Goal: Information Seeking & Learning: Learn about a topic

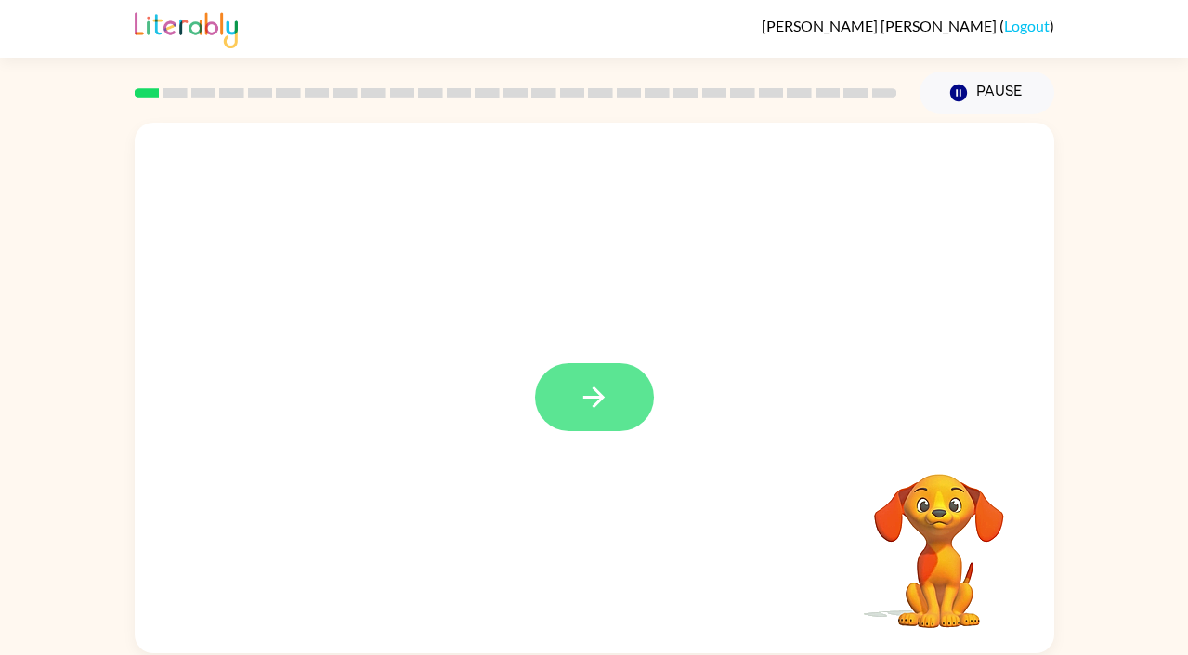
click at [572, 403] on button "button" at bounding box center [594, 397] width 119 height 68
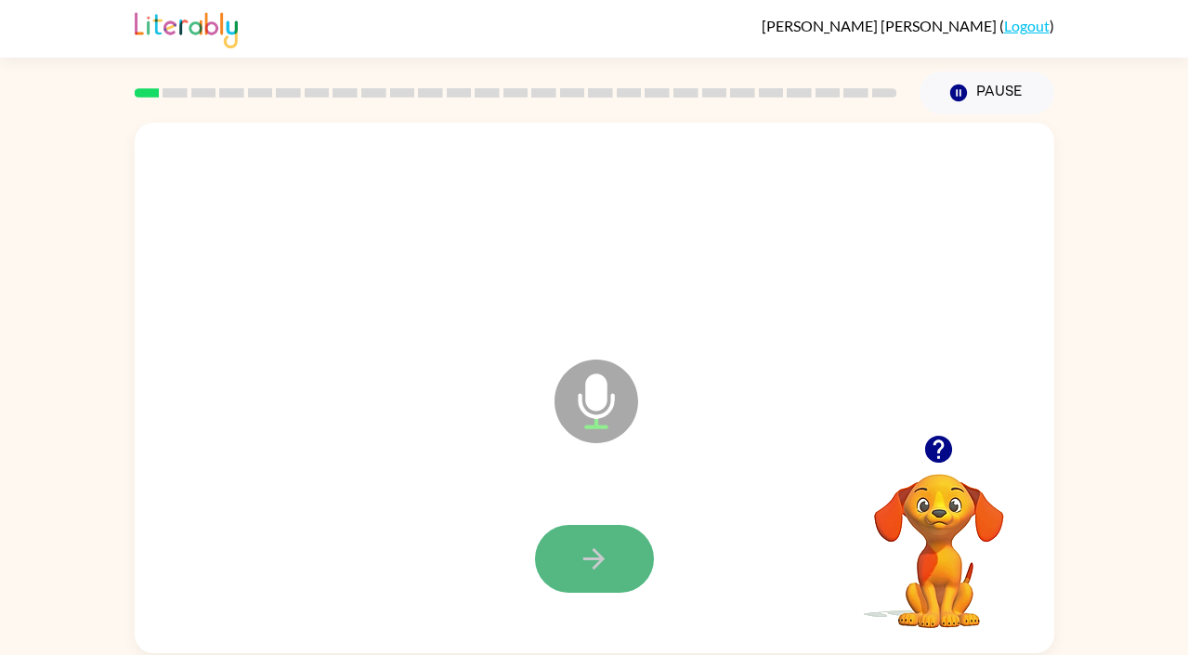
click at [592, 542] on icon "button" at bounding box center [594, 558] width 32 height 32
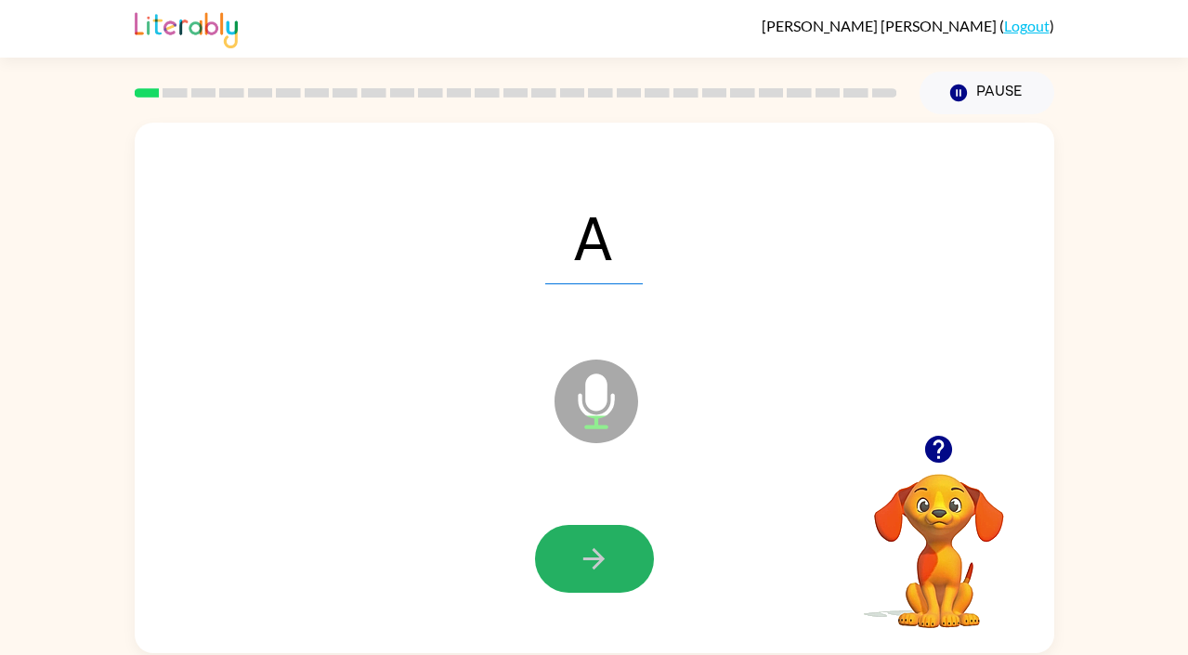
click at [592, 542] on icon "button" at bounding box center [594, 558] width 32 height 32
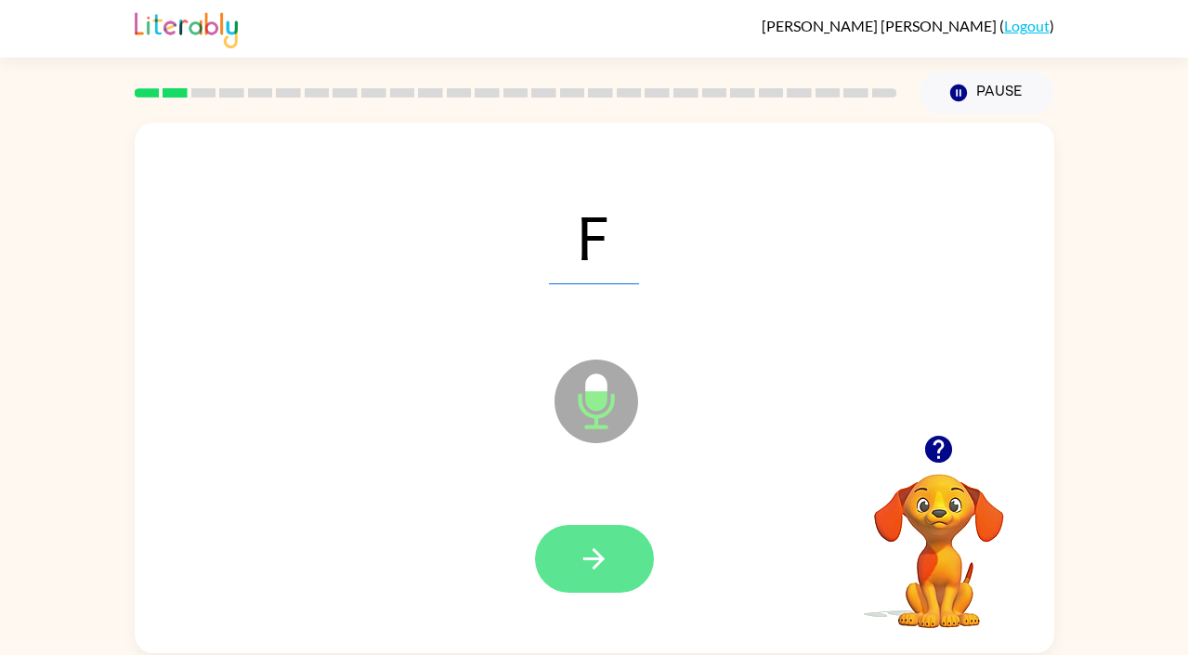
click at [569, 563] on button "button" at bounding box center [594, 559] width 119 height 68
click at [580, 553] on icon "button" at bounding box center [594, 558] width 32 height 32
click at [580, 560] on icon "button" at bounding box center [594, 558] width 32 height 32
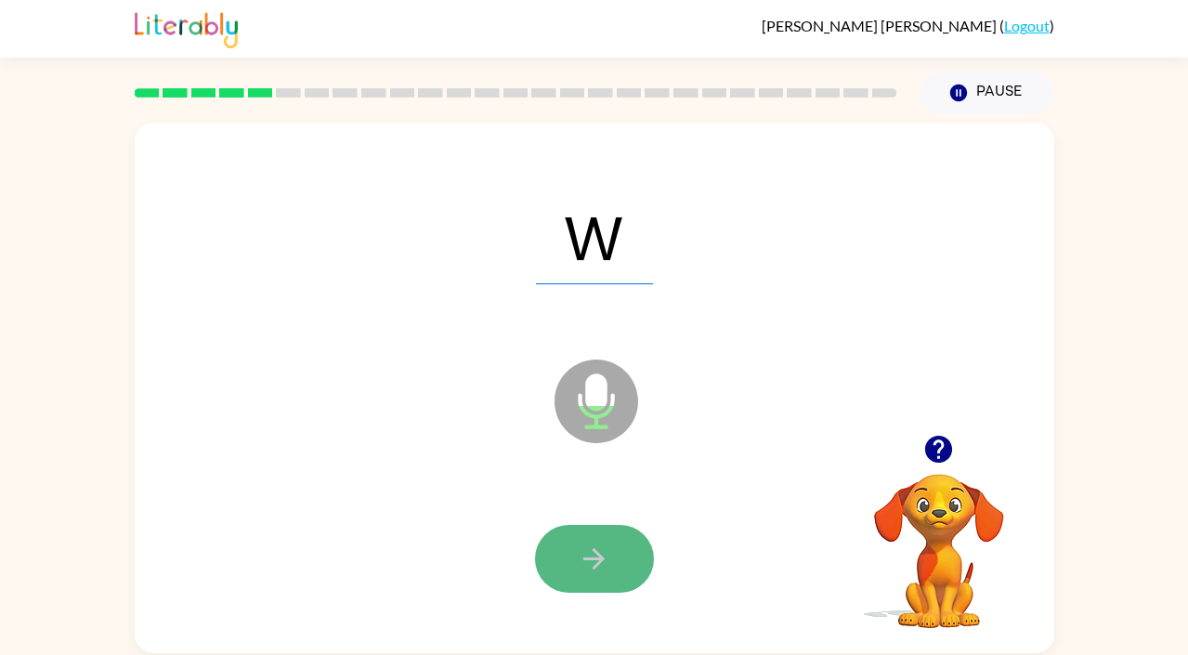
click at [586, 556] on icon "button" at bounding box center [594, 558] width 32 height 32
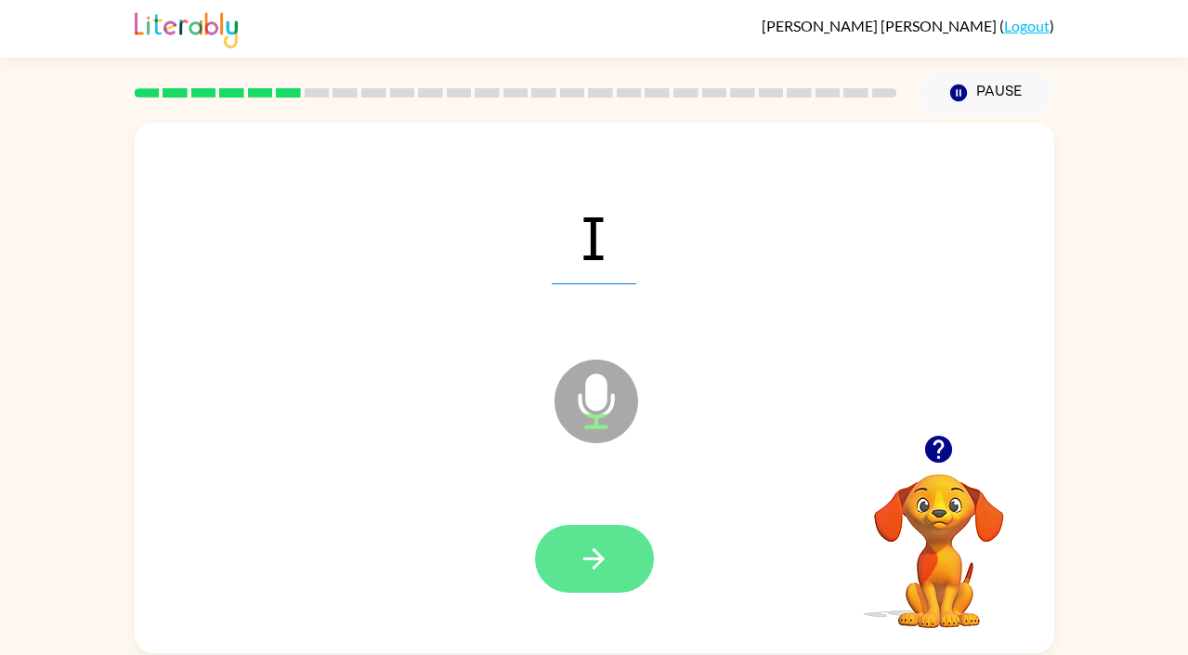
click at [601, 551] on icon "button" at bounding box center [594, 558] width 32 height 32
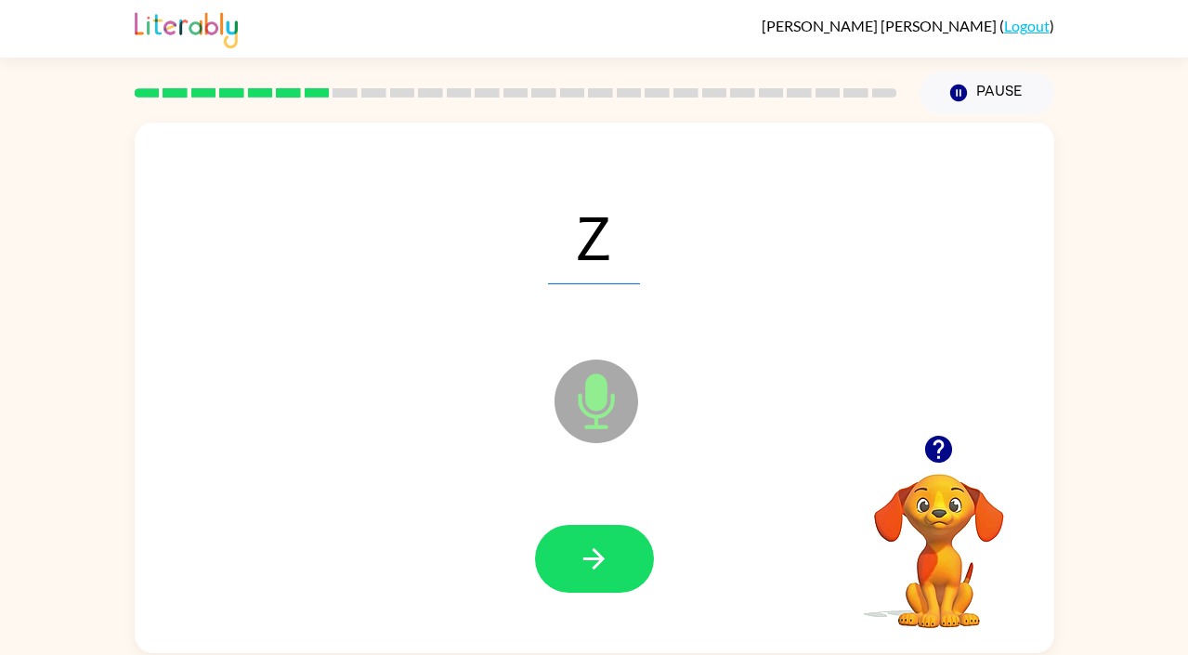
click at [601, 551] on icon "button" at bounding box center [594, 558] width 32 height 32
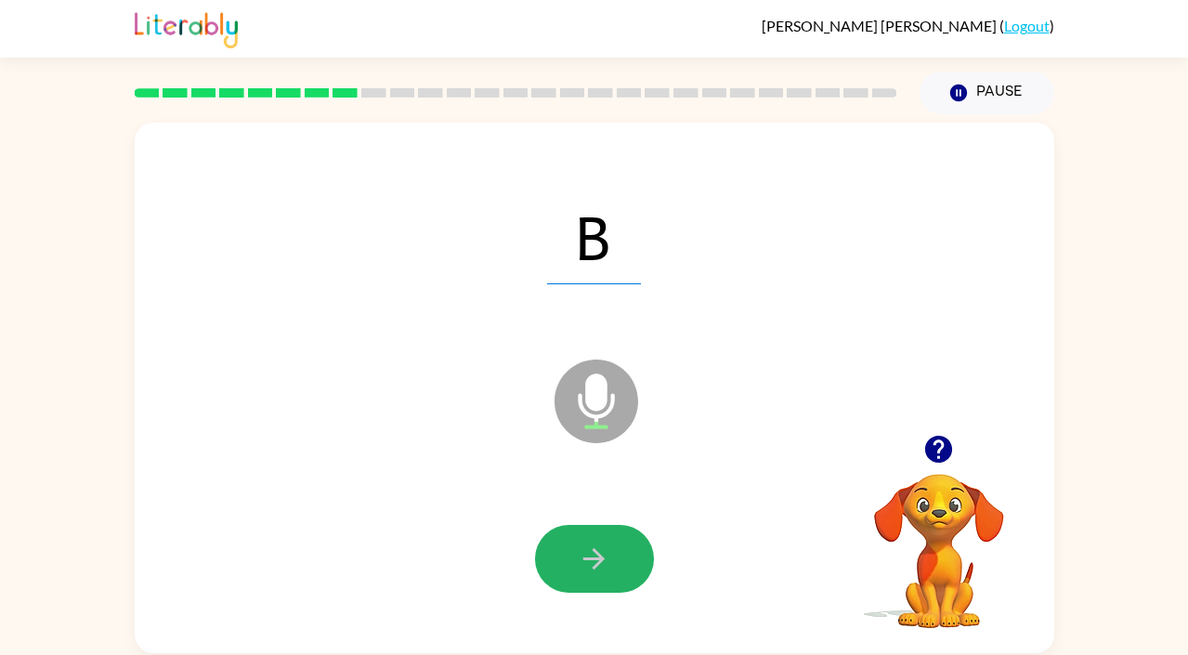
click at [601, 551] on icon "button" at bounding box center [594, 558] width 32 height 32
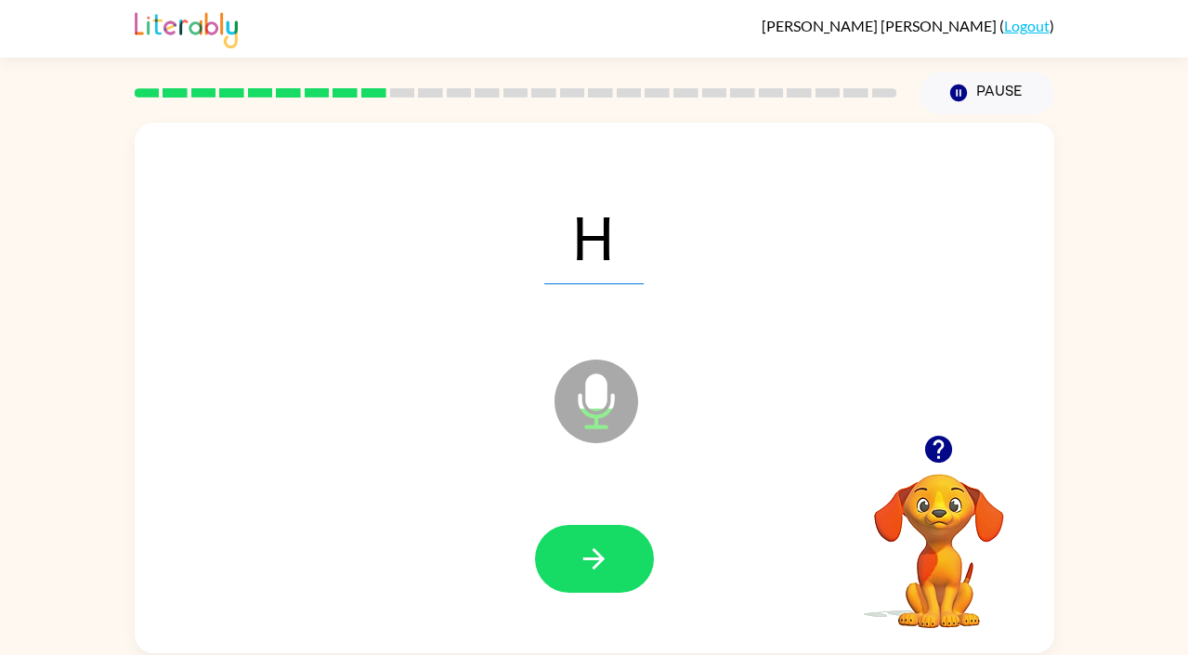
click at [601, 551] on icon "button" at bounding box center [594, 558] width 32 height 32
click at [597, 553] on icon "button" at bounding box center [593, 558] width 21 height 21
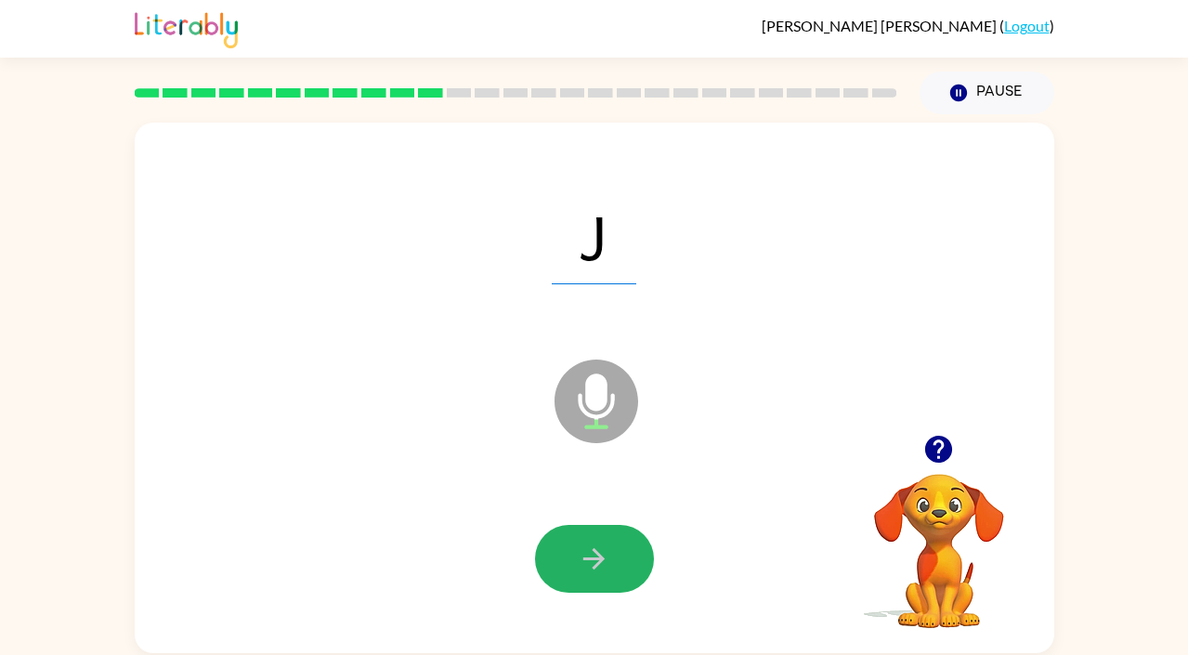
click at [597, 553] on icon "button" at bounding box center [593, 558] width 21 height 21
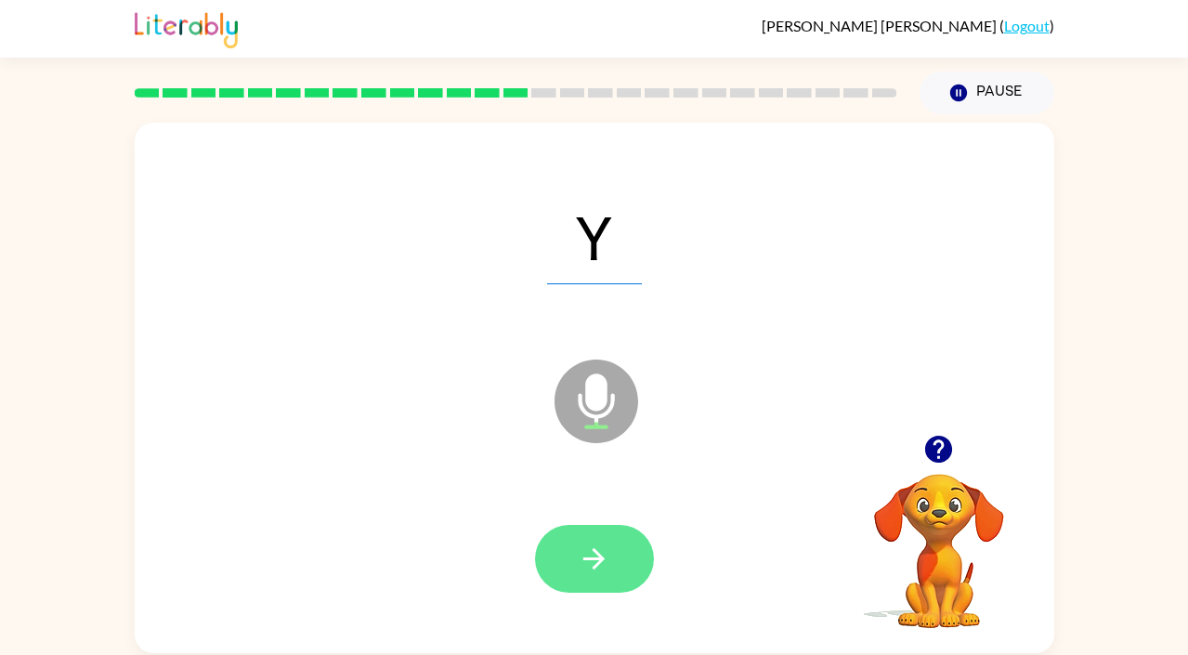
click at [575, 570] on button "button" at bounding box center [594, 559] width 119 height 68
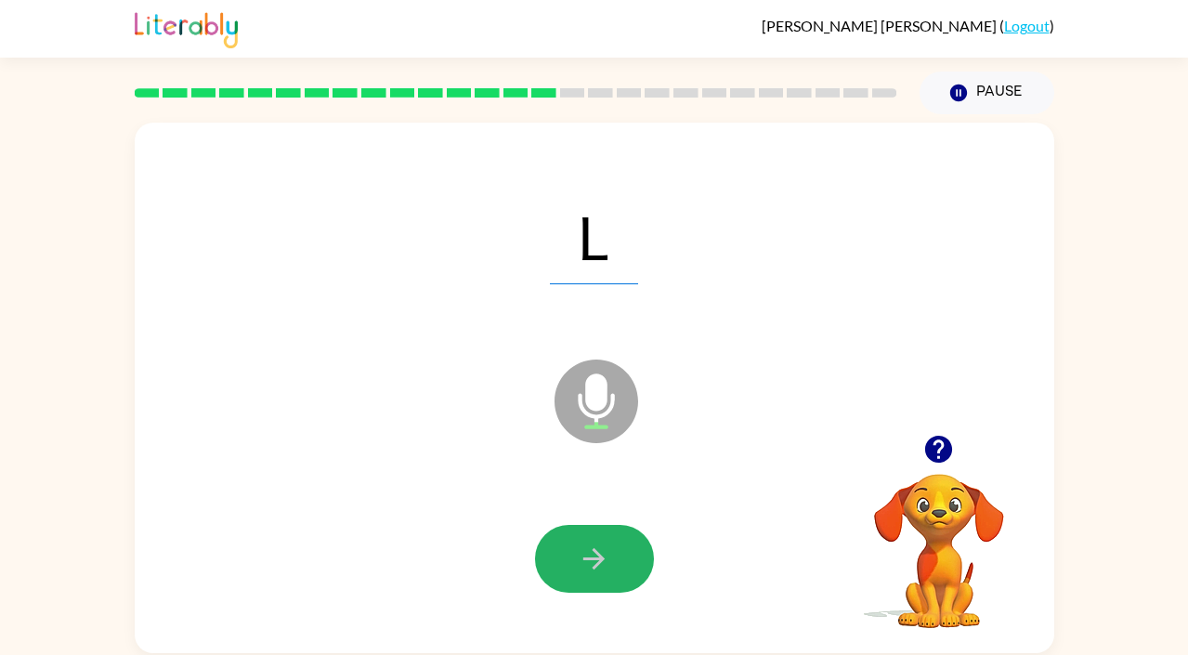
click at [575, 570] on button "button" at bounding box center [594, 559] width 119 height 68
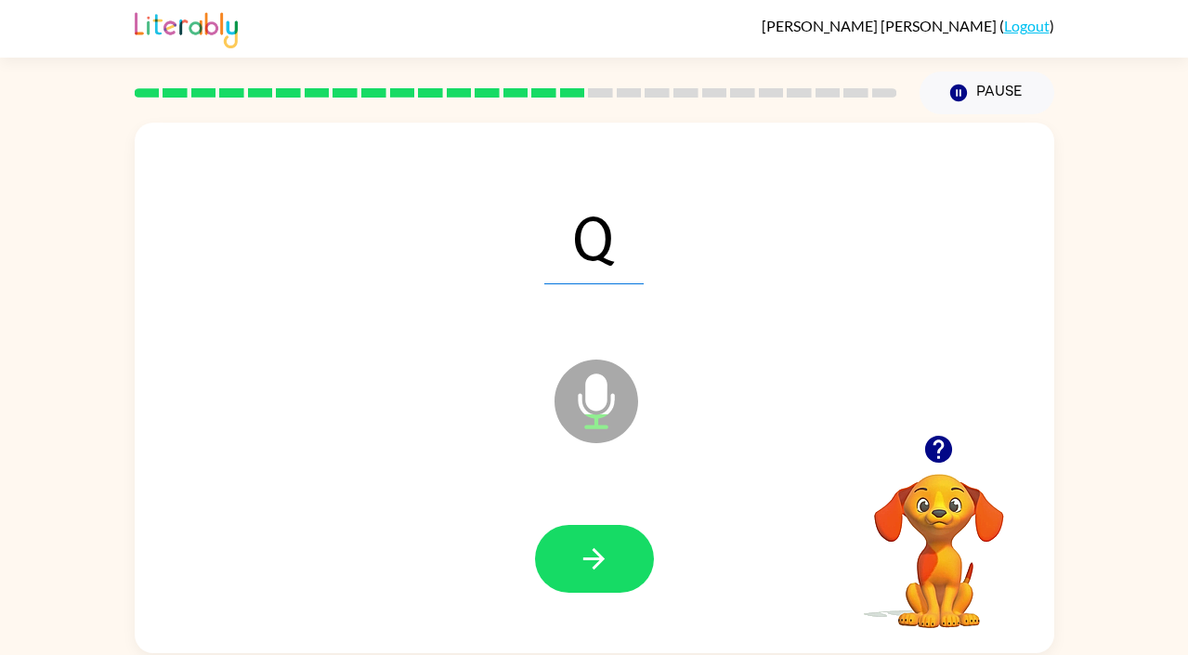
click at [575, 570] on button "button" at bounding box center [594, 559] width 119 height 68
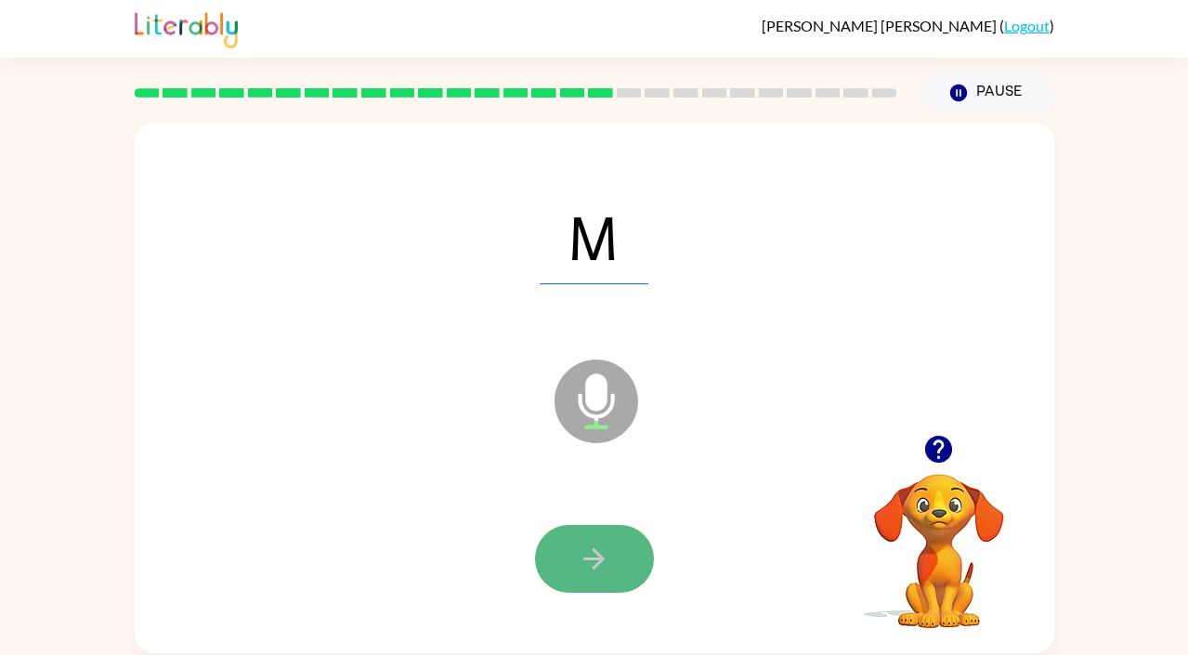
click at [606, 551] on icon "button" at bounding box center [594, 558] width 32 height 32
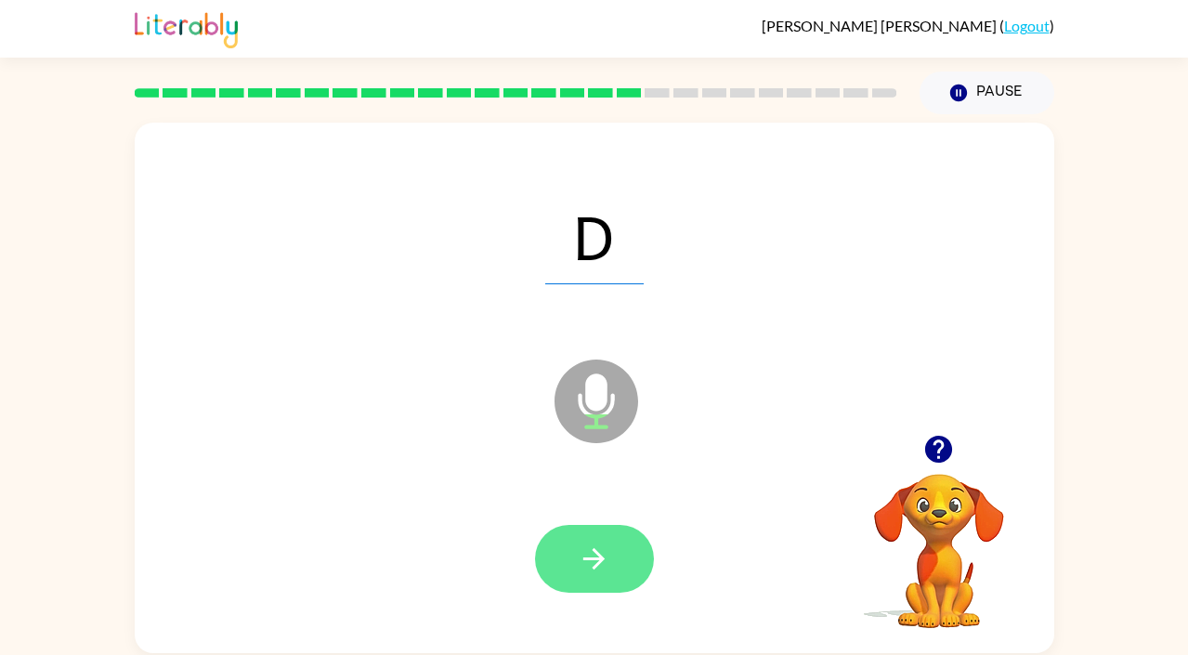
click at [587, 564] on icon "button" at bounding box center [594, 558] width 32 height 32
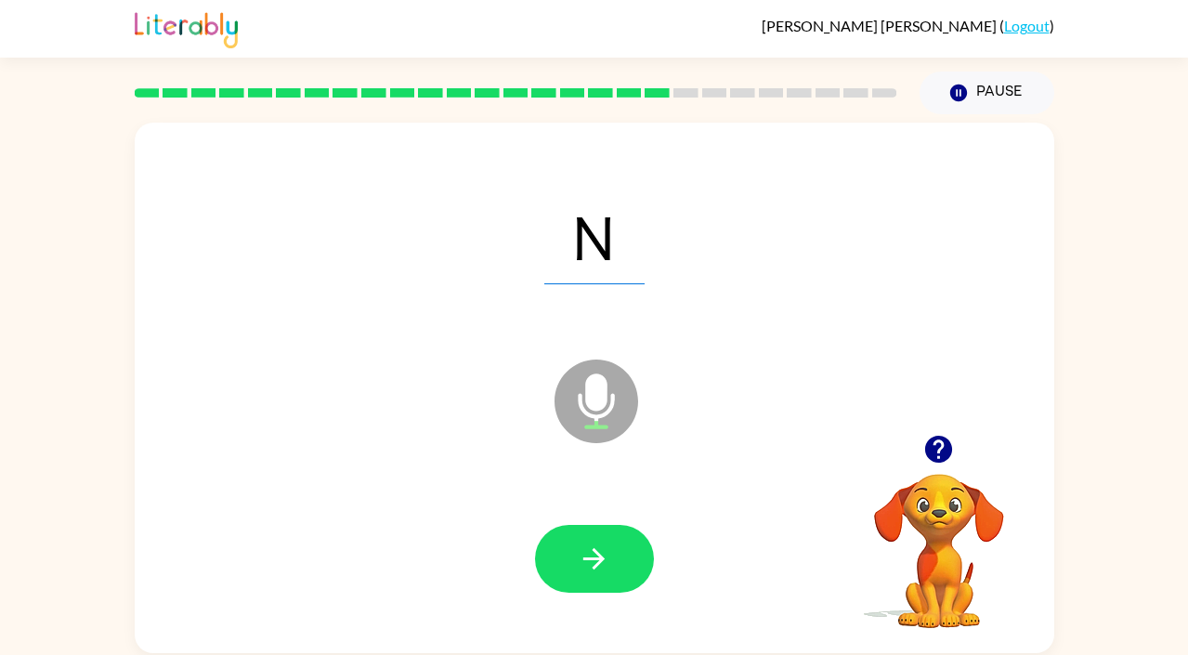
click at [587, 564] on icon "button" at bounding box center [594, 558] width 32 height 32
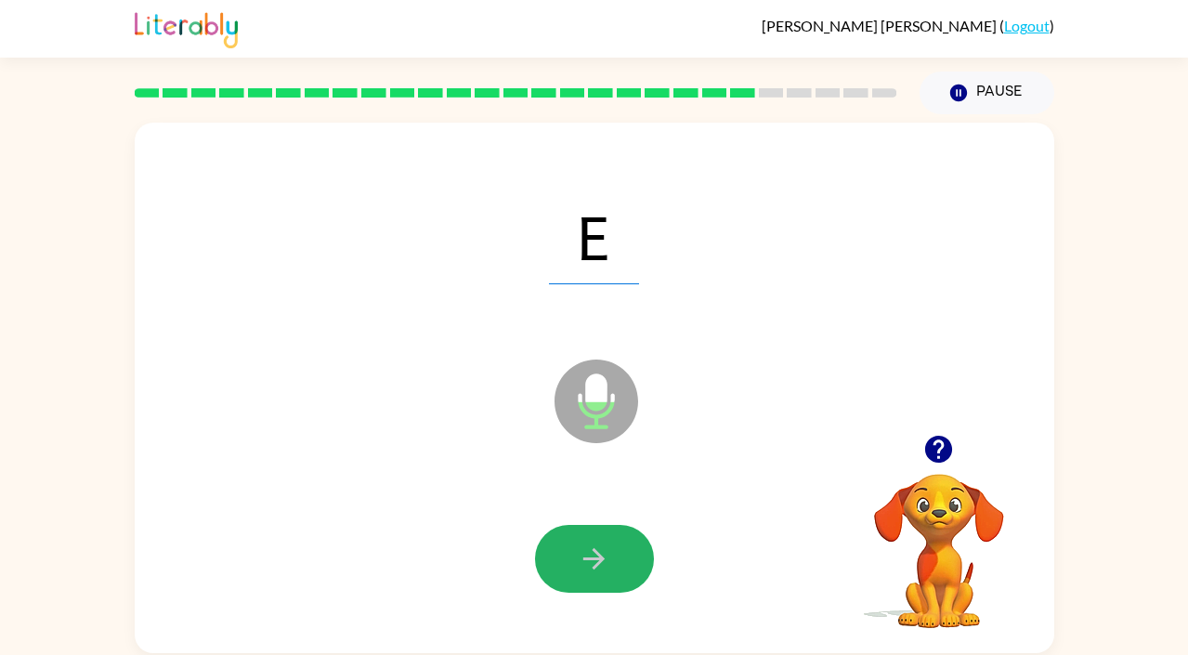
click at [587, 564] on icon "button" at bounding box center [594, 558] width 32 height 32
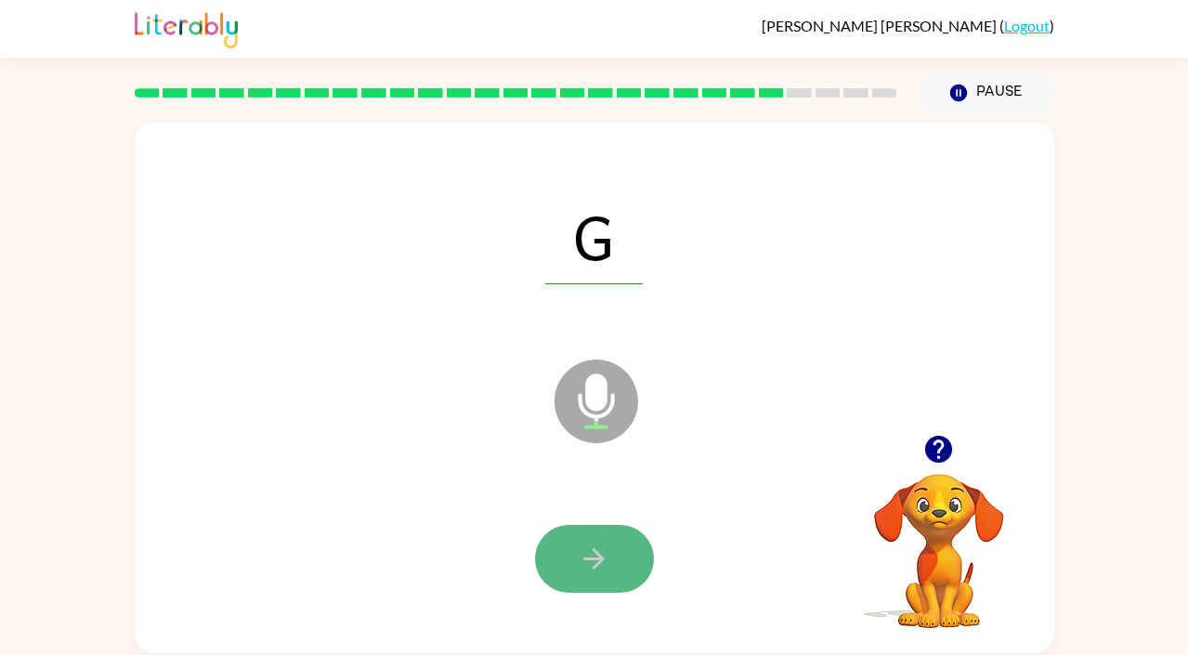
click at [574, 561] on button "button" at bounding box center [594, 559] width 119 height 68
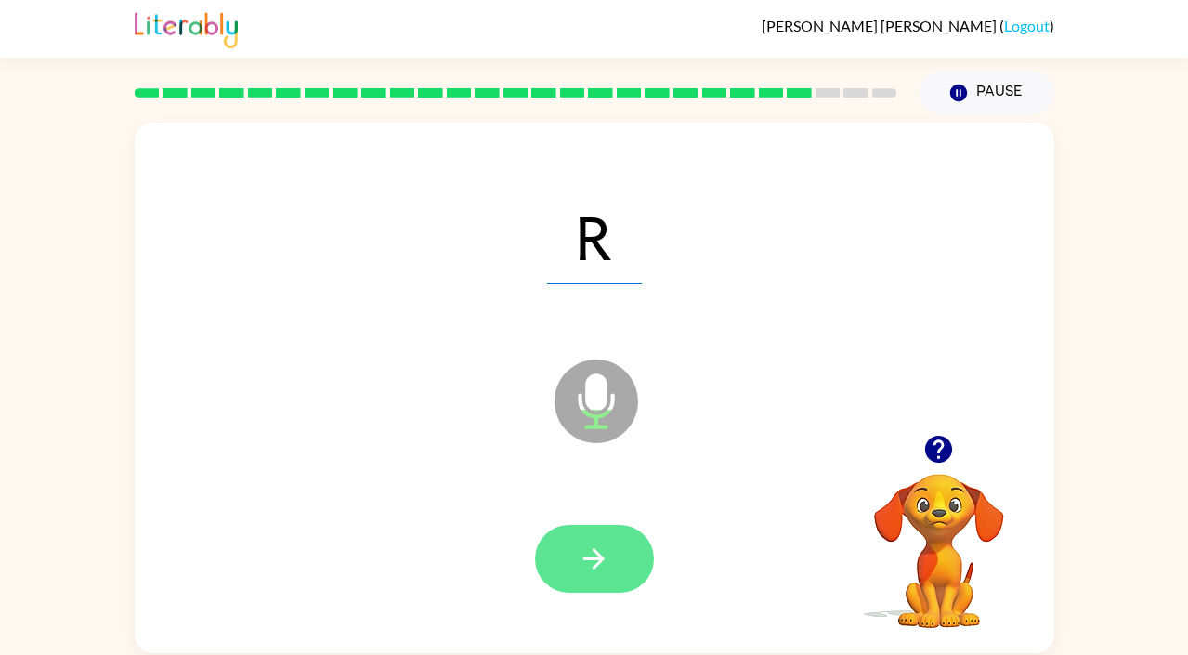
click at [576, 553] on button "button" at bounding box center [594, 559] width 119 height 68
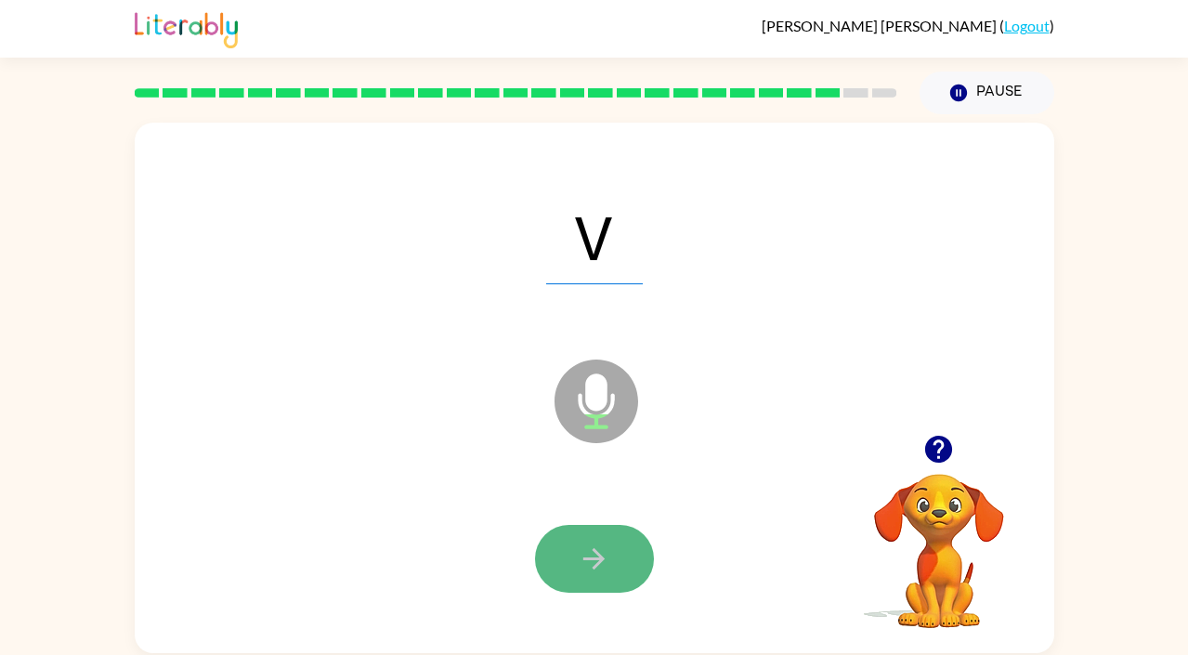
click at [582, 549] on icon "button" at bounding box center [594, 558] width 32 height 32
click at [580, 549] on icon "button" at bounding box center [594, 558] width 32 height 32
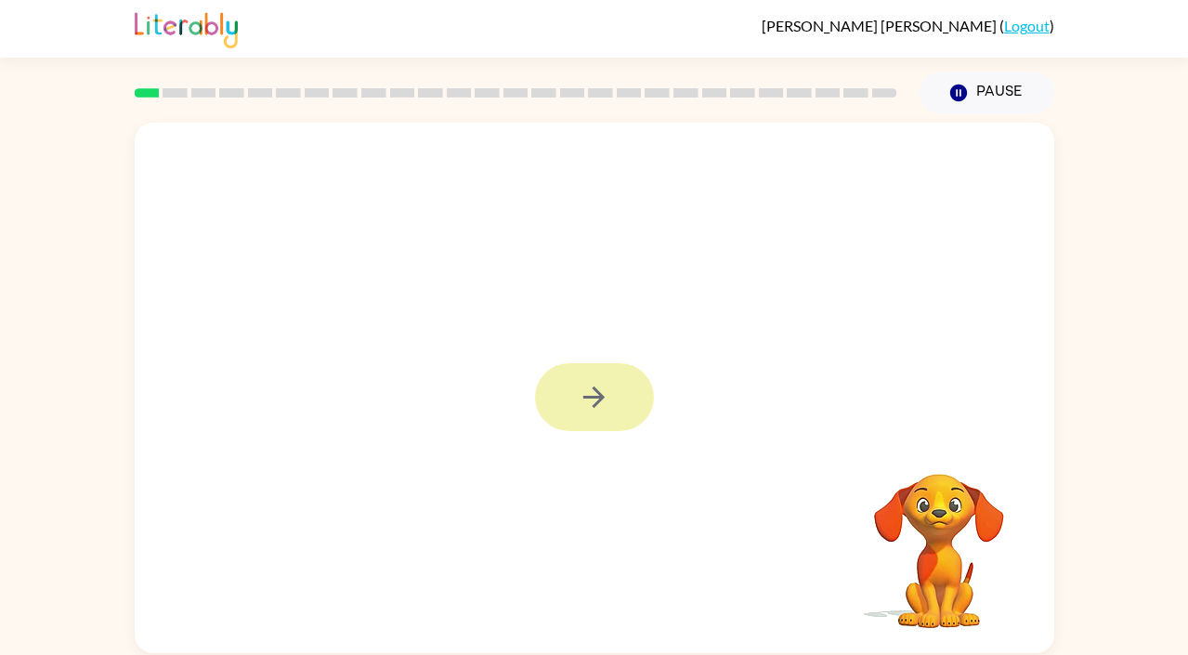
click at [566, 377] on div at bounding box center [594, 397] width 119 height 68
click at [567, 378] on button "button" at bounding box center [594, 397] width 119 height 68
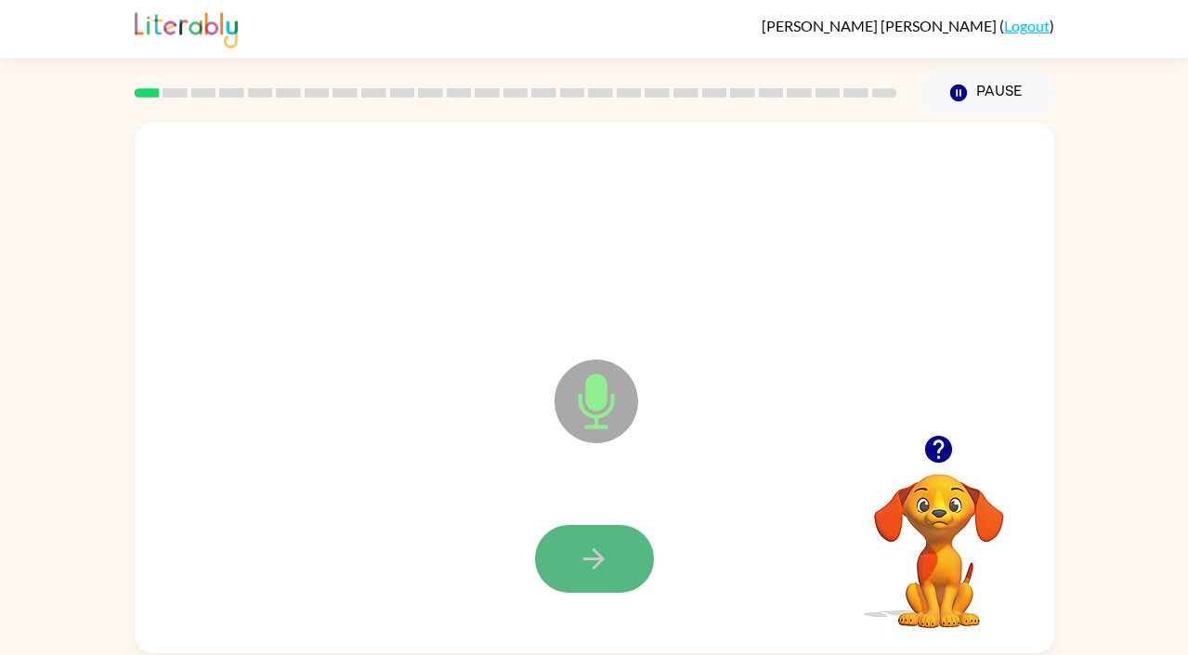
click at [573, 552] on button "button" at bounding box center [594, 559] width 119 height 68
click at [593, 552] on icon "button" at bounding box center [594, 558] width 32 height 32
click at [578, 563] on icon "button" at bounding box center [594, 558] width 32 height 32
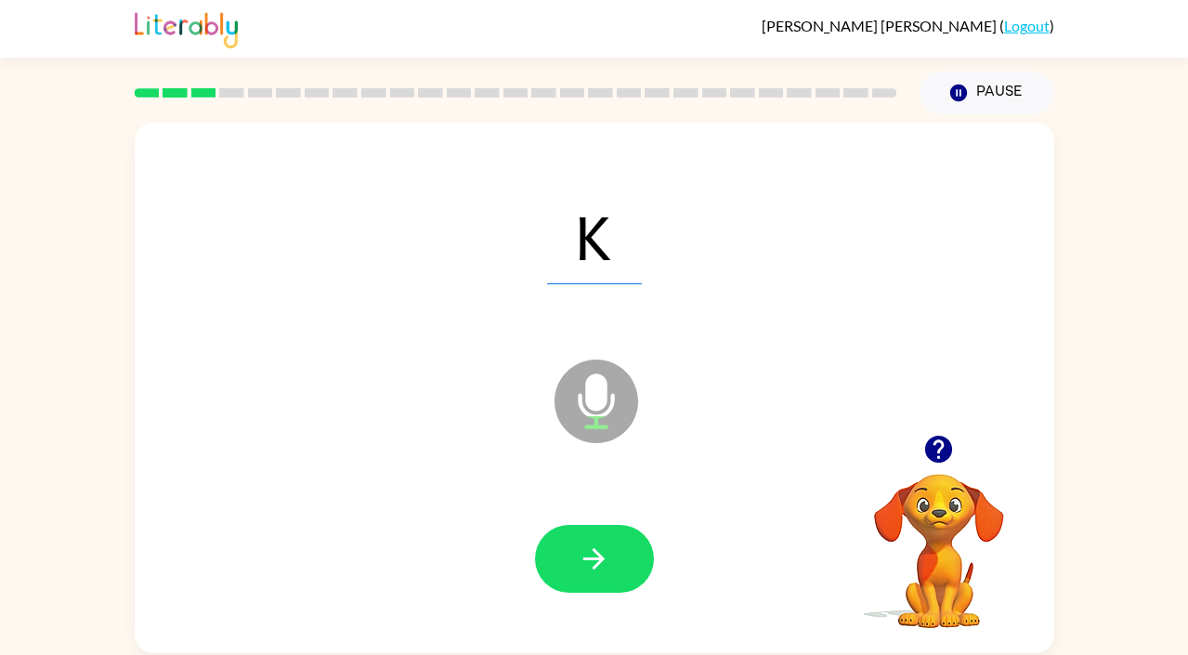
click at [578, 563] on icon "button" at bounding box center [594, 558] width 32 height 32
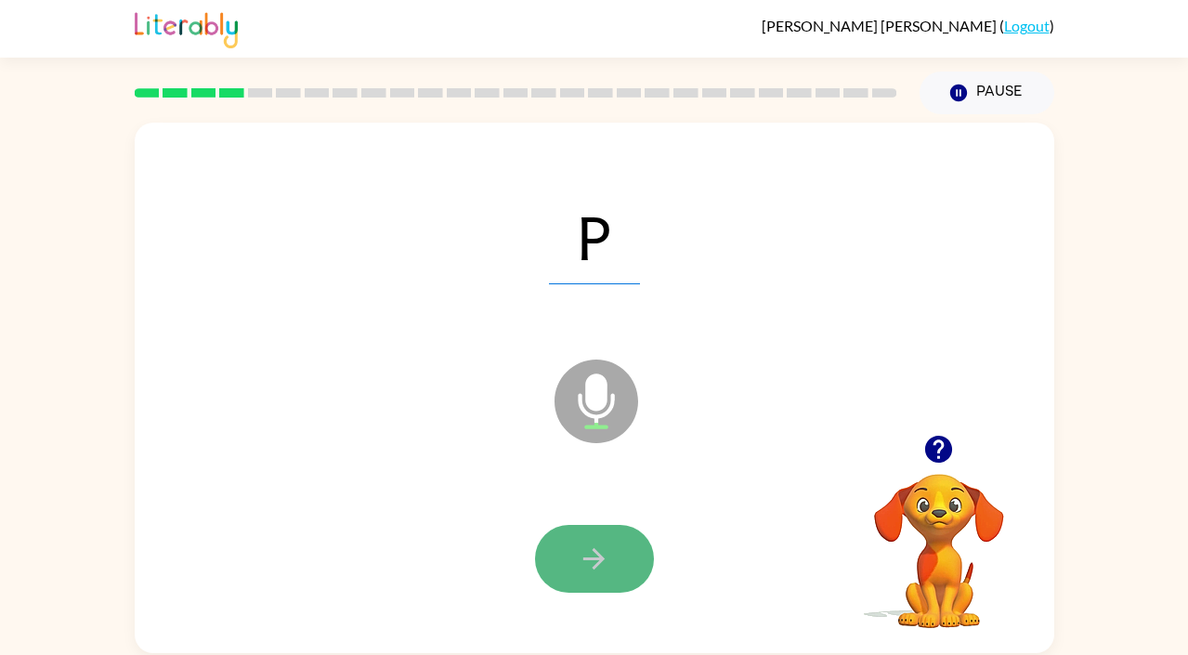
click at [614, 558] on button "button" at bounding box center [594, 559] width 119 height 68
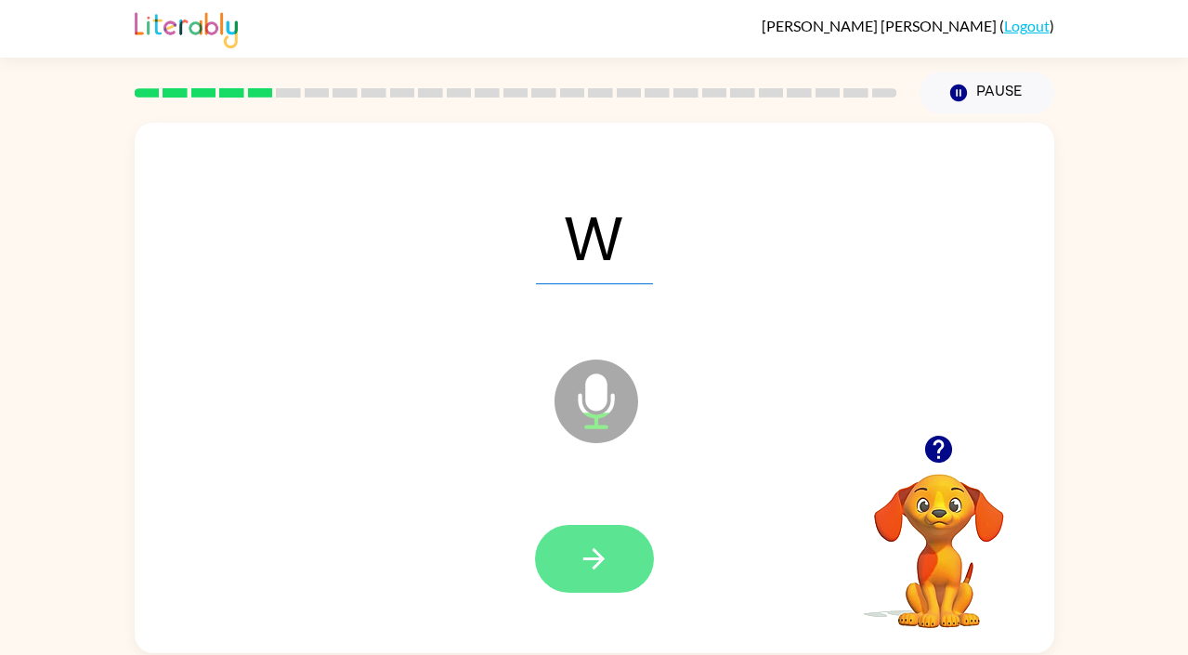
click at [597, 558] on icon "button" at bounding box center [593, 558] width 21 height 21
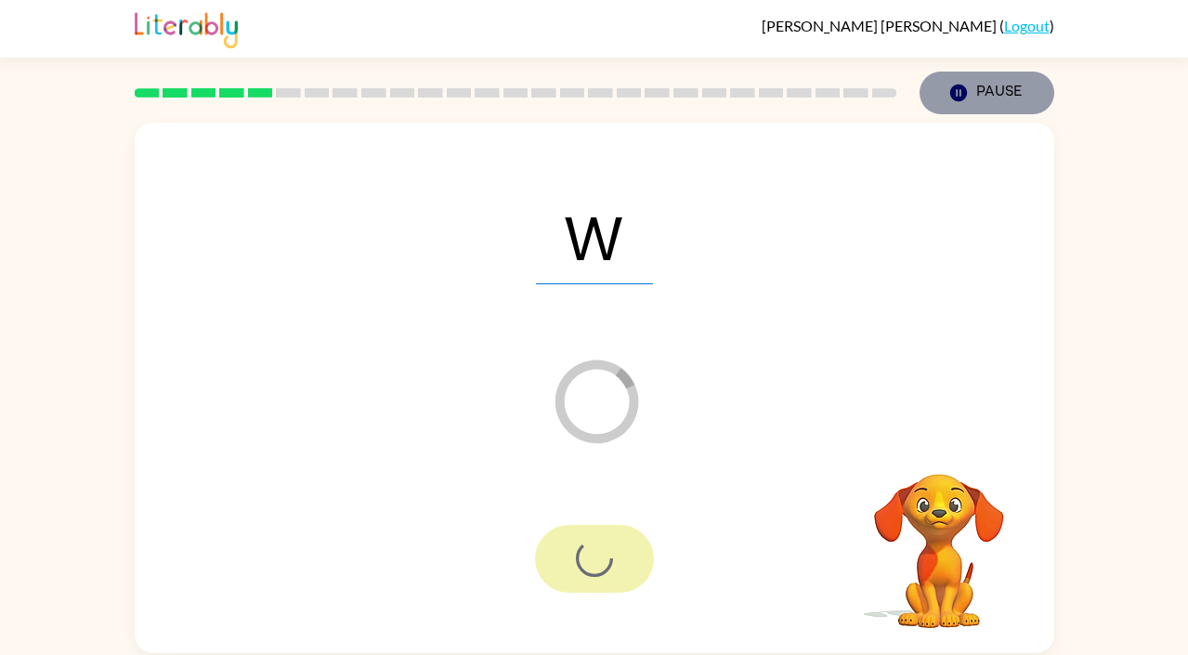
click at [1005, 84] on button "Pause Pause" at bounding box center [986, 92] width 135 height 43
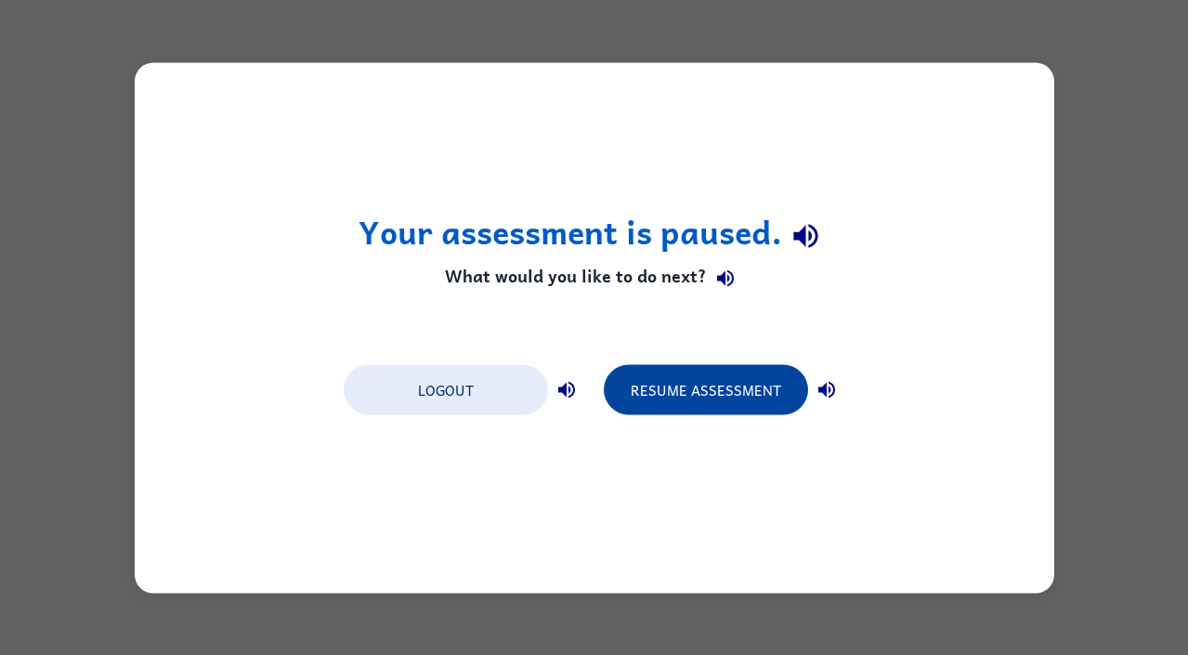
click at [746, 378] on button "Resume Assessment" at bounding box center [706, 389] width 204 height 50
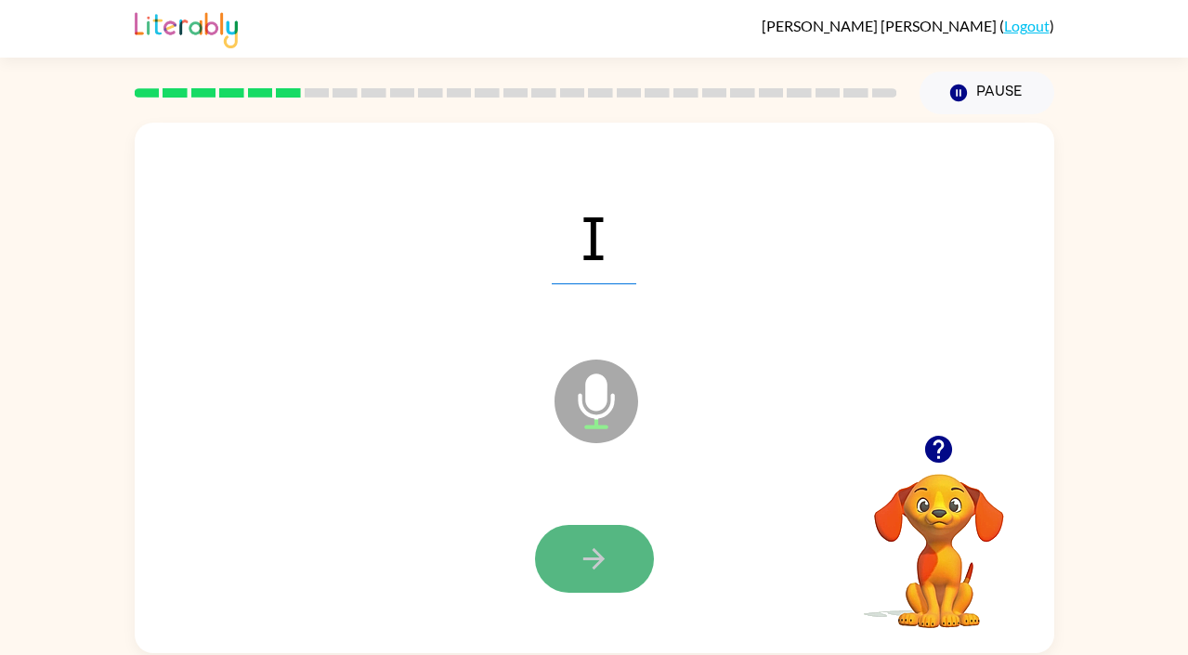
click at [621, 562] on button "button" at bounding box center [594, 559] width 119 height 68
click at [556, 566] on button "button" at bounding box center [594, 559] width 119 height 68
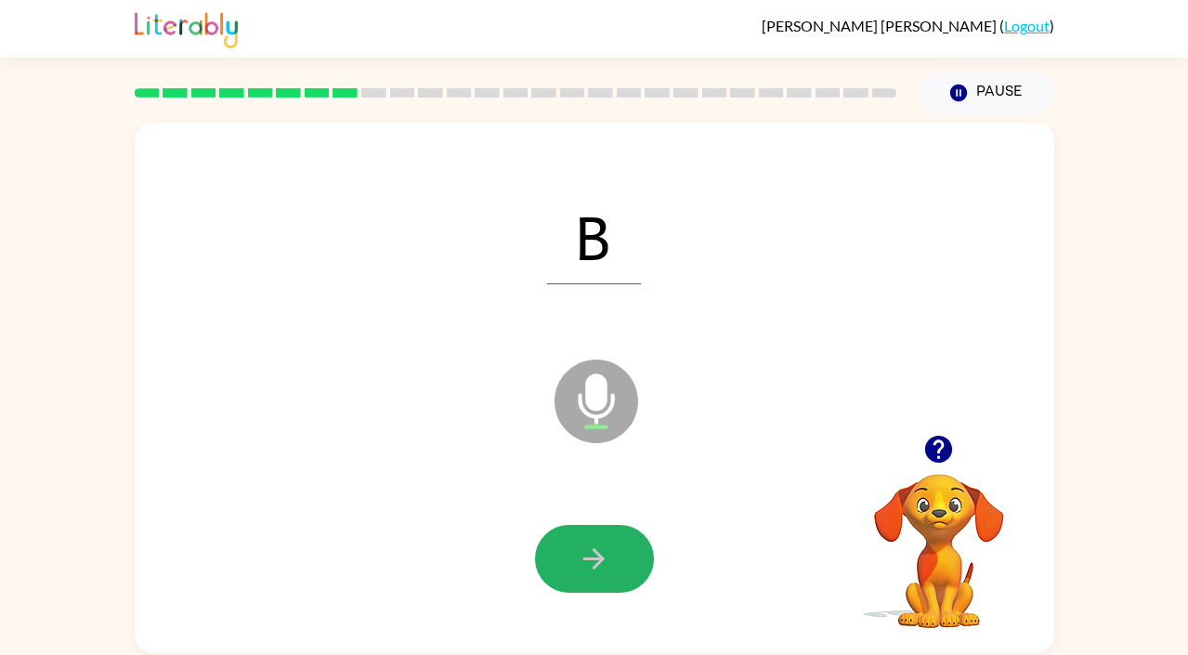
click at [556, 566] on button "button" at bounding box center [594, 559] width 119 height 68
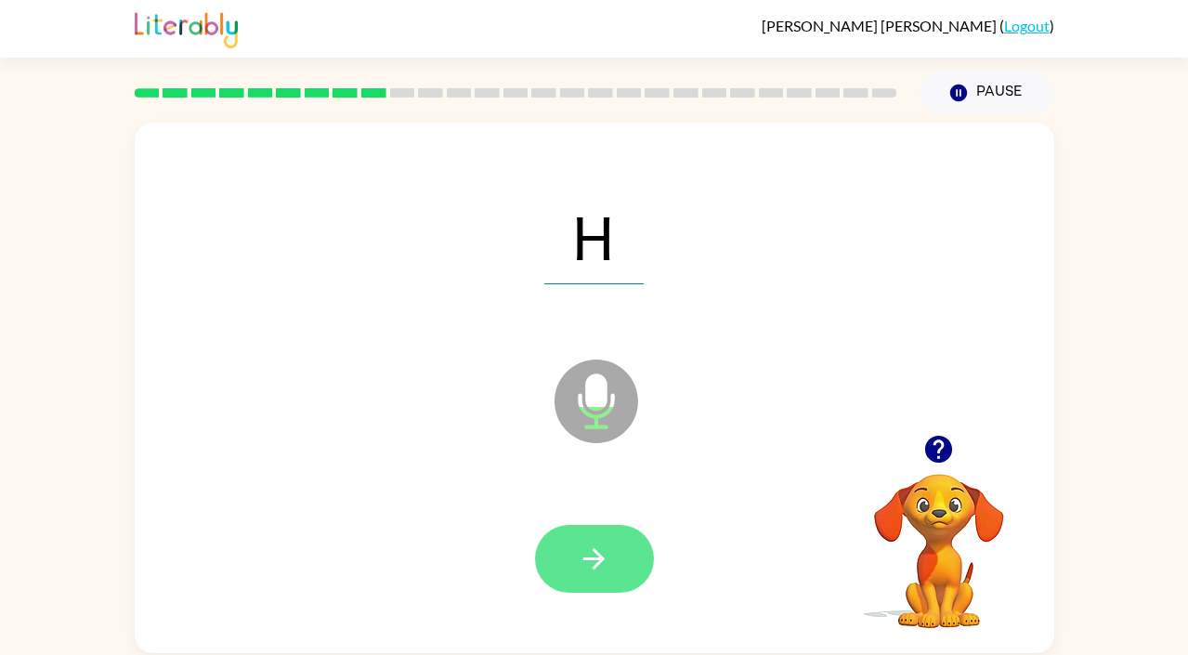
click at [587, 547] on icon "button" at bounding box center [594, 558] width 32 height 32
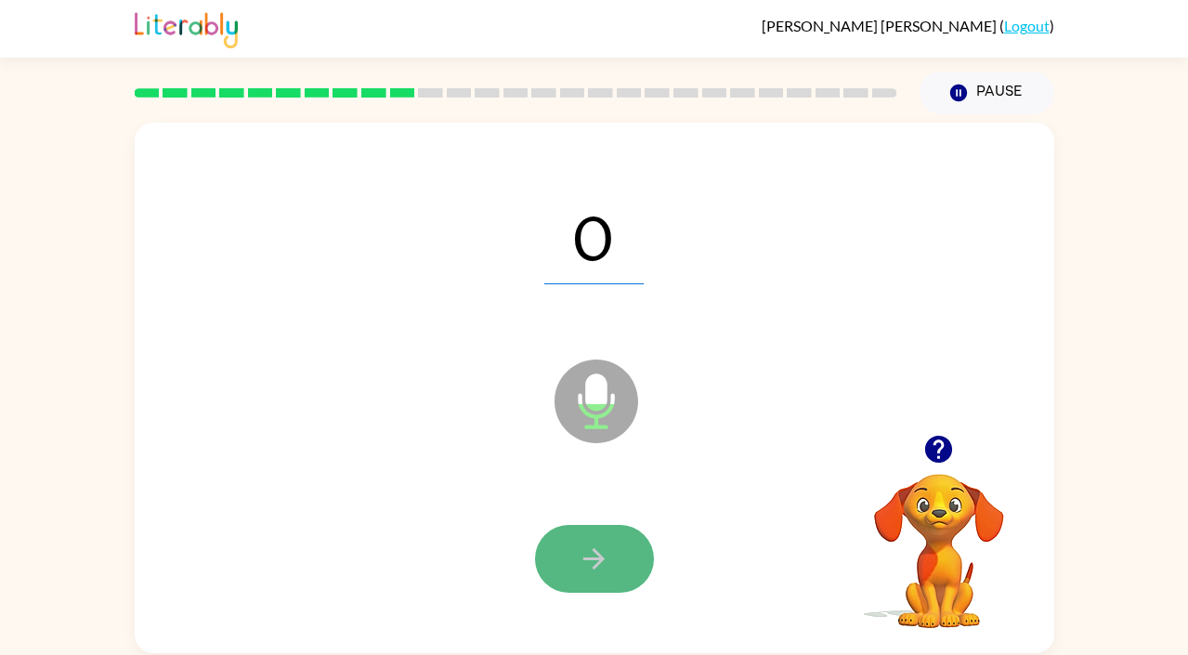
click at [571, 543] on button "button" at bounding box center [594, 559] width 119 height 68
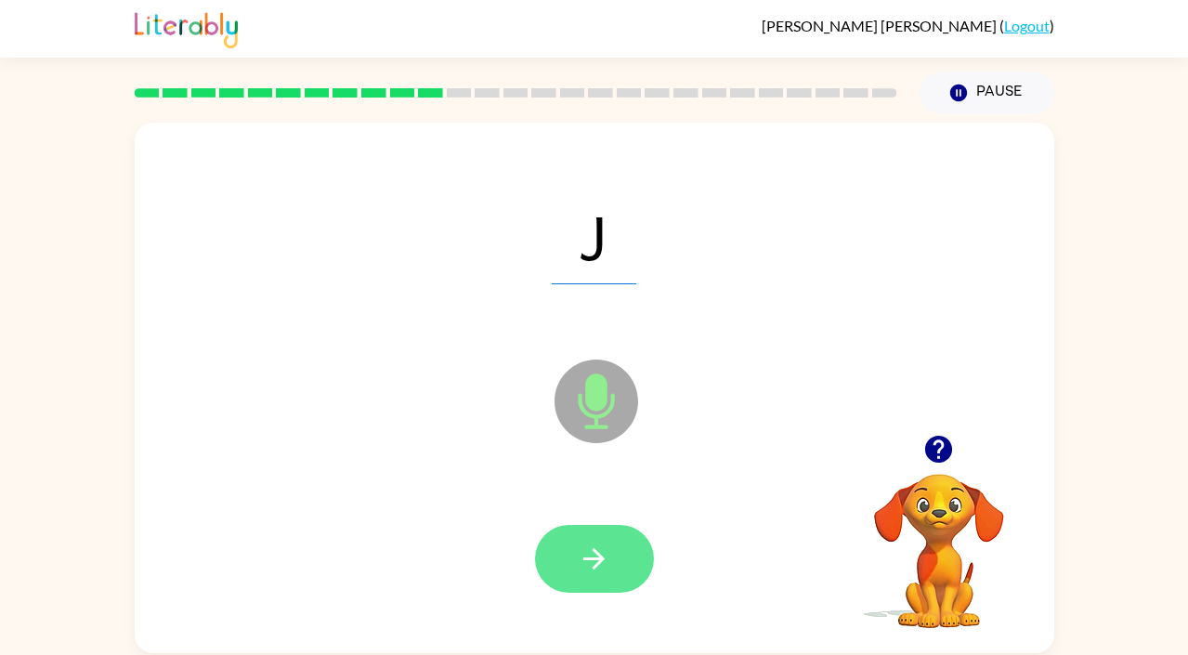
click at [585, 548] on icon "button" at bounding box center [594, 558] width 32 height 32
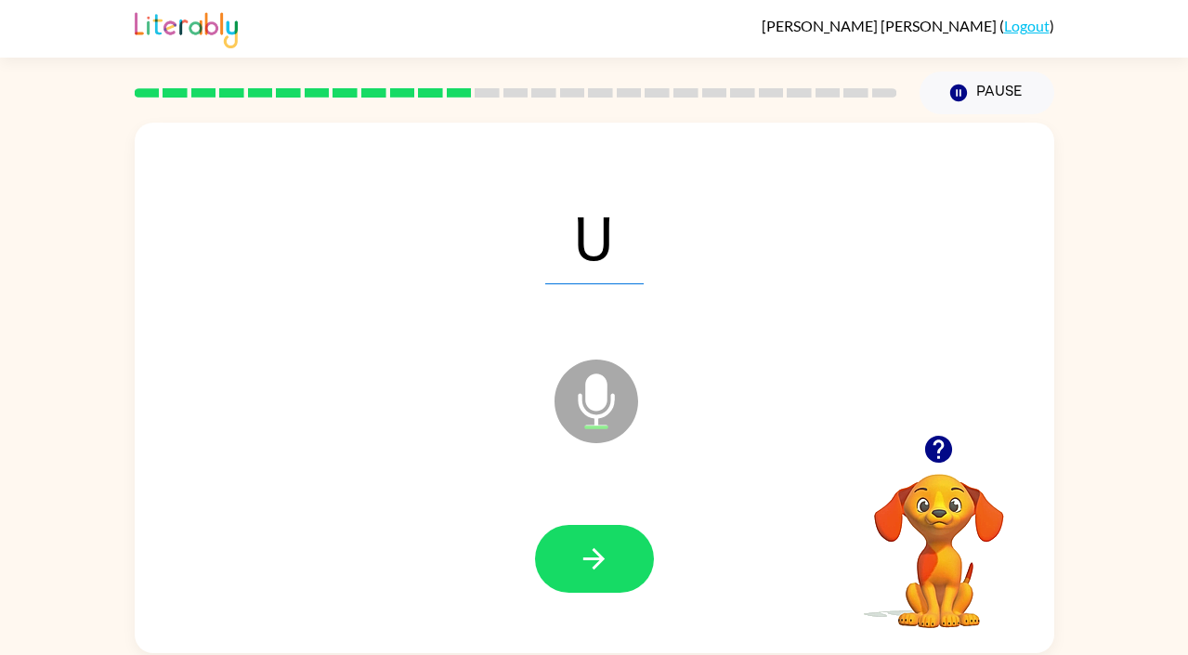
click at [585, 548] on icon "button" at bounding box center [594, 558] width 32 height 32
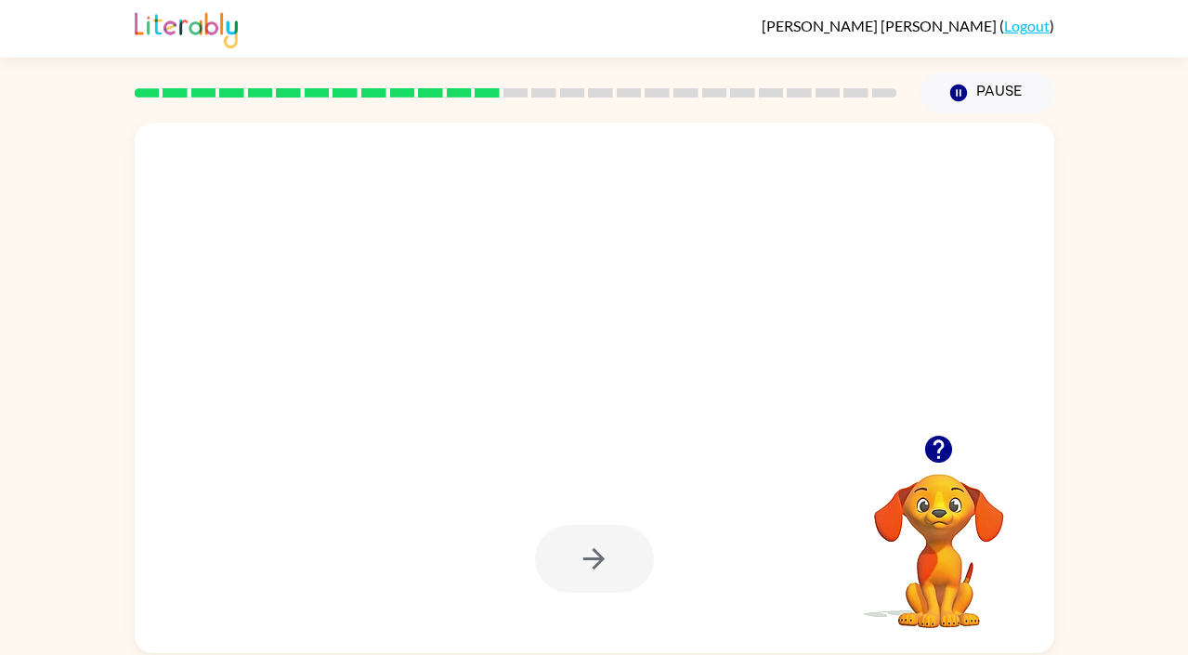
click at [550, 281] on div at bounding box center [594, 236] width 882 height 152
click at [915, 464] on div at bounding box center [939, 448] width 186 height 47
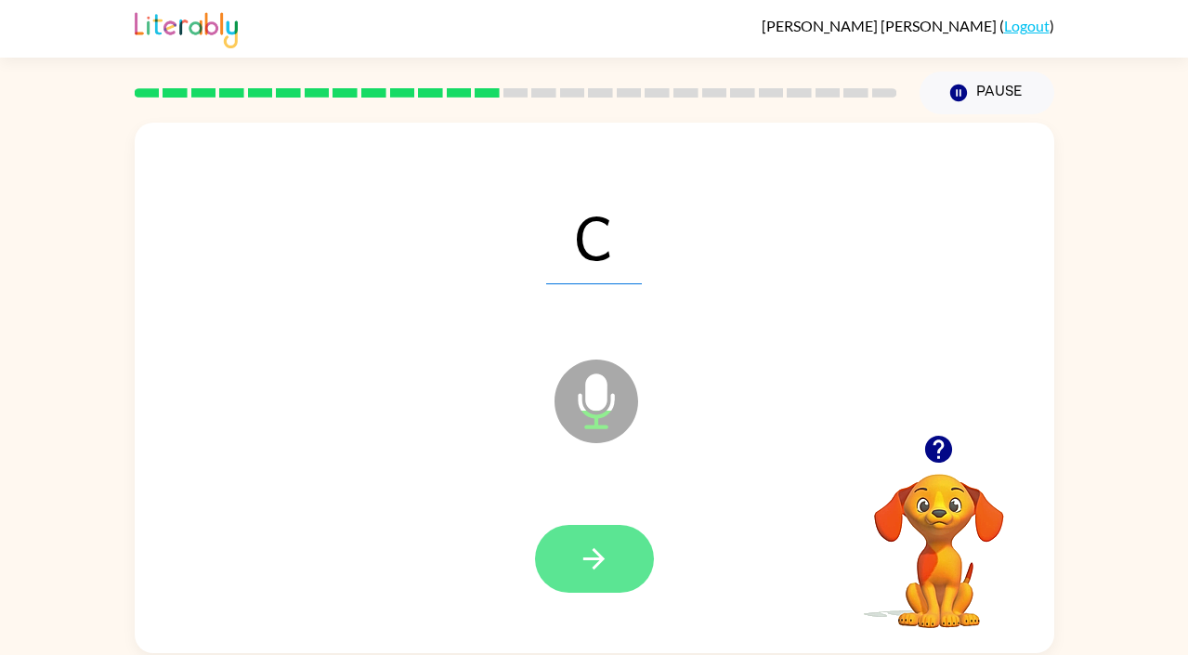
click at [604, 550] on icon "button" at bounding box center [594, 558] width 32 height 32
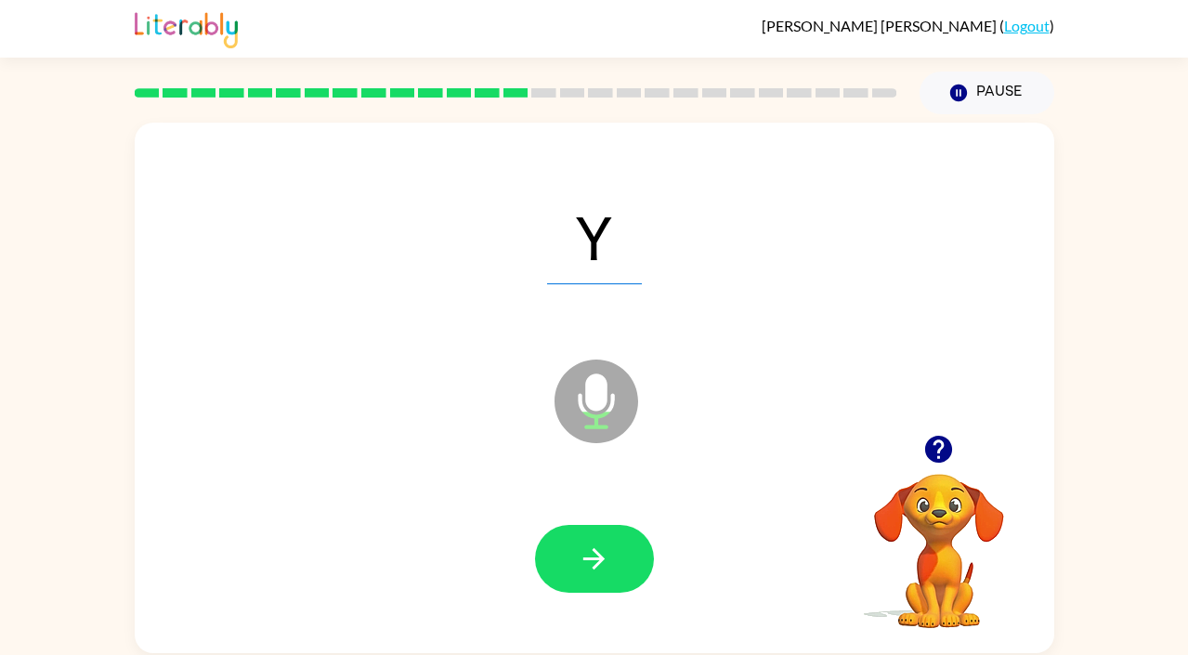
click at [604, 550] on icon "button" at bounding box center [594, 558] width 32 height 32
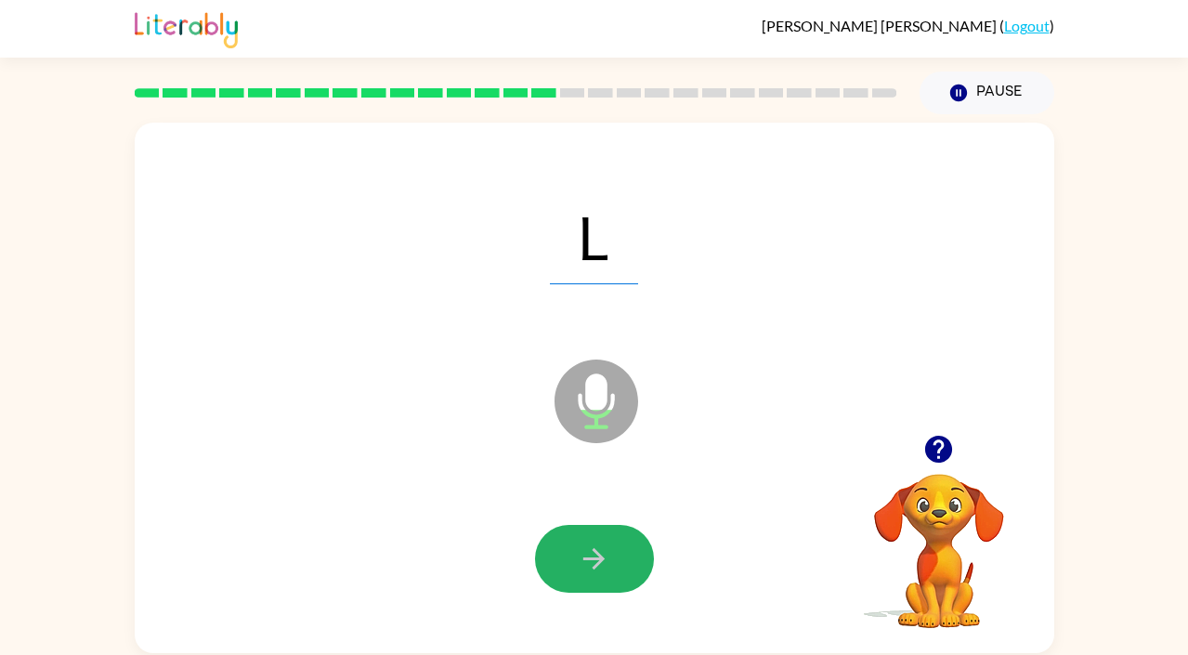
click at [604, 550] on icon "button" at bounding box center [594, 558] width 32 height 32
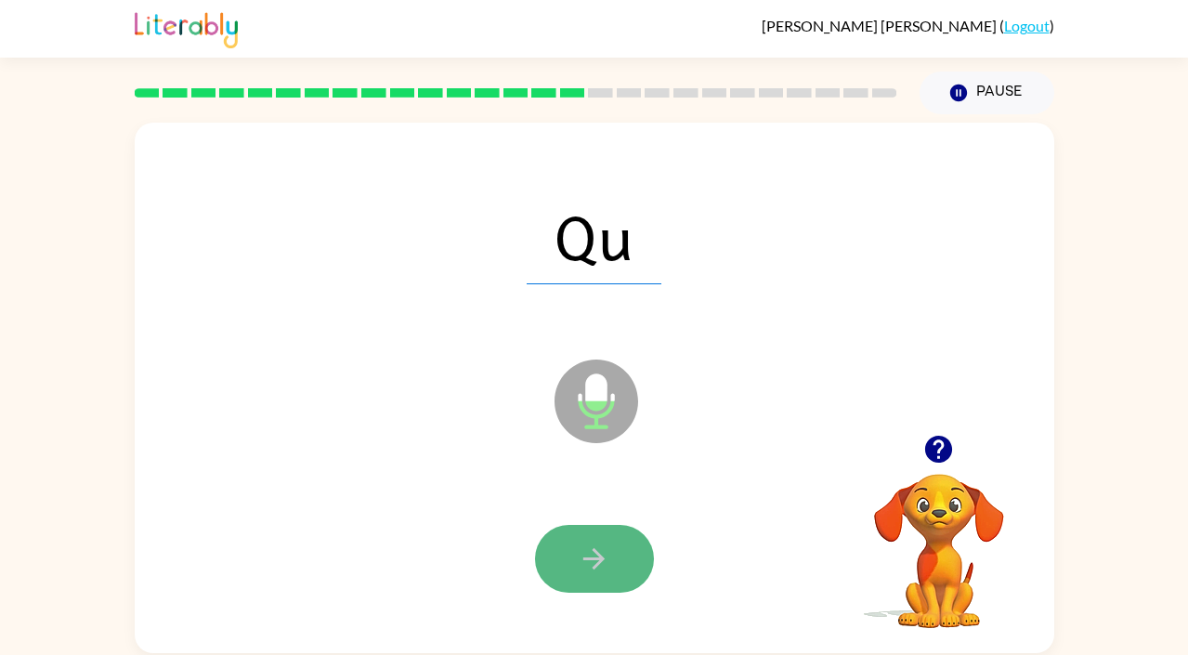
click at [607, 544] on icon "button" at bounding box center [594, 558] width 32 height 32
click at [590, 551] on icon "button" at bounding box center [594, 558] width 32 height 32
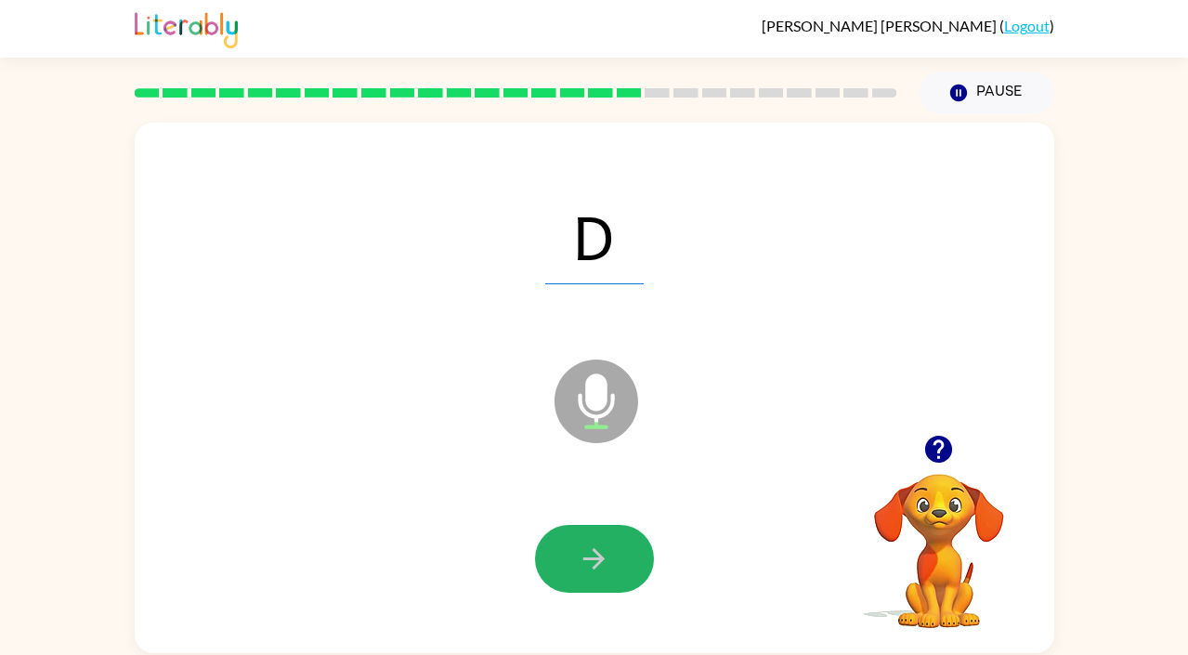
click at [590, 551] on icon "button" at bounding box center [594, 558] width 32 height 32
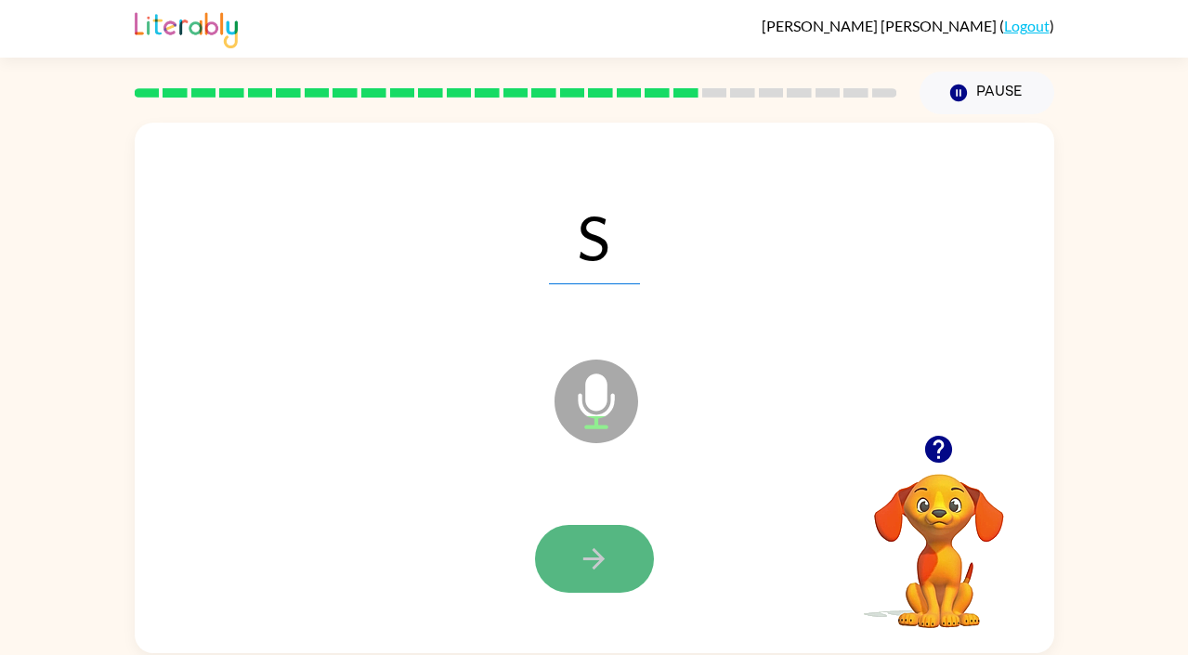
click at [597, 567] on icon "button" at bounding box center [594, 558] width 32 height 32
click at [592, 557] on icon "button" at bounding box center [593, 558] width 21 height 21
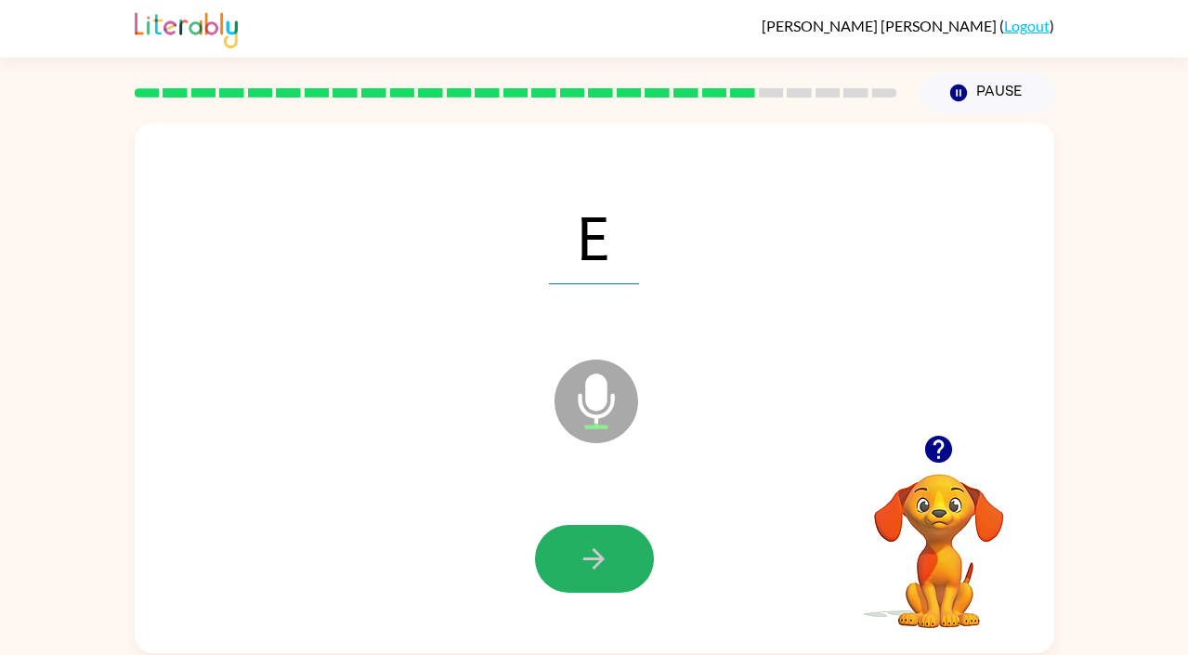
click at [591, 557] on icon "button" at bounding box center [593, 558] width 21 height 21
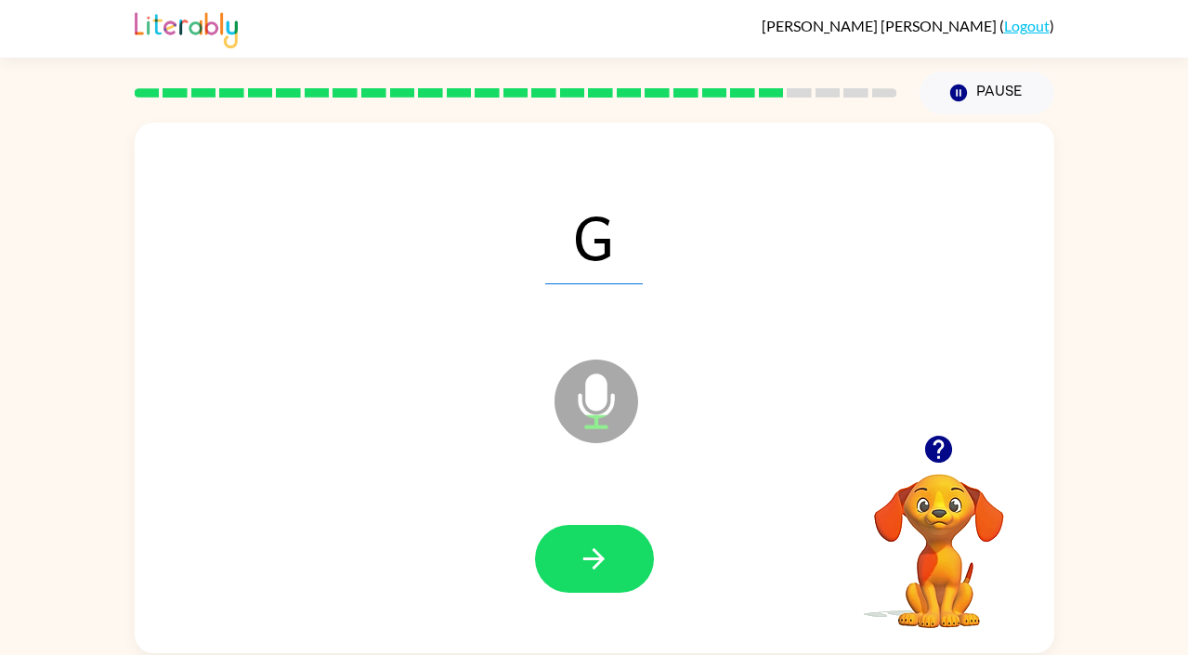
click at [591, 557] on icon "button" at bounding box center [593, 558] width 21 height 21
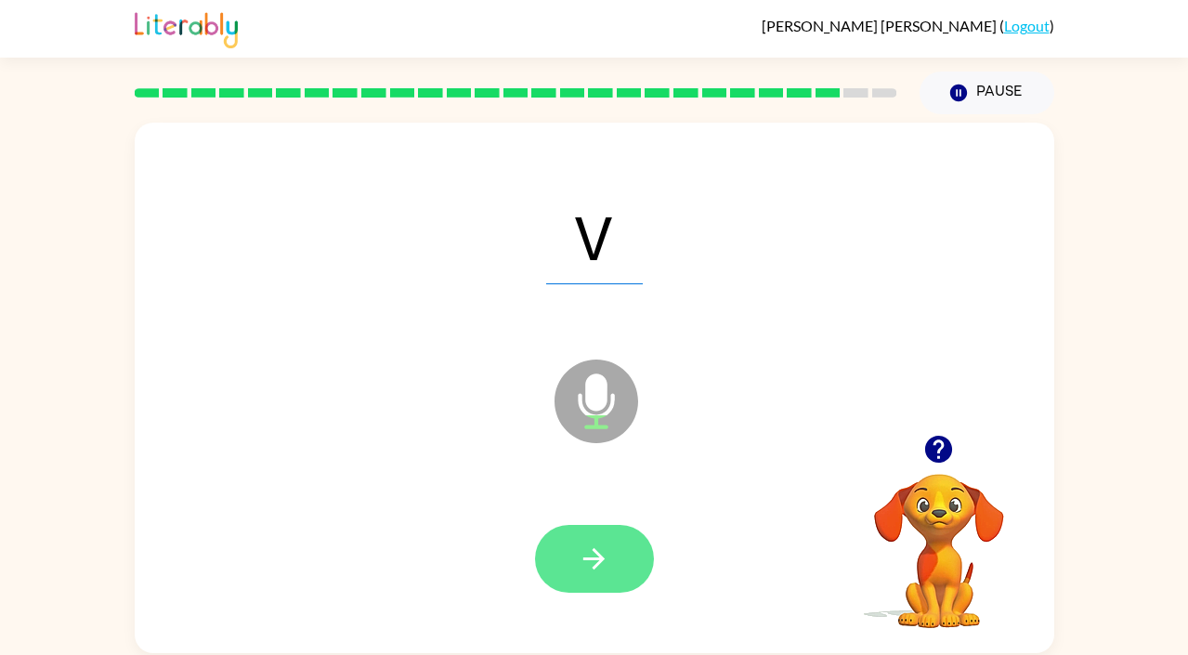
click at [587, 570] on icon "button" at bounding box center [594, 558] width 32 height 32
click at [590, 570] on icon "button" at bounding box center [594, 558] width 32 height 32
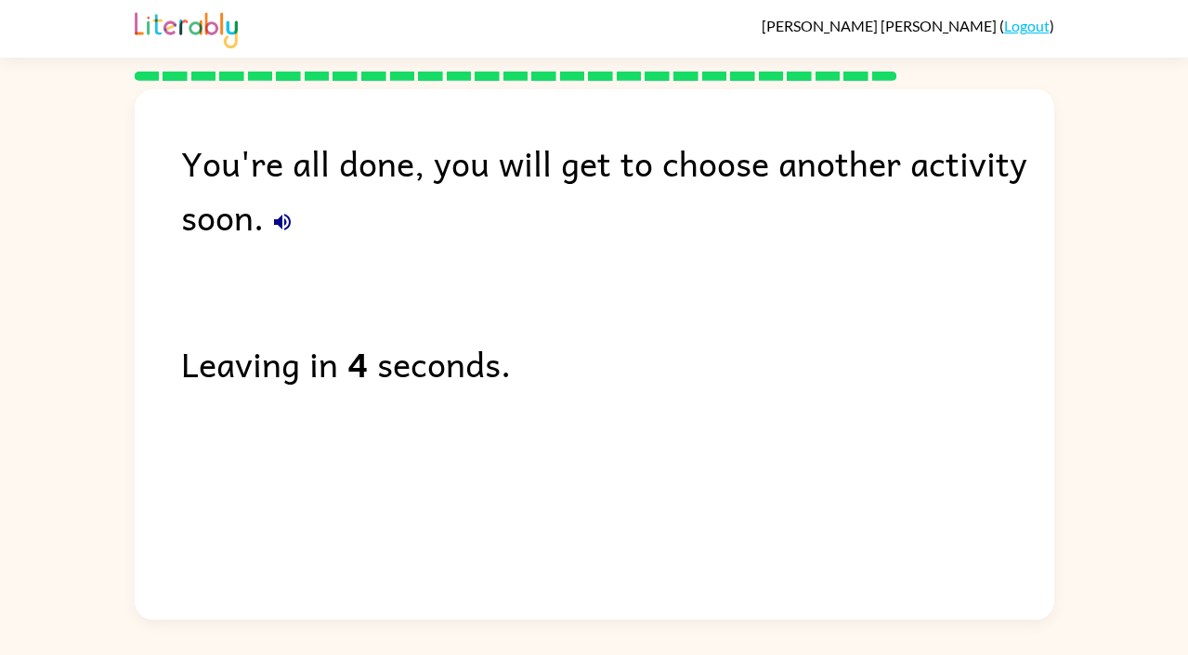
click at [1034, 31] on link "Logout" at bounding box center [1026, 26] width 45 height 18
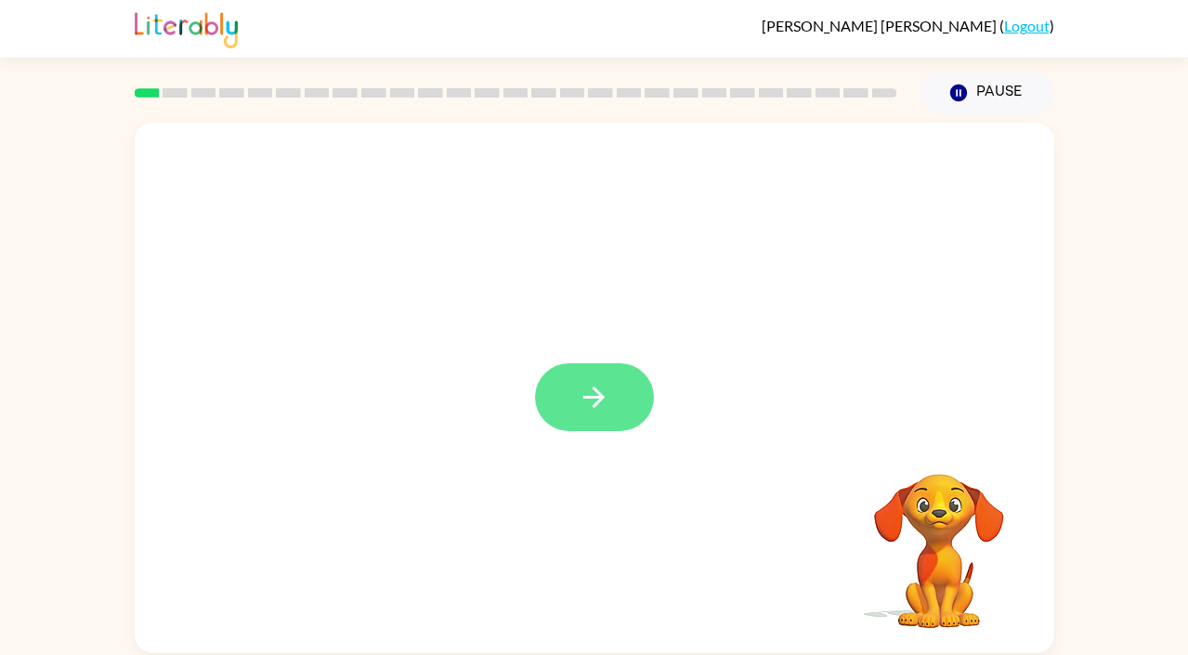
click at [596, 386] on icon "button" at bounding box center [594, 397] width 32 height 32
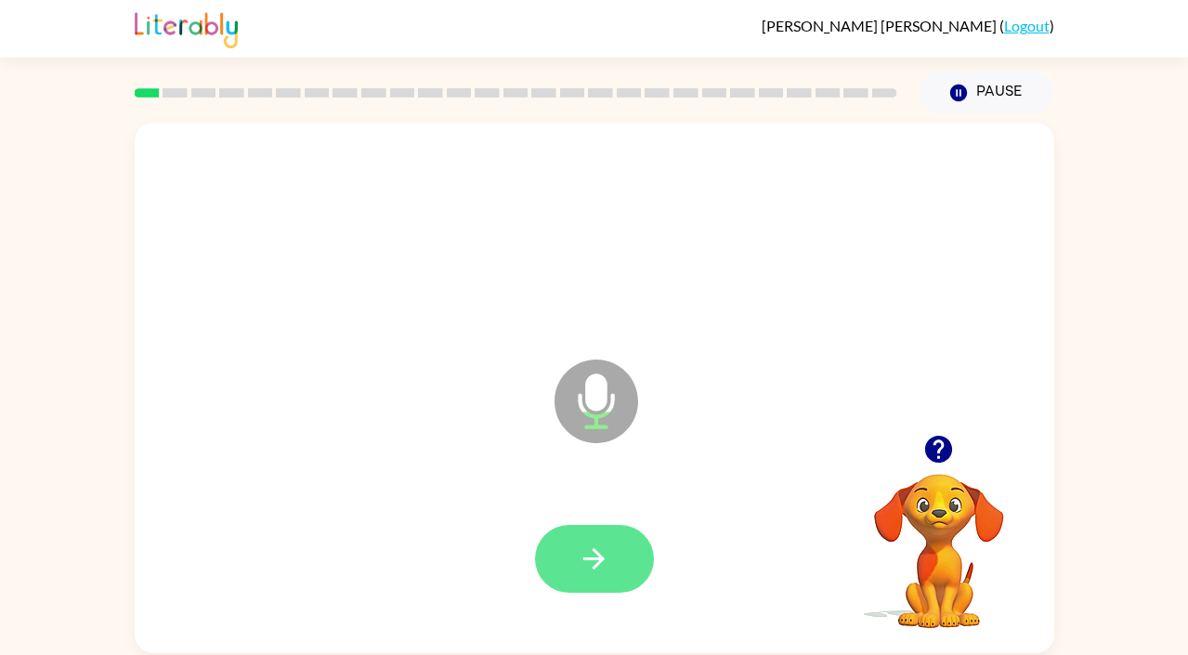
click at [588, 571] on icon "button" at bounding box center [594, 558] width 32 height 32
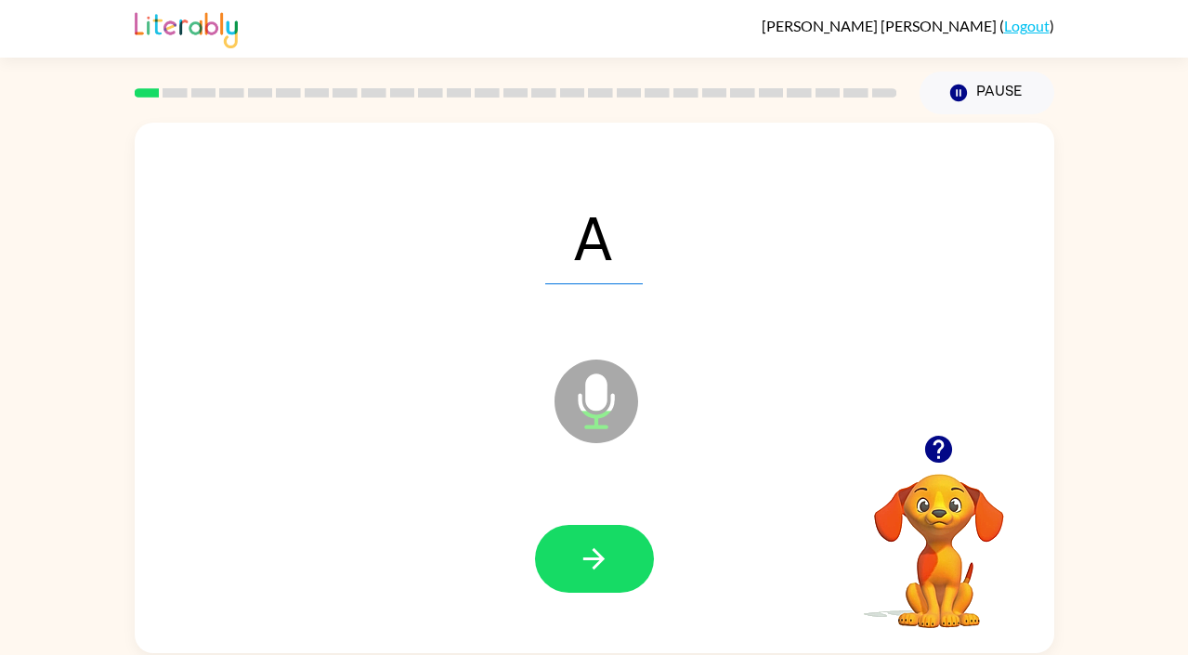
click at [588, 571] on icon "button" at bounding box center [594, 558] width 32 height 32
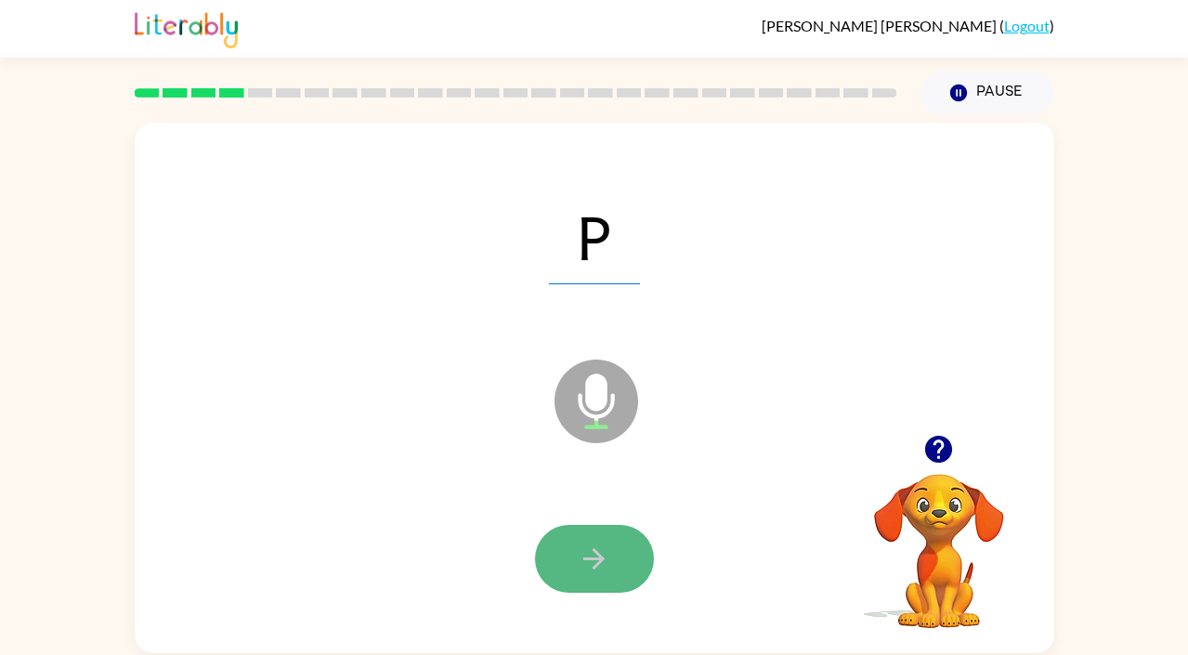
click at [596, 573] on icon "button" at bounding box center [594, 558] width 32 height 32
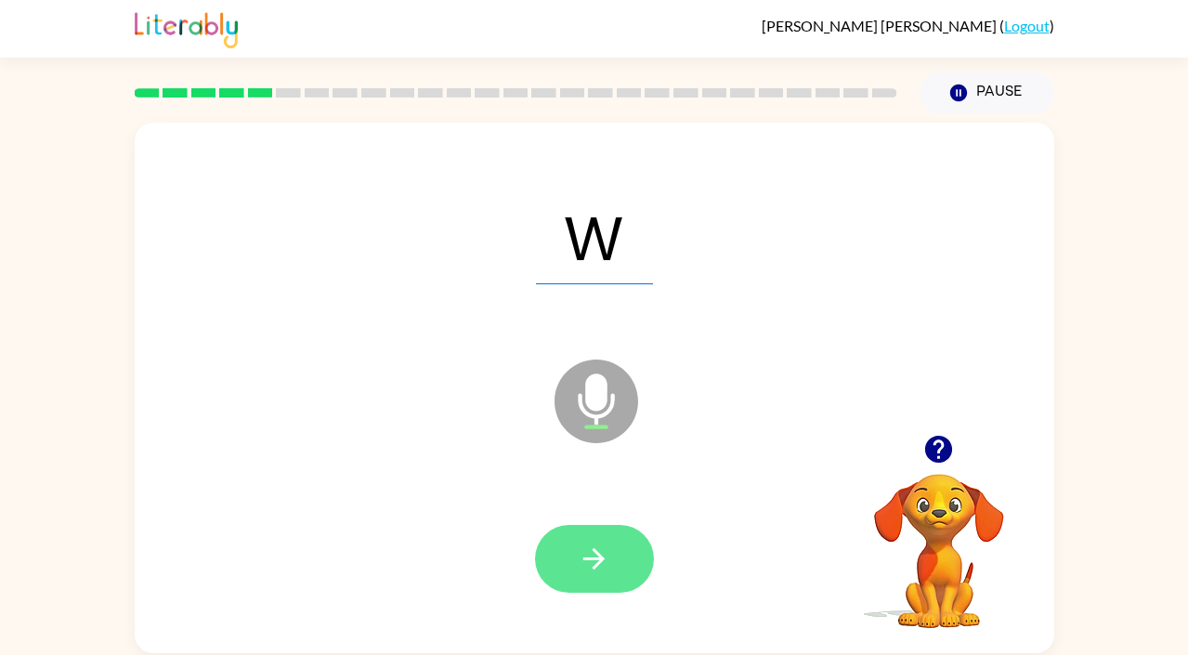
click at [593, 569] on icon "button" at bounding box center [594, 558] width 32 height 32
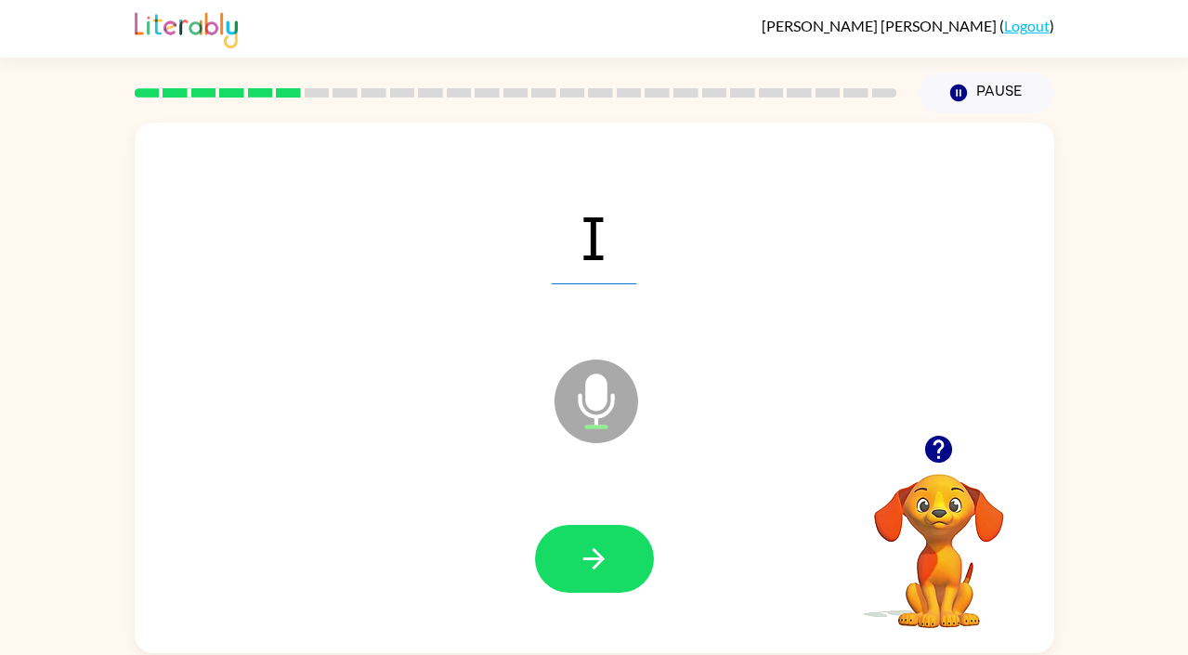
click at [593, 569] on icon "button" at bounding box center [594, 558] width 32 height 32
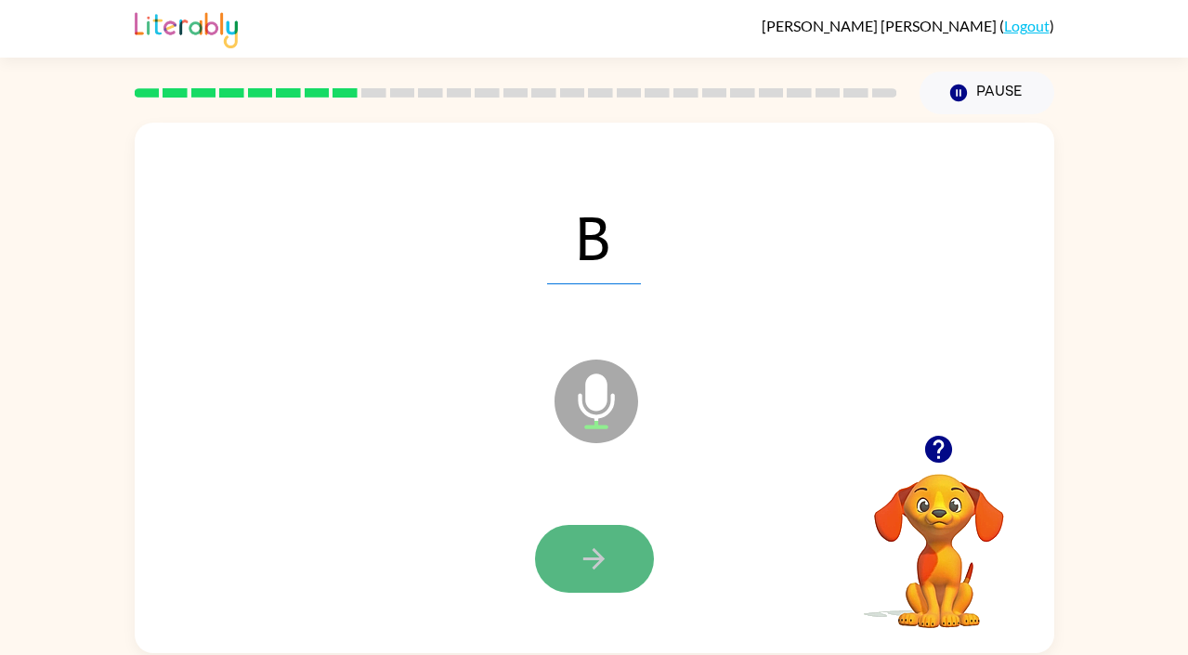
click at [598, 553] on icon "button" at bounding box center [593, 558] width 21 height 21
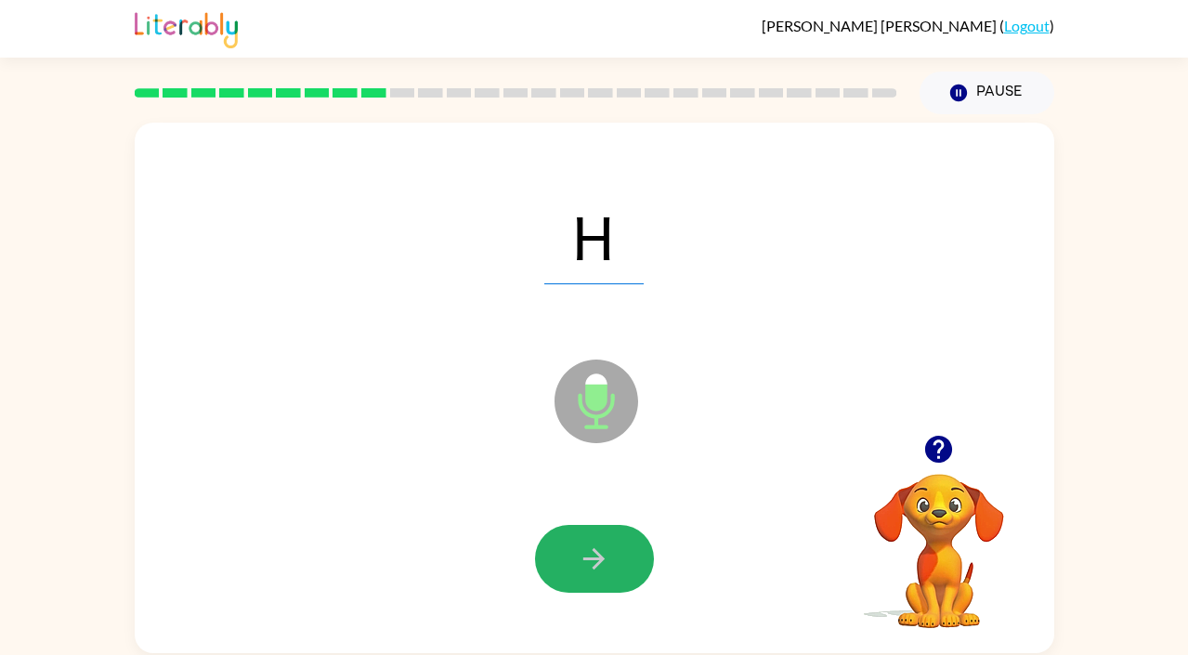
click at [598, 553] on icon "button" at bounding box center [593, 558] width 21 height 21
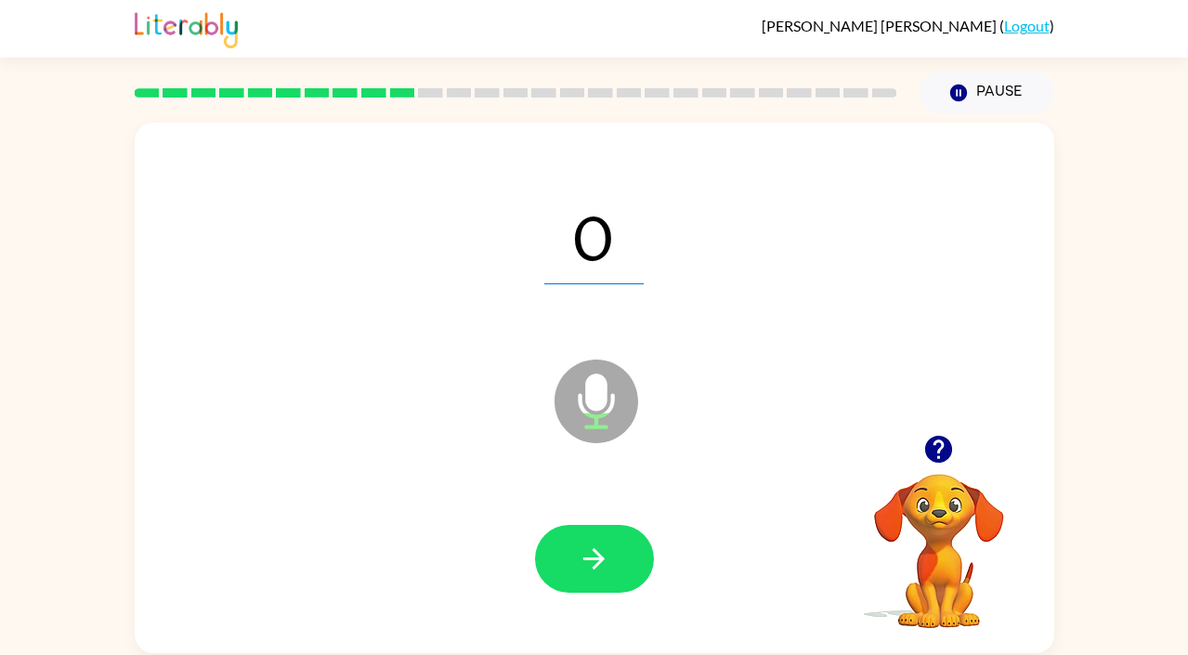
click at [598, 553] on icon "button" at bounding box center [593, 558] width 21 height 21
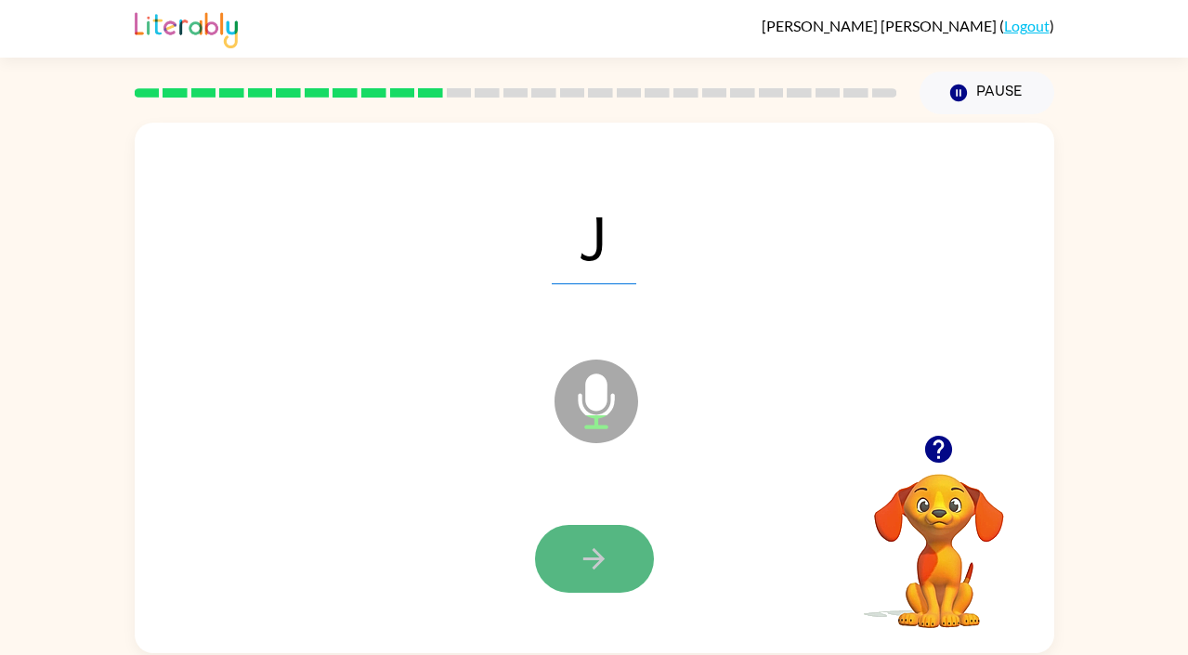
click at [600, 551] on icon "button" at bounding box center [594, 558] width 32 height 32
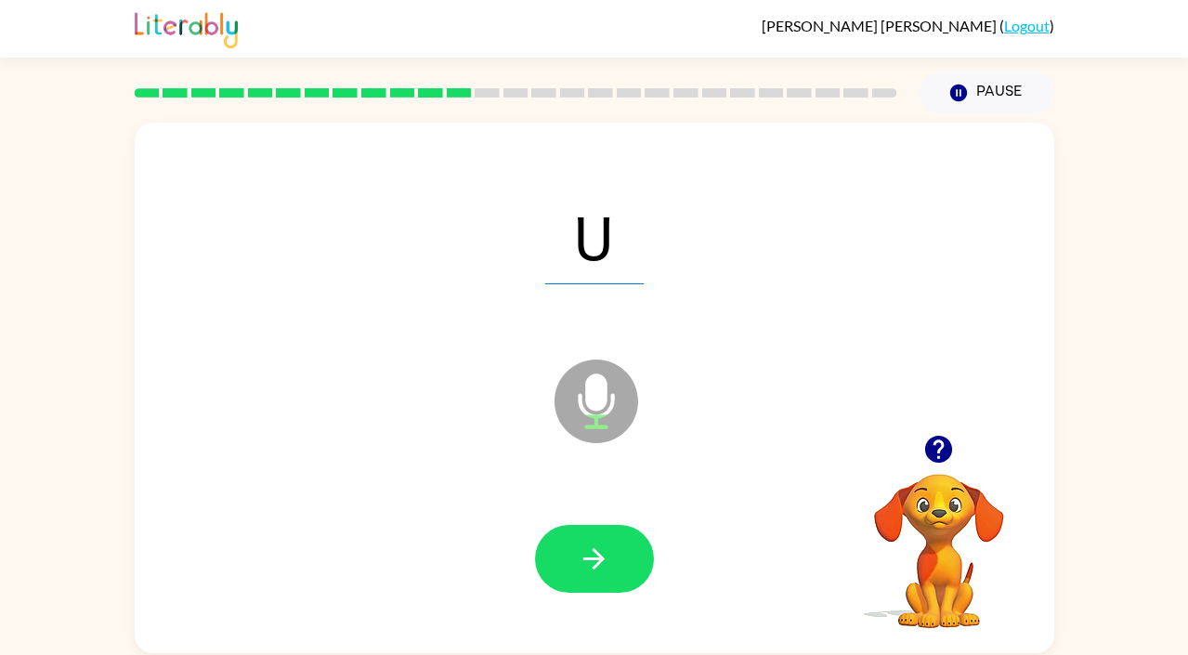
click at [600, 551] on icon "button" at bounding box center [594, 558] width 32 height 32
click at [596, 568] on icon "button" at bounding box center [594, 558] width 32 height 32
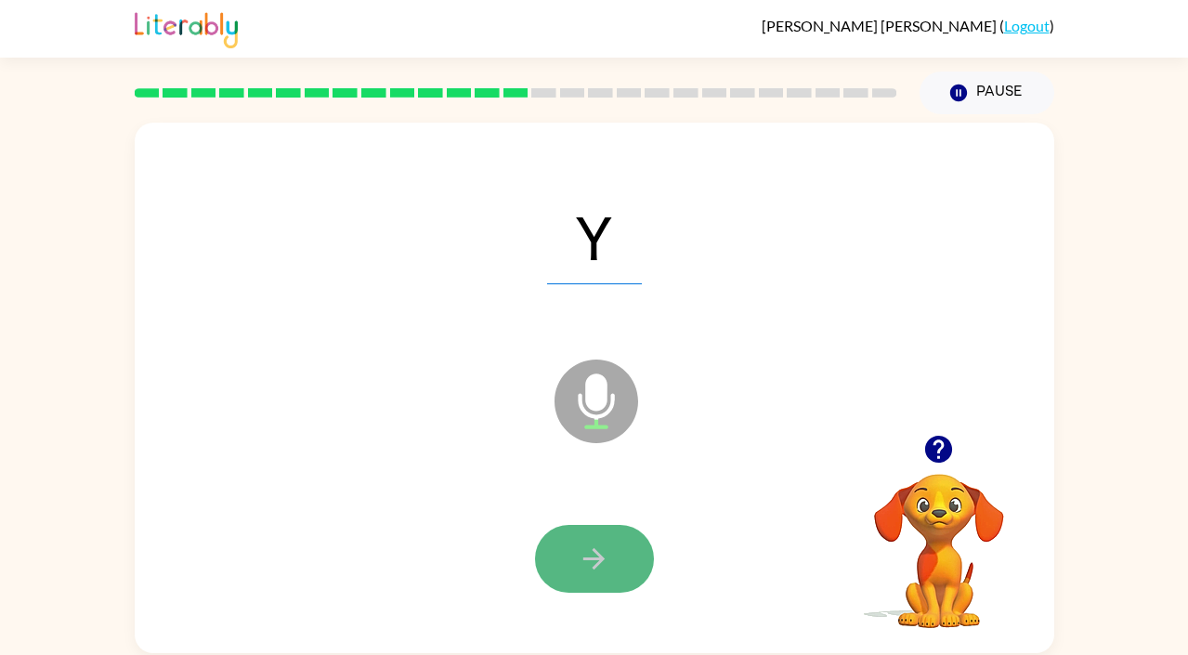
click at [593, 555] on icon "button" at bounding box center [594, 558] width 32 height 32
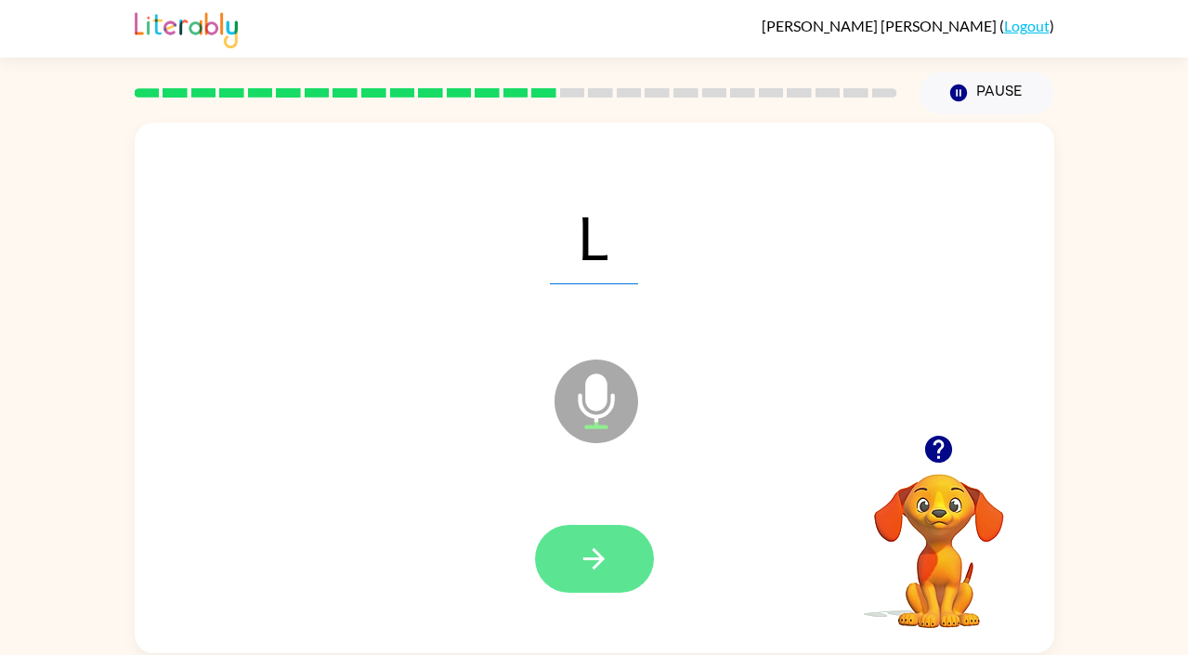
click at [585, 560] on icon "button" at bounding box center [594, 558] width 32 height 32
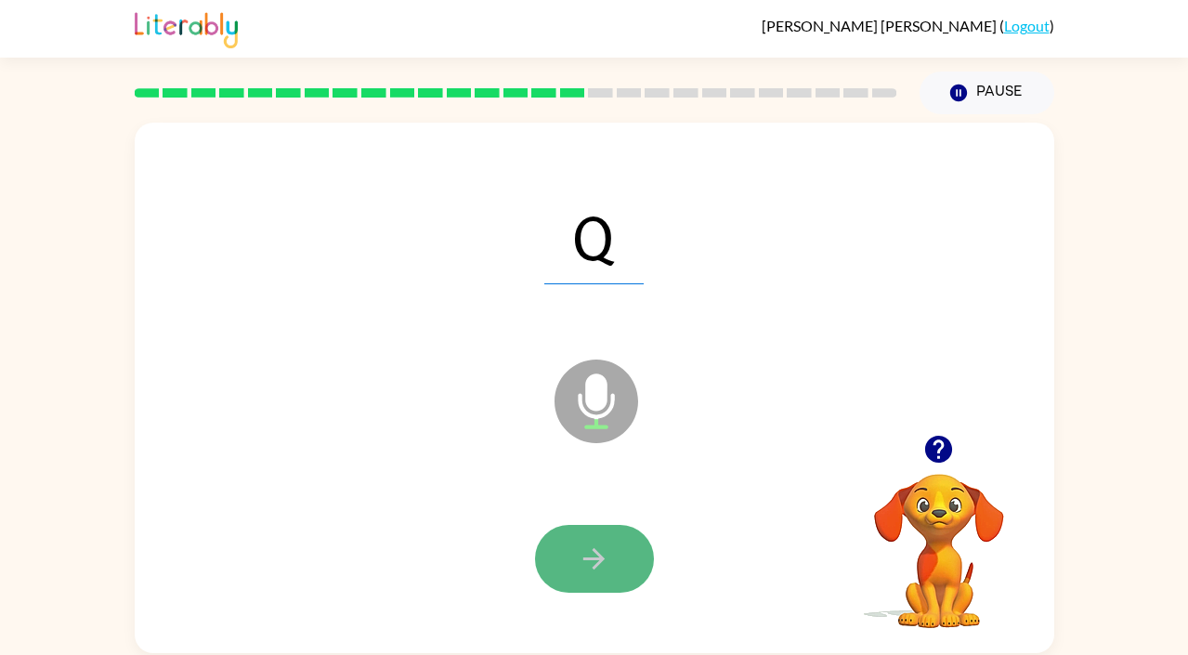
click at [597, 555] on icon "button" at bounding box center [594, 558] width 32 height 32
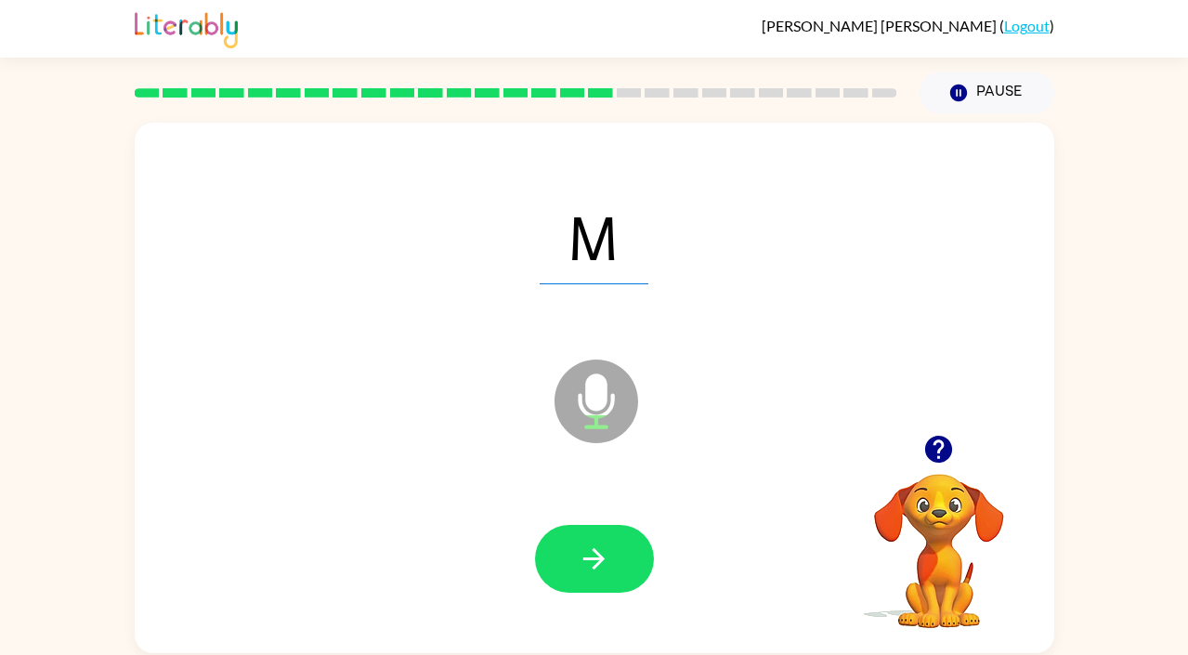
click at [597, 555] on icon "button" at bounding box center [593, 558] width 21 height 21
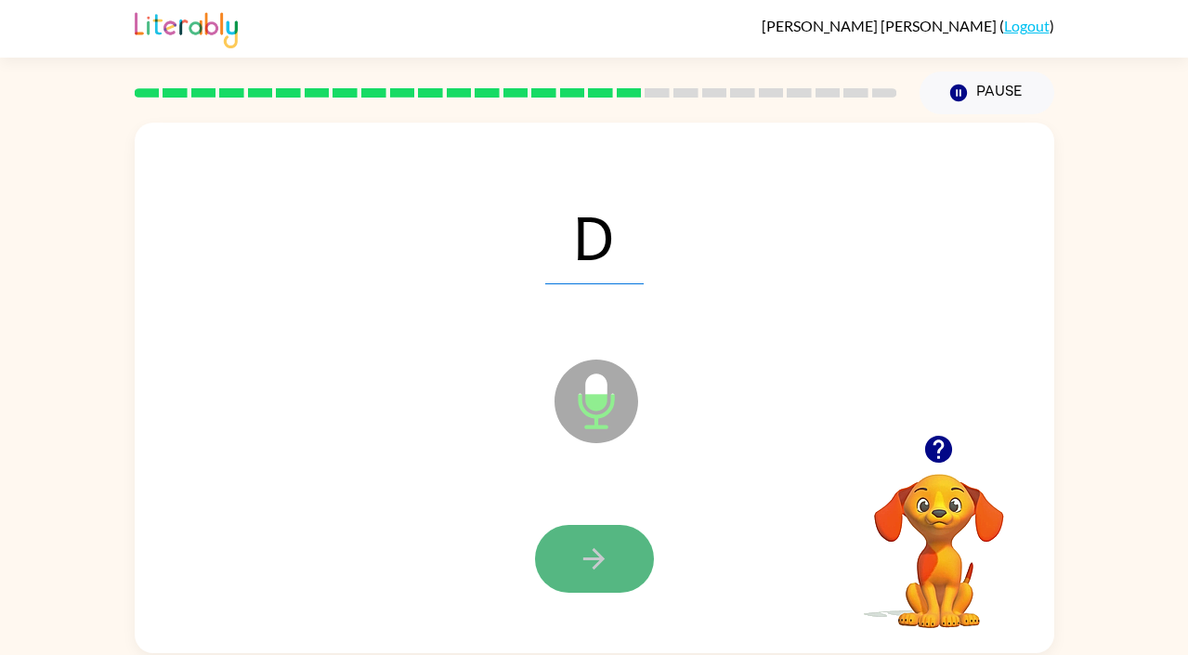
click at [601, 550] on icon "button" at bounding box center [594, 558] width 32 height 32
click at [588, 561] on icon "button" at bounding box center [594, 558] width 32 height 32
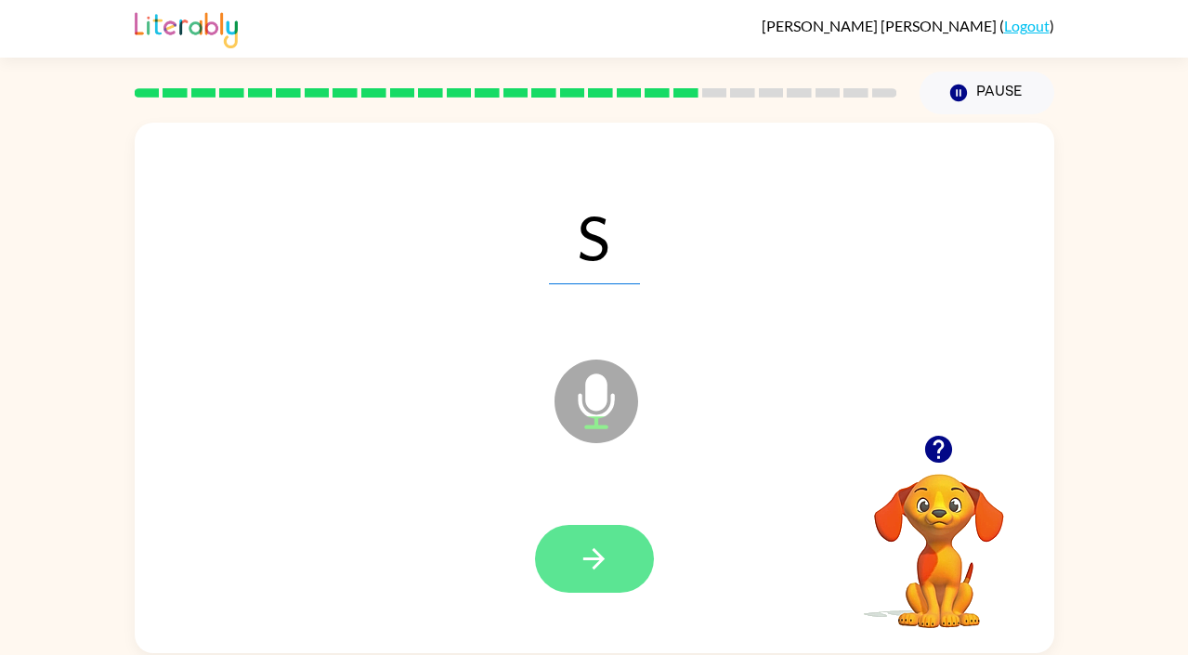
click at [584, 562] on icon "button" at bounding box center [594, 558] width 32 height 32
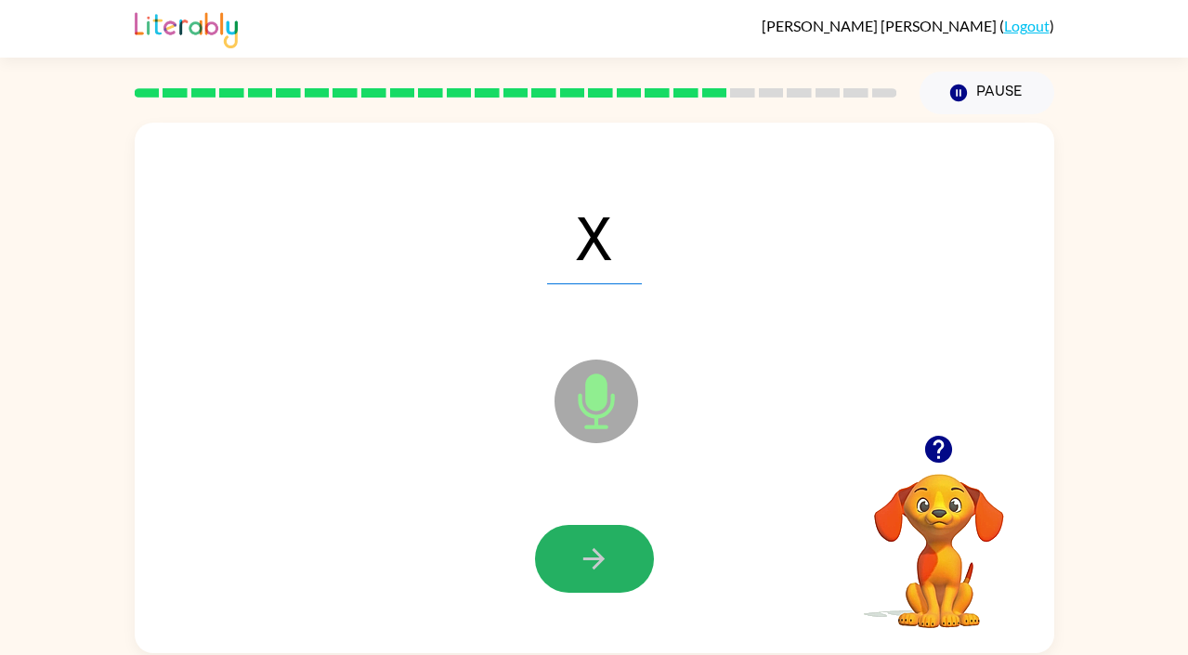
click at [584, 562] on icon "button" at bounding box center [594, 558] width 32 height 32
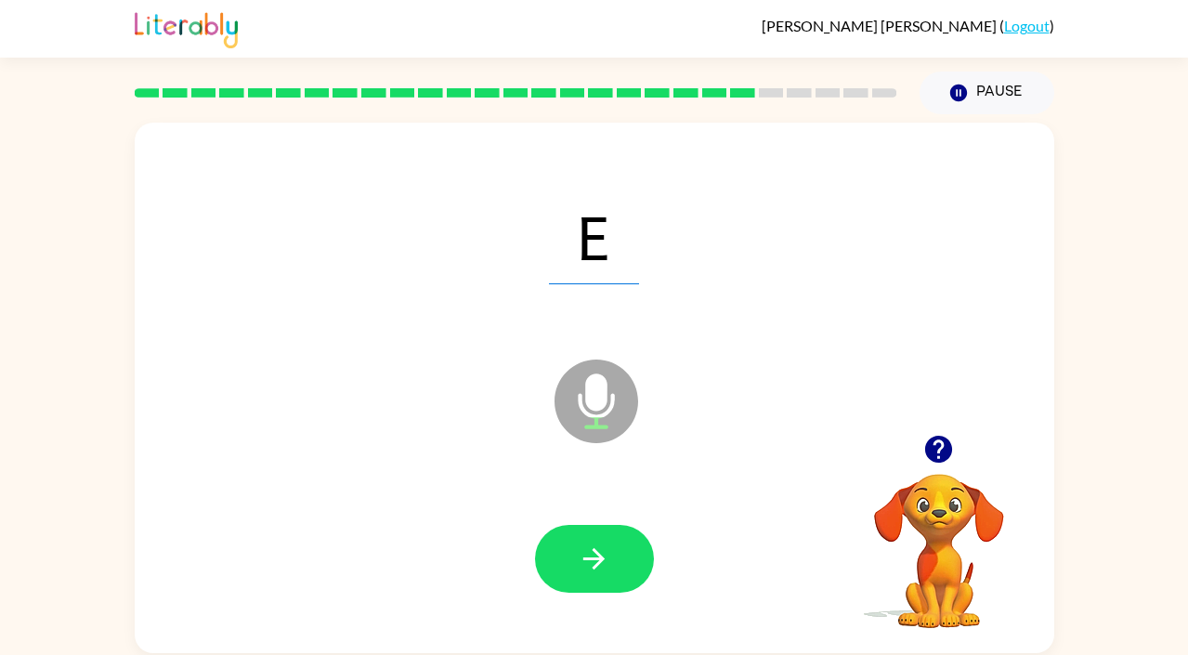
click at [584, 562] on icon "button" at bounding box center [594, 558] width 32 height 32
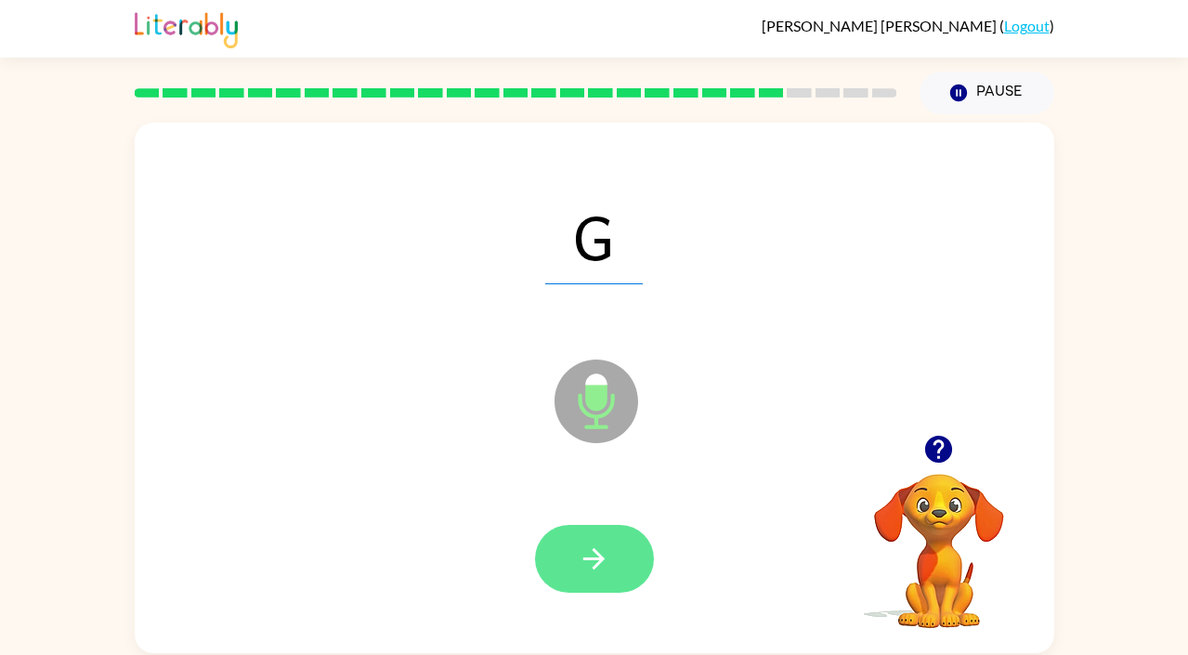
click at [584, 561] on icon "button" at bounding box center [594, 558] width 32 height 32
click at [592, 557] on icon "button" at bounding box center [593, 558] width 21 height 21
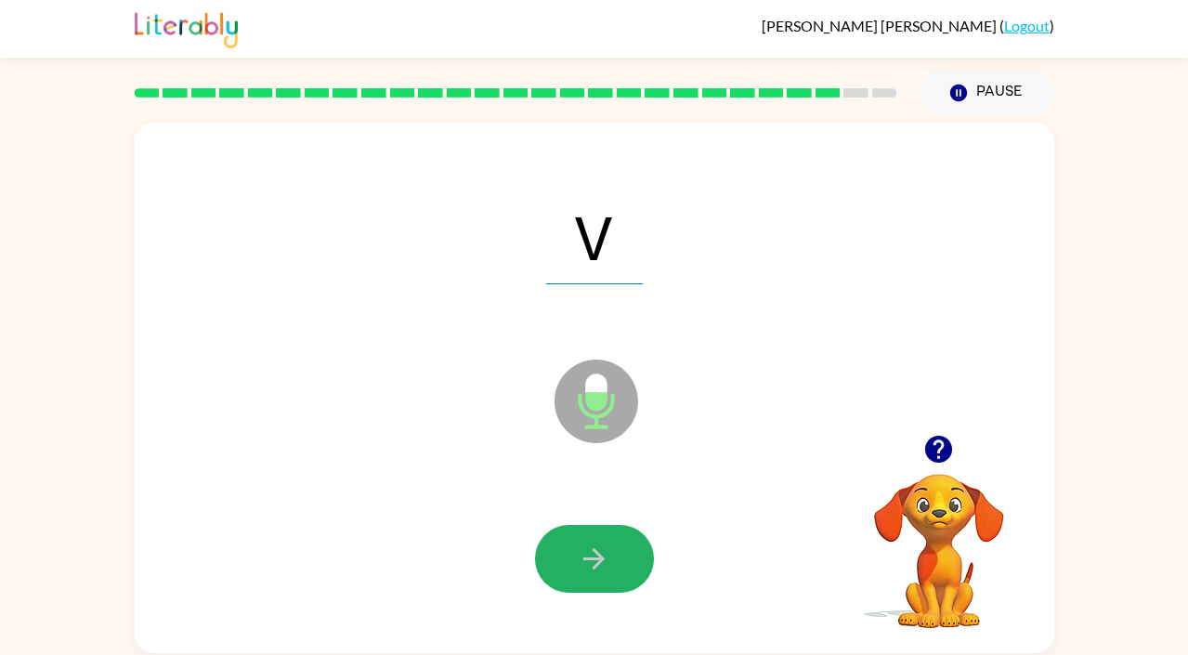
click at [593, 562] on icon "button" at bounding box center [594, 558] width 32 height 32
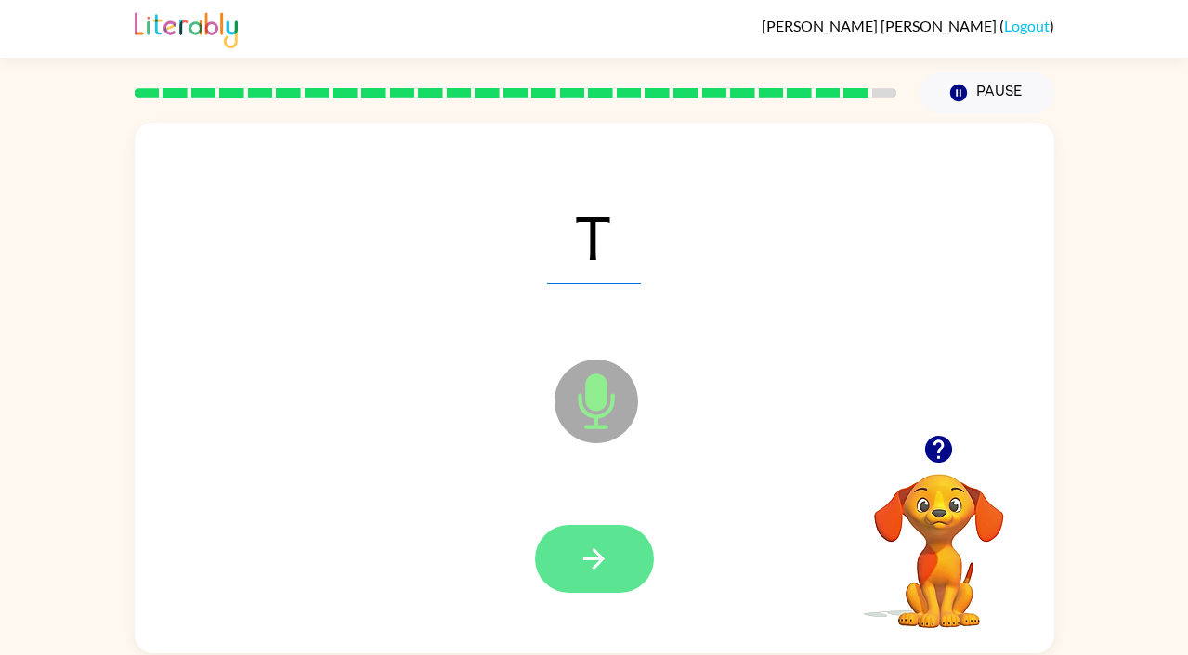
click at [593, 551] on icon "button" at bounding box center [593, 558] width 21 height 21
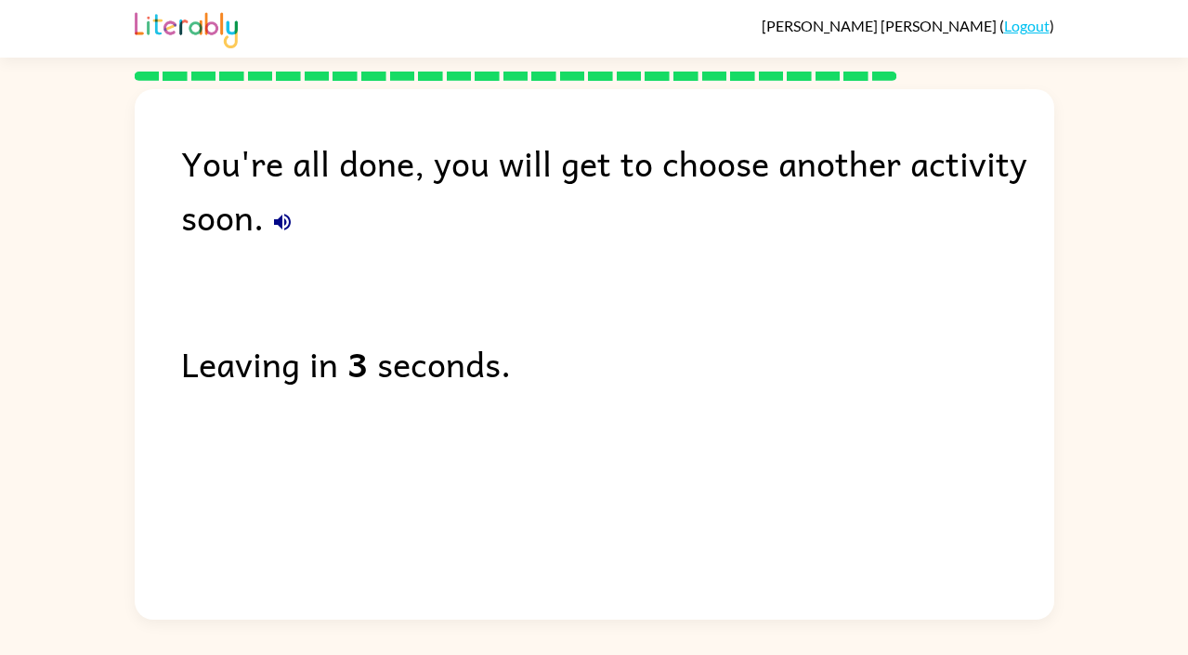
click at [1031, 27] on link "Logout" at bounding box center [1026, 26] width 45 height 18
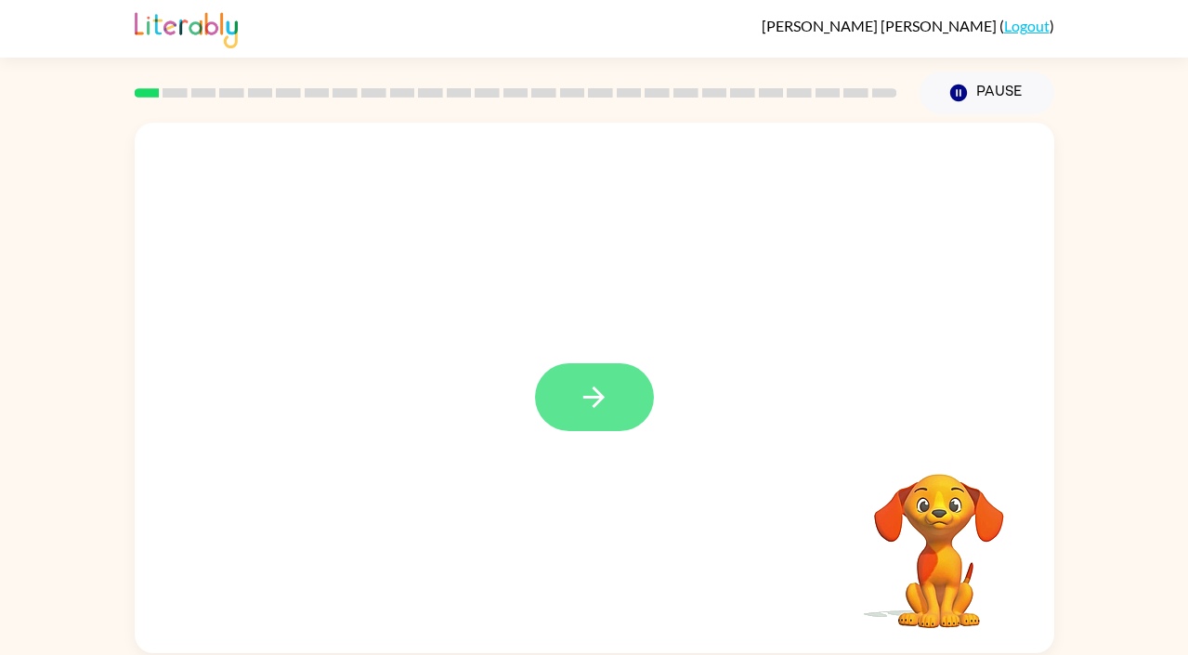
click at [575, 394] on button "button" at bounding box center [594, 397] width 119 height 68
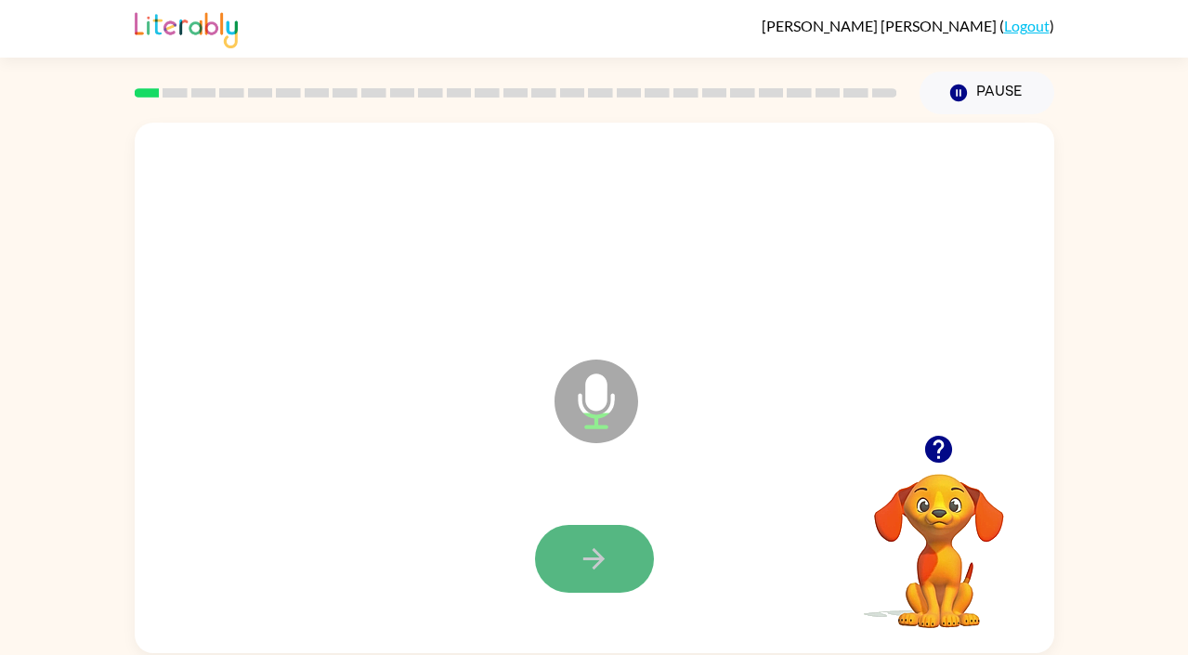
click at [605, 573] on icon "button" at bounding box center [594, 558] width 32 height 32
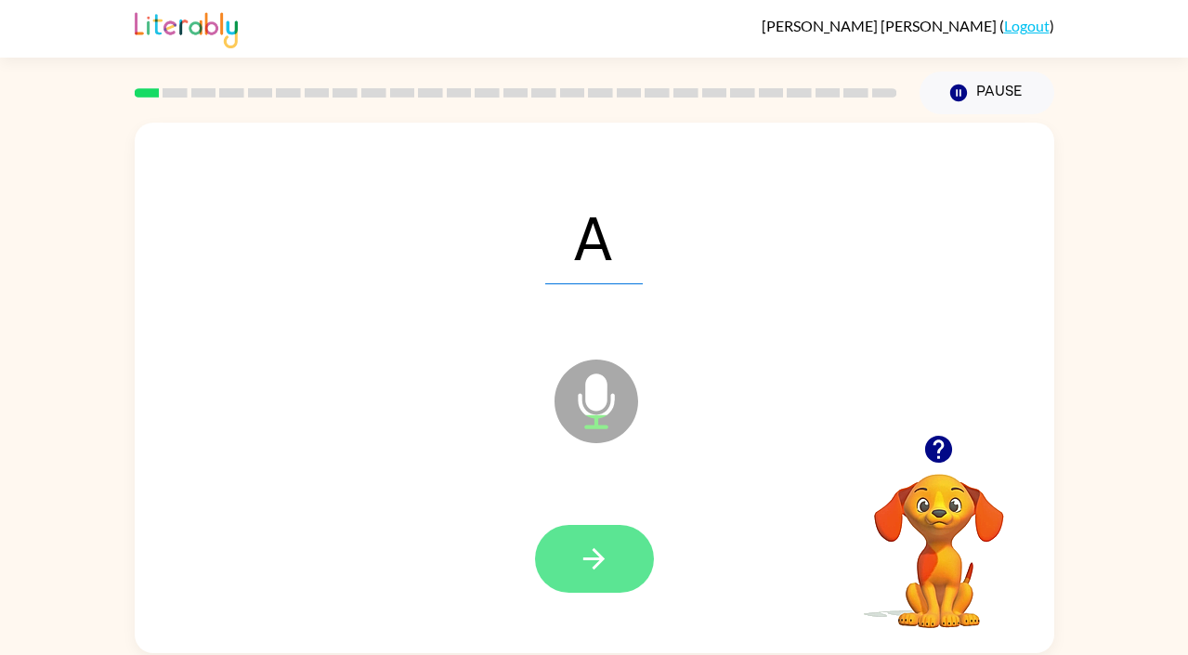
click at [600, 558] on icon "button" at bounding box center [593, 558] width 21 height 21
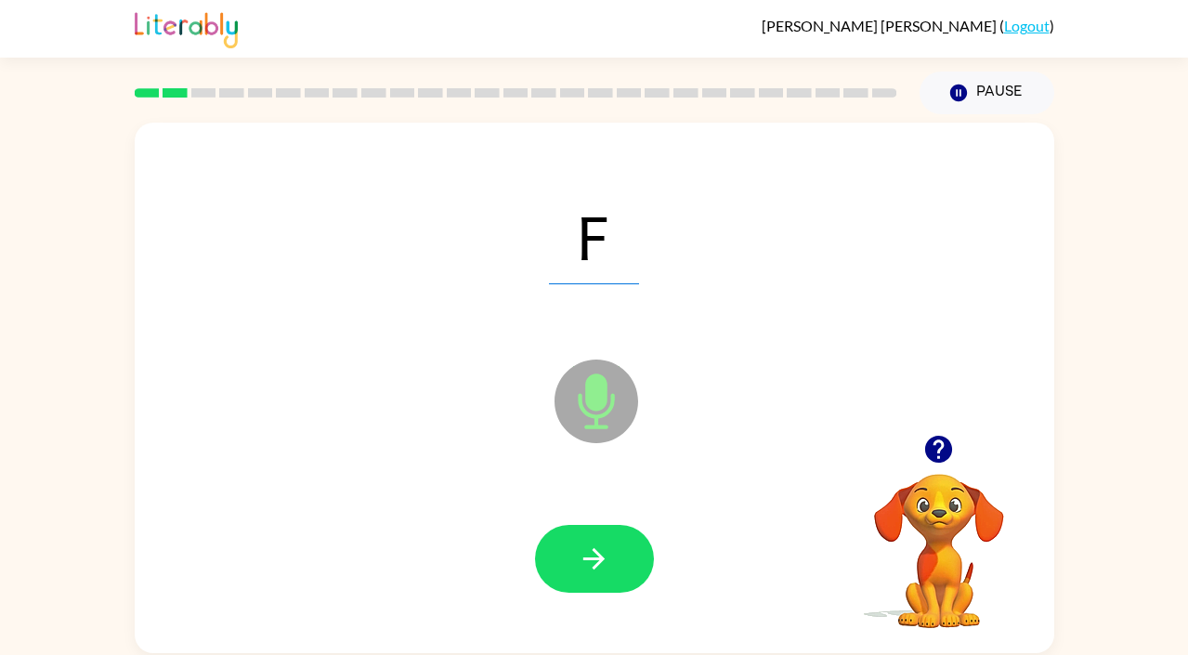
click at [600, 558] on icon "button" at bounding box center [593, 558] width 21 height 21
click at [596, 557] on icon "button" at bounding box center [593, 558] width 21 height 21
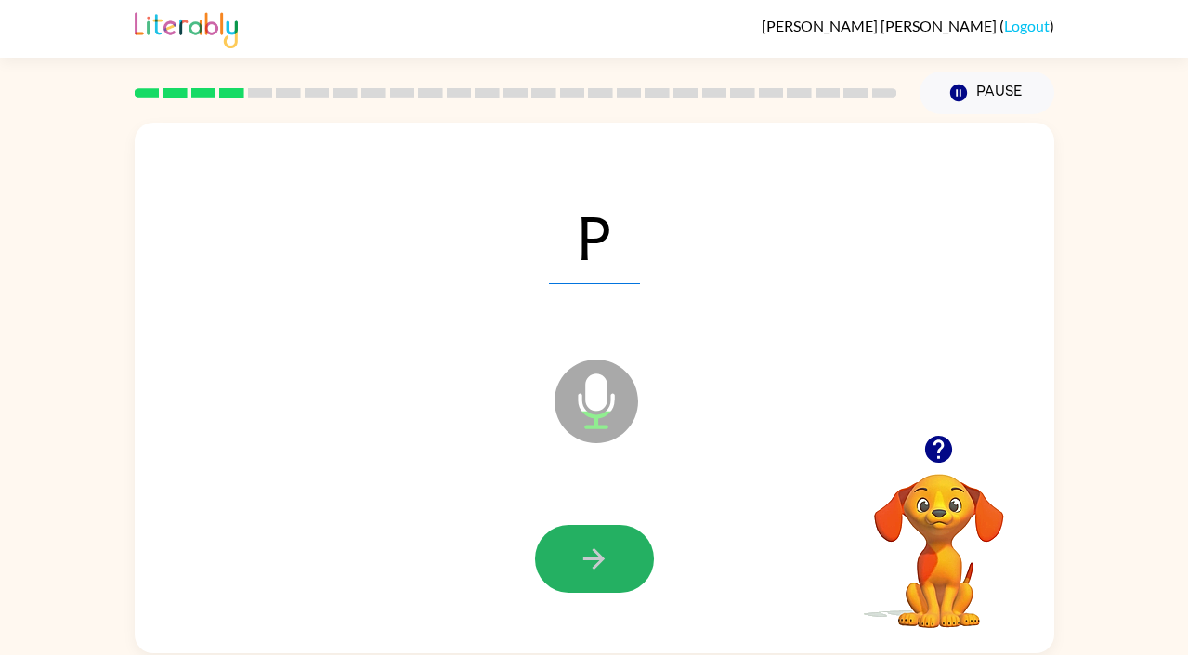
click at [596, 555] on icon "button" at bounding box center [594, 558] width 32 height 32
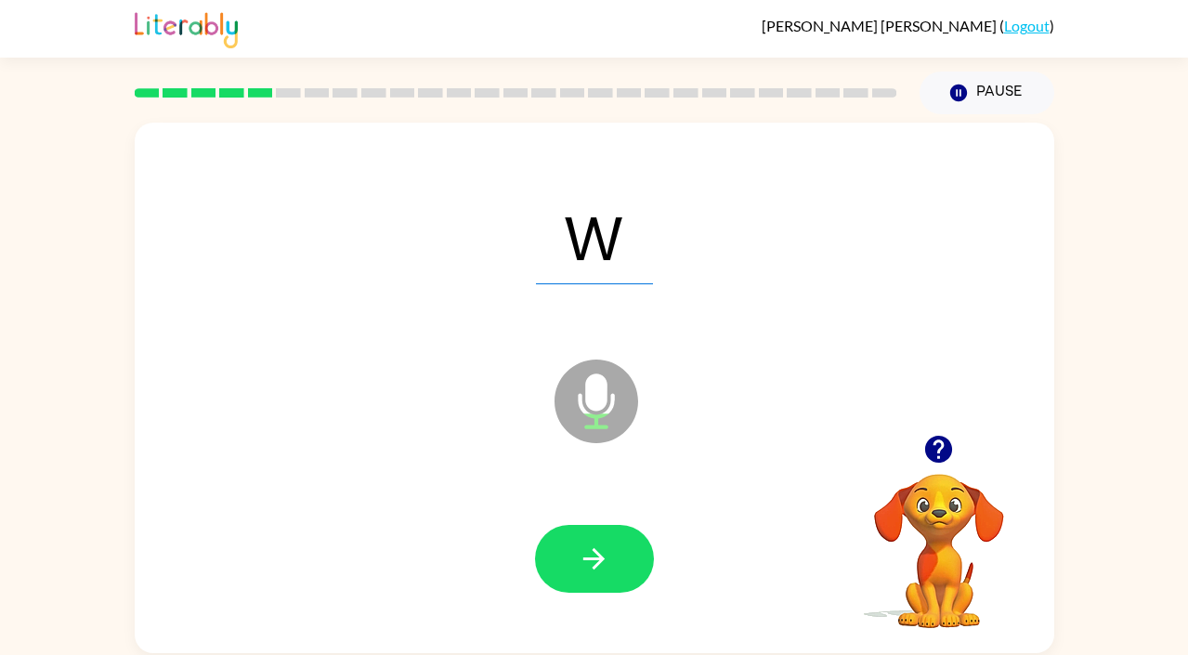
click at [596, 555] on icon "button" at bounding box center [594, 558] width 32 height 32
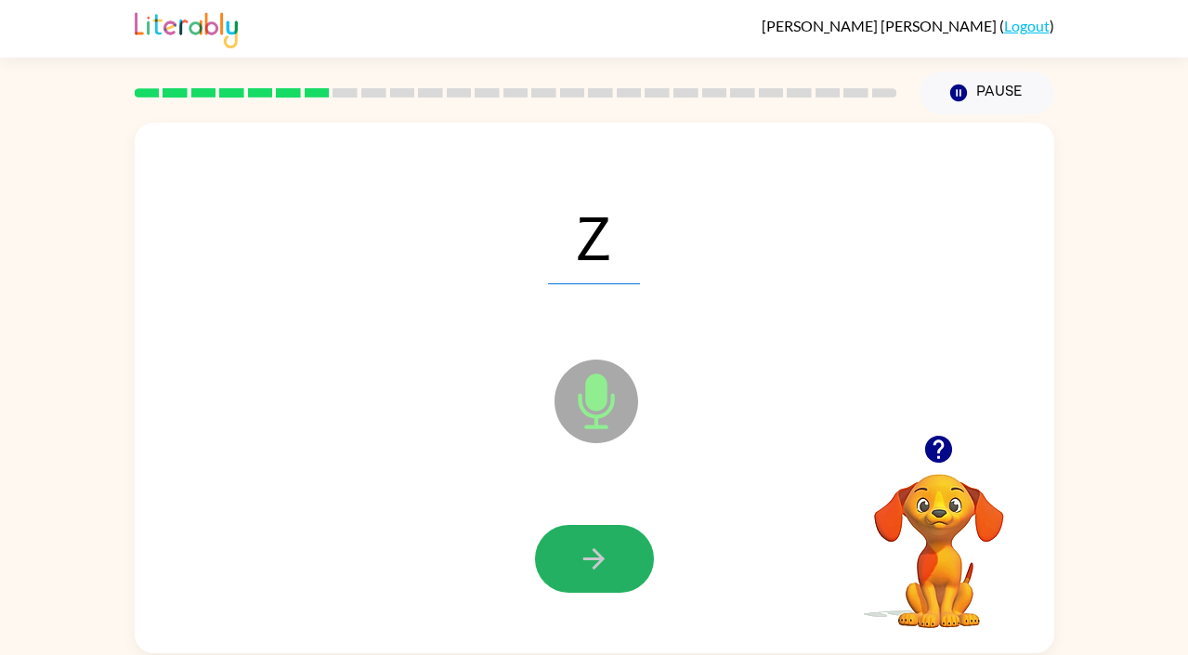
click at [596, 555] on icon "button" at bounding box center [594, 558] width 32 height 32
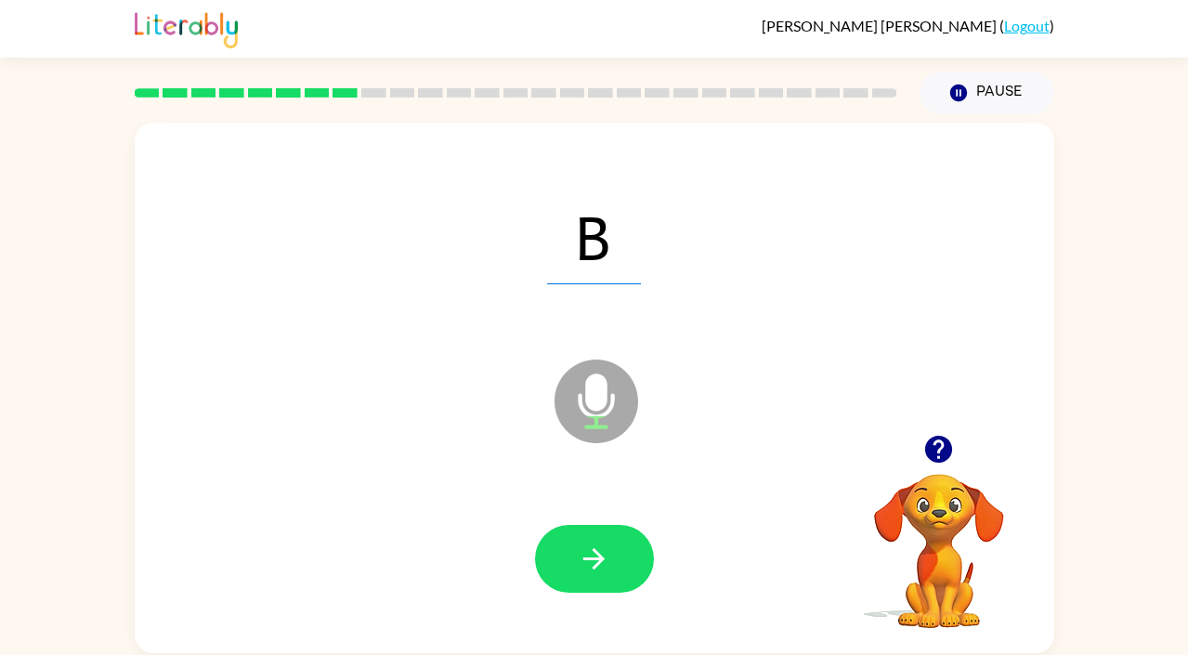
click at [596, 555] on icon "button" at bounding box center [594, 558] width 32 height 32
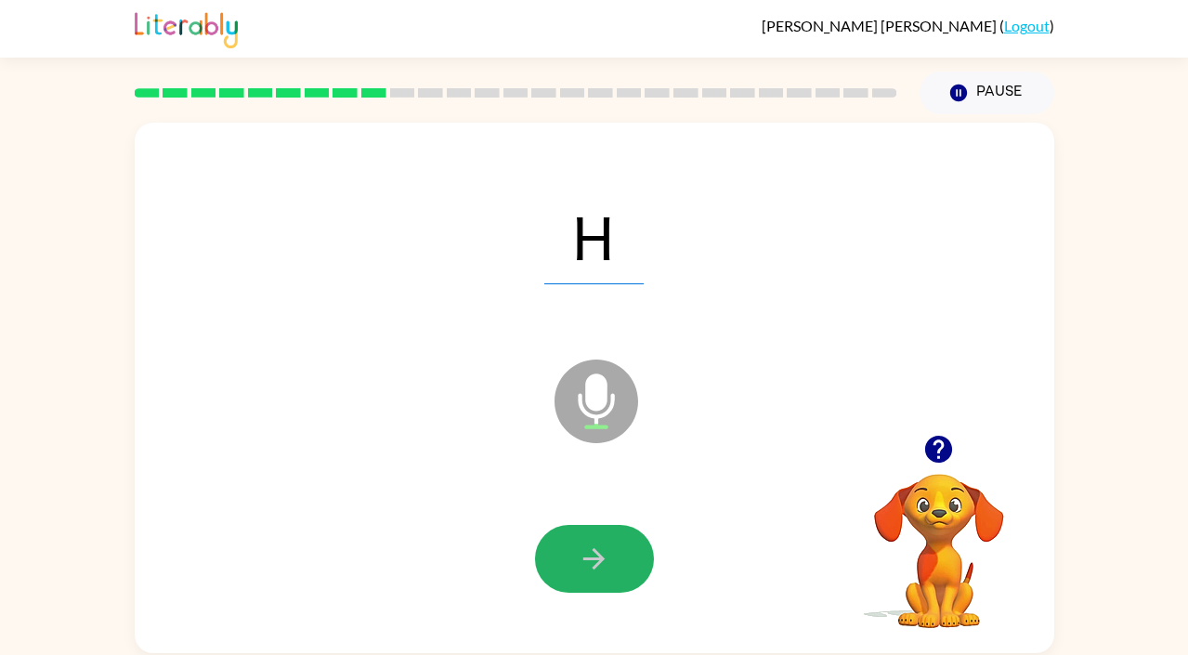
click at [596, 555] on icon "button" at bounding box center [594, 558] width 32 height 32
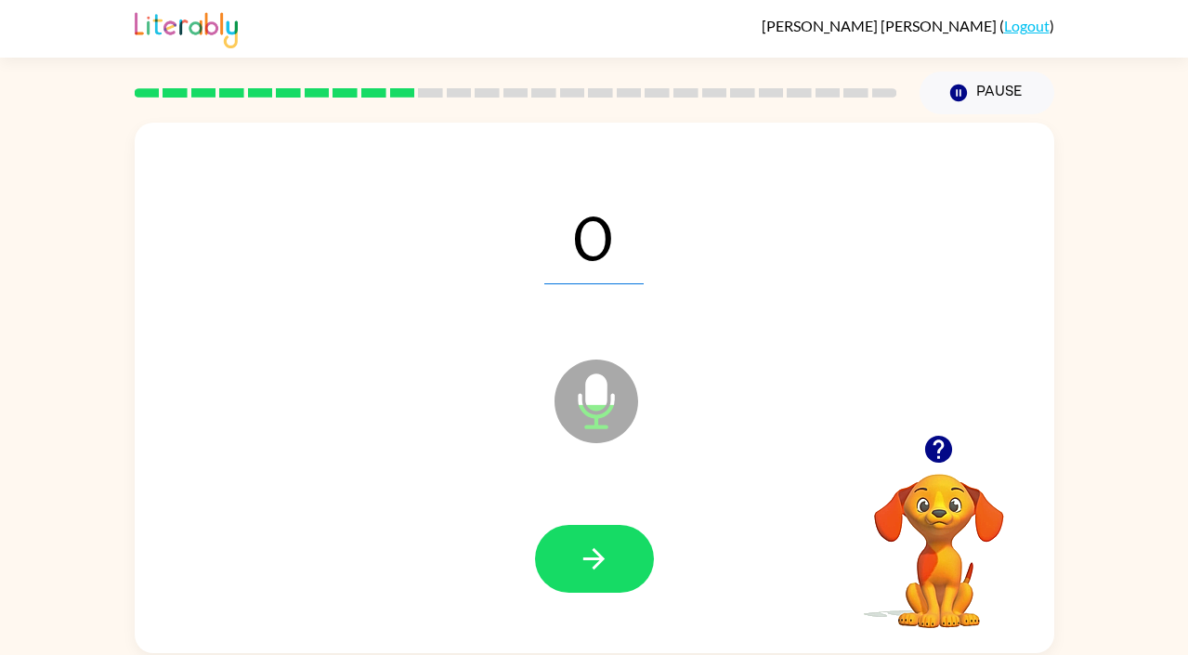
click at [596, 555] on icon "button" at bounding box center [594, 558] width 32 height 32
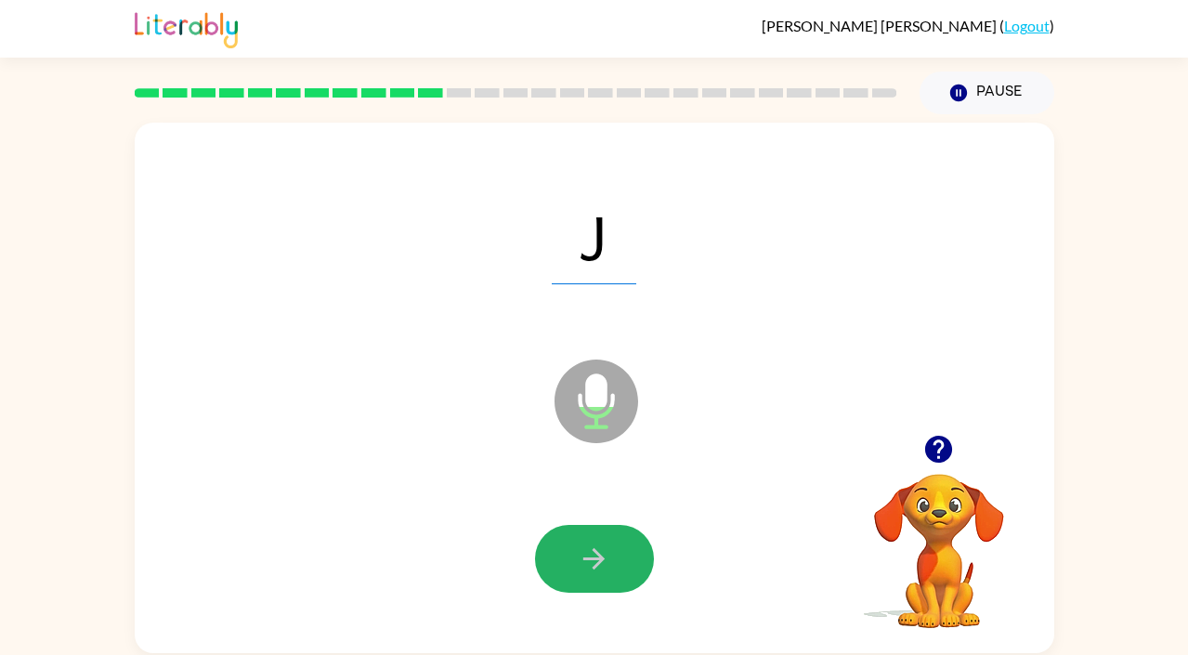
click at [596, 555] on icon "button" at bounding box center [594, 558] width 32 height 32
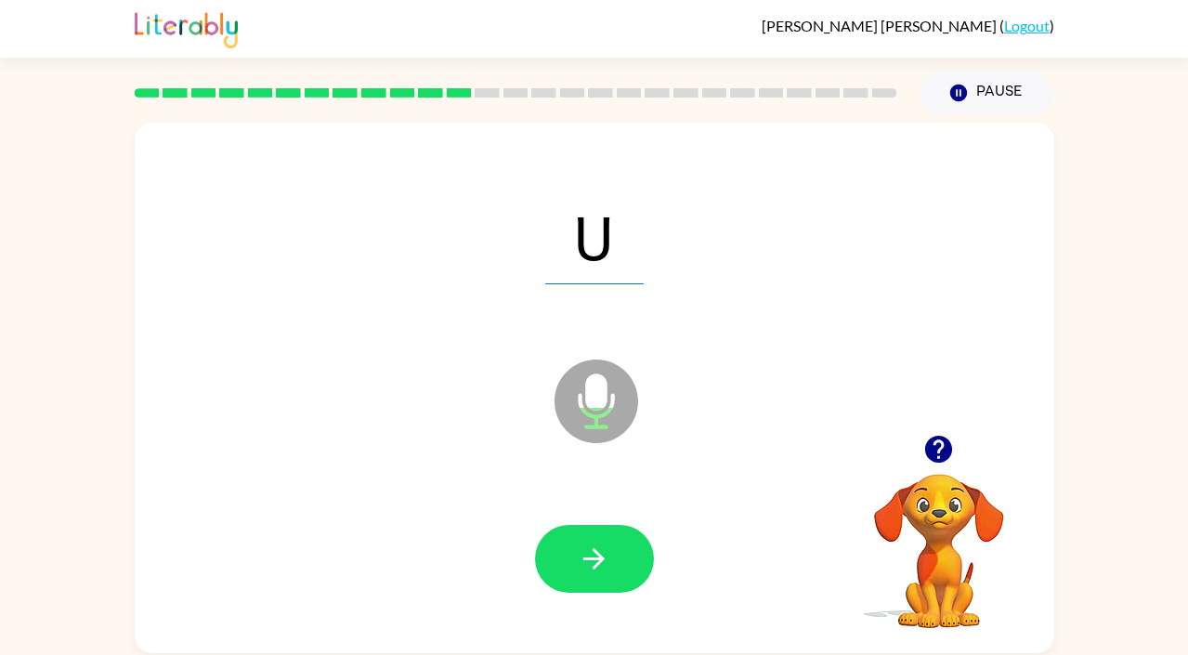
click at [596, 555] on icon "button" at bounding box center [594, 558] width 32 height 32
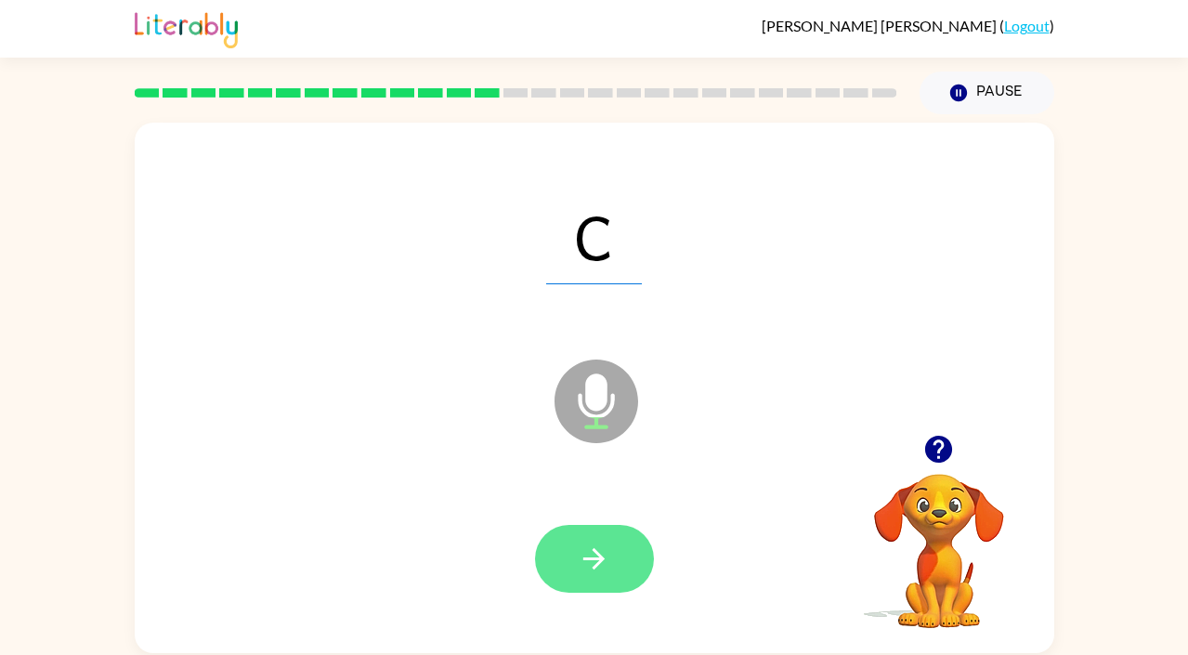
click at [585, 543] on icon "button" at bounding box center [594, 558] width 32 height 32
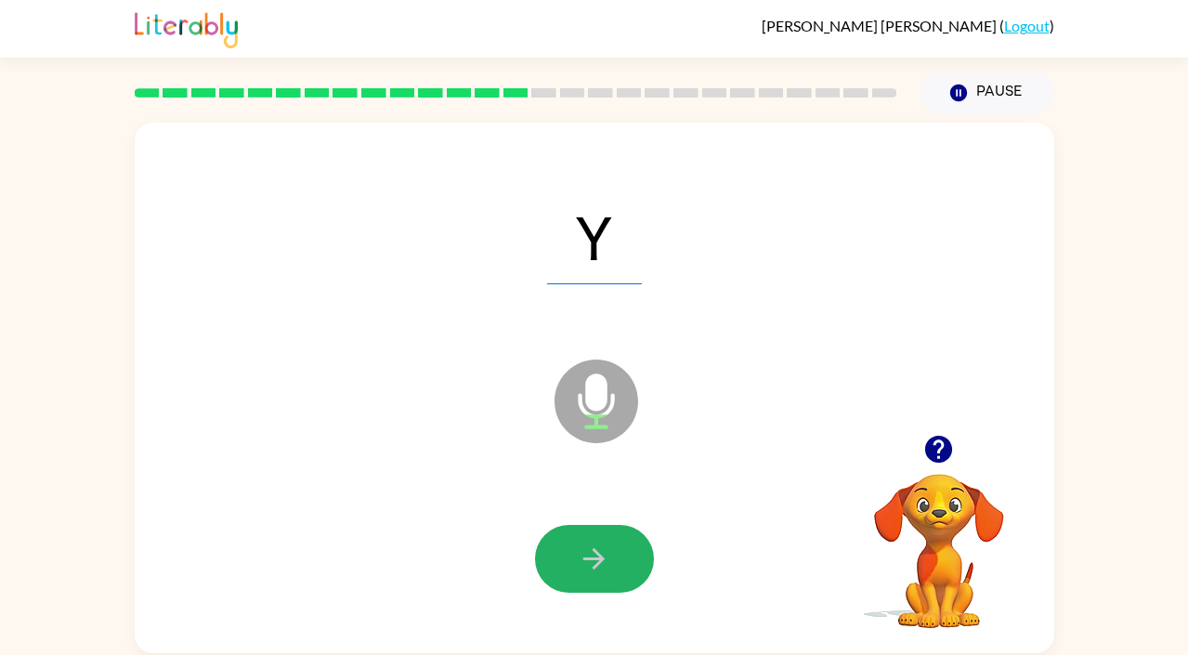
click at [585, 543] on icon "button" at bounding box center [594, 558] width 32 height 32
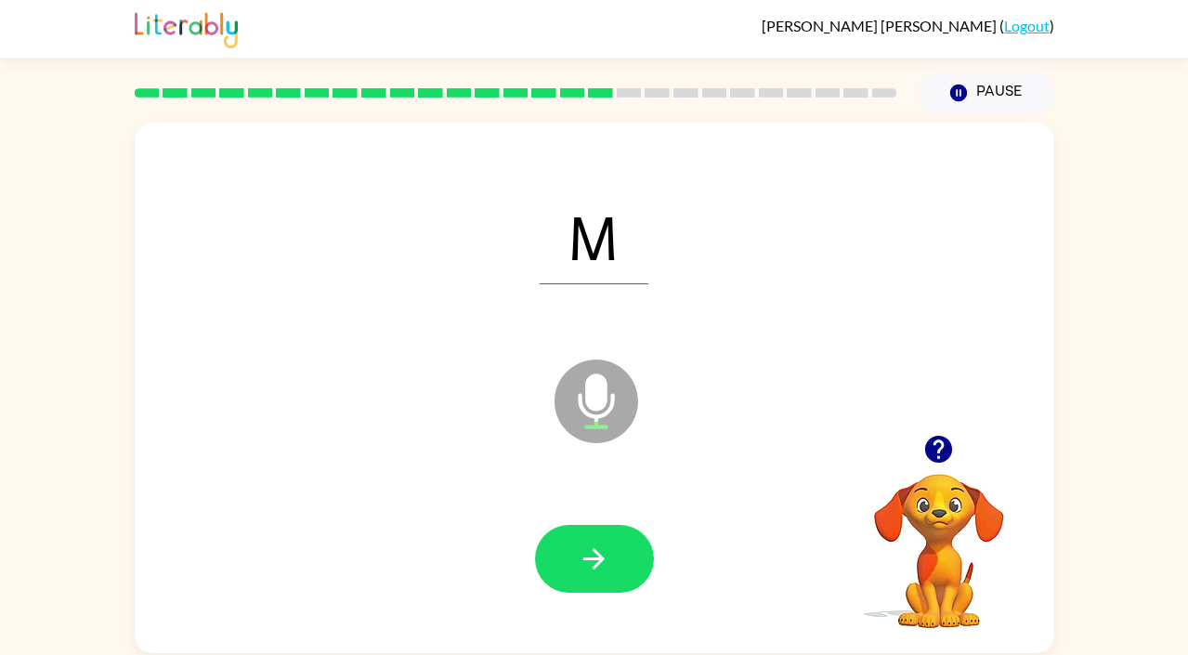
click at [585, 543] on icon "button" at bounding box center [594, 558] width 32 height 32
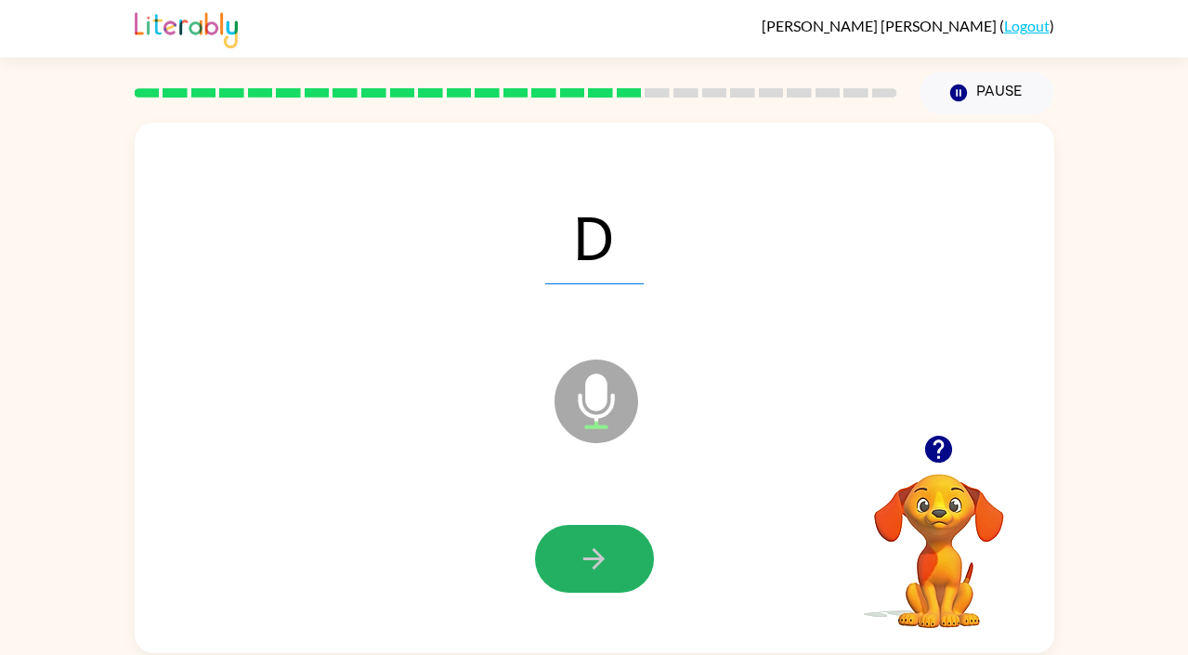
click at [585, 543] on icon "button" at bounding box center [594, 558] width 32 height 32
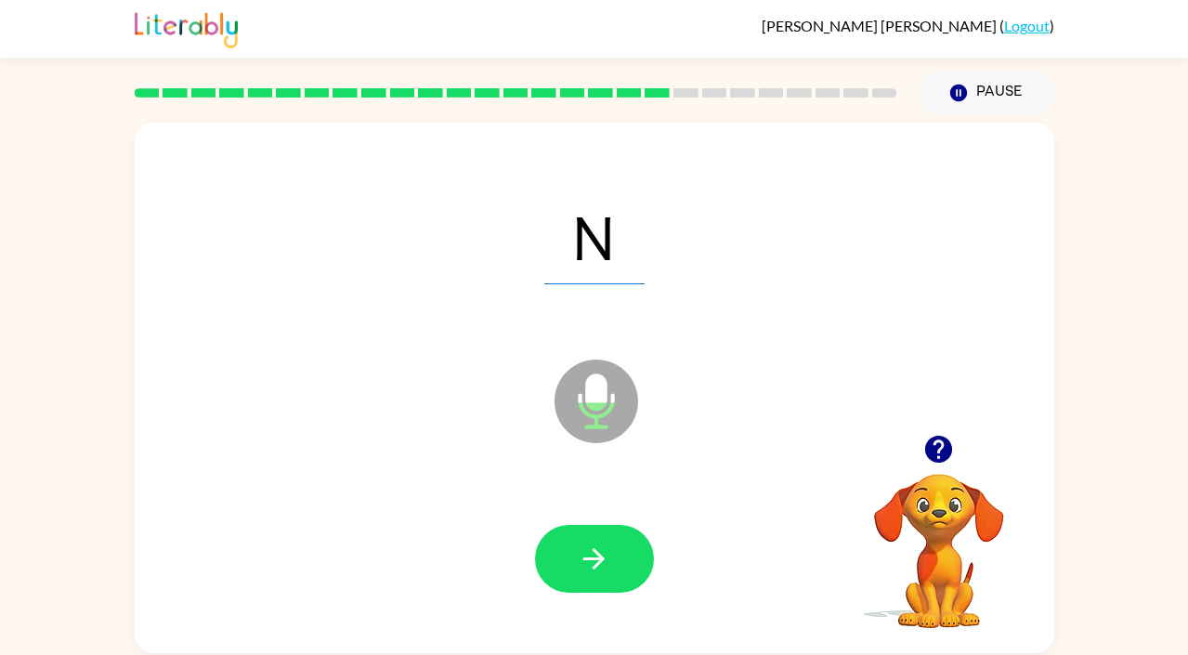
click at [585, 543] on icon "button" at bounding box center [594, 558] width 32 height 32
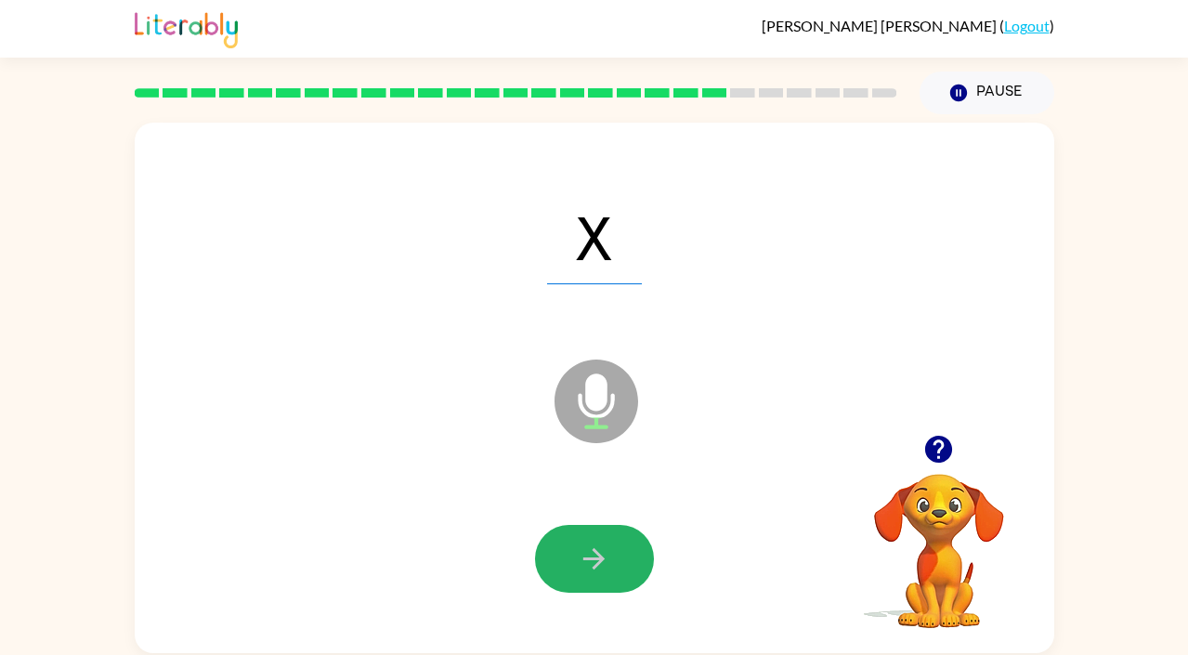
click at [585, 543] on icon "button" at bounding box center [594, 558] width 32 height 32
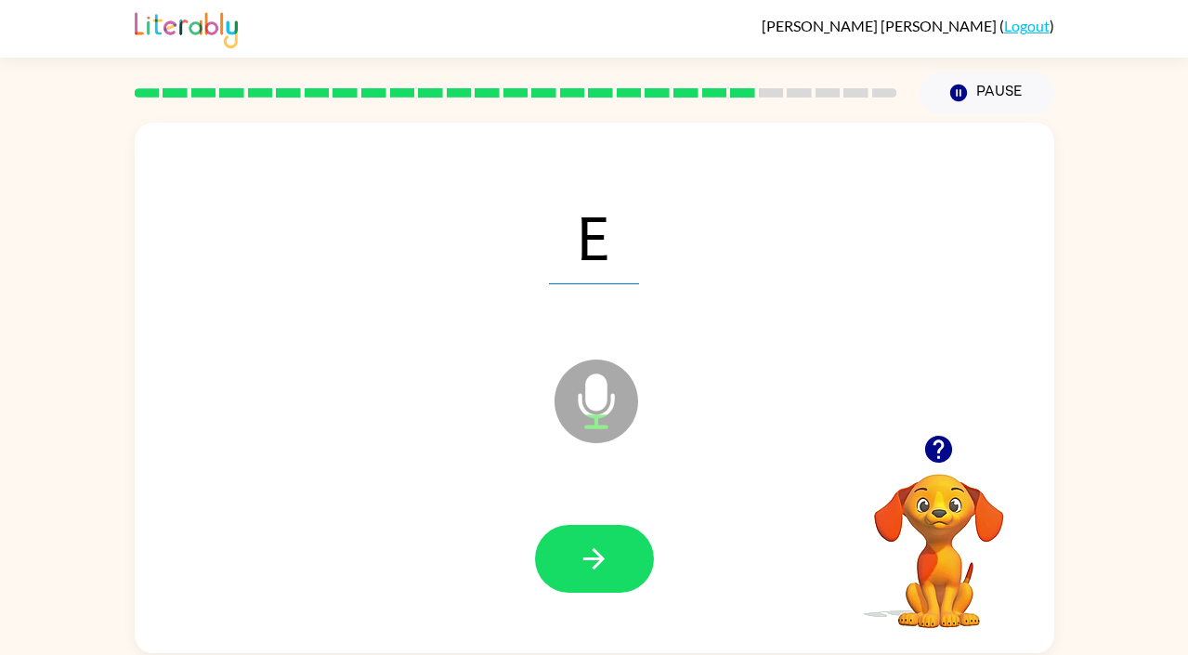
click at [585, 543] on icon "button" at bounding box center [594, 558] width 32 height 32
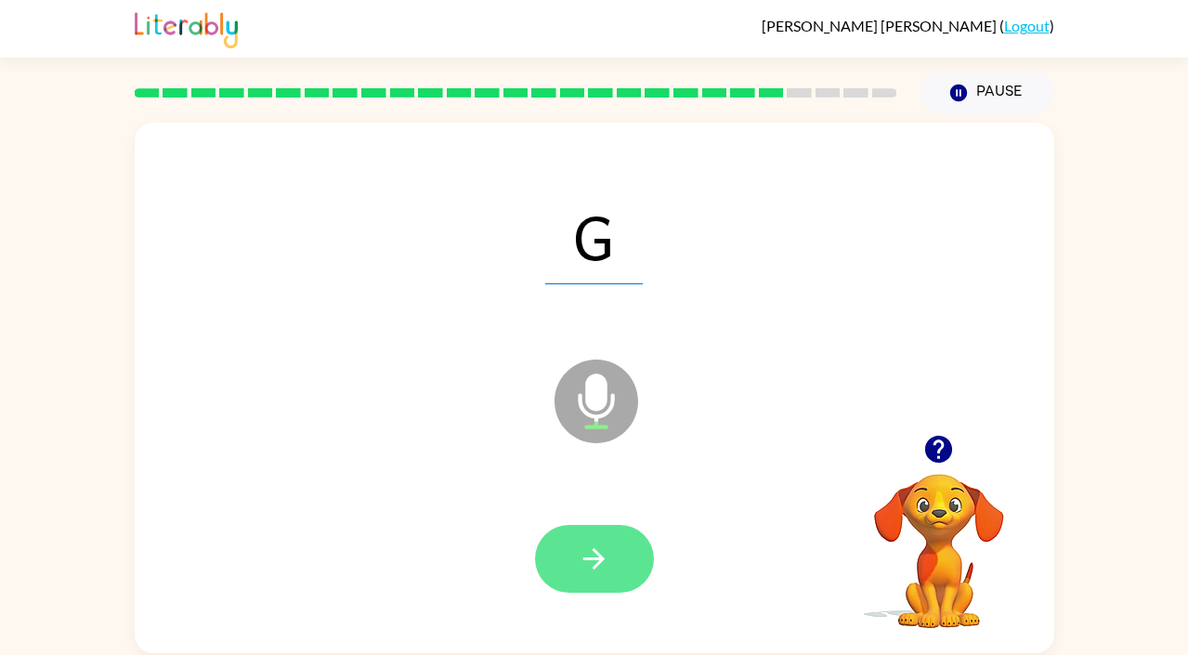
click at [610, 551] on button "button" at bounding box center [594, 559] width 119 height 68
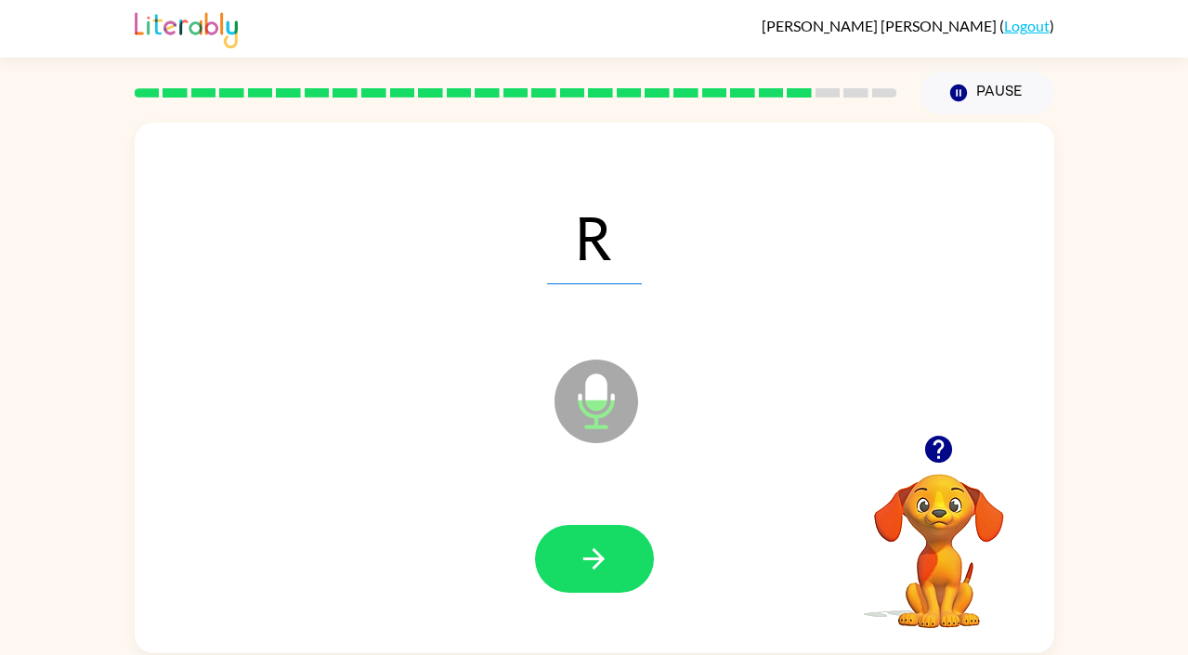
click at [610, 551] on button "button" at bounding box center [594, 559] width 119 height 68
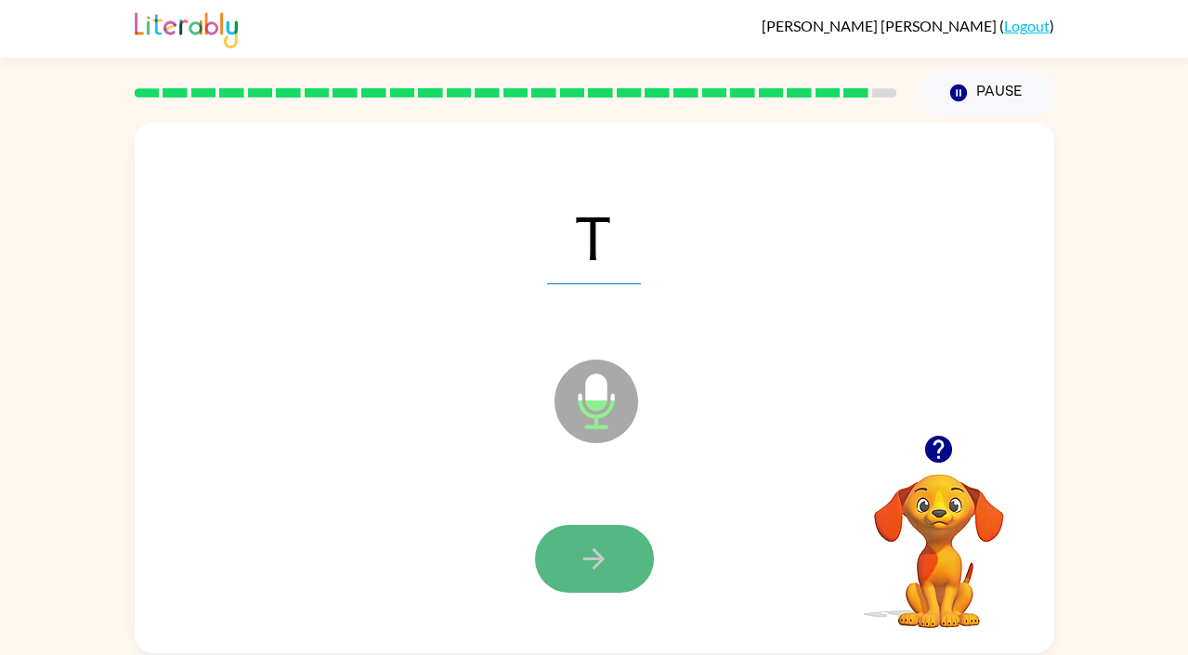
click at [596, 566] on icon "button" at bounding box center [594, 558] width 32 height 32
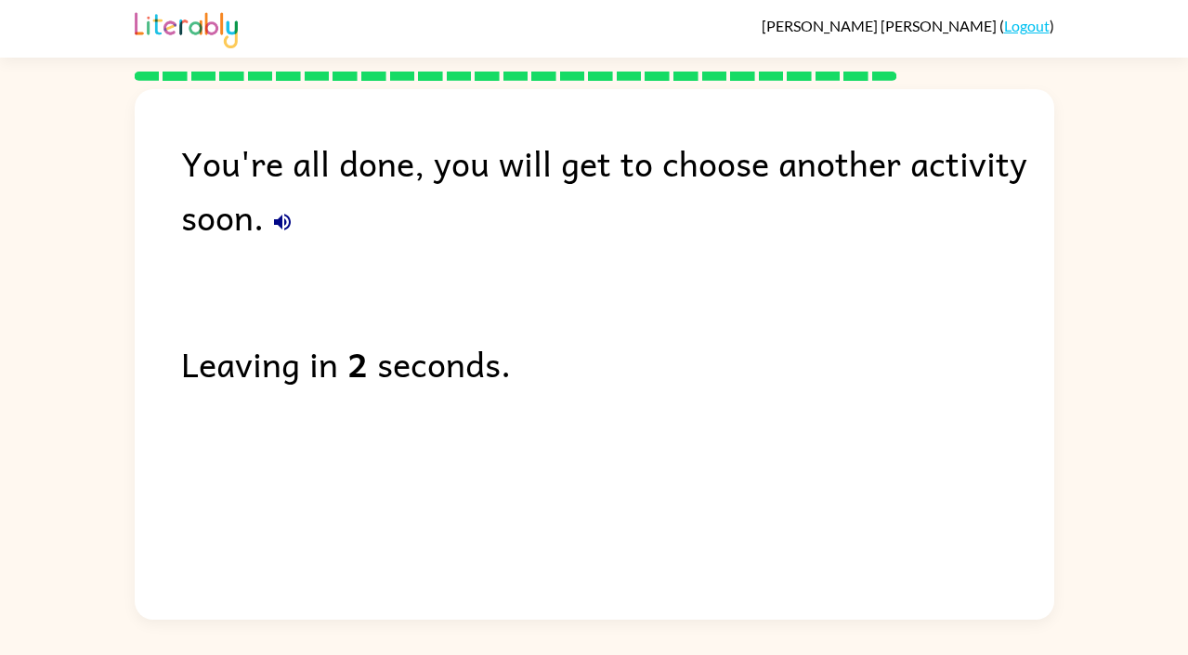
click at [1010, 36] on div "Maria-Ines Madrigal-Garibay ( Logout )" at bounding box center [594, 29] width 919 height 58
click at [1023, 20] on link "Logout" at bounding box center [1026, 26] width 45 height 18
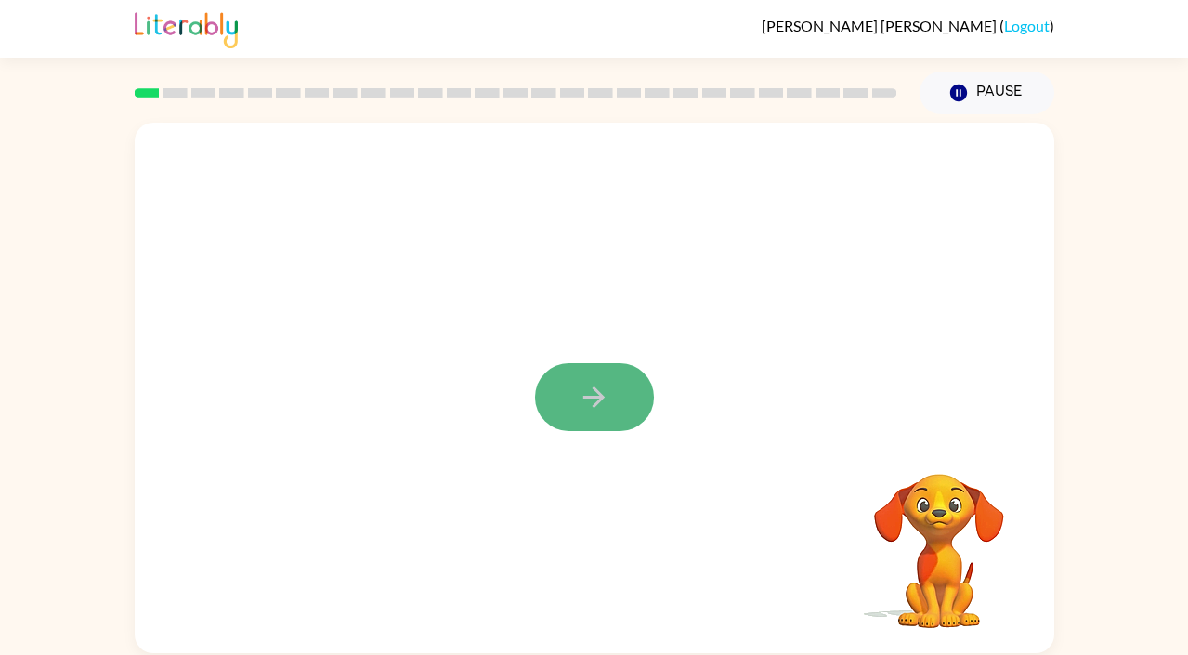
click at [599, 405] on icon "button" at bounding box center [594, 397] width 32 height 32
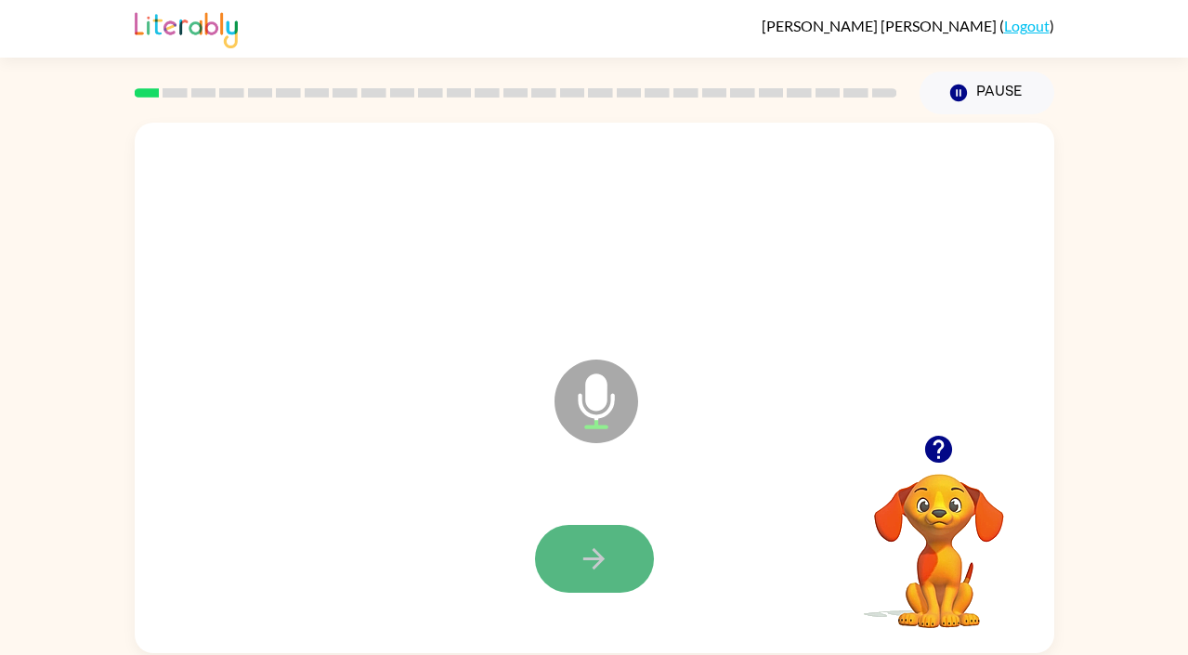
click at [603, 576] on button "button" at bounding box center [594, 559] width 119 height 68
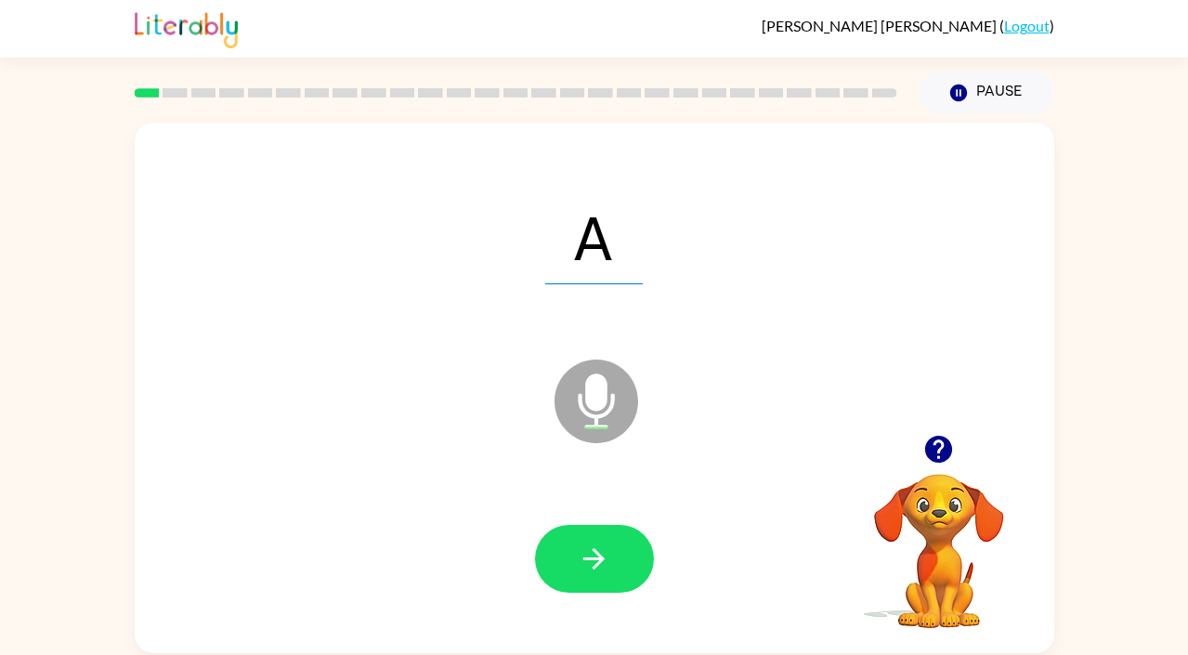
click at [603, 576] on button "button" at bounding box center [594, 559] width 119 height 68
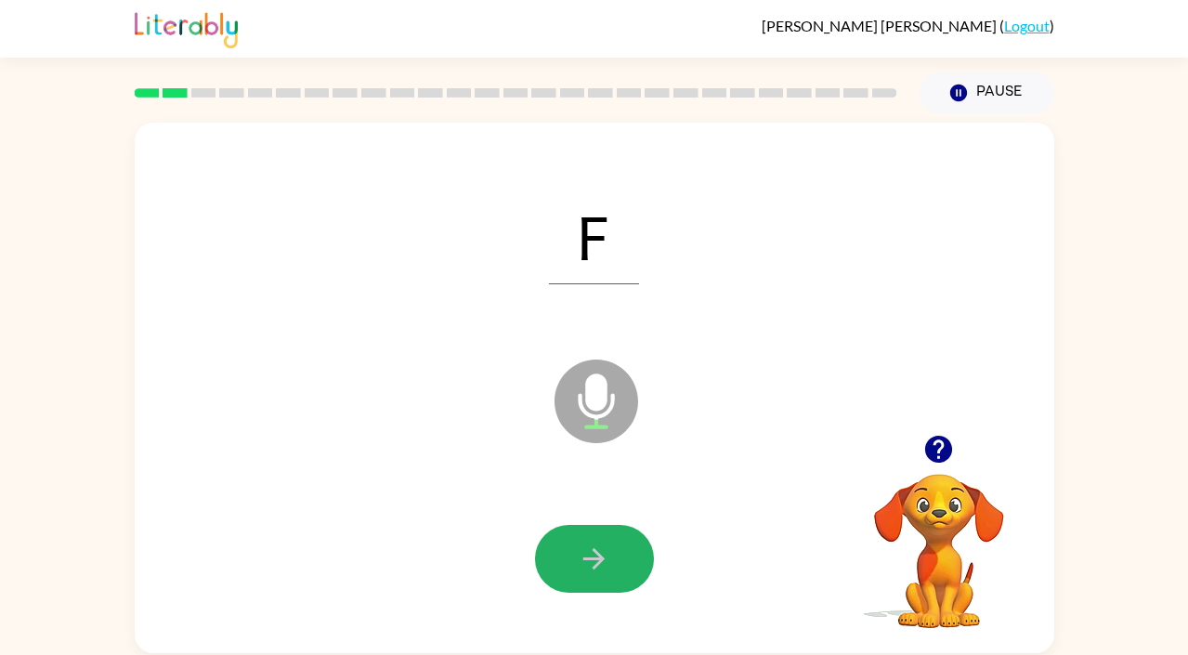
click at [603, 576] on button "button" at bounding box center [594, 559] width 119 height 68
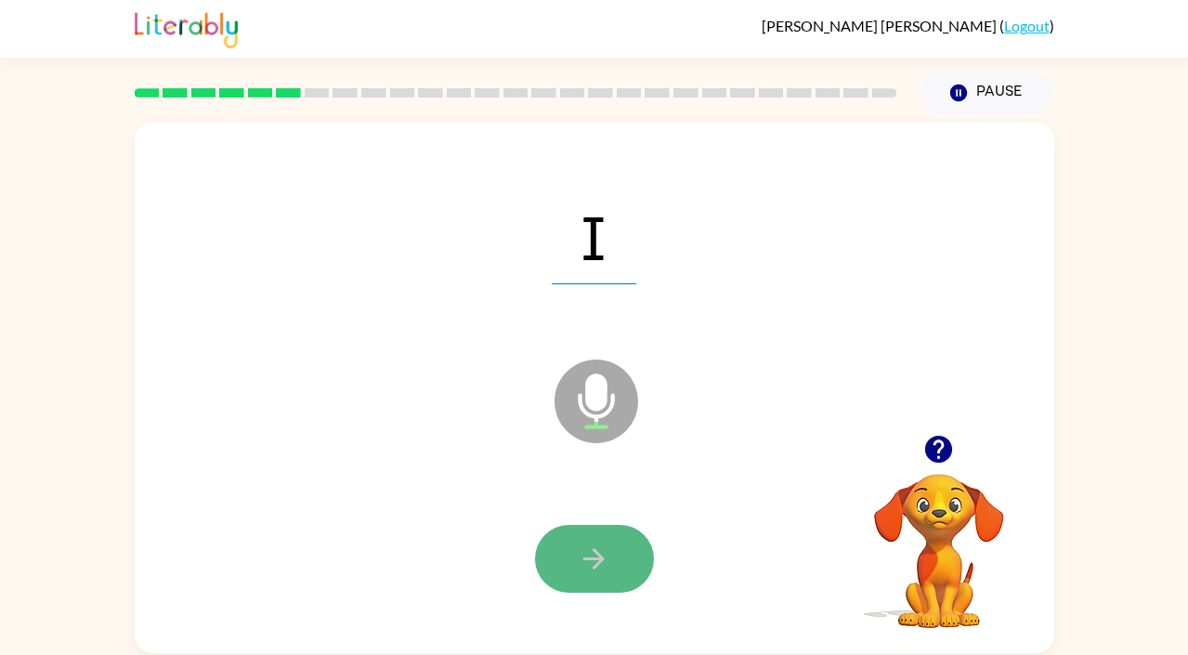
click at [600, 566] on icon "button" at bounding box center [594, 558] width 32 height 32
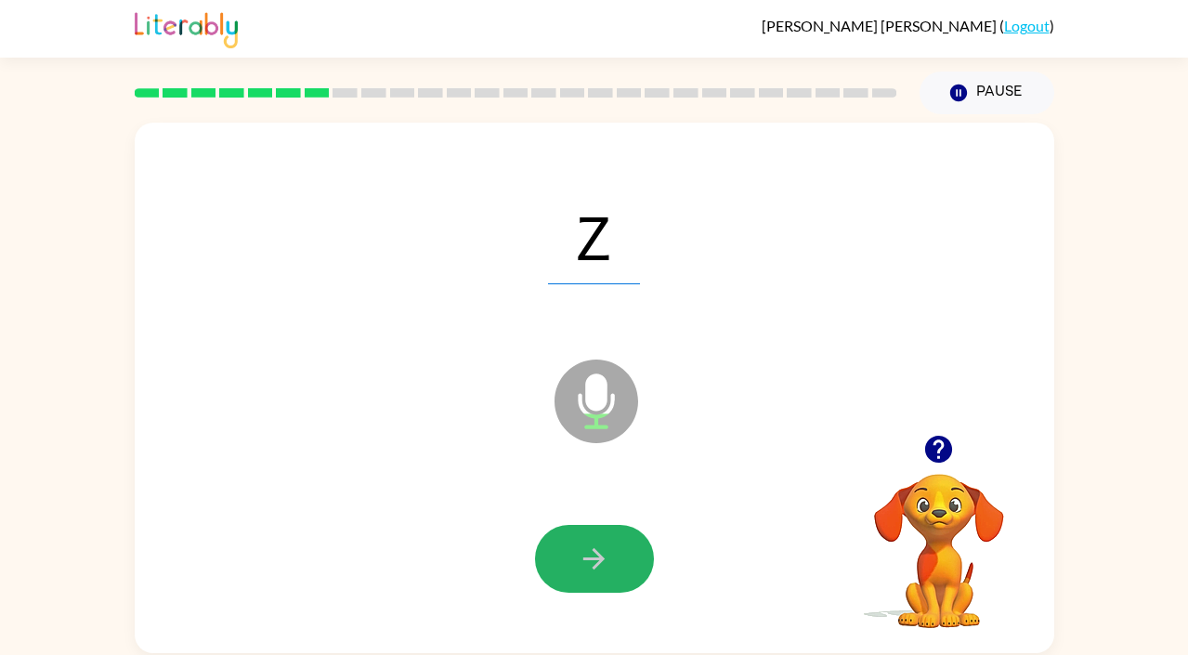
click at [600, 566] on icon "button" at bounding box center [594, 558] width 32 height 32
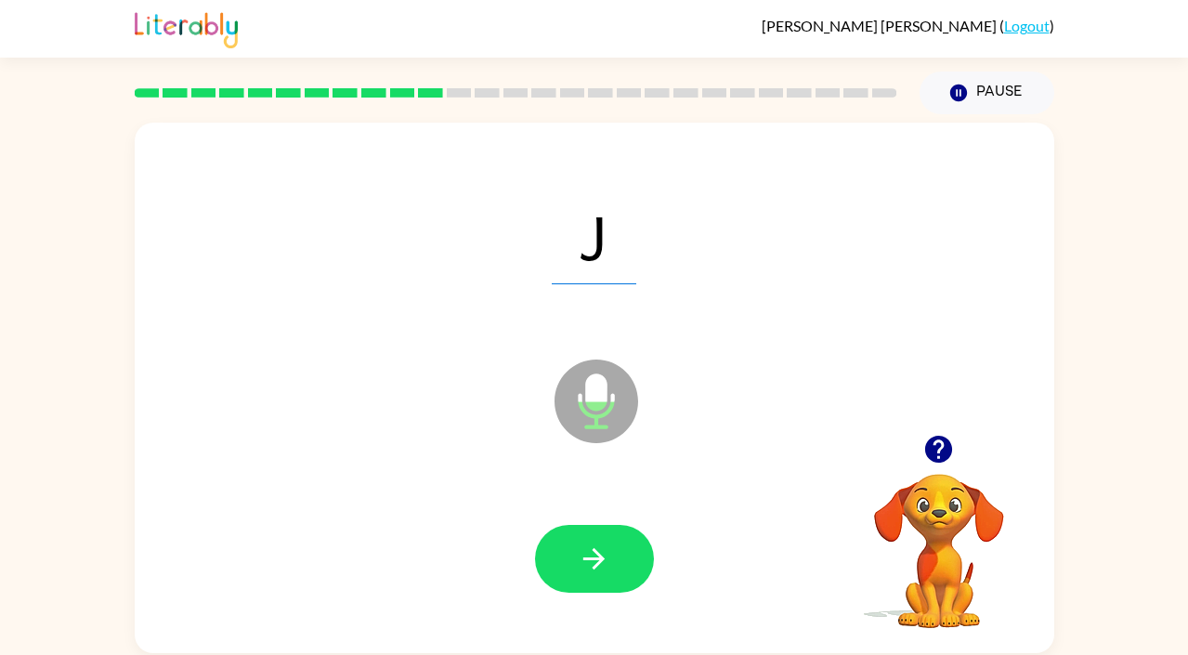
click at [600, 566] on icon "button" at bounding box center [594, 558] width 32 height 32
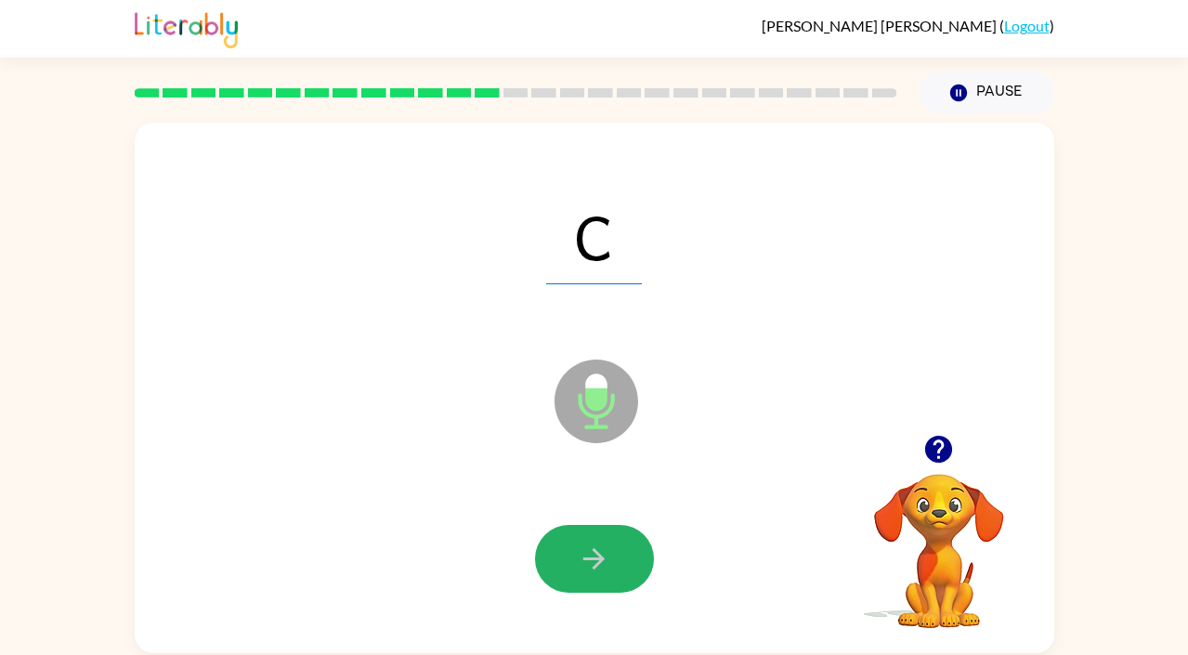
click at [600, 566] on icon "button" at bounding box center [594, 558] width 32 height 32
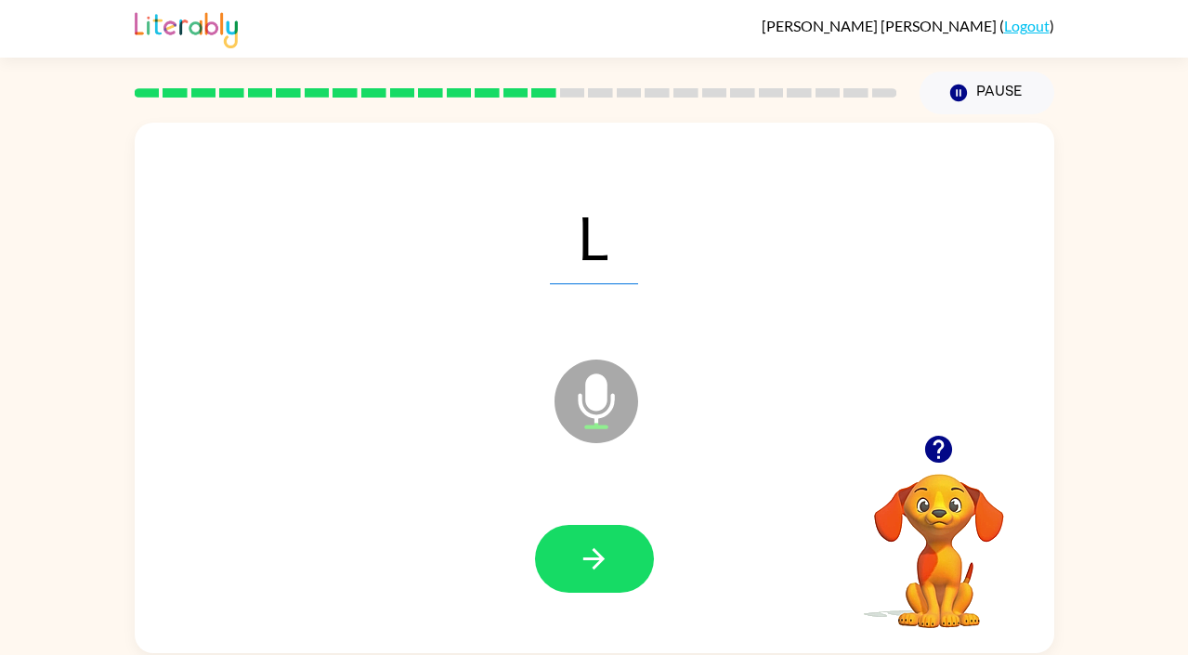
click at [600, 566] on icon "button" at bounding box center [594, 558] width 32 height 32
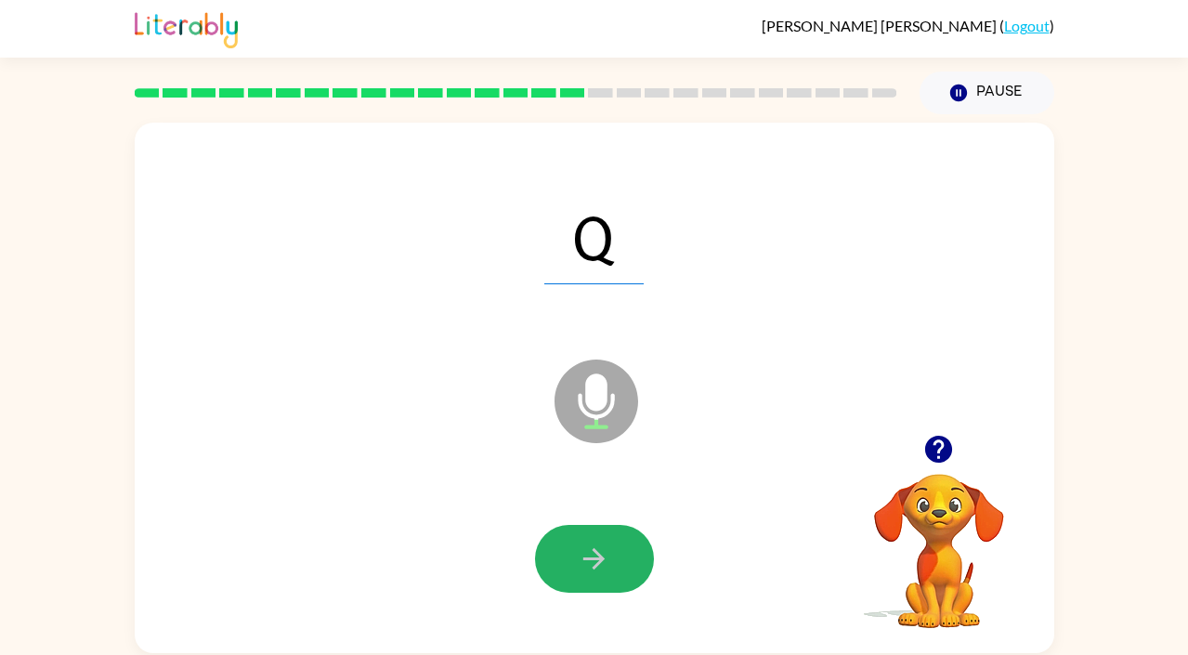
click at [600, 566] on icon "button" at bounding box center [594, 558] width 32 height 32
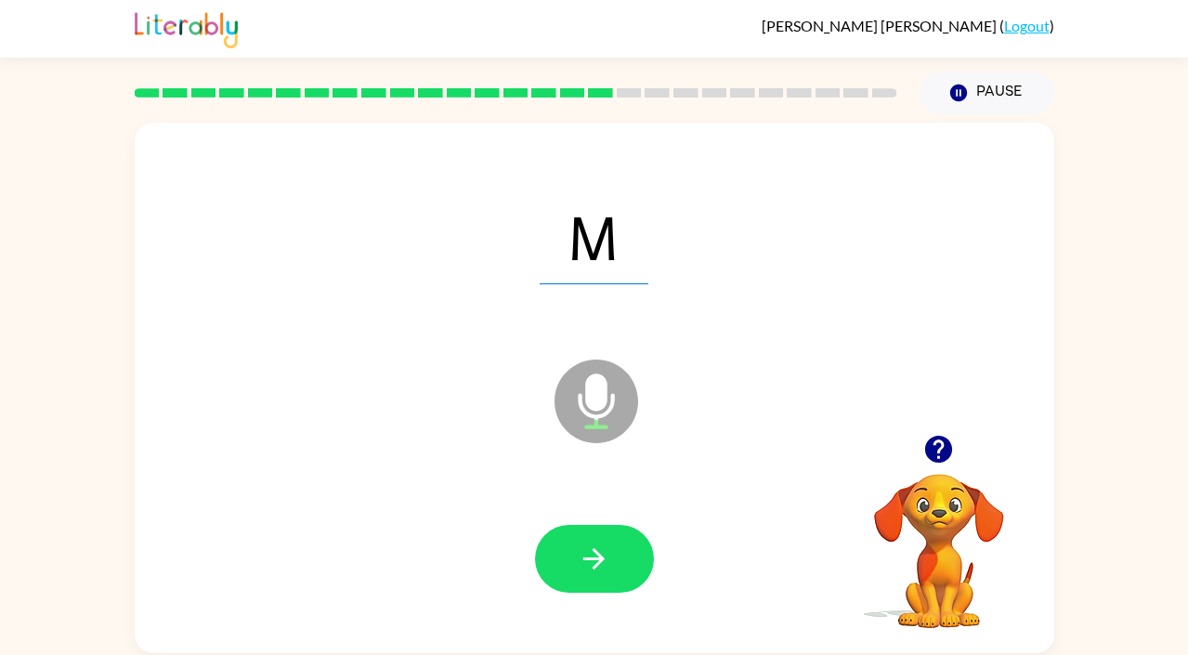
click at [600, 566] on icon "button" at bounding box center [594, 558] width 32 height 32
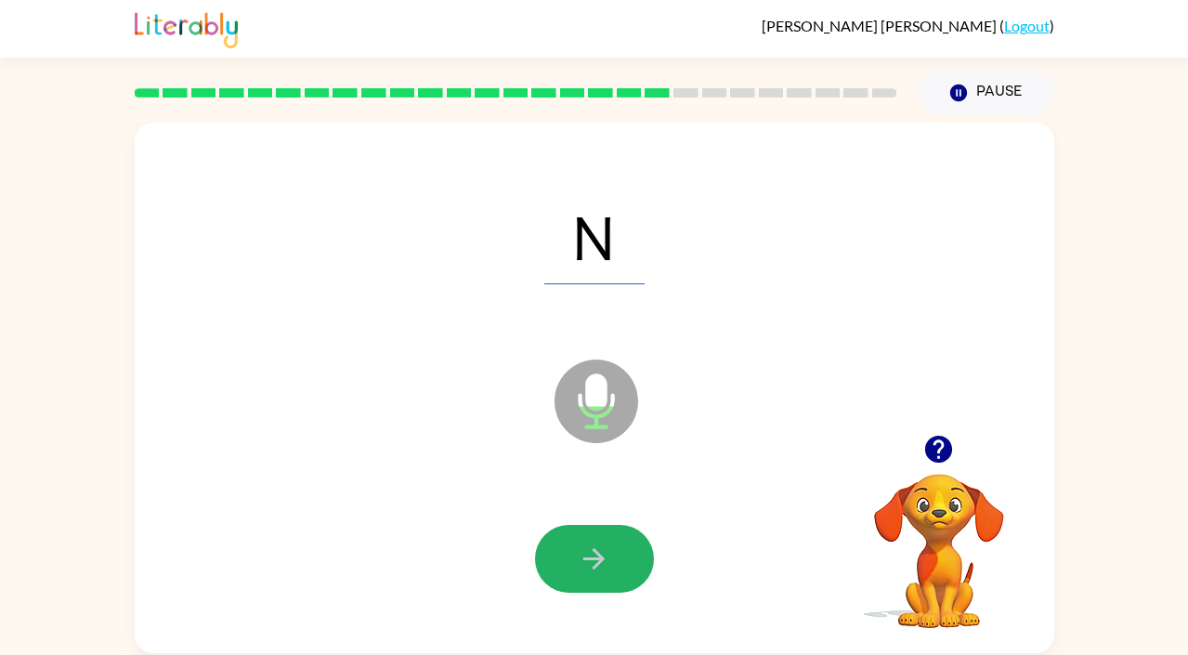
click at [600, 566] on icon "button" at bounding box center [594, 558] width 32 height 32
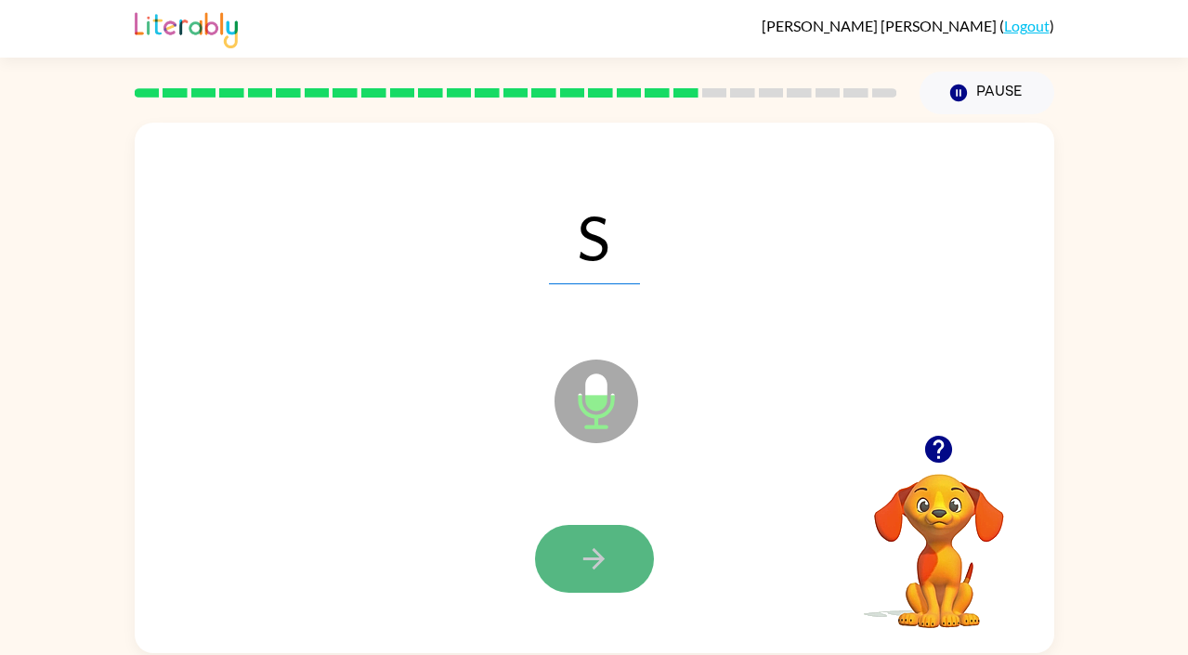
click at [598, 565] on icon "button" at bounding box center [594, 558] width 32 height 32
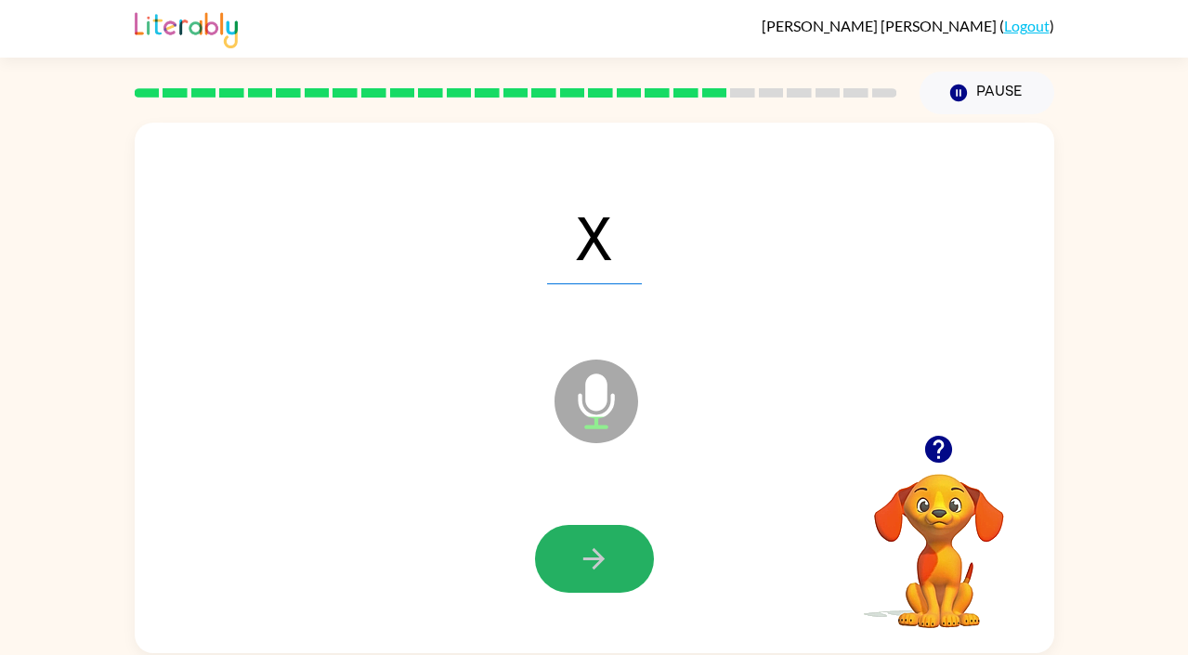
click at [595, 565] on icon "button" at bounding box center [593, 558] width 21 height 21
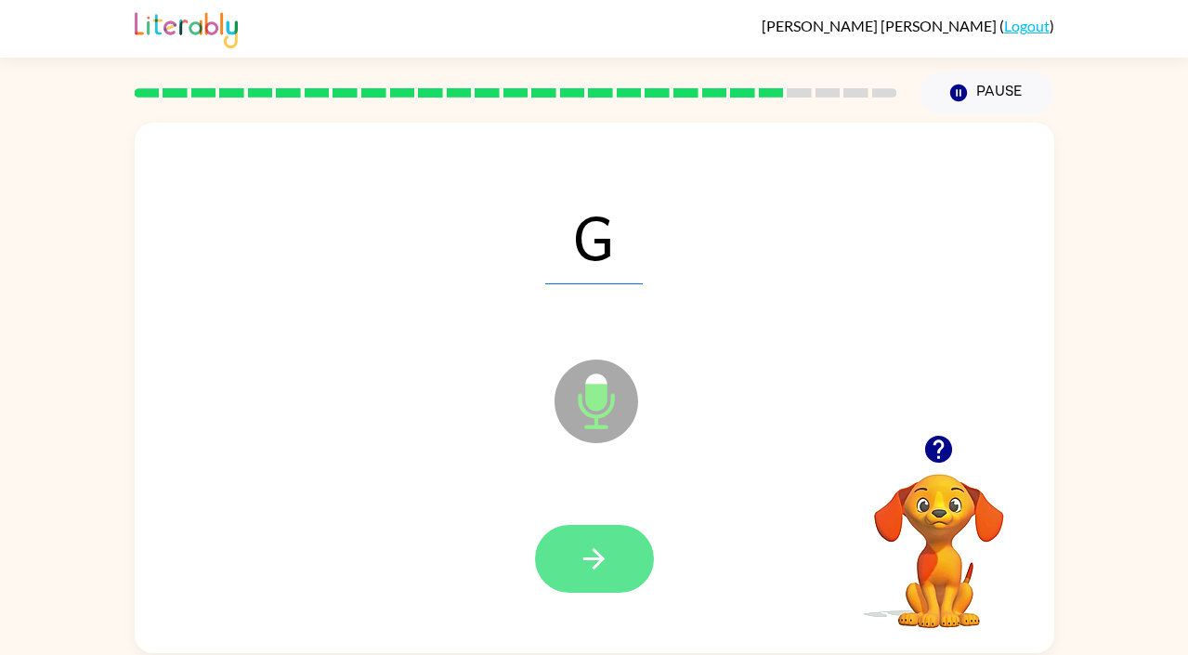
click at [609, 565] on icon "button" at bounding box center [594, 558] width 32 height 32
click at [609, 564] on icon "button" at bounding box center [594, 558] width 32 height 32
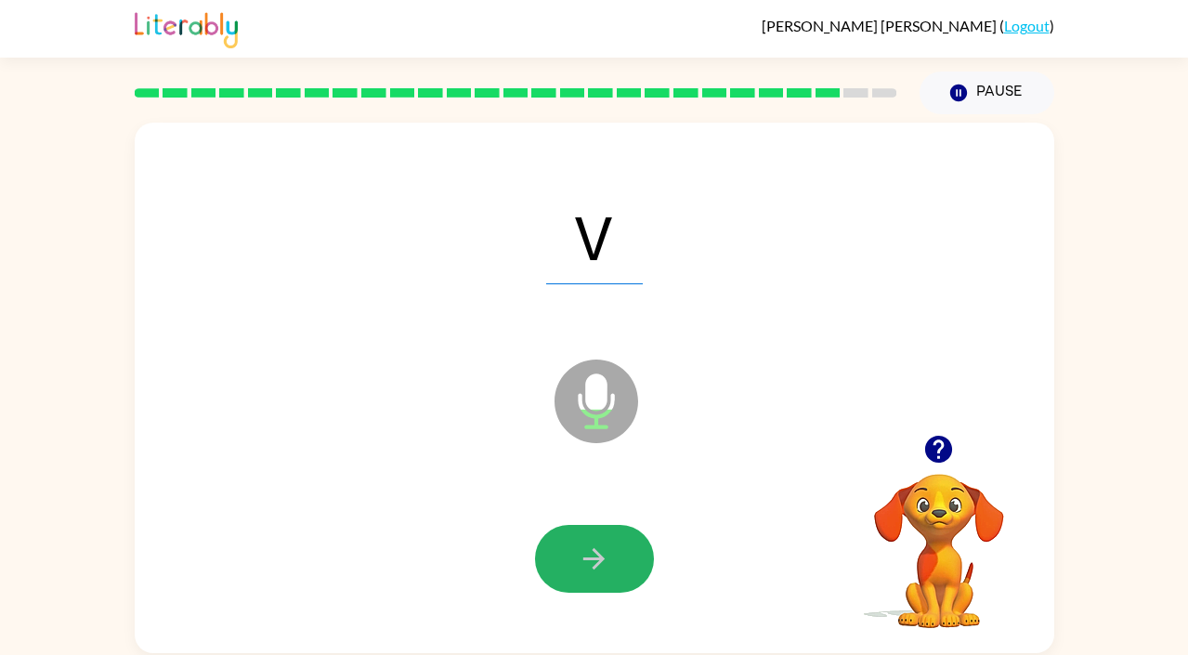
click at [609, 564] on icon "button" at bounding box center [594, 558] width 32 height 32
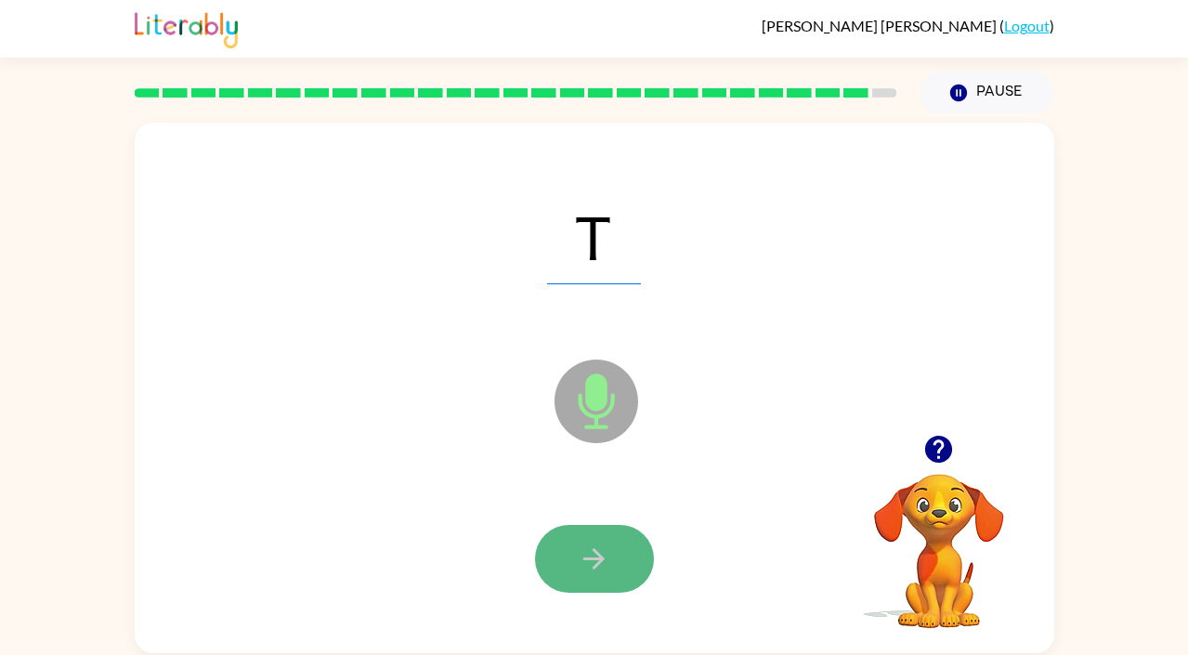
click at [600, 551] on icon "button" at bounding box center [594, 558] width 32 height 32
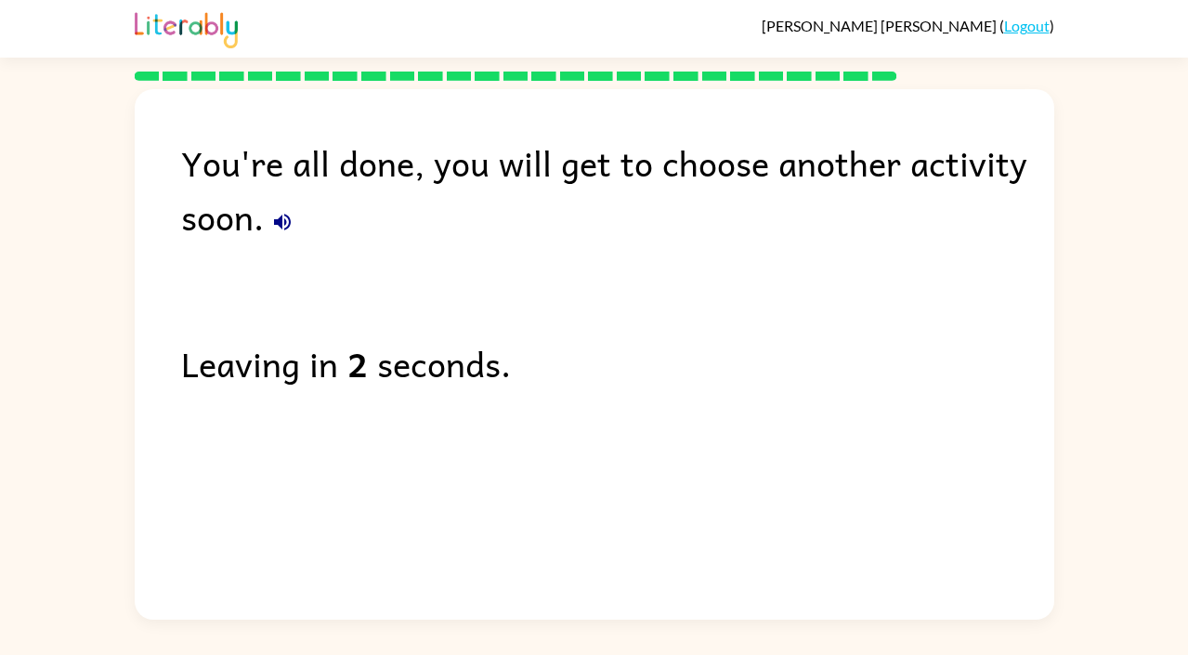
click at [1020, 26] on link "Logout" at bounding box center [1026, 26] width 45 height 18
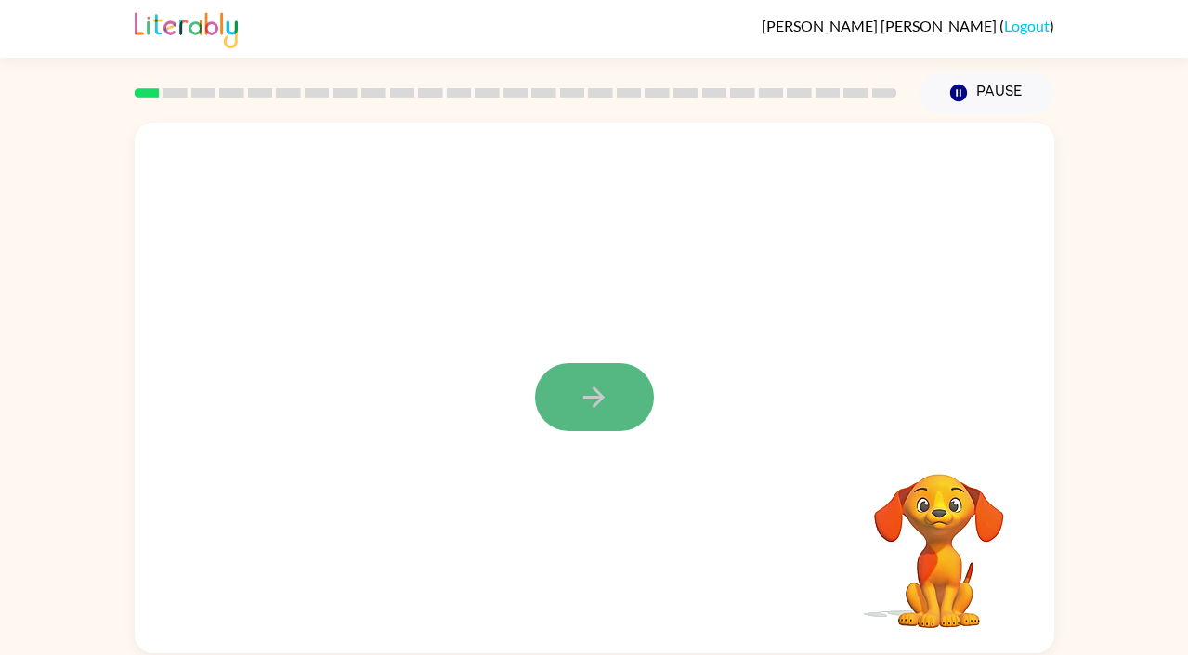
click at [591, 401] on icon "button" at bounding box center [594, 397] width 32 height 32
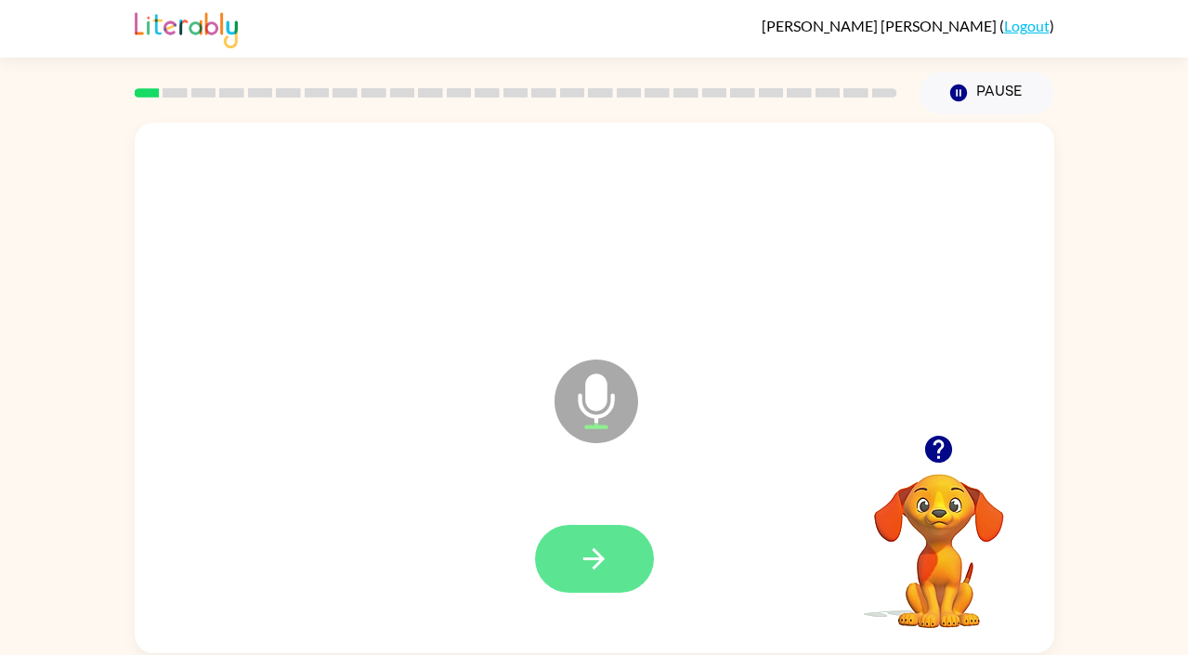
click at [586, 542] on icon "button" at bounding box center [594, 558] width 32 height 32
click at [579, 561] on icon "button" at bounding box center [594, 558] width 32 height 32
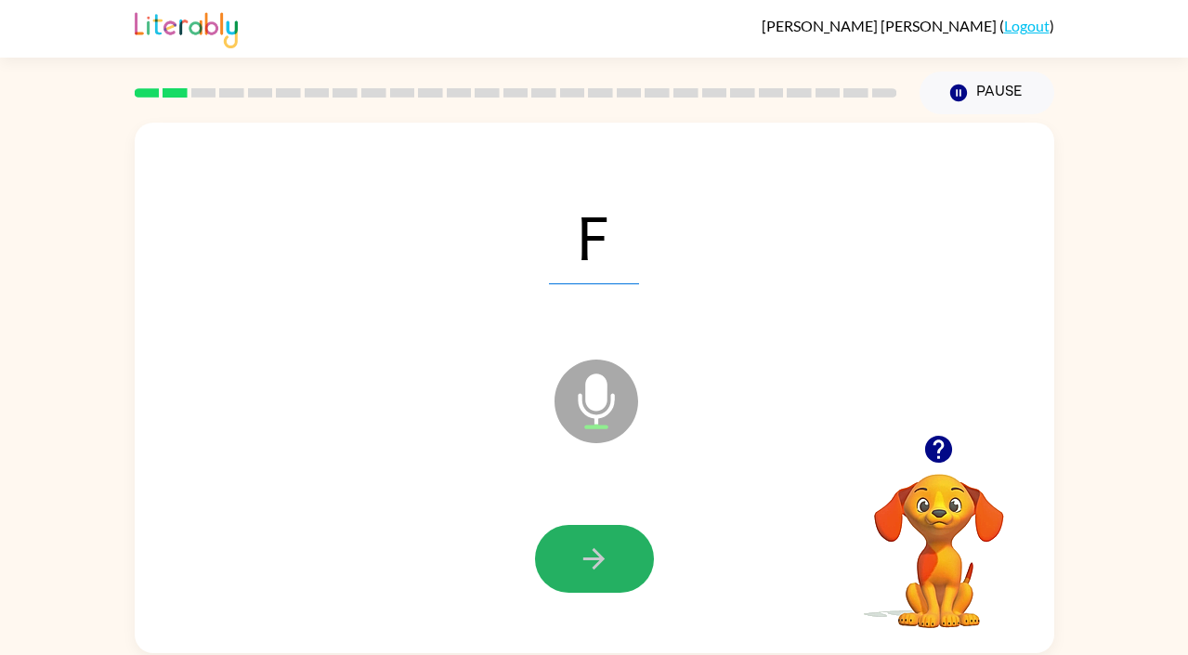
click at [579, 561] on icon "button" at bounding box center [594, 558] width 32 height 32
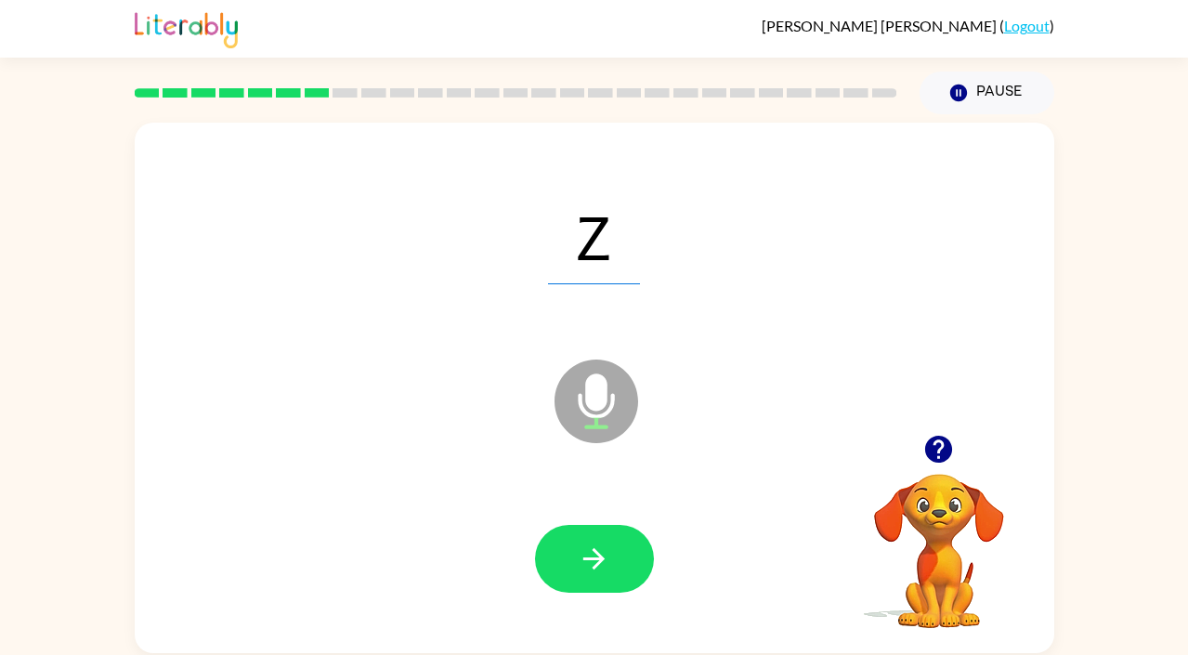
click at [579, 561] on icon "button" at bounding box center [594, 558] width 32 height 32
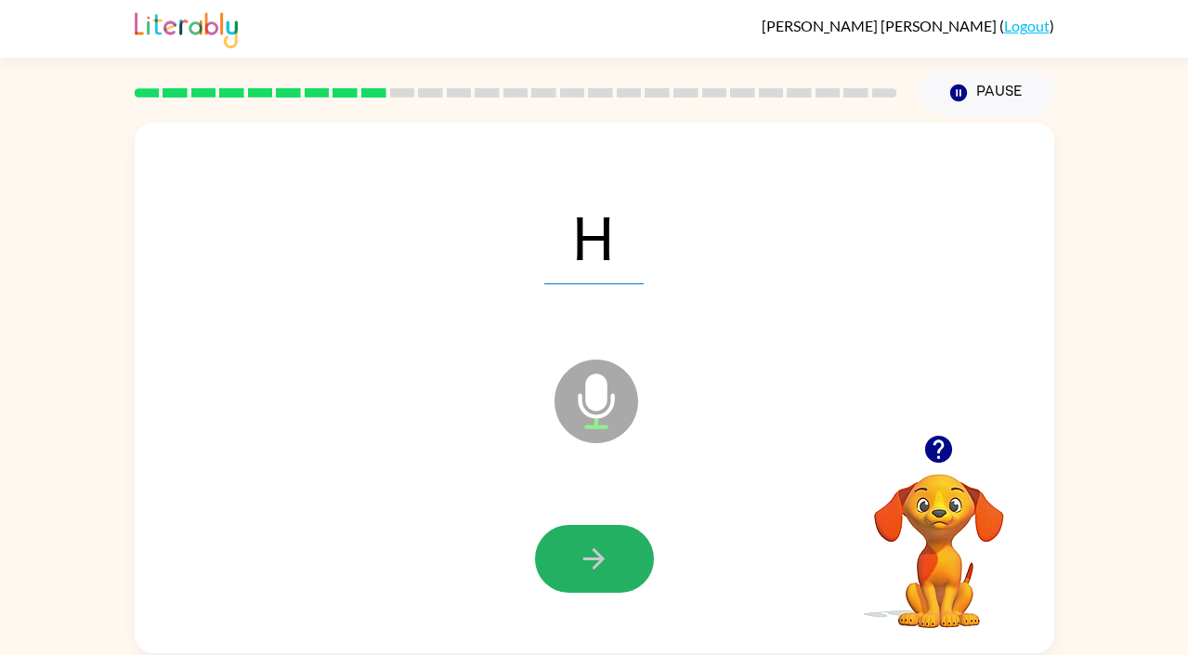
click at [579, 561] on icon "button" at bounding box center [594, 558] width 32 height 32
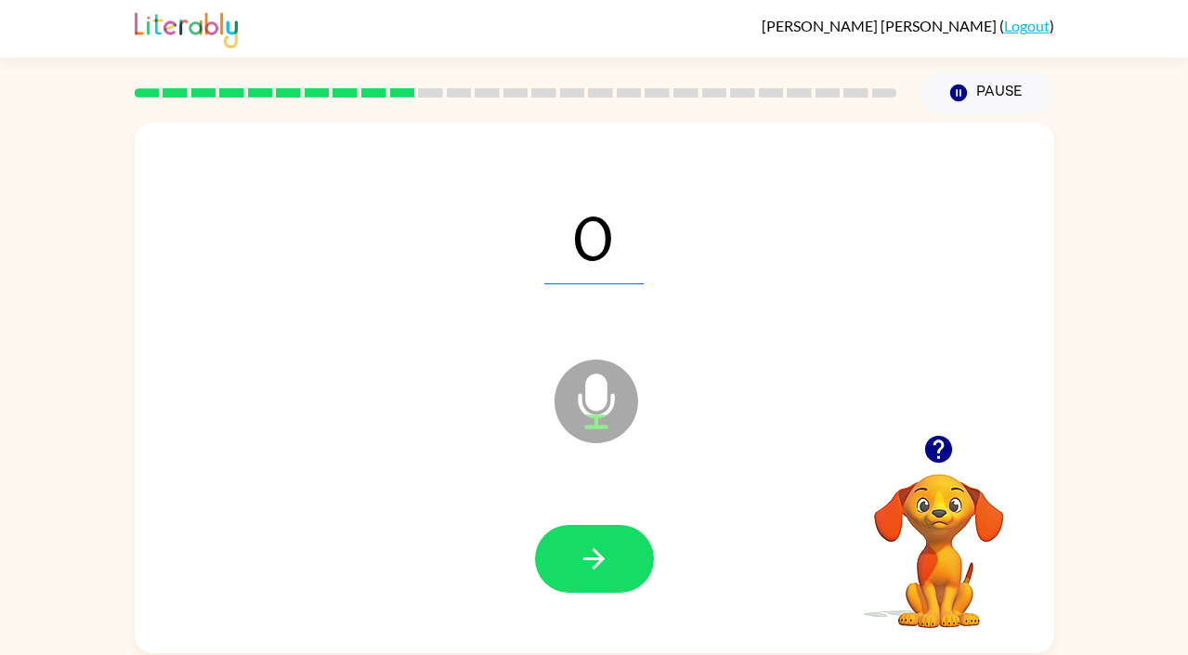
click at [579, 561] on icon "button" at bounding box center [594, 558] width 32 height 32
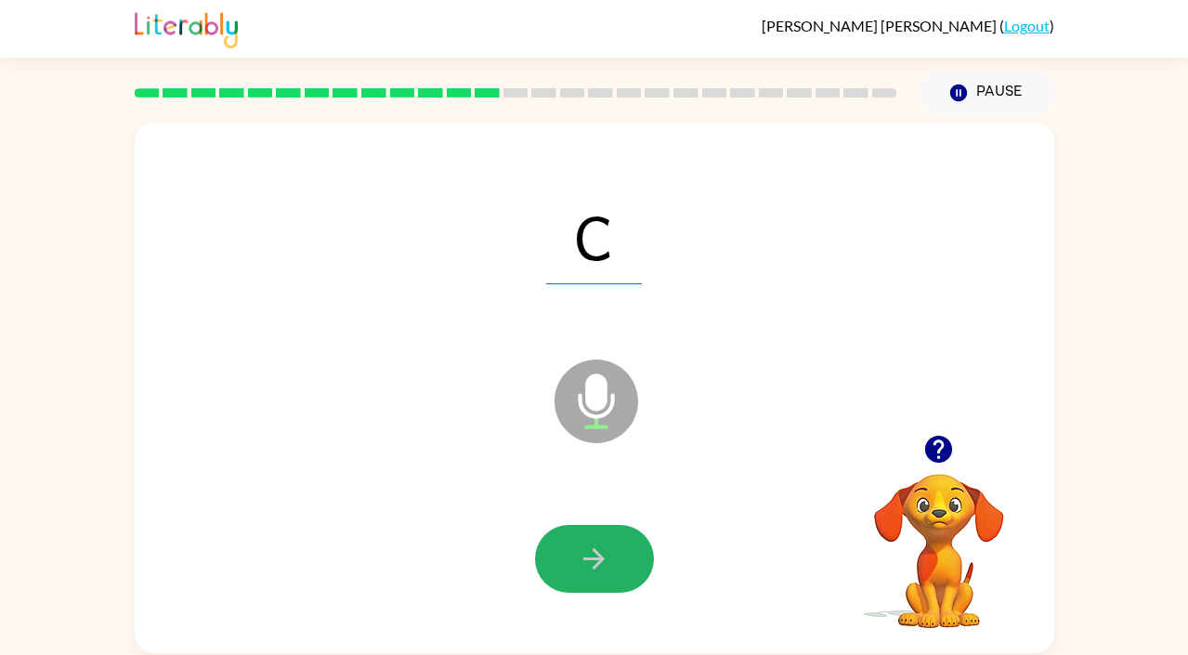
click at [579, 561] on icon "button" at bounding box center [594, 558] width 32 height 32
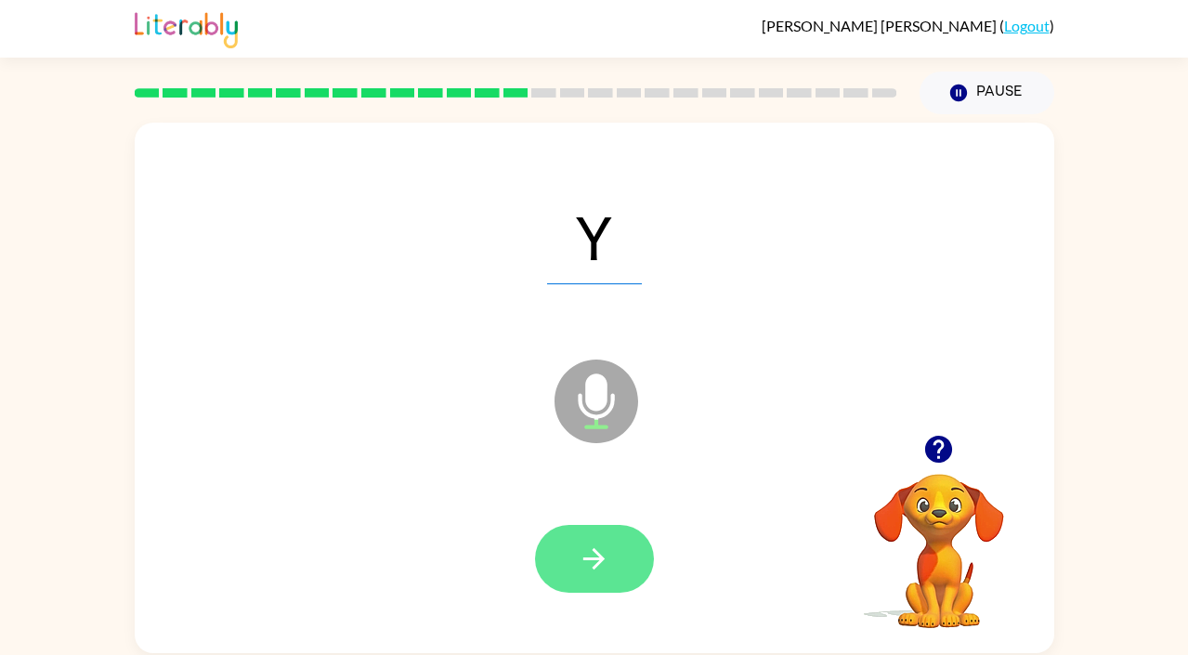
click at [579, 545] on icon "button" at bounding box center [594, 558] width 32 height 32
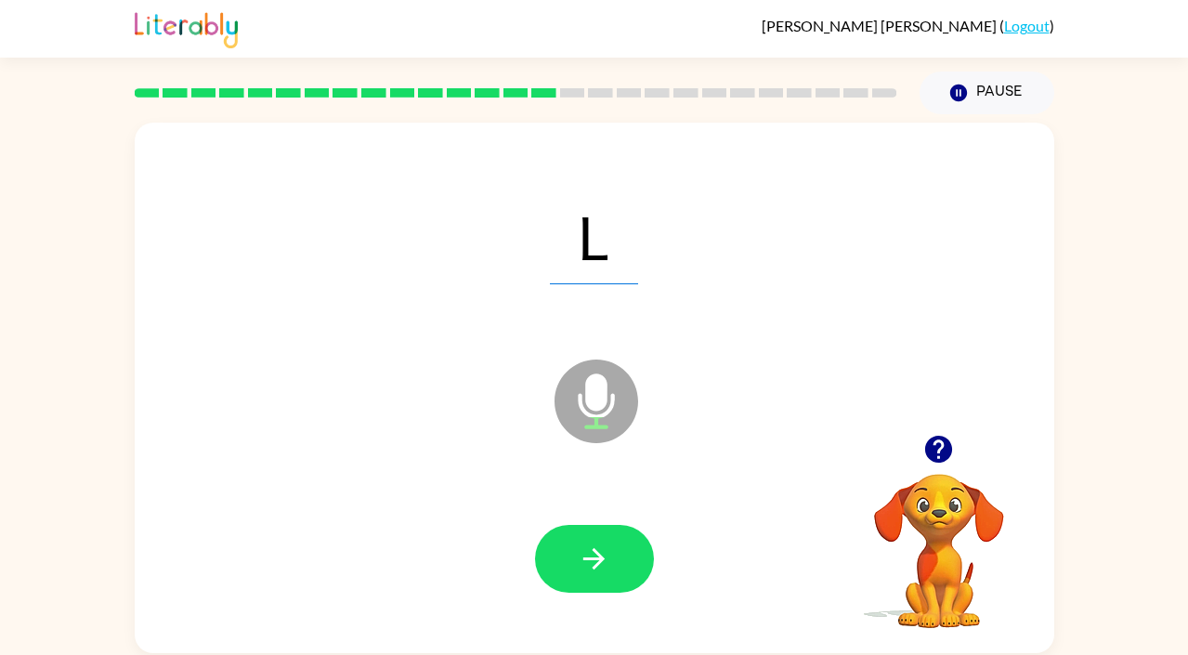
click at [579, 545] on icon "button" at bounding box center [594, 558] width 32 height 32
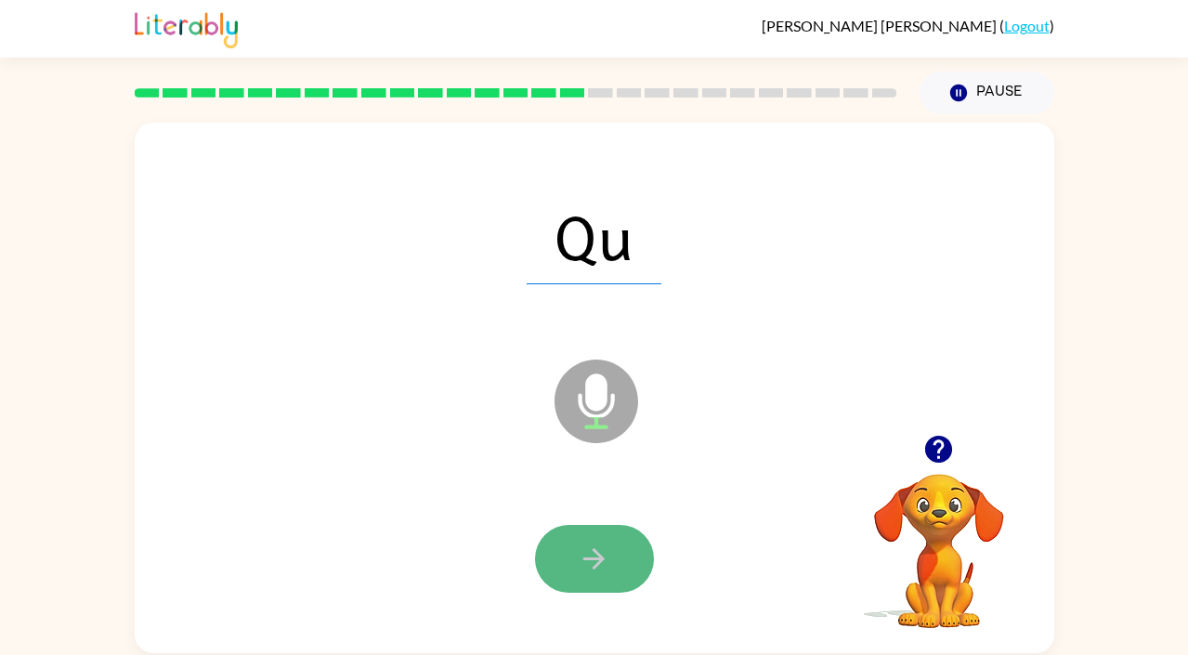
click at [571, 548] on button "button" at bounding box center [594, 559] width 119 height 68
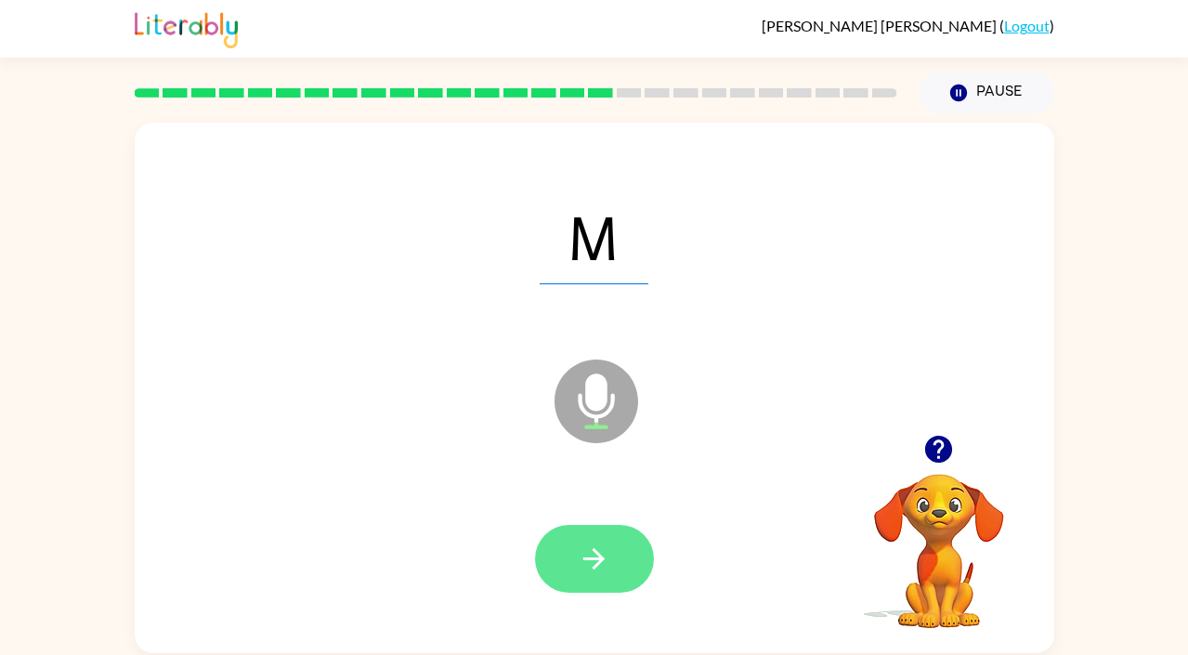
click at [563, 562] on button "button" at bounding box center [594, 559] width 119 height 68
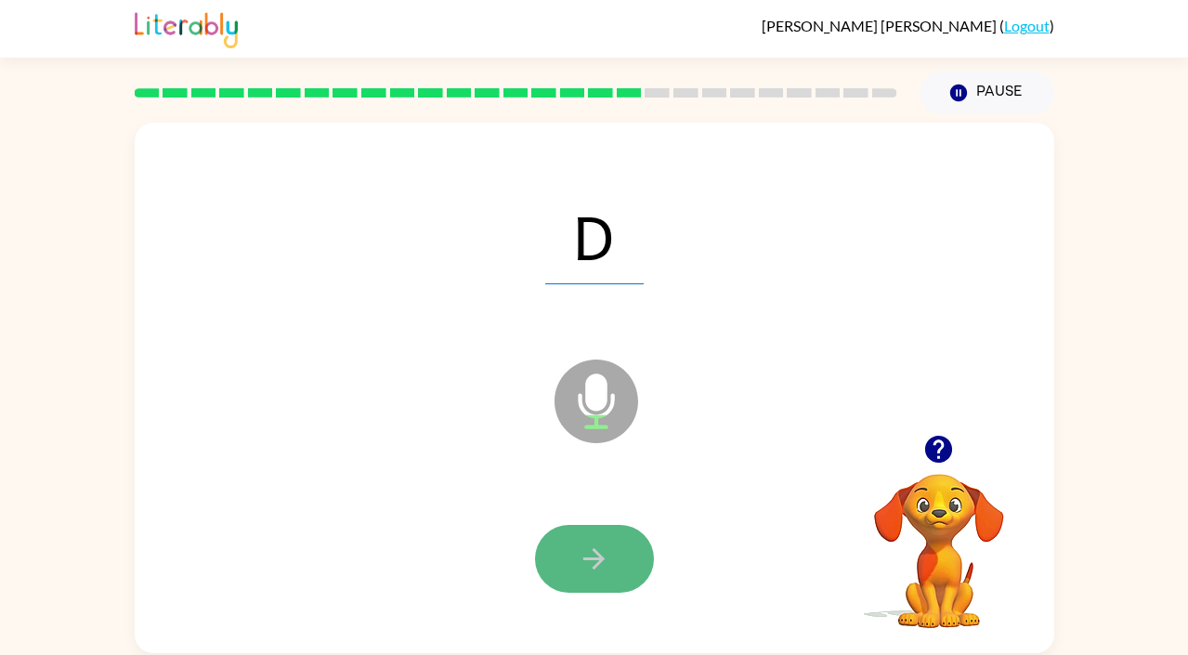
click at [607, 559] on icon "button" at bounding box center [594, 558] width 32 height 32
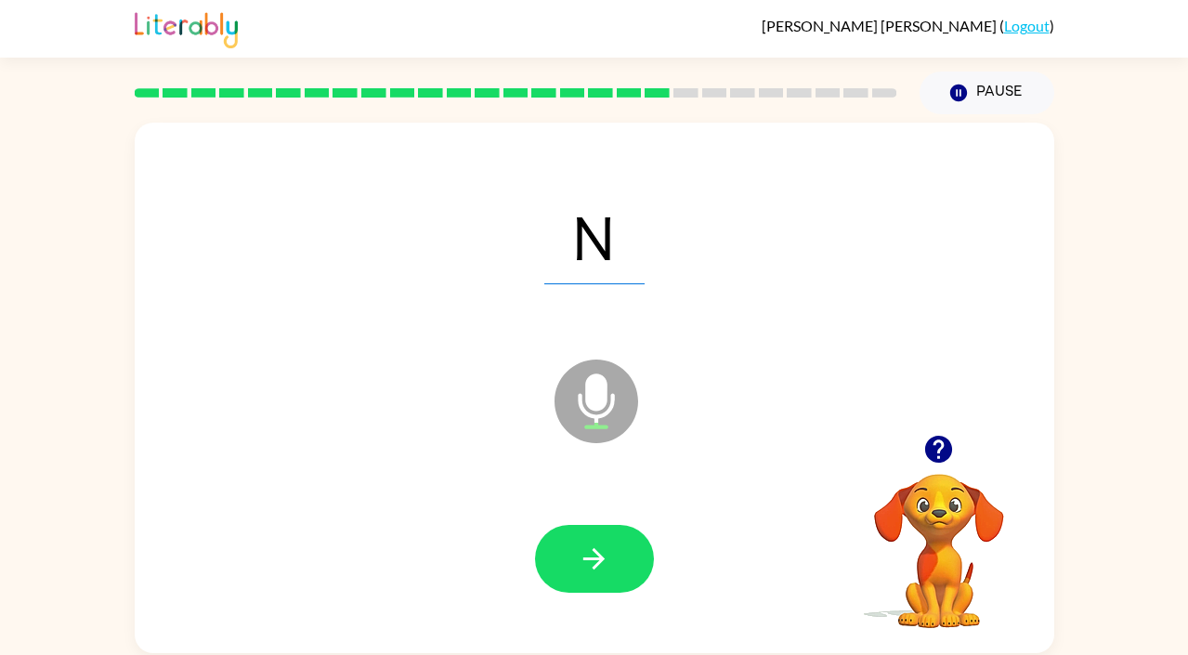
click at [607, 559] on icon "button" at bounding box center [594, 558] width 32 height 32
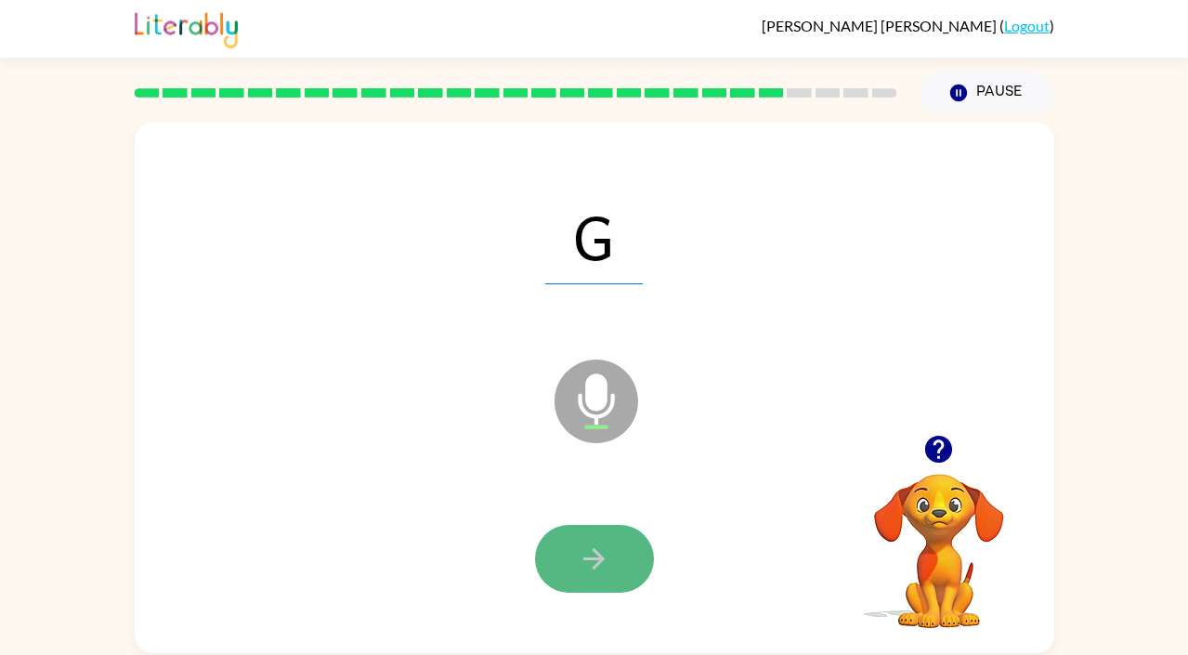
click at [589, 561] on icon "button" at bounding box center [594, 558] width 32 height 32
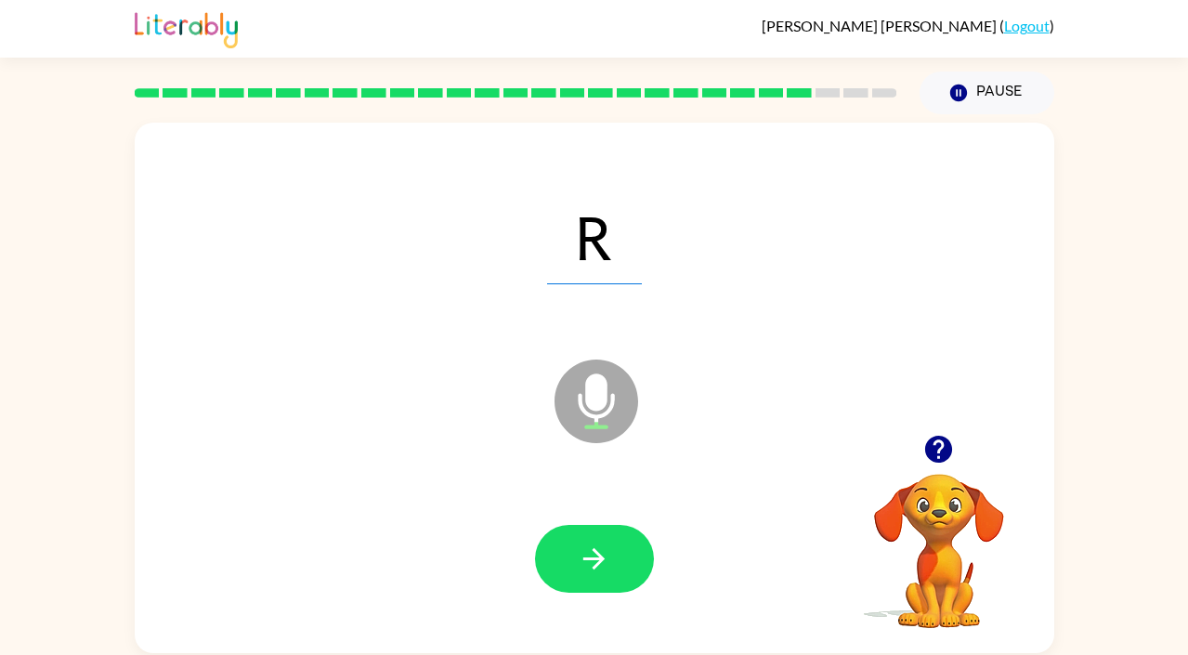
click at [589, 561] on icon "button" at bounding box center [594, 558] width 32 height 32
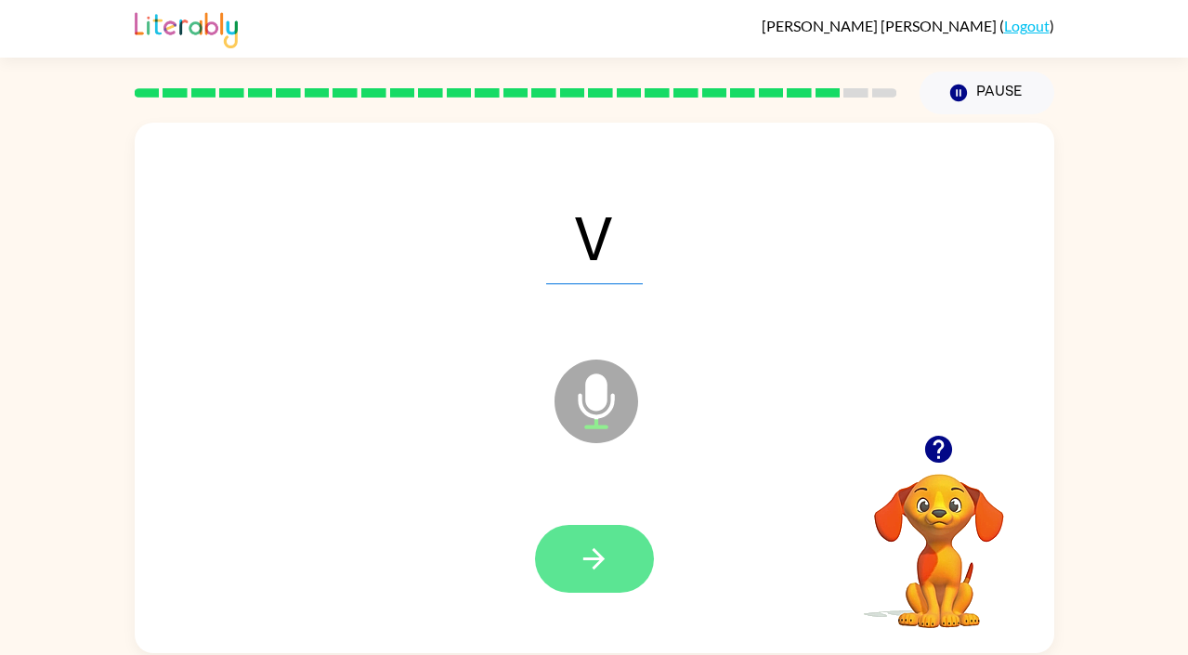
click at [589, 561] on icon "button" at bounding box center [594, 558] width 32 height 32
click at [599, 559] on icon "button" at bounding box center [594, 558] width 32 height 32
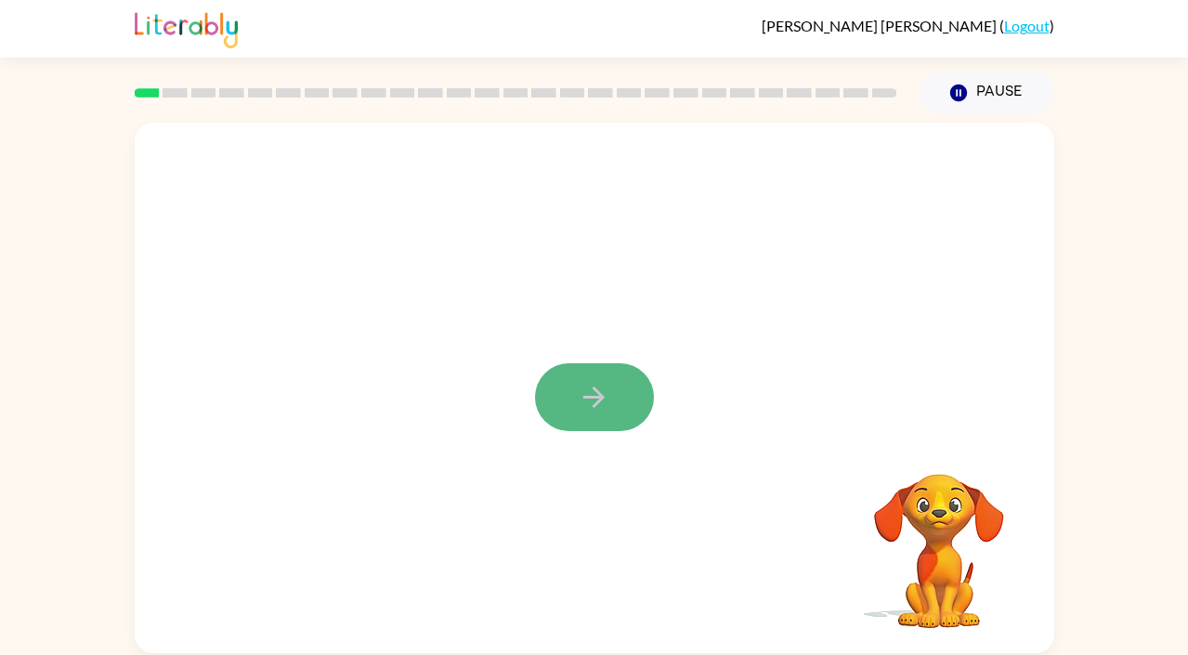
click at [588, 403] on icon "button" at bounding box center [594, 397] width 32 height 32
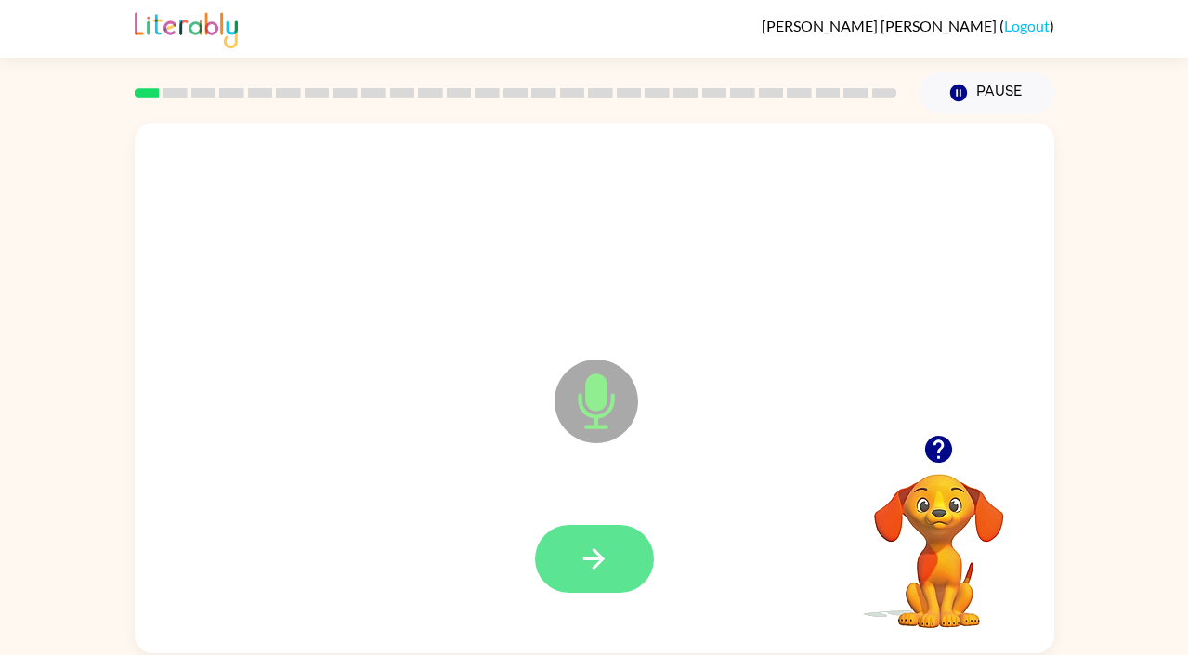
click at [571, 569] on button "button" at bounding box center [594, 559] width 119 height 68
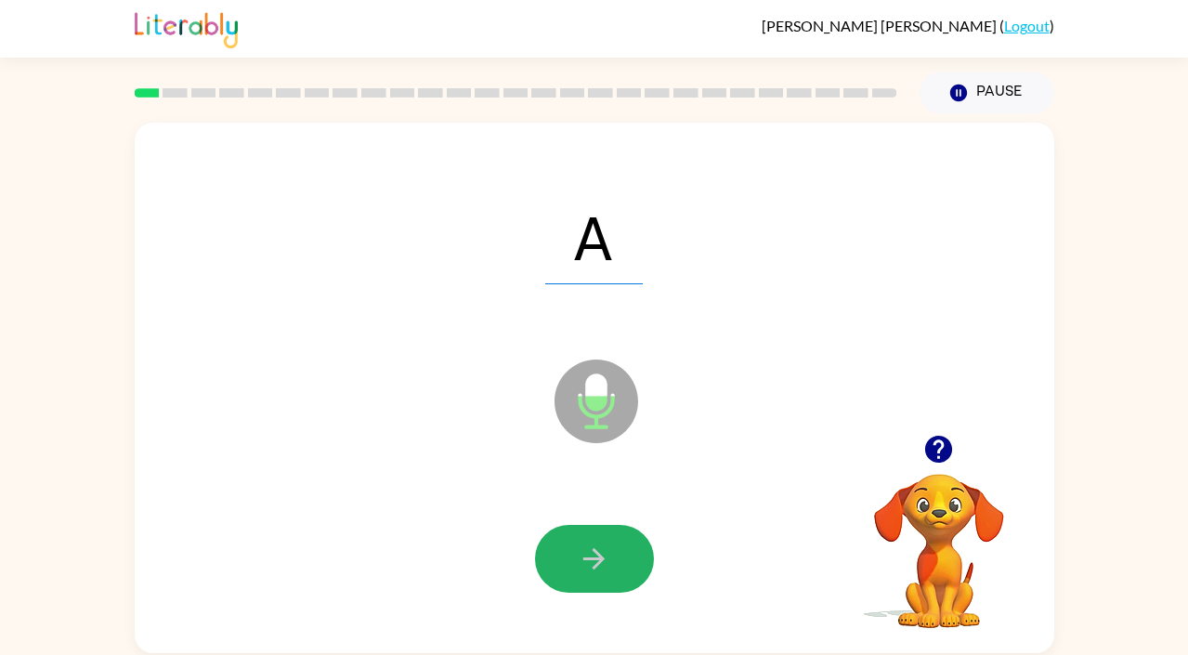
click at [580, 552] on icon "button" at bounding box center [594, 558] width 32 height 32
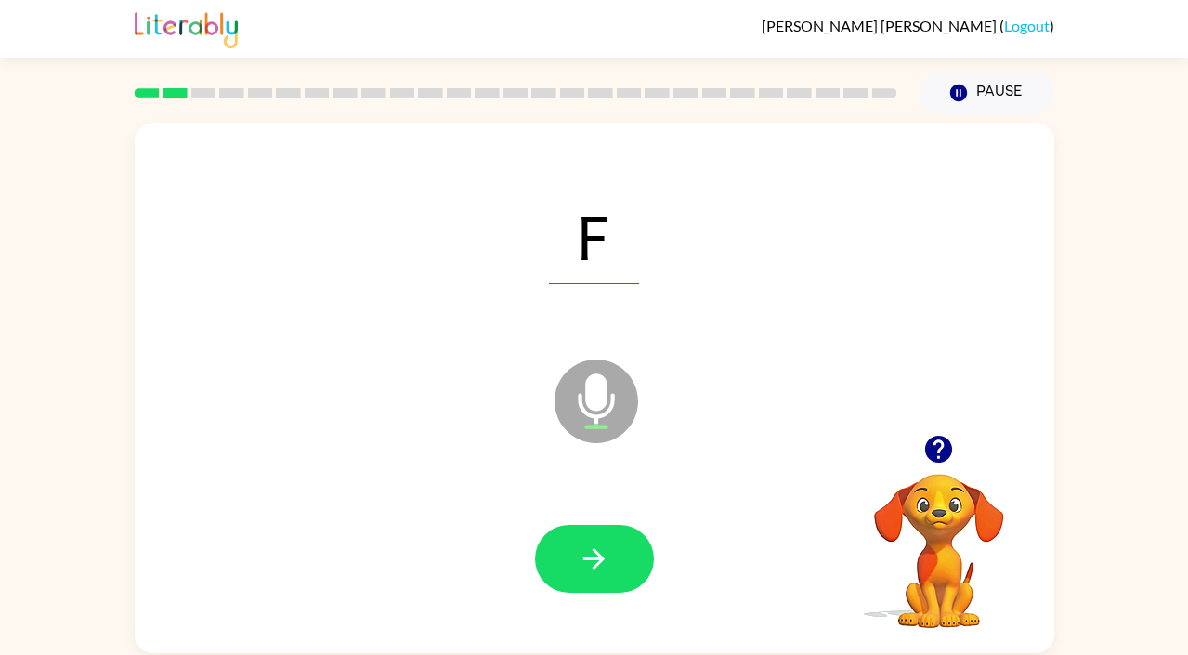
click at [580, 552] on icon "button" at bounding box center [594, 558] width 32 height 32
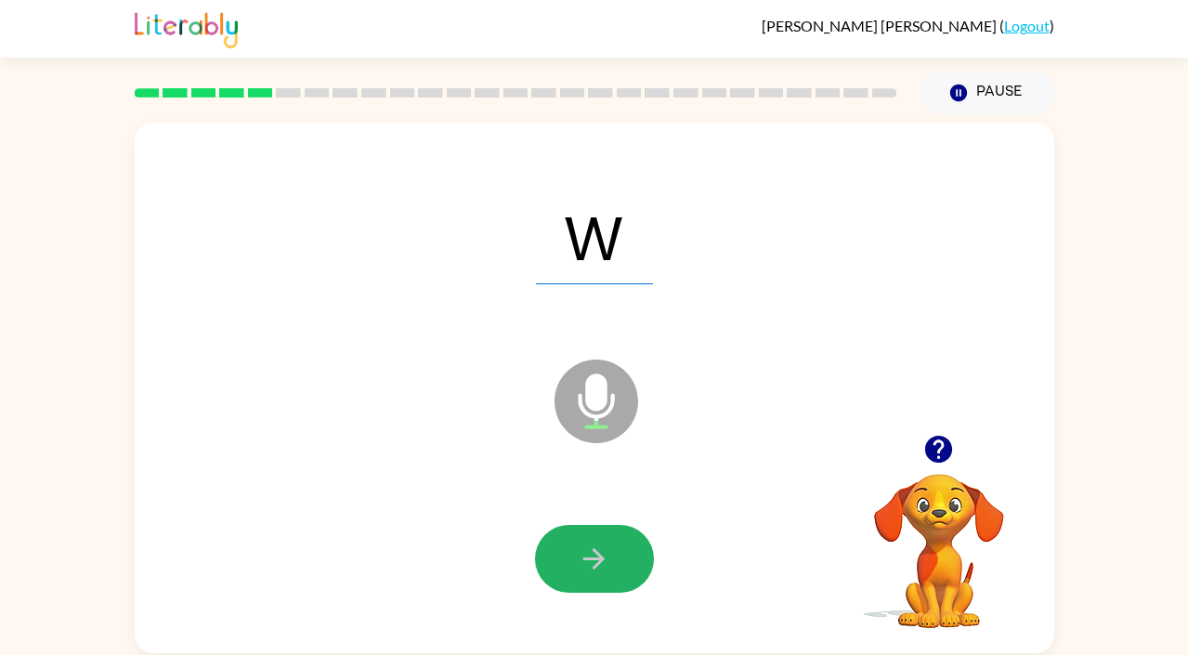
click at [580, 552] on icon "button" at bounding box center [594, 558] width 32 height 32
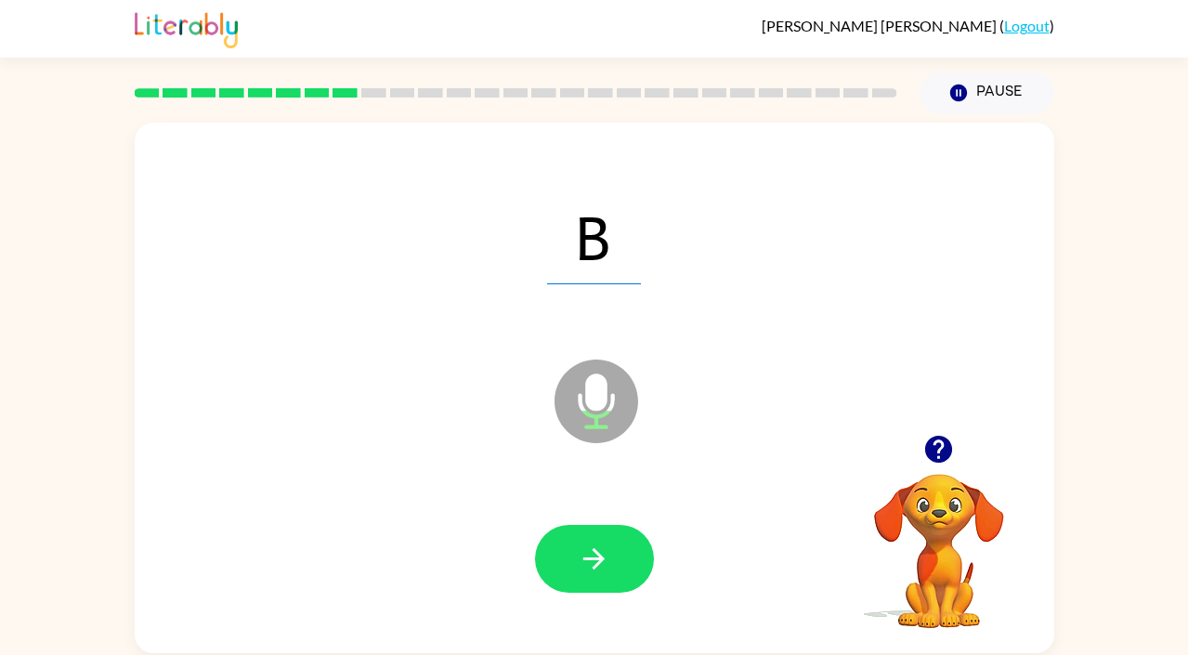
click at [580, 552] on icon "button" at bounding box center [594, 558] width 32 height 32
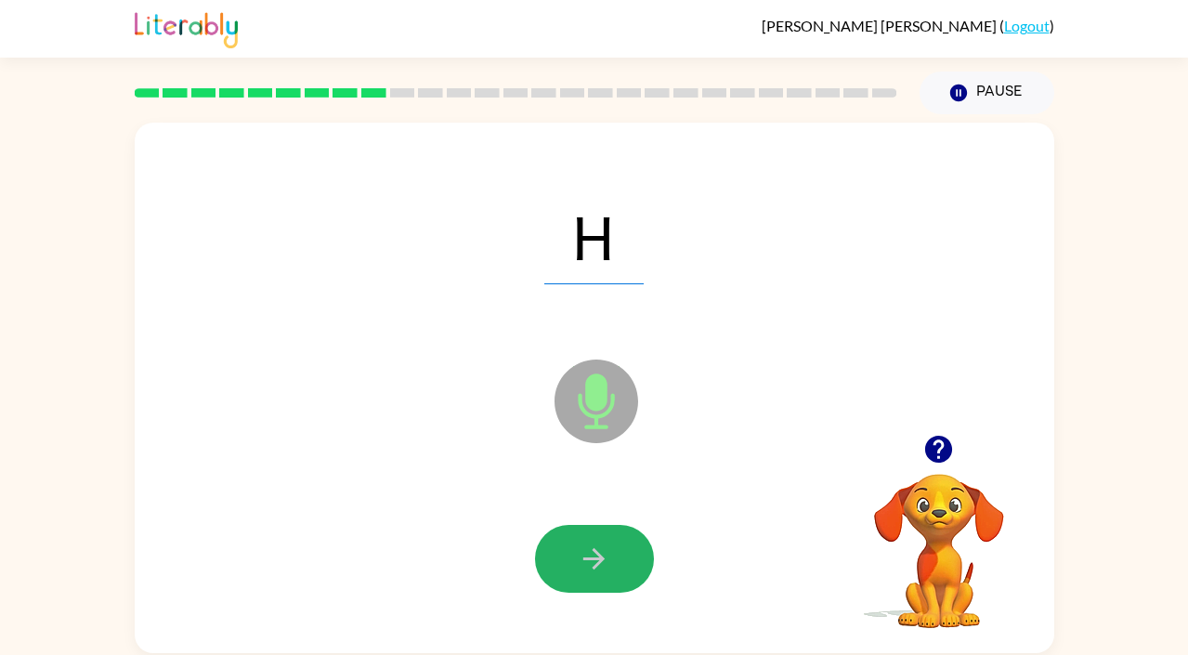
click at [580, 552] on icon "button" at bounding box center [594, 558] width 32 height 32
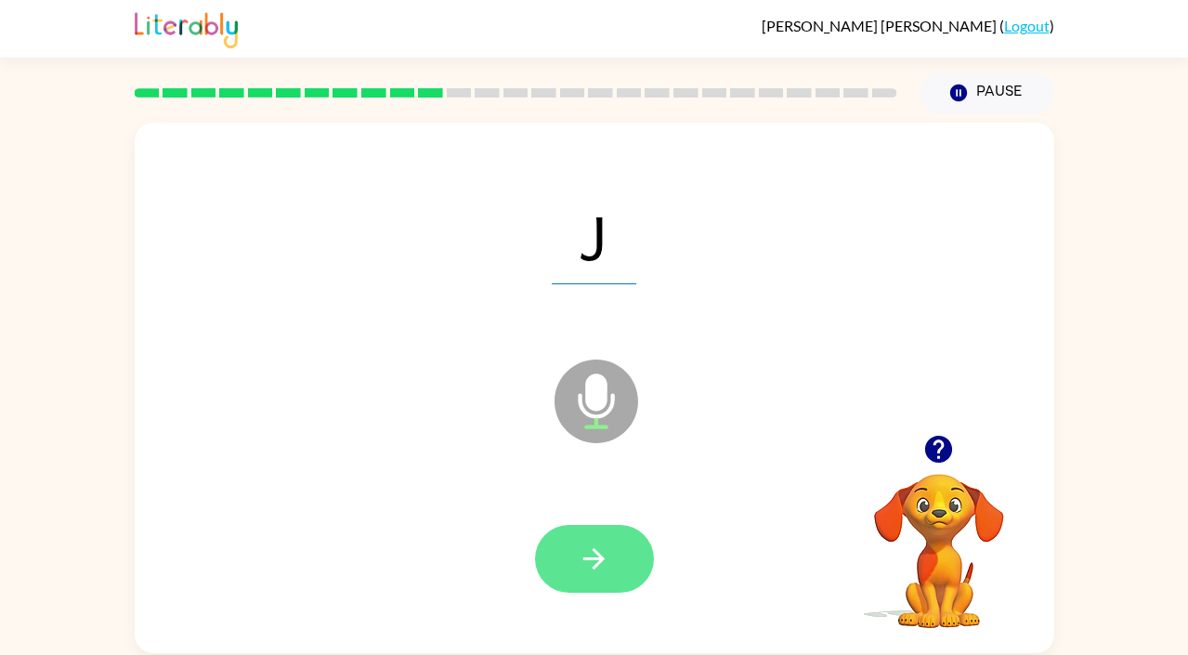
click at [597, 562] on icon "button" at bounding box center [593, 558] width 21 height 21
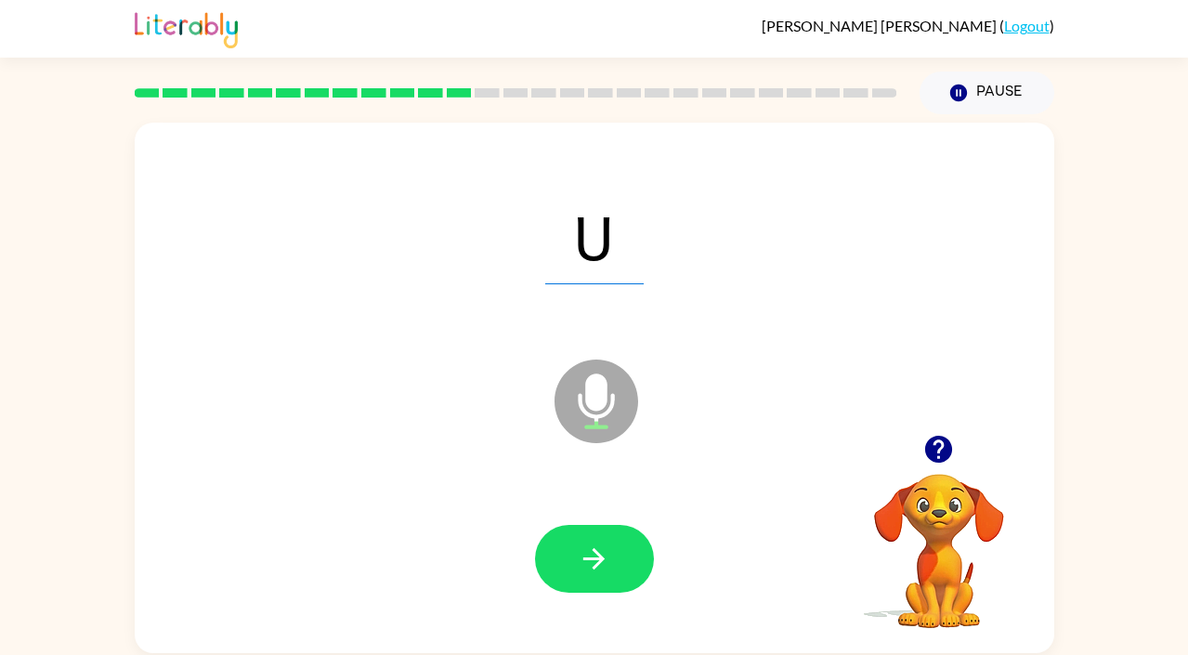
click at [596, 562] on icon "button" at bounding box center [594, 558] width 32 height 32
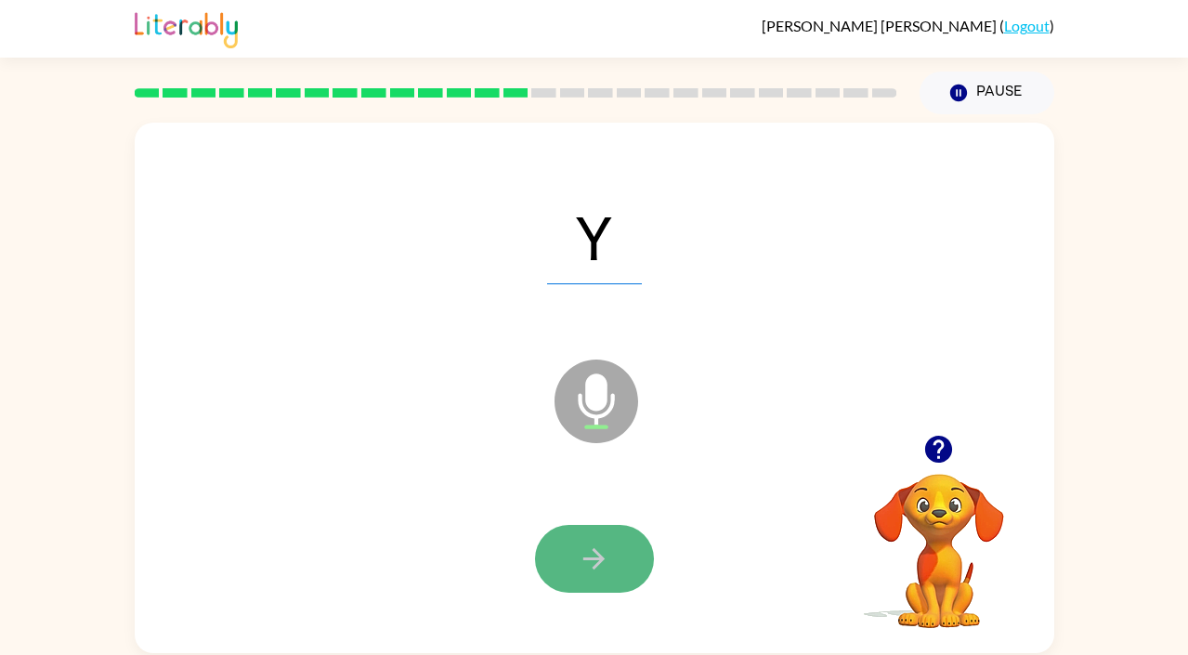
click at [596, 562] on icon "button" at bounding box center [594, 558] width 32 height 32
click at [596, 566] on icon "button" at bounding box center [594, 558] width 32 height 32
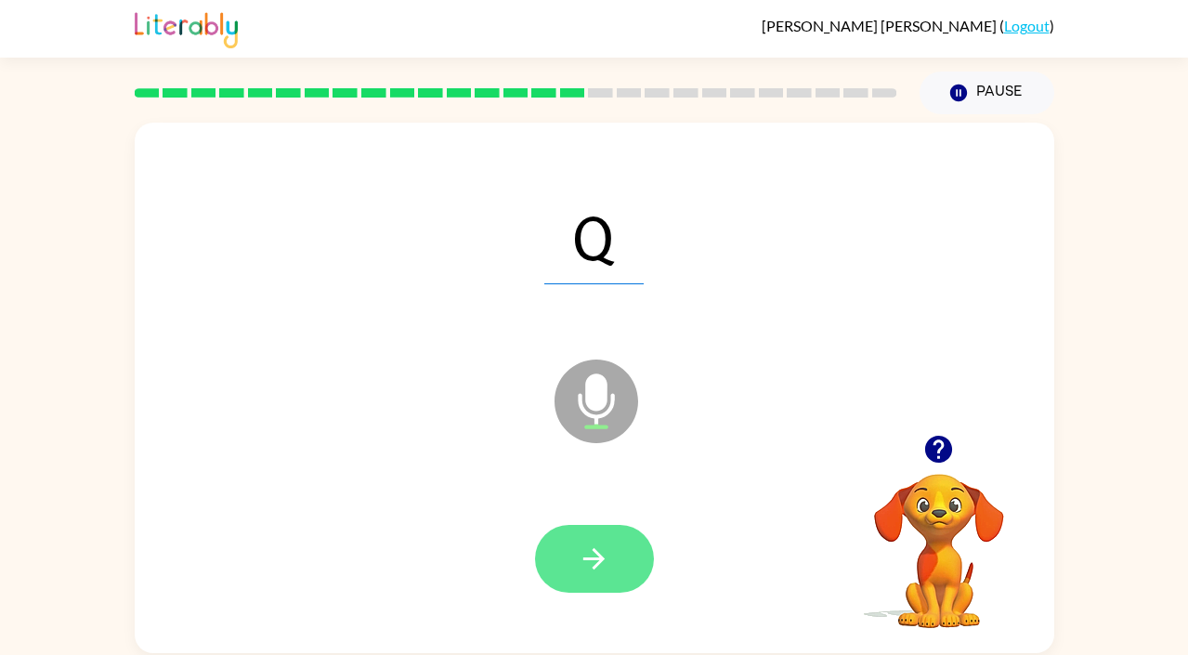
click at [596, 568] on icon "button" at bounding box center [594, 558] width 32 height 32
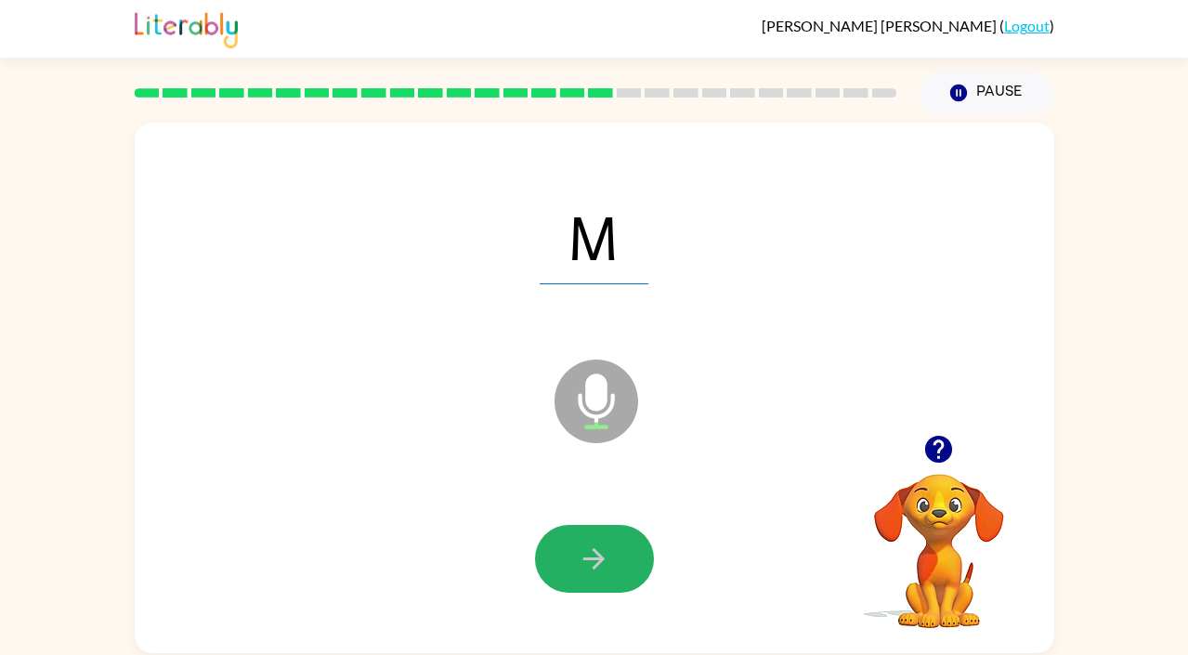
click at [596, 567] on icon "button" at bounding box center [594, 558] width 32 height 32
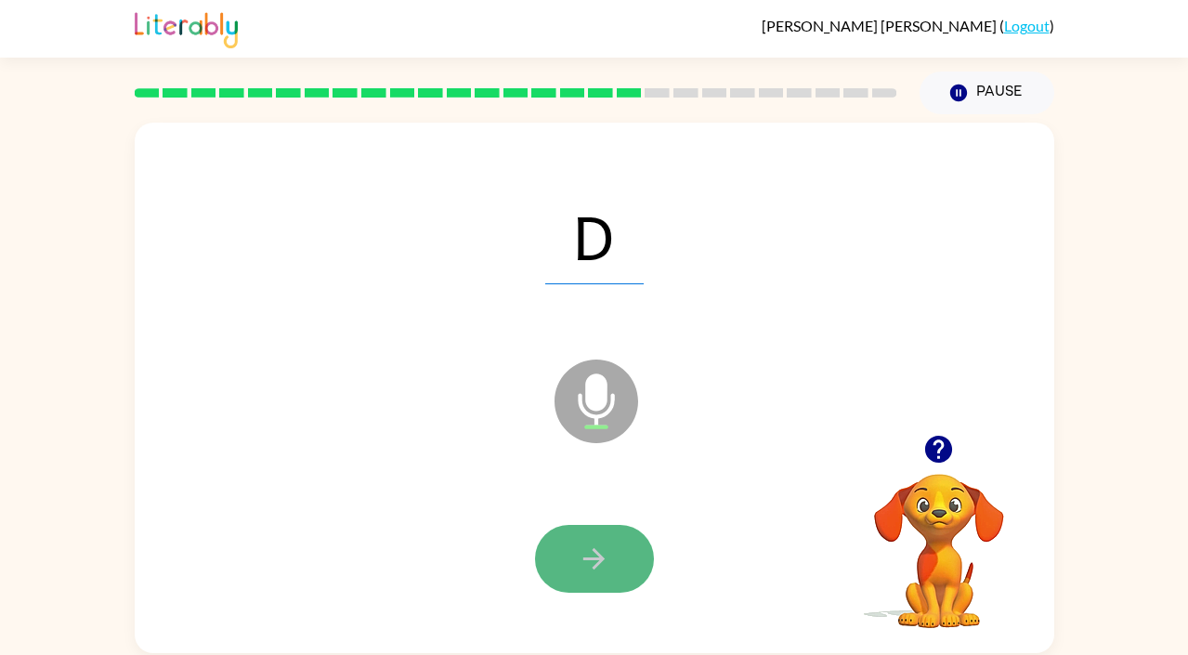
click at [596, 567] on icon "button" at bounding box center [594, 558] width 32 height 32
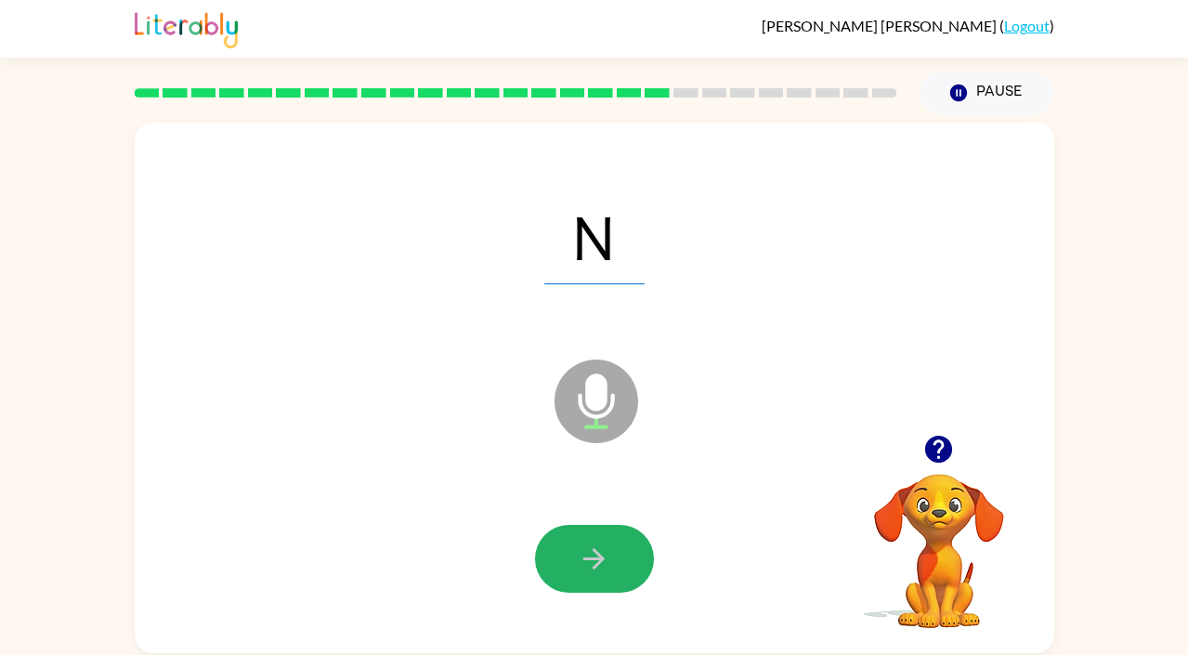
click at [596, 567] on icon "button" at bounding box center [594, 558] width 32 height 32
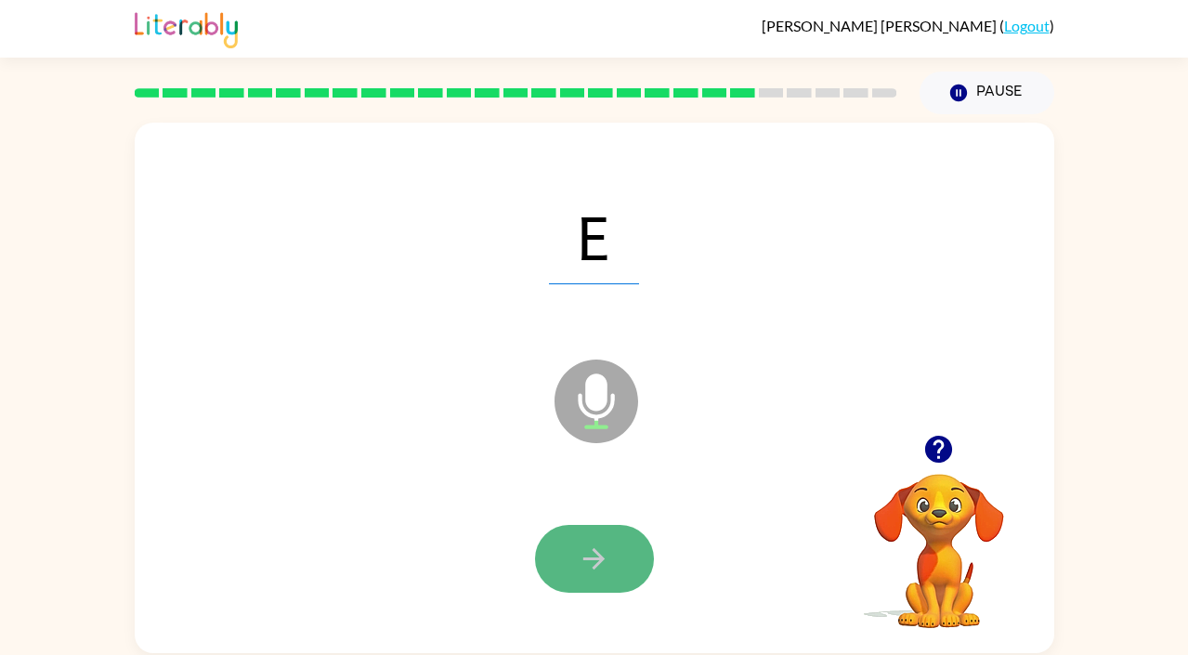
click at [581, 565] on icon "button" at bounding box center [594, 558] width 32 height 32
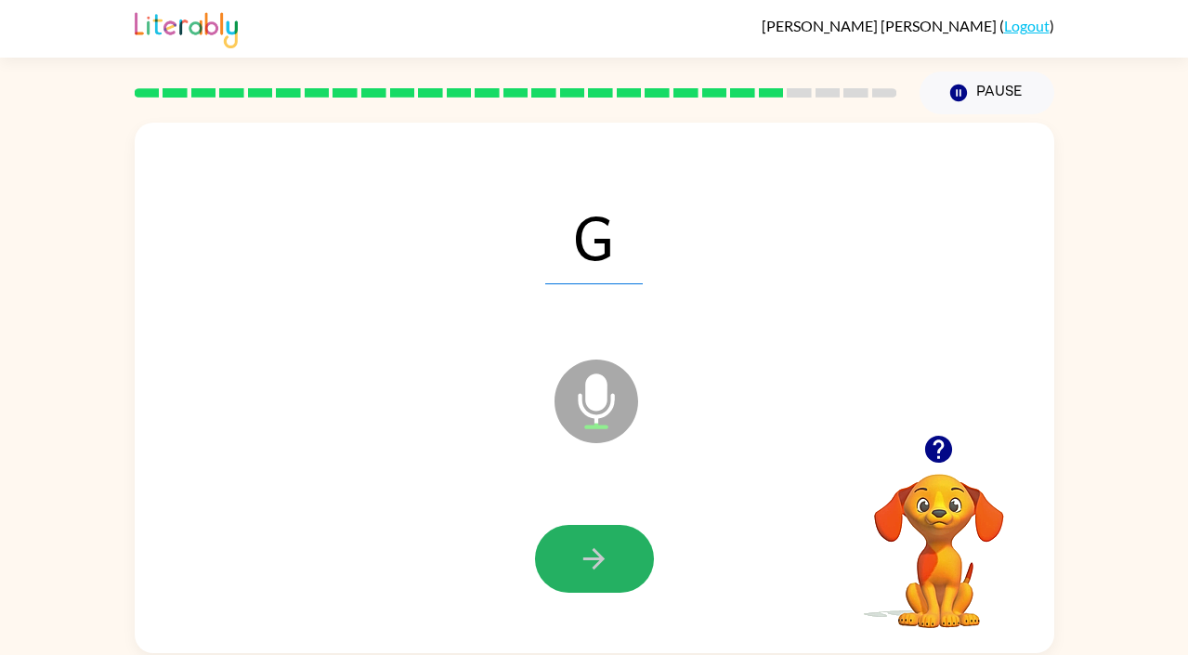
click at [580, 565] on icon "button" at bounding box center [594, 558] width 32 height 32
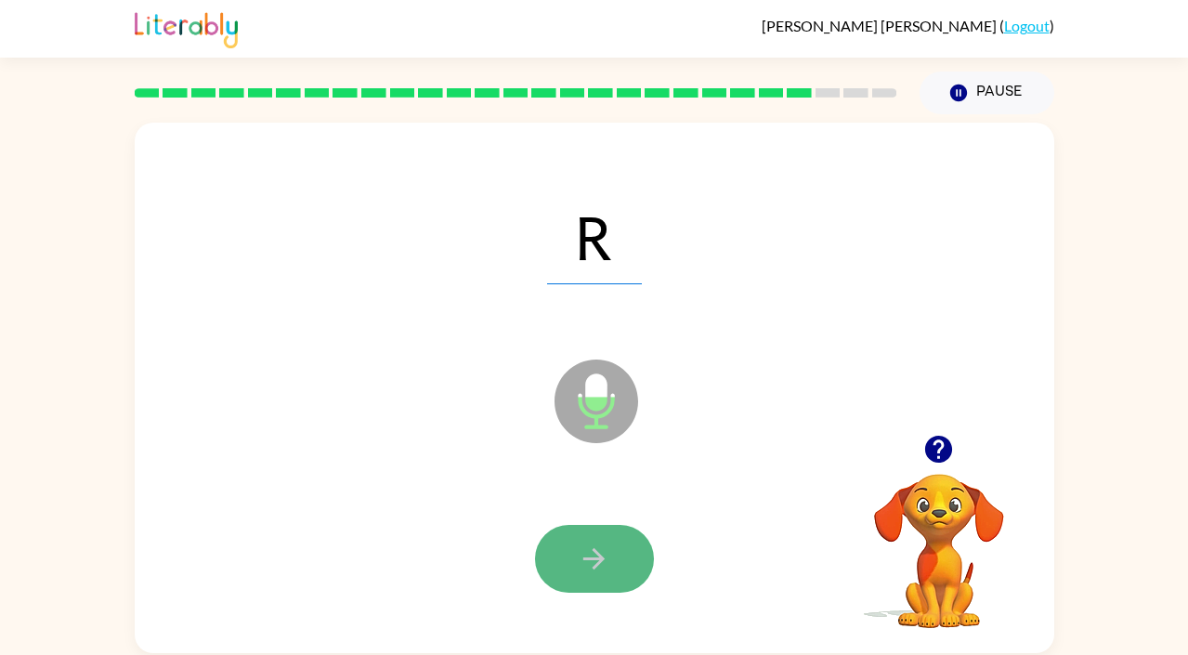
click at [580, 566] on icon "button" at bounding box center [594, 558] width 32 height 32
click at [580, 568] on icon "button" at bounding box center [594, 558] width 32 height 32
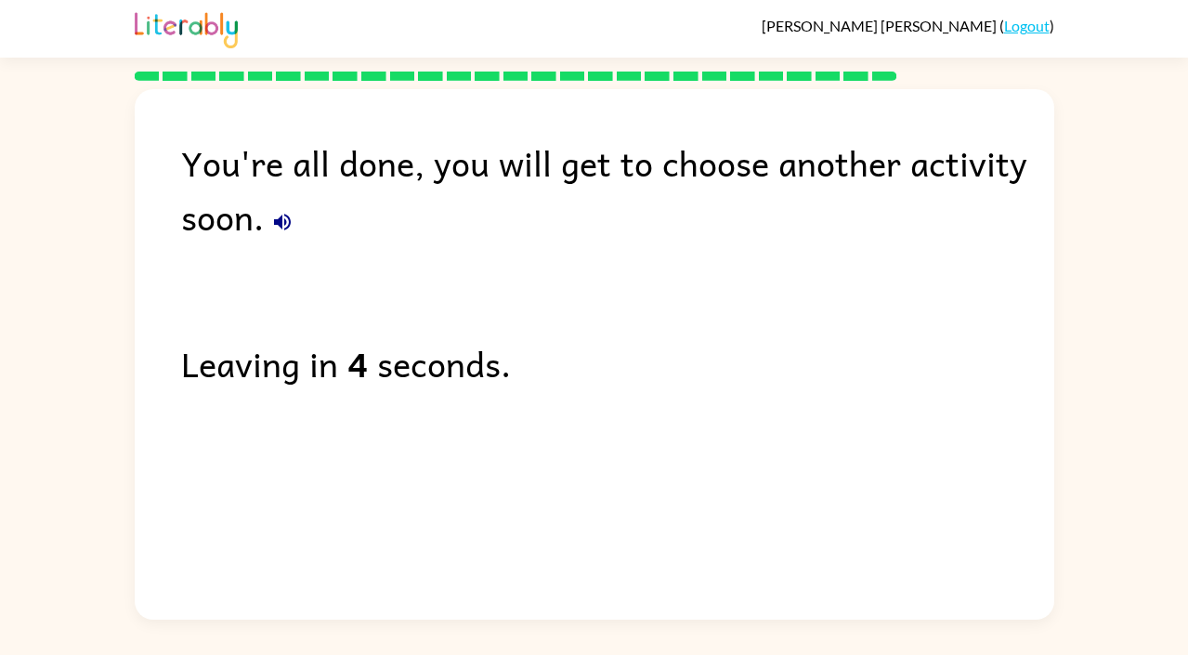
click at [1026, 31] on link "Logout" at bounding box center [1026, 26] width 45 height 18
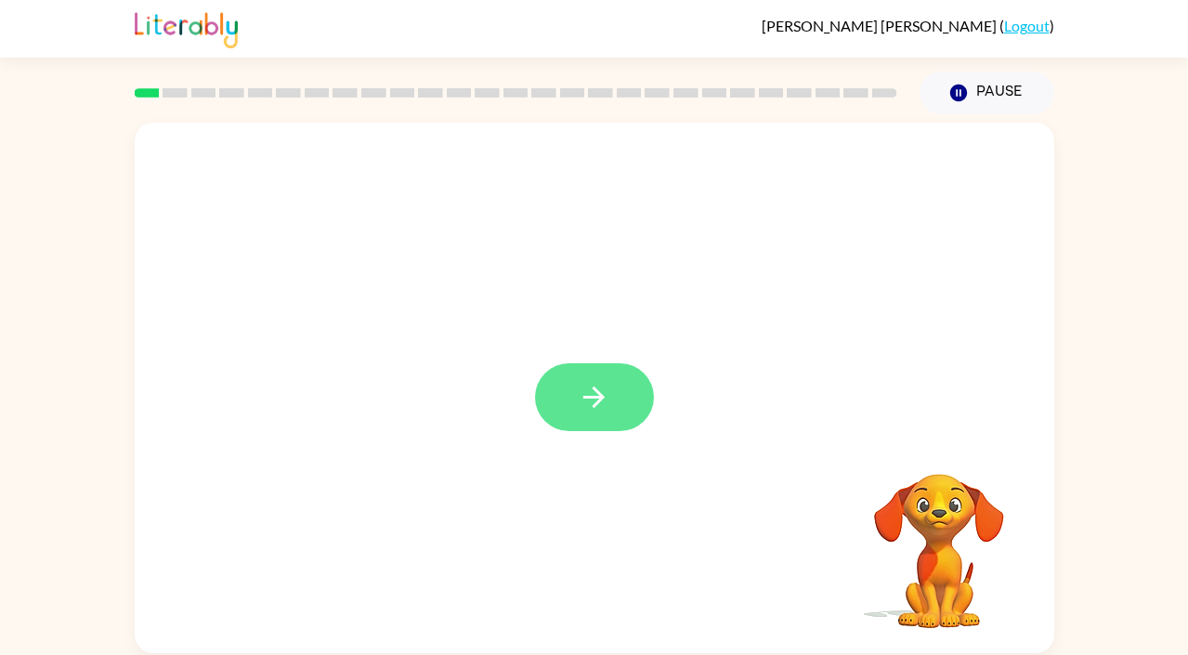
click at [591, 411] on icon "button" at bounding box center [594, 397] width 32 height 32
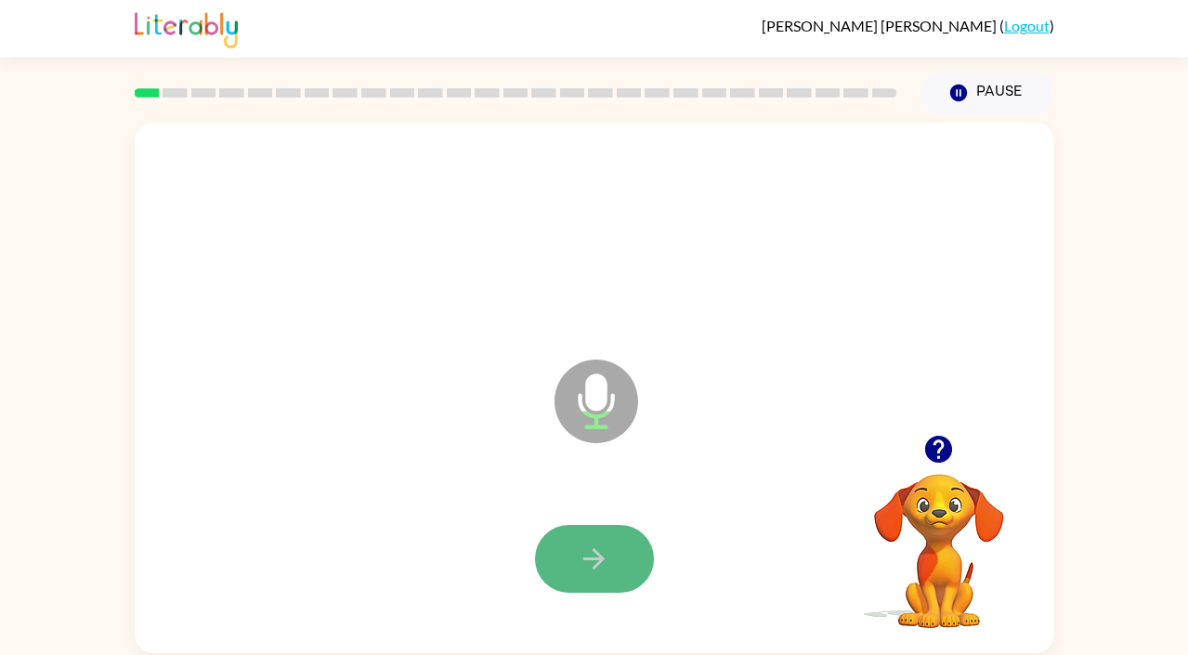
click at [591, 556] on icon "button" at bounding box center [594, 558] width 32 height 32
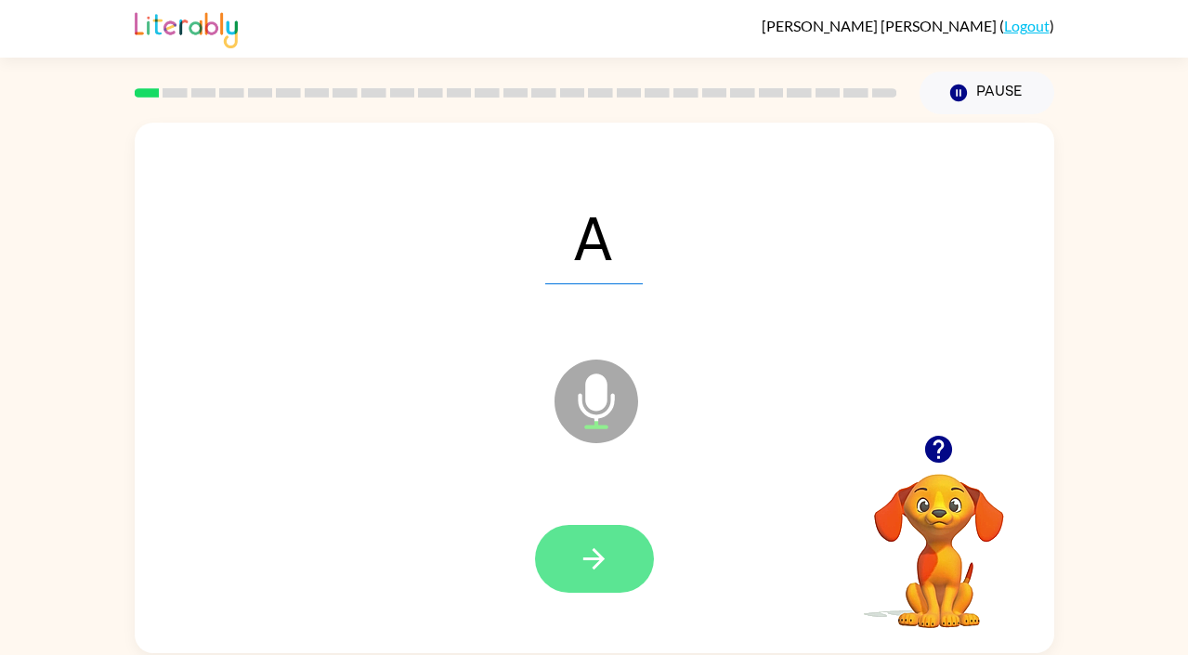
click at [592, 573] on icon "button" at bounding box center [594, 558] width 32 height 32
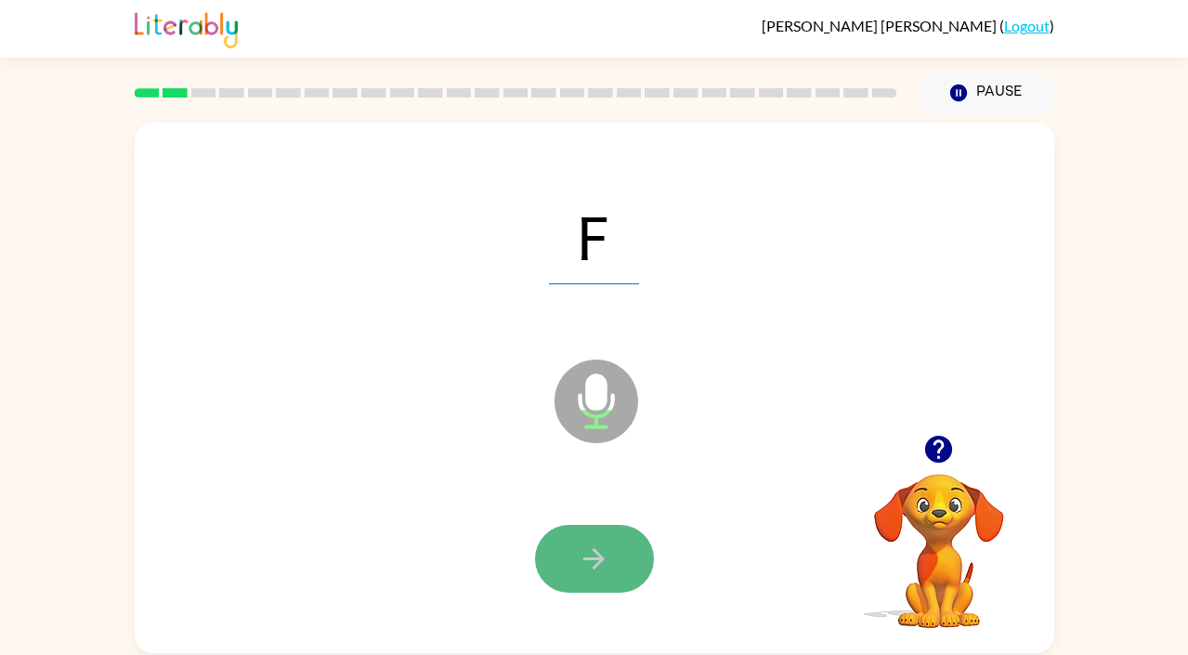
click at [592, 568] on icon "button" at bounding box center [594, 558] width 32 height 32
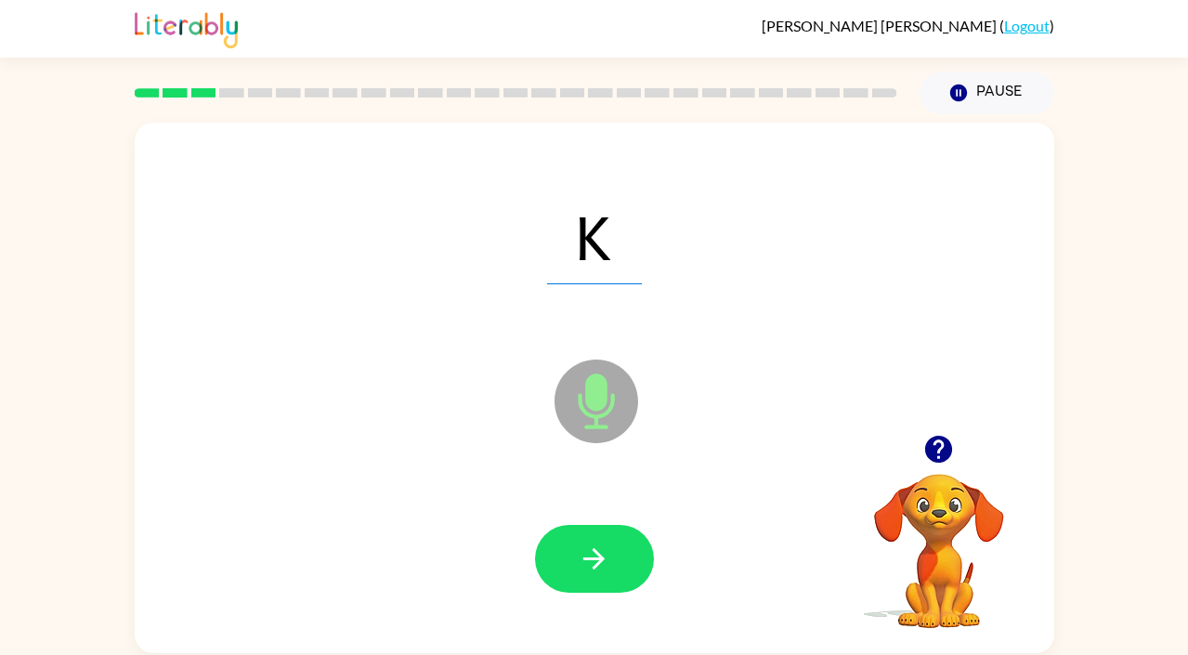
click at [592, 568] on icon "button" at bounding box center [594, 558] width 32 height 32
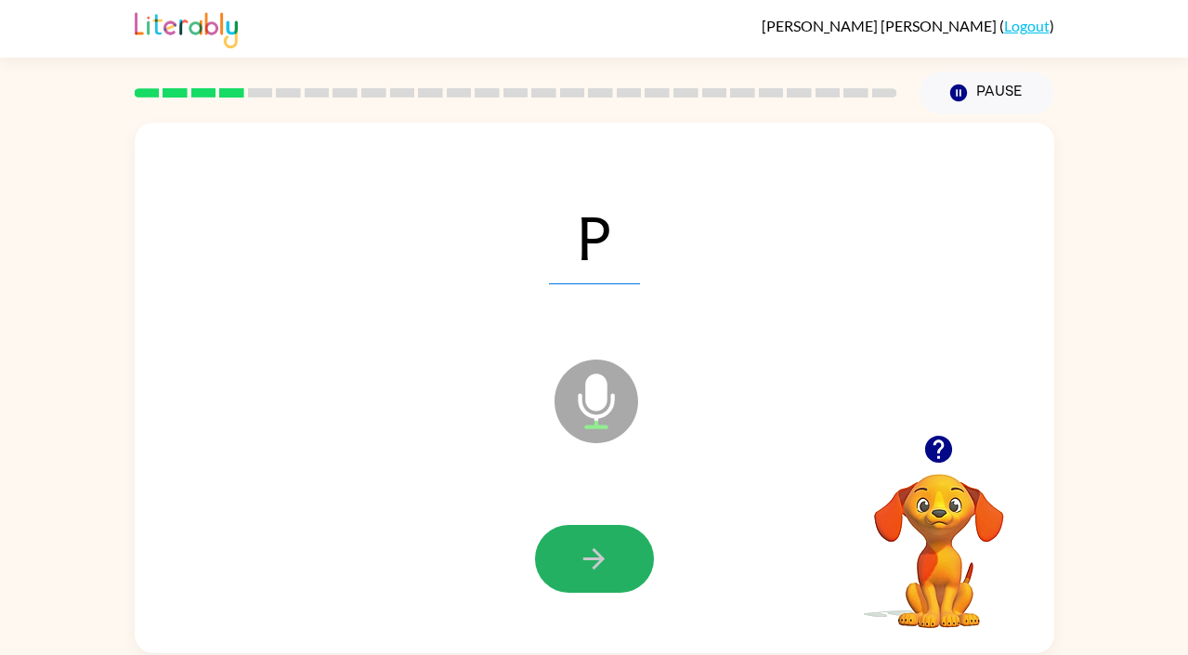
click at [592, 568] on icon "button" at bounding box center [594, 558] width 32 height 32
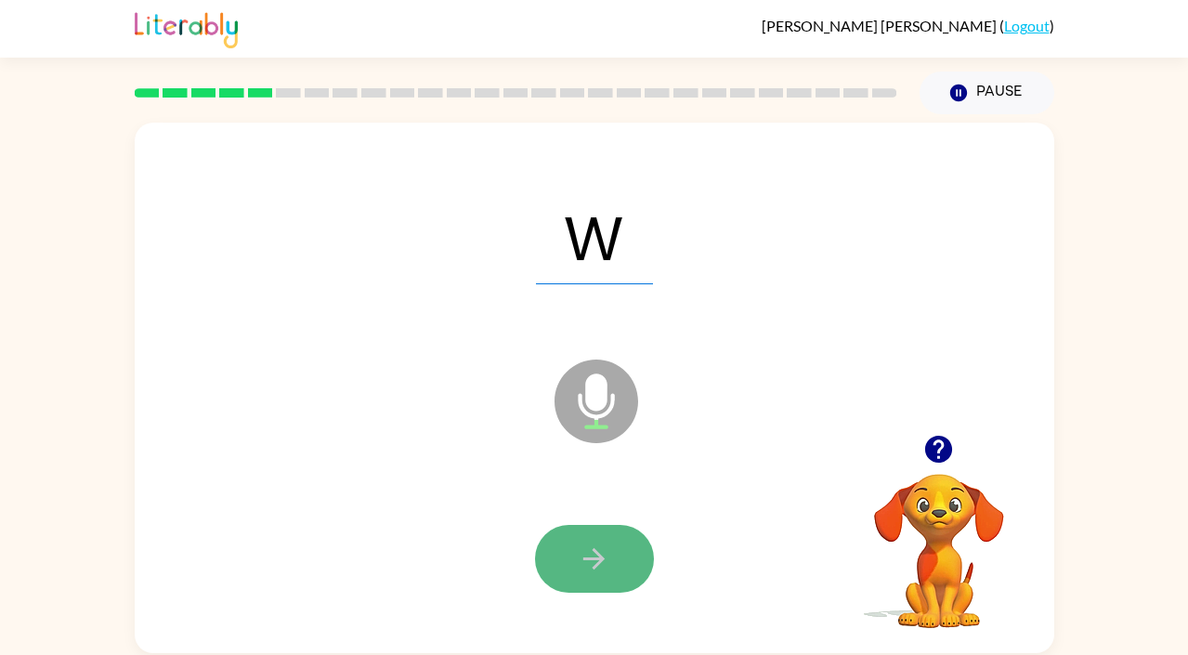
click at [592, 570] on icon "button" at bounding box center [594, 558] width 32 height 32
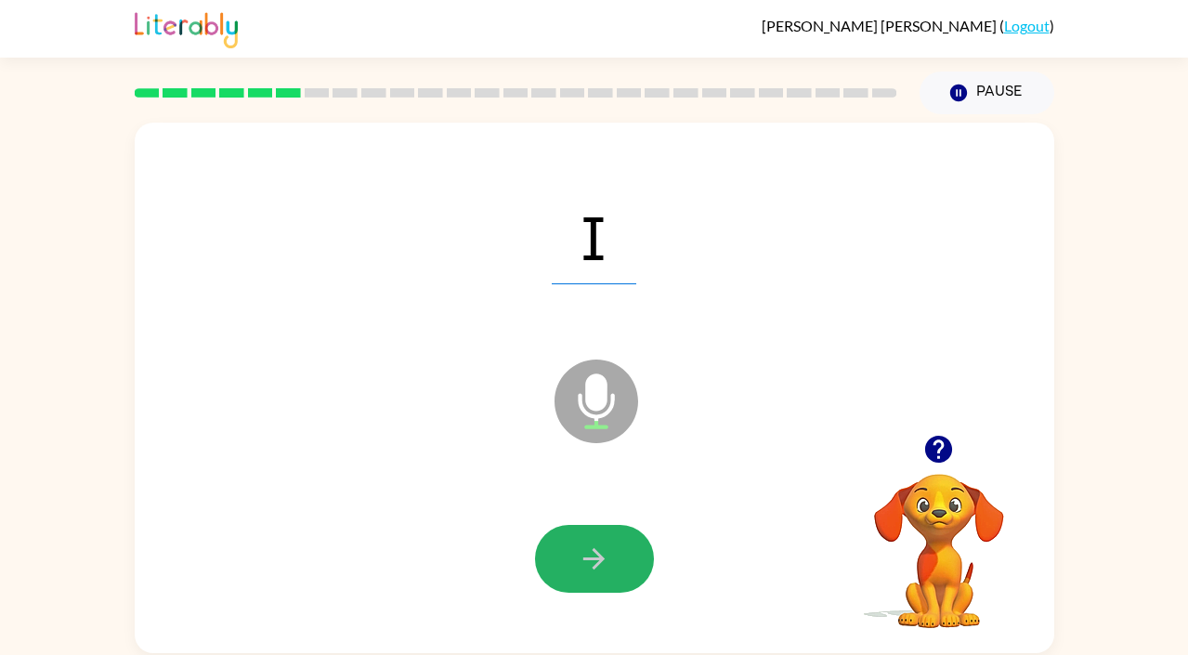
click at [592, 570] on icon "button" at bounding box center [594, 558] width 32 height 32
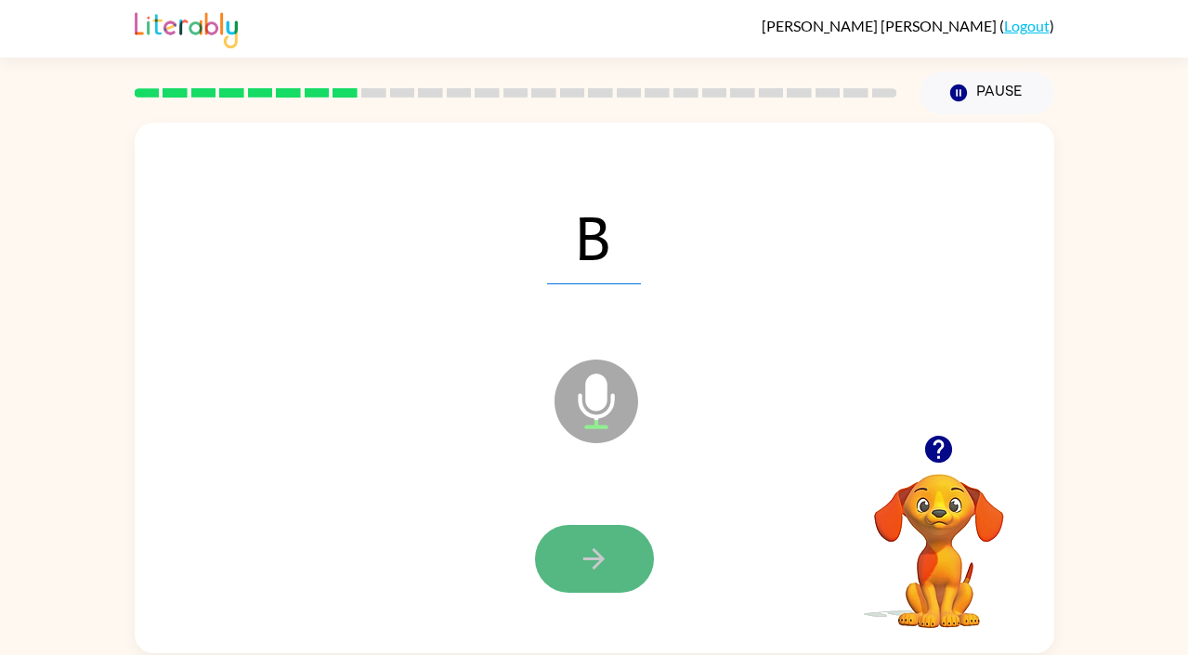
click at [586, 567] on icon "button" at bounding box center [594, 558] width 32 height 32
click at [593, 562] on icon "button" at bounding box center [594, 558] width 32 height 32
click at [595, 563] on icon "button" at bounding box center [594, 558] width 32 height 32
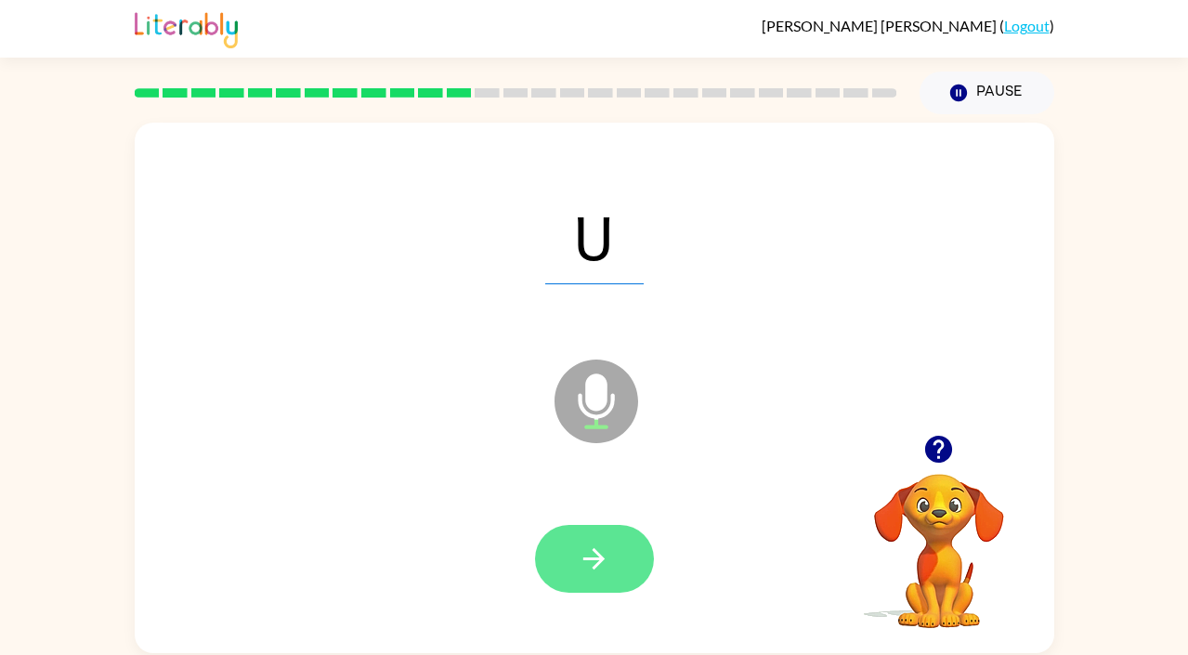
click at [601, 562] on icon "button" at bounding box center [594, 558] width 32 height 32
click at [601, 563] on icon "button" at bounding box center [594, 558] width 32 height 32
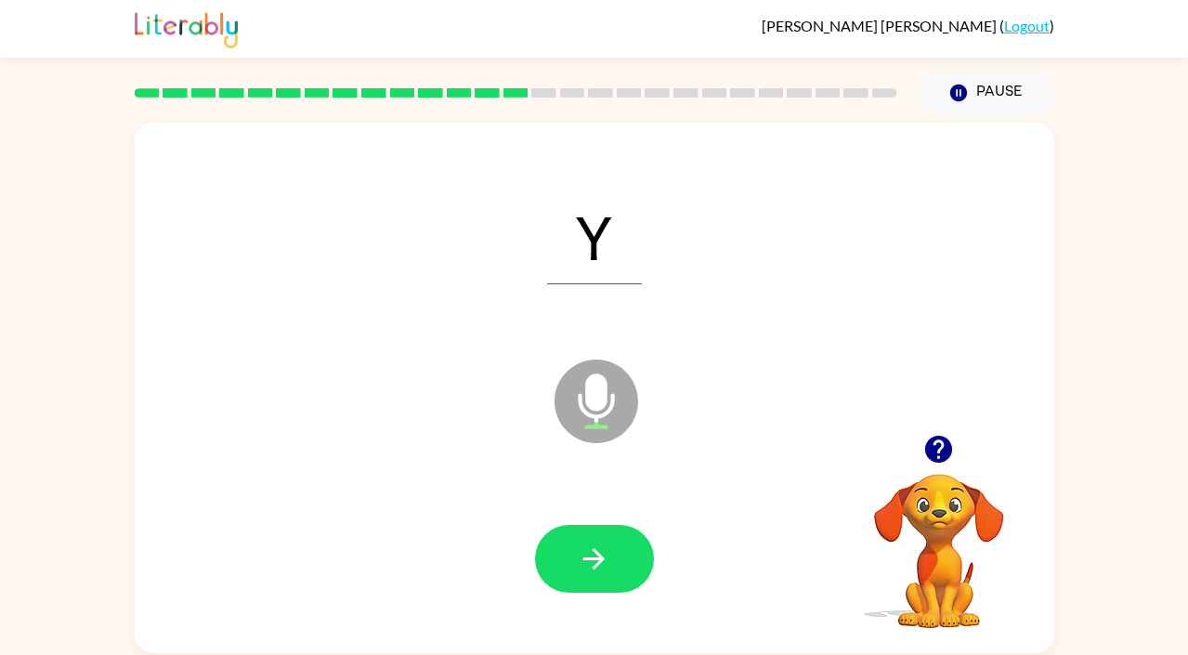
click at [601, 563] on icon "button" at bounding box center [594, 558] width 32 height 32
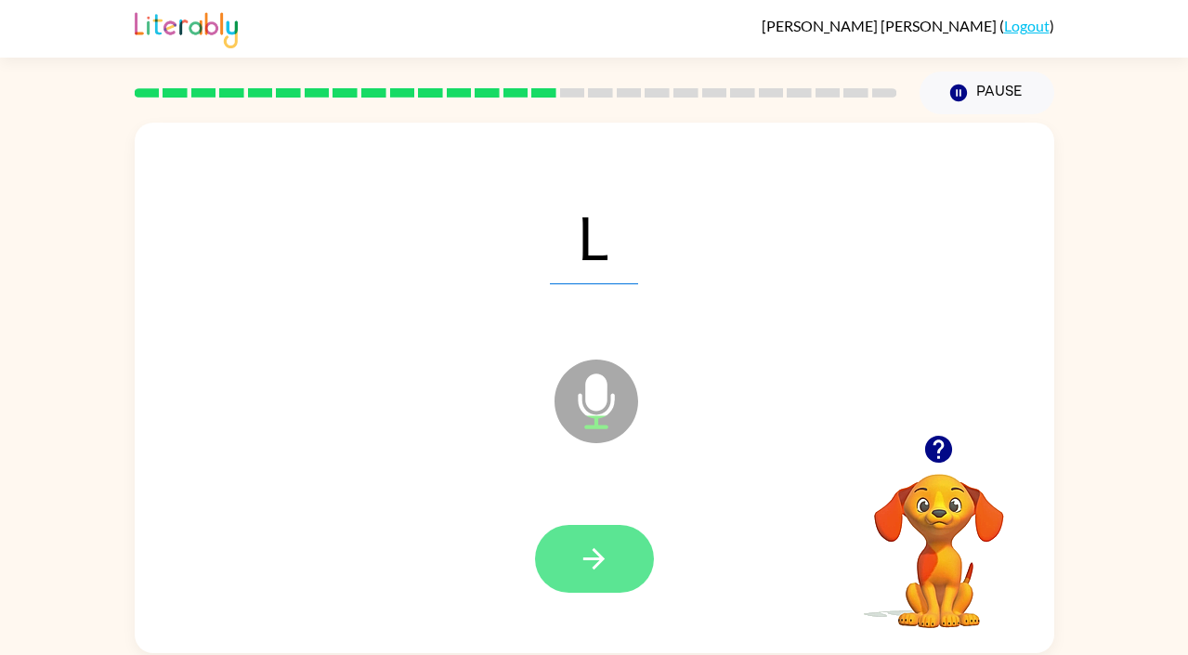
click at [600, 563] on icon "button" at bounding box center [594, 558] width 32 height 32
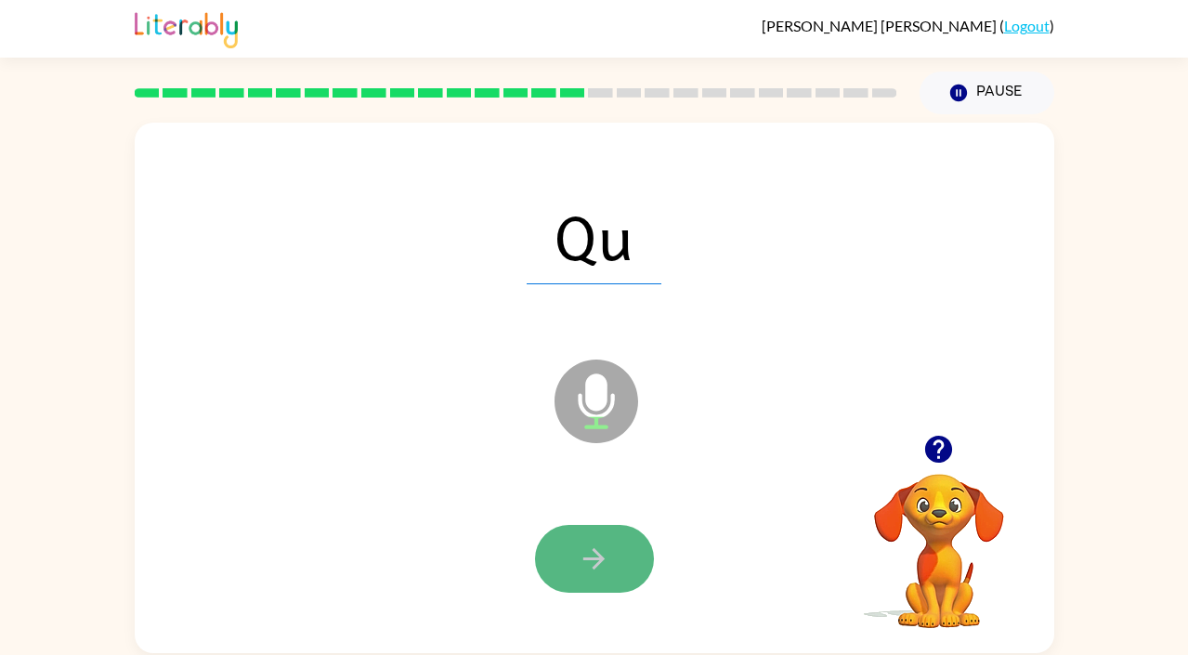
click at [592, 568] on icon "button" at bounding box center [594, 558] width 32 height 32
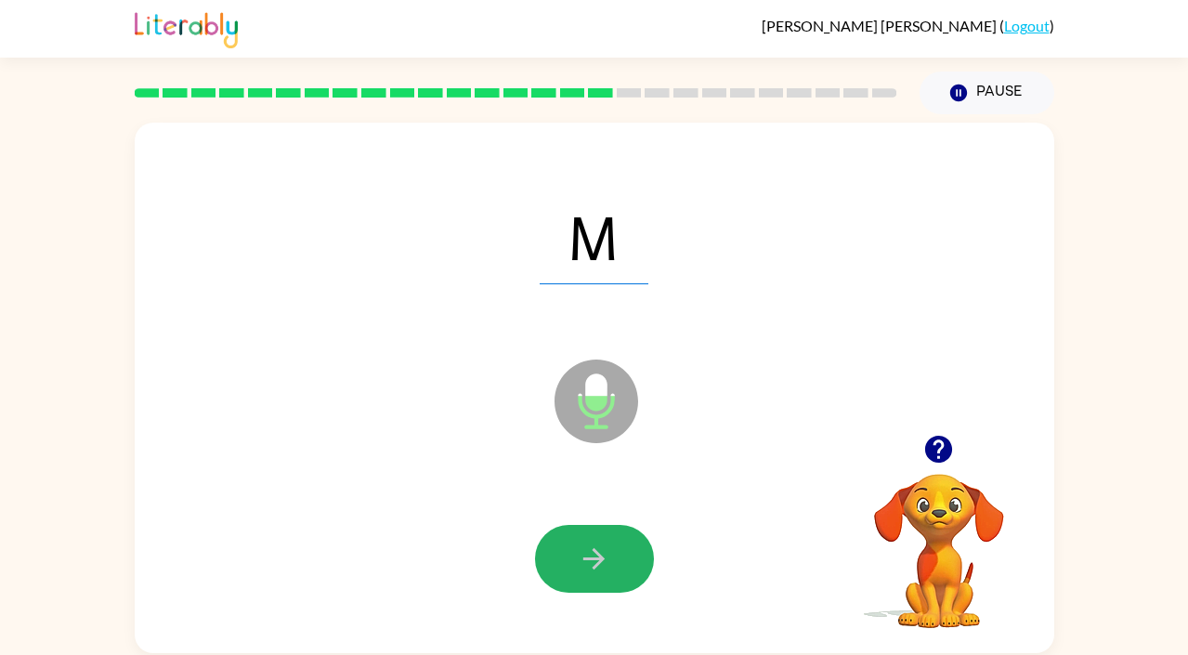
click at [592, 568] on icon "button" at bounding box center [594, 558] width 32 height 32
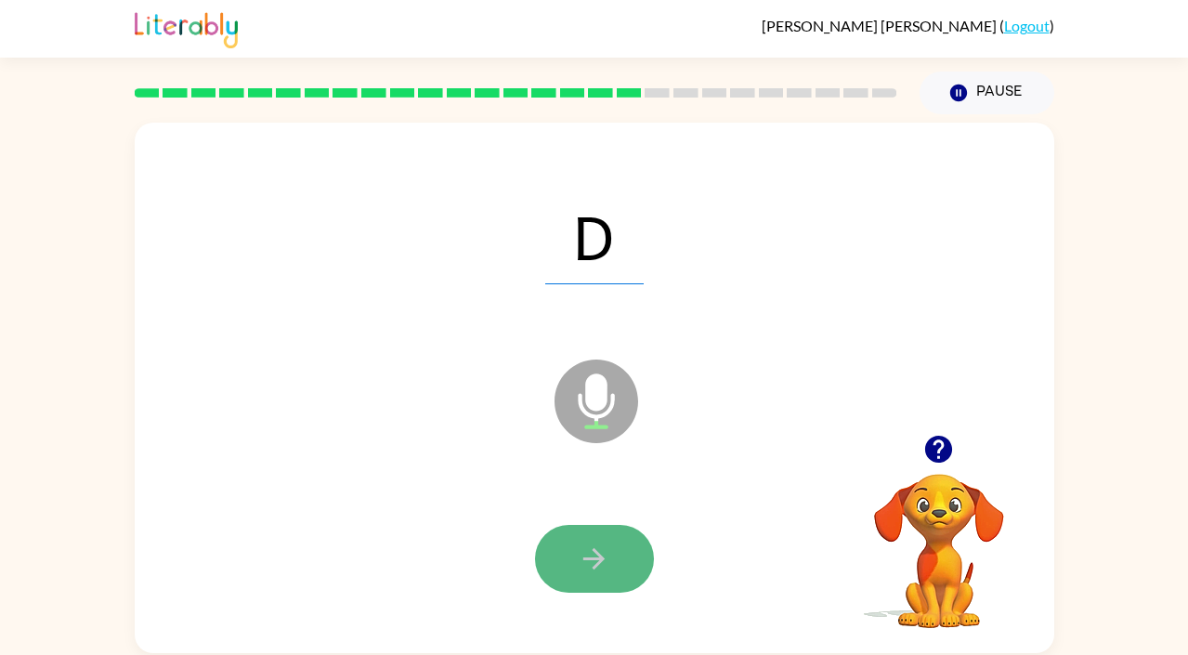
click at [603, 568] on icon "button" at bounding box center [594, 558] width 32 height 32
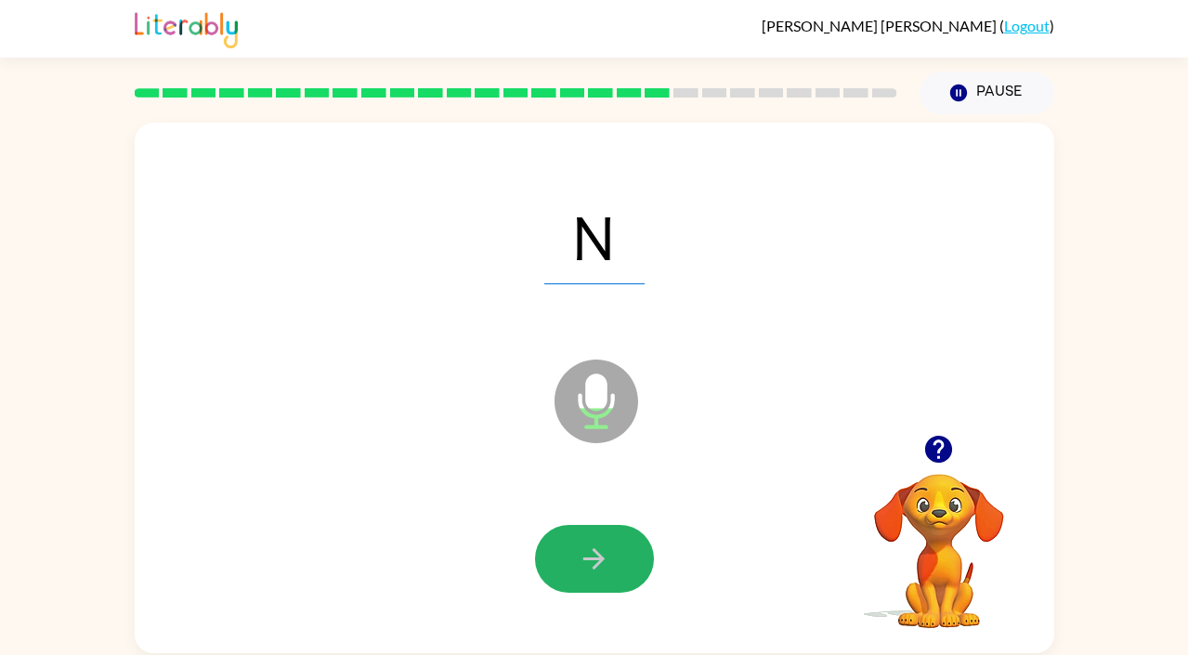
click at [603, 568] on icon "button" at bounding box center [594, 558] width 32 height 32
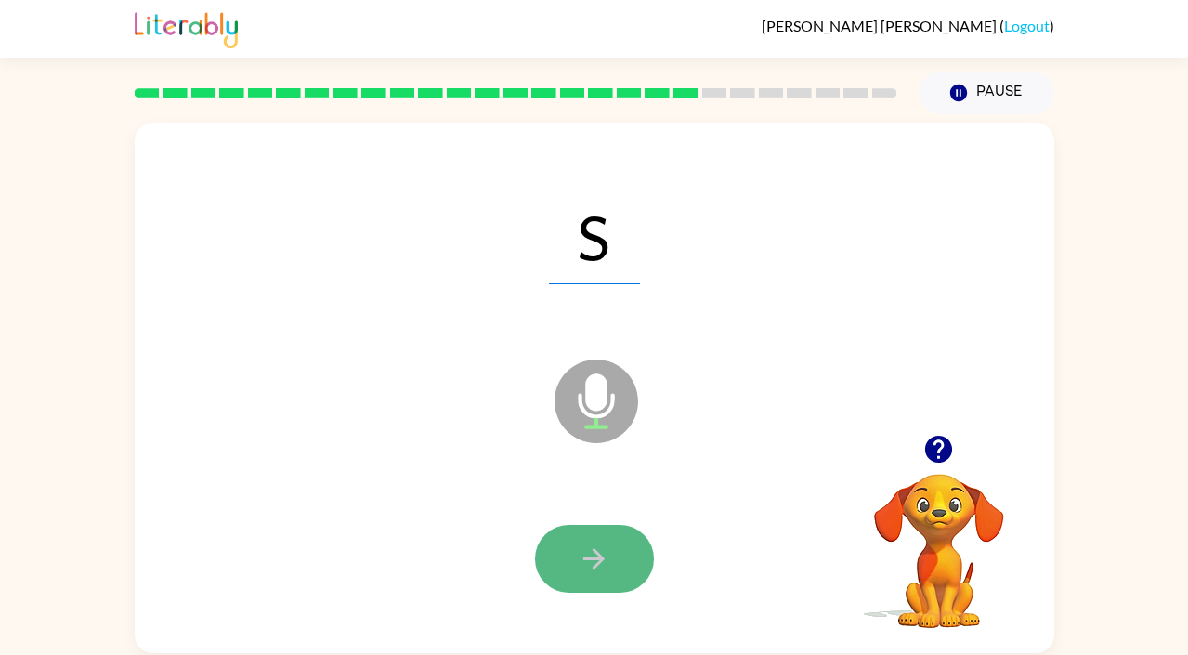
click at [603, 569] on icon "button" at bounding box center [594, 558] width 32 height 32
click at [619, 568] on button "button" at bounding box center [594, 559] width 119 height 68
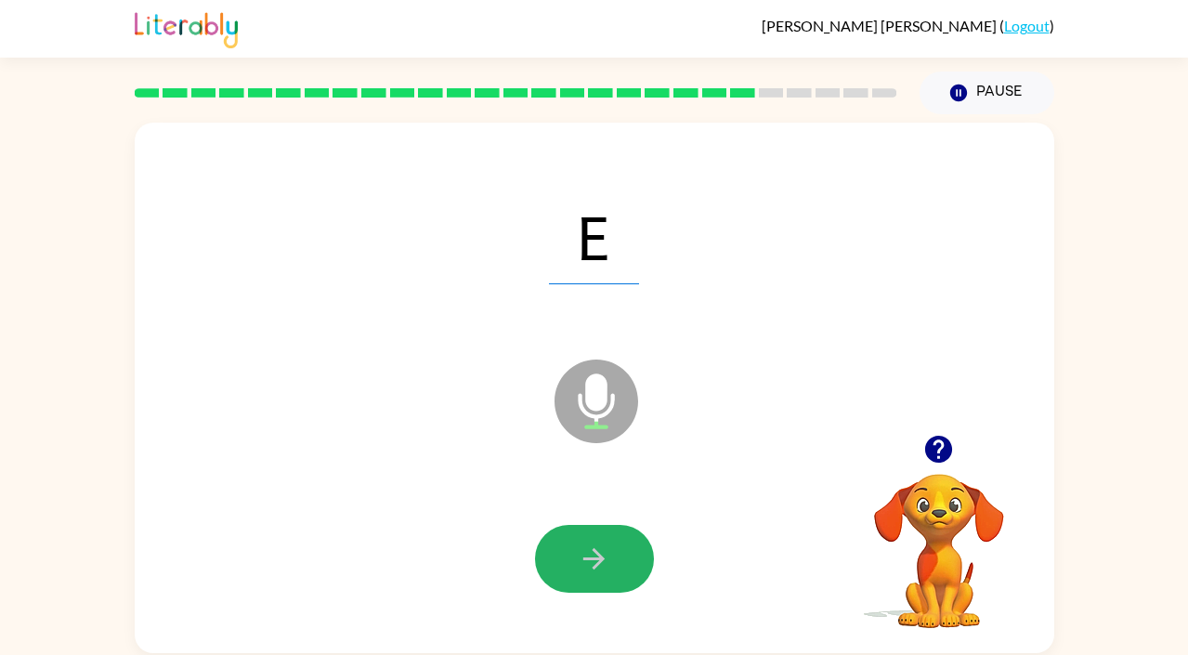
click at [619, 568] on button "button" at bounding box center [594, 559] width 119 height 68
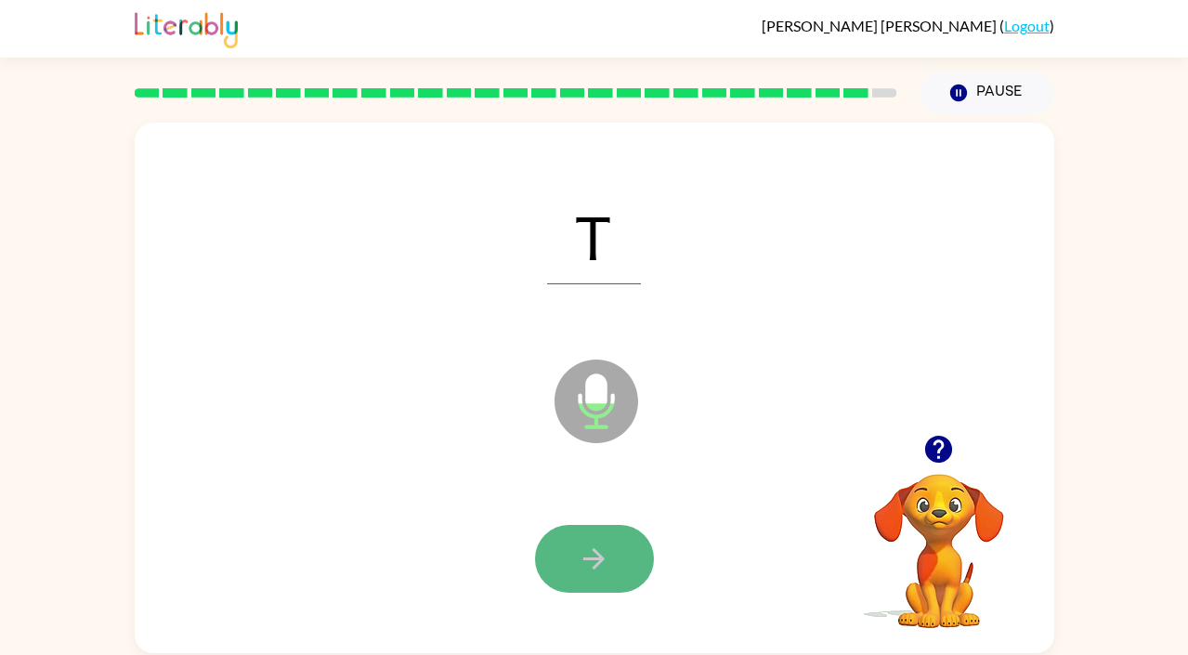
click at [619, 568] on button "button" at bounding box center [594, 559] width 119 height 68
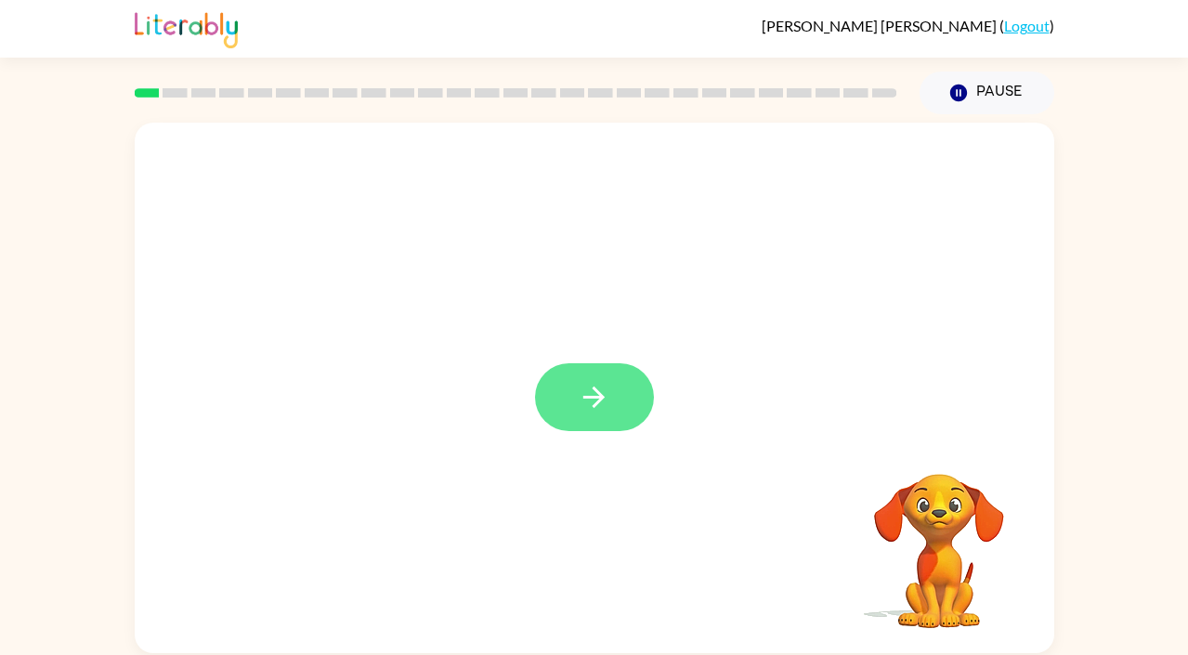
click at [627, 396] on button "button" at bounding box center [594, 397] width 119 height 68
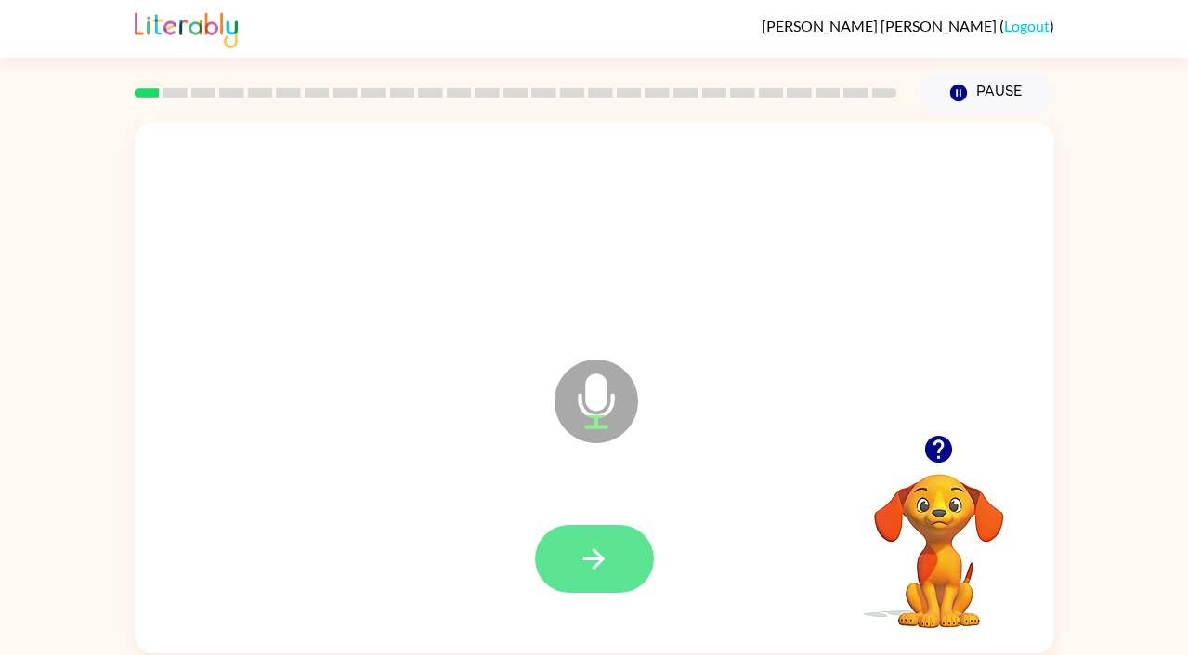
click at [586, 559] on icon "button" at bounding box center [593, 558] width 21 height 21
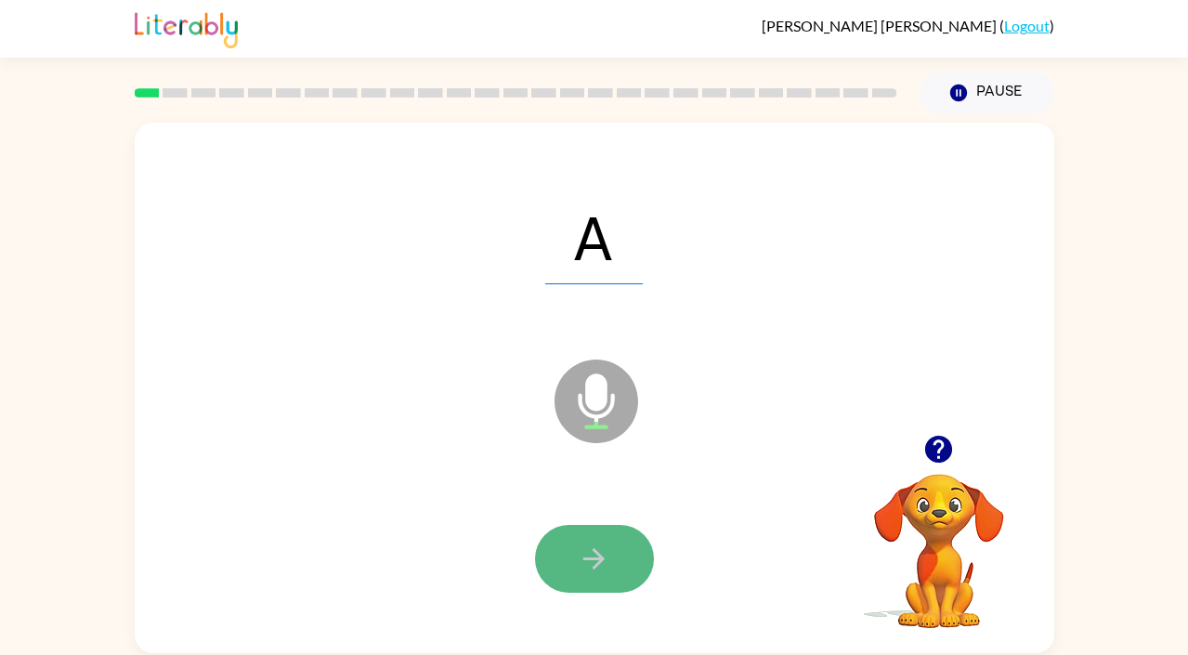
click at [591, 566] on icon "button" at bounding box center [594, 558] width 32 height 32
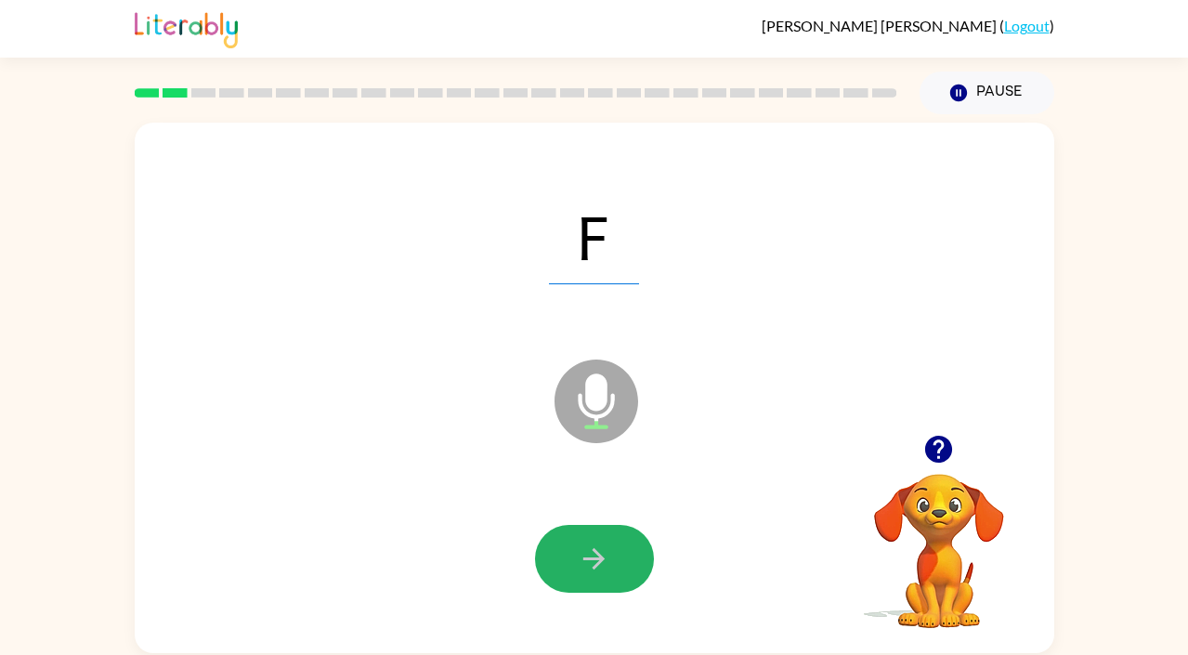
click at [591, 566] on icon "button" at bounding box center [594, 558] width 32 height 32
click at [608, 573] on icon "button" at bounding box center [594, 558] width 32 height 32
click at [606, 569] on icon "button" at bounding box center [594, 558] width 32 height 32
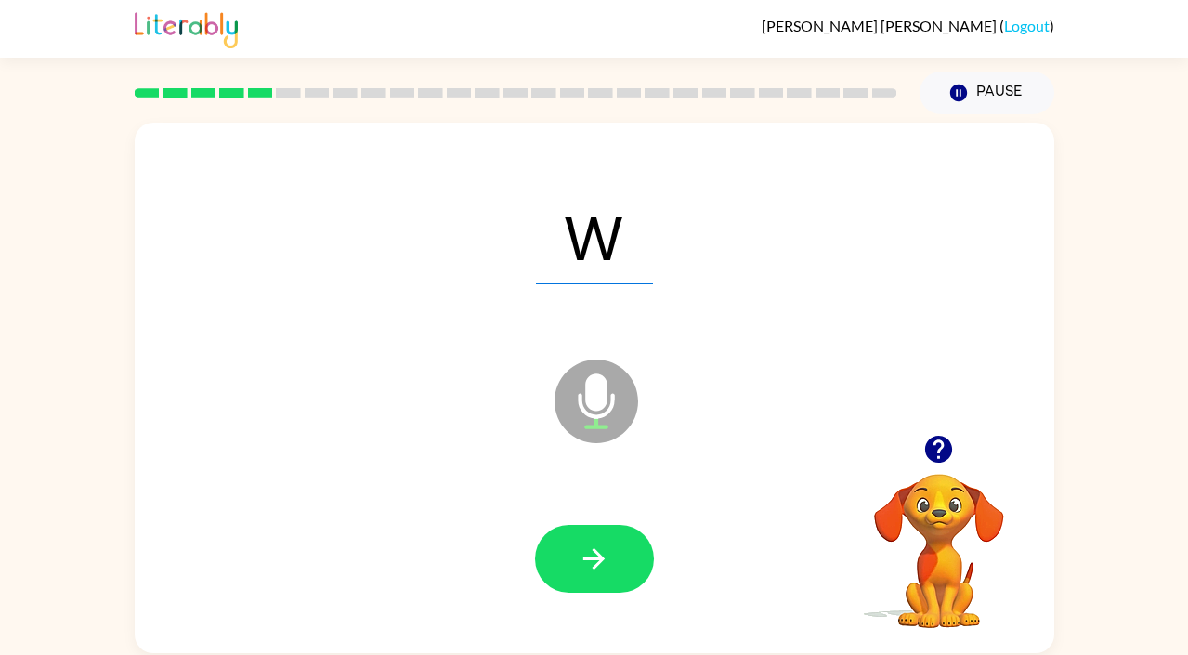
click at [606, 569] on icon "button" at bounding box center [594, 558] width 32 height 32
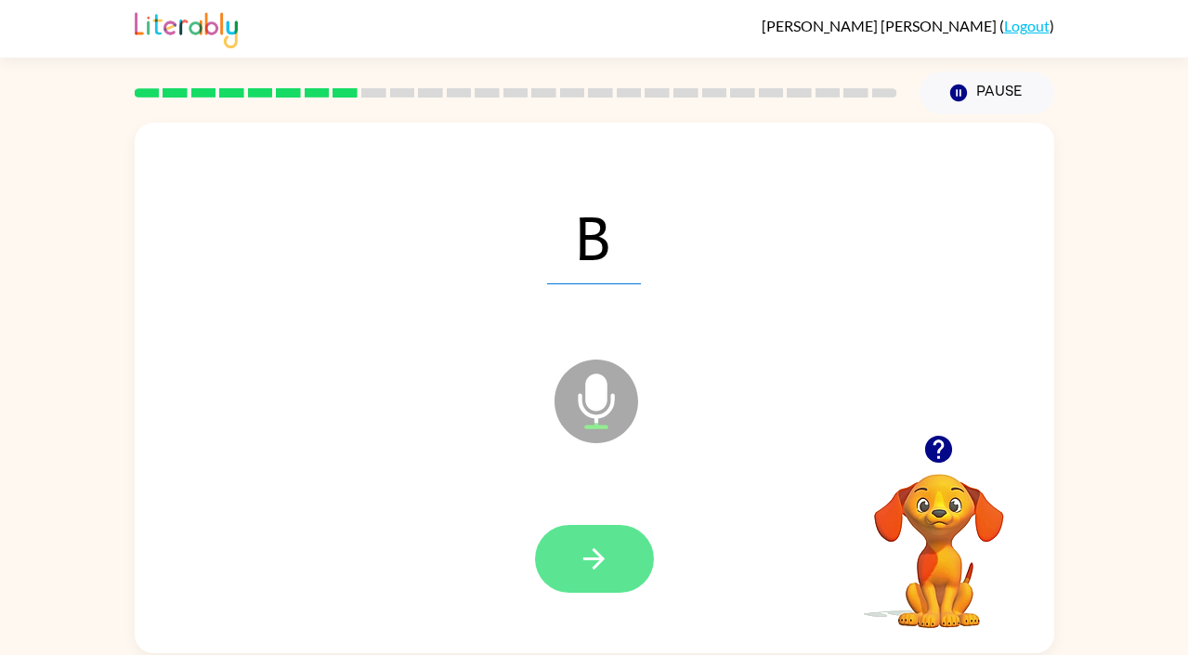
click at [578, 557] on icon "button" at bounding box center [594, 558] width 32 height 32
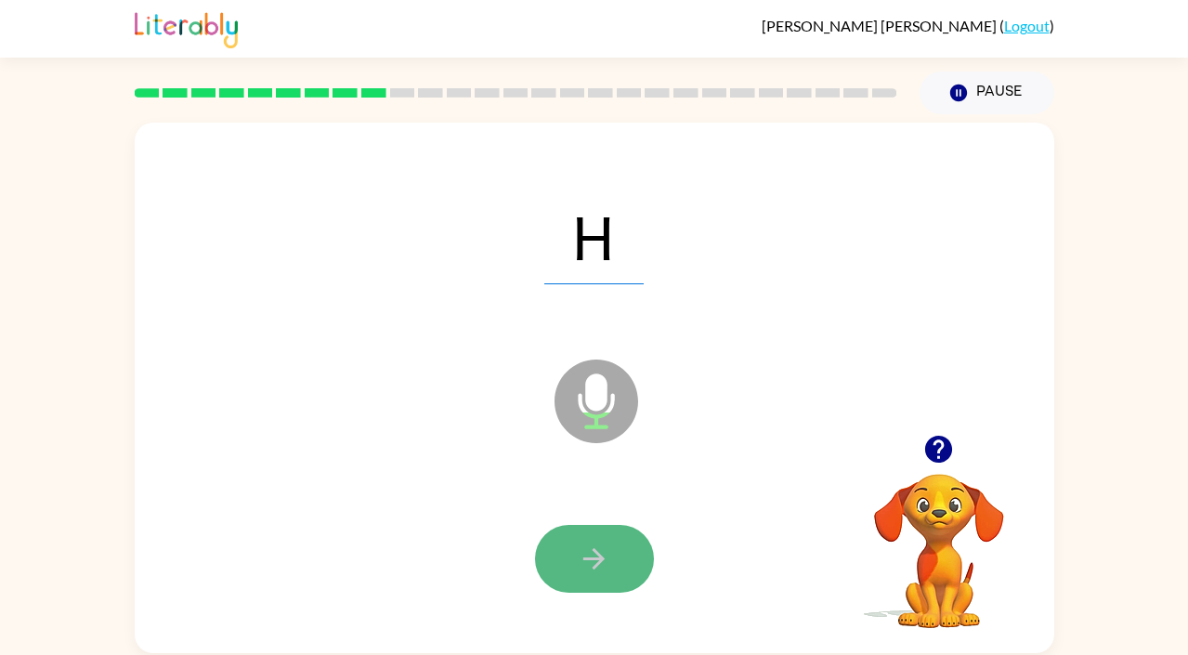
click at [593, 562] on icon "button" at bounding box center [594, 558] width 32 height 32
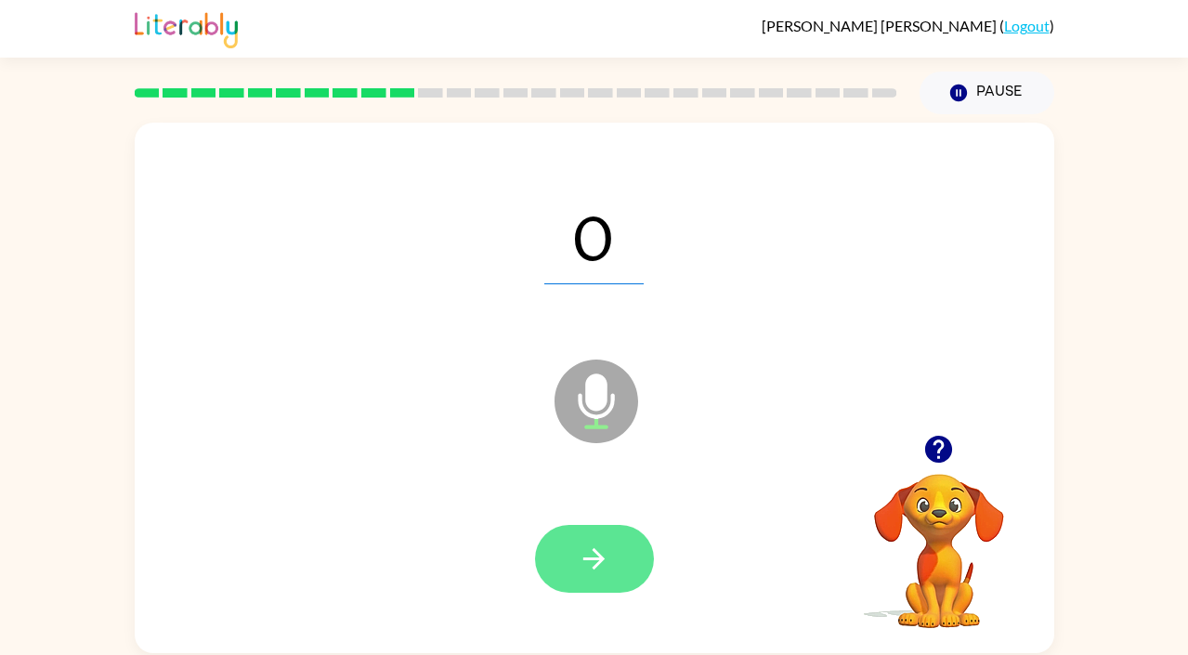
click at [597, 557] on icon "button" at bounding box center [593, 558] width 21 height 21
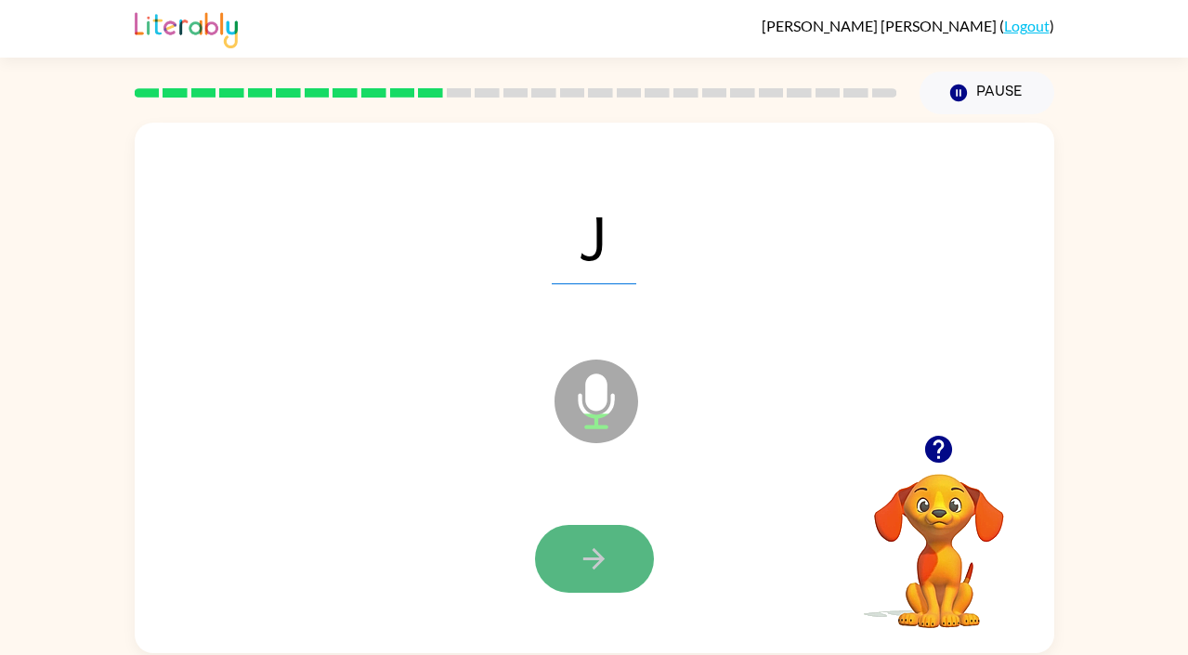
click at [606, 542] on icon "button" at bounding box center [594, 558] width 32 height 32
click at [593, 542] on icon "button" at bounding box center [594, 558] width 32 height 32
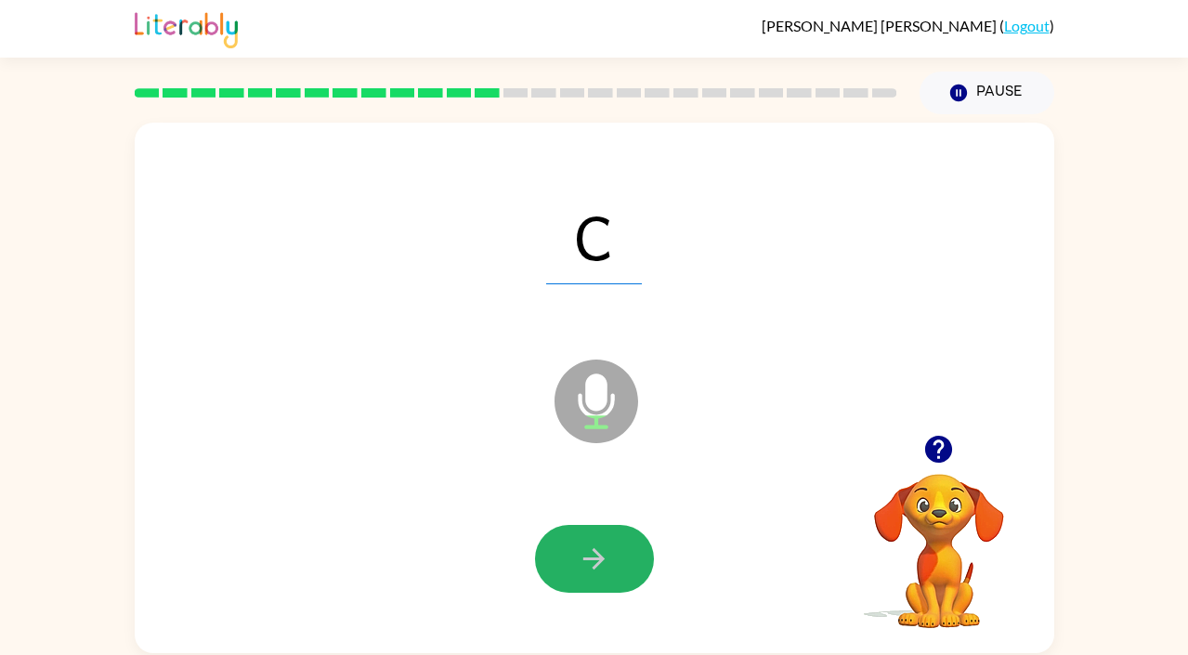
click at [593, 542] on icon "button" at bounding box center [594, 558] width 32 height 32
click at [583, 552] on icon "button" at bounding box center [594, 558] width 32 height 32
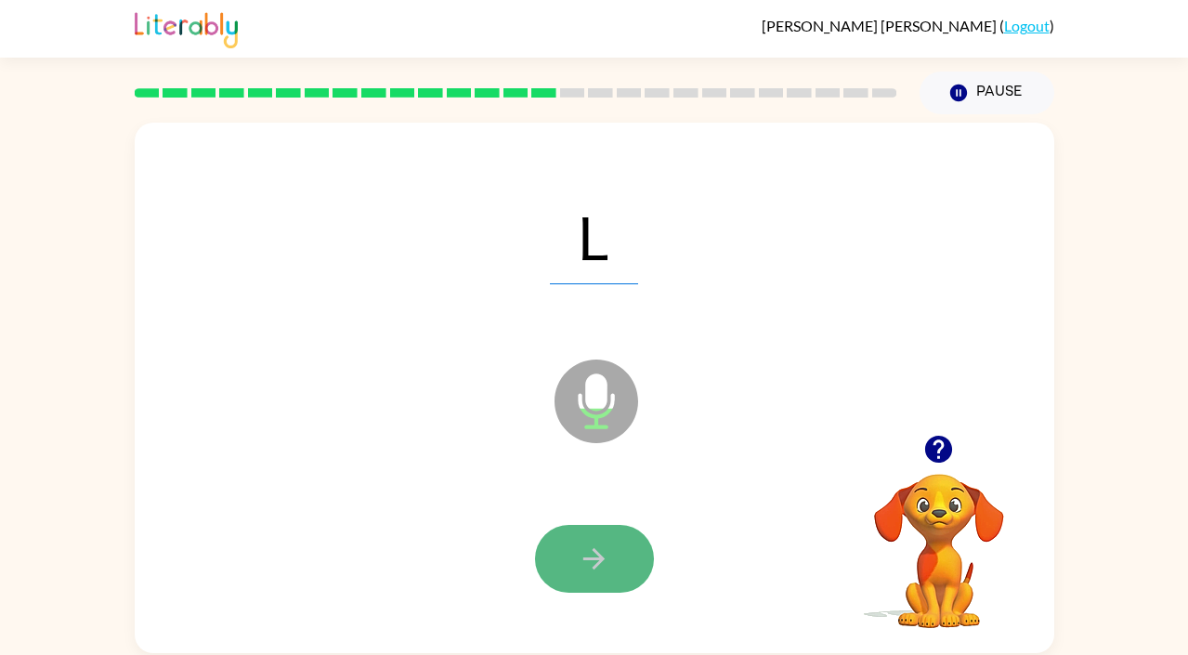
click at [578, 556] on icon "button" at bounding box center [594, 558] width 32 height 32
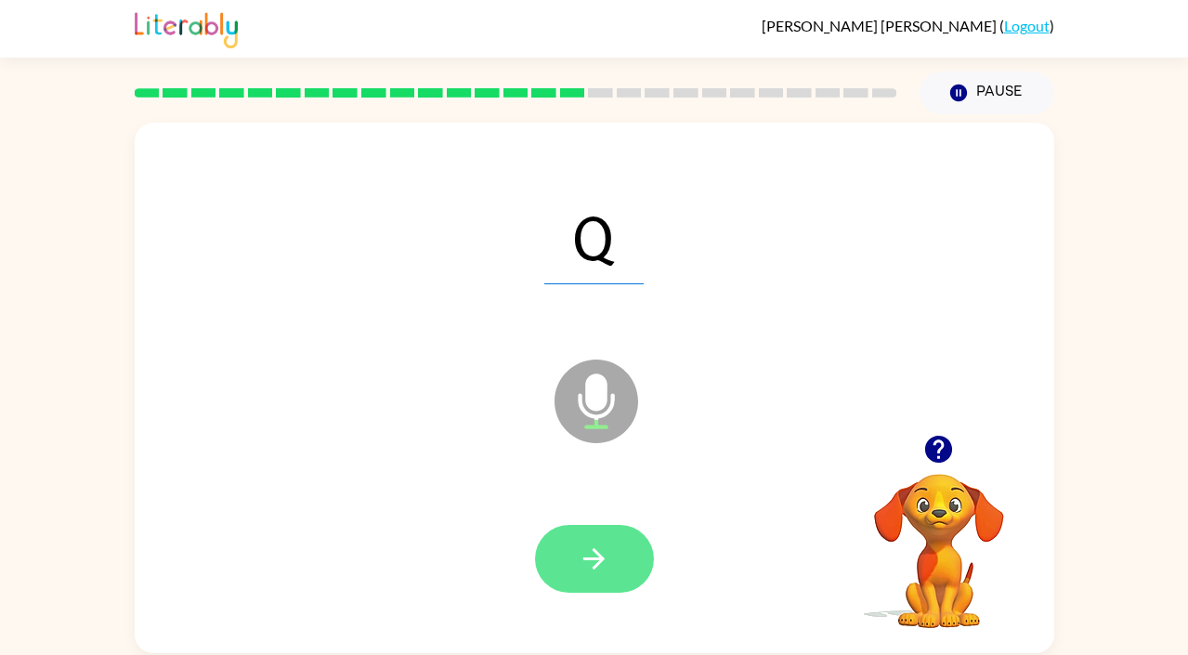
click at [572, 541] on button "button" at bounding box center [594, 559] width 119 height 68
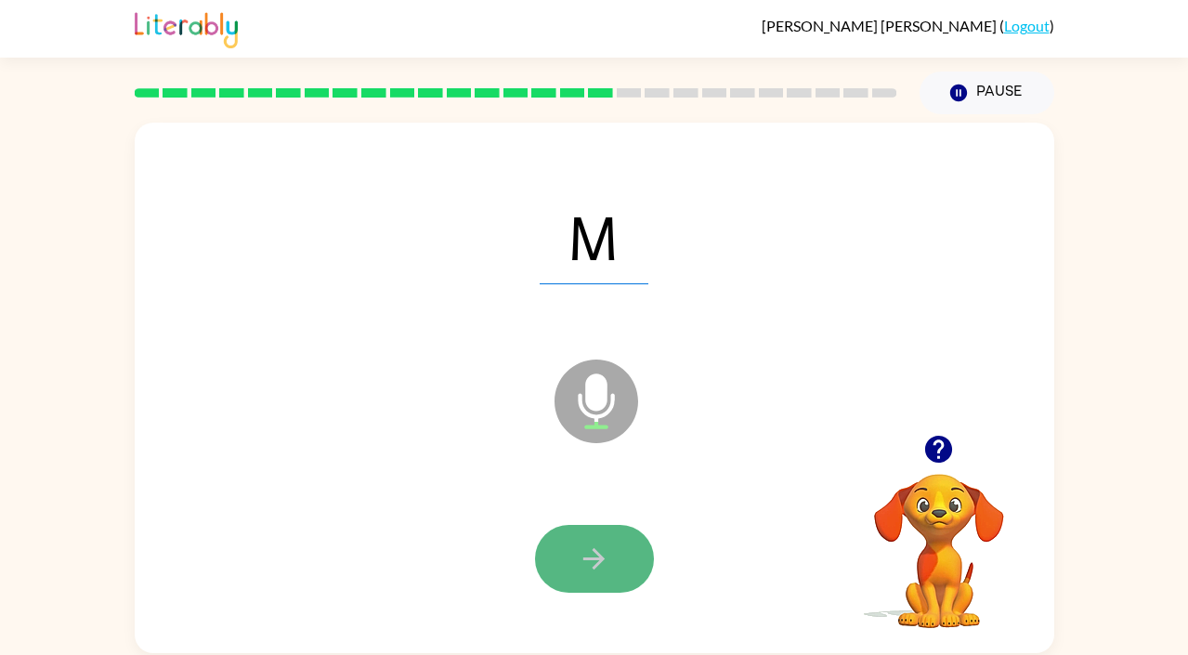
click at [580, 550] on icon "button" at bounding box center [594, 558] width 32 height 32
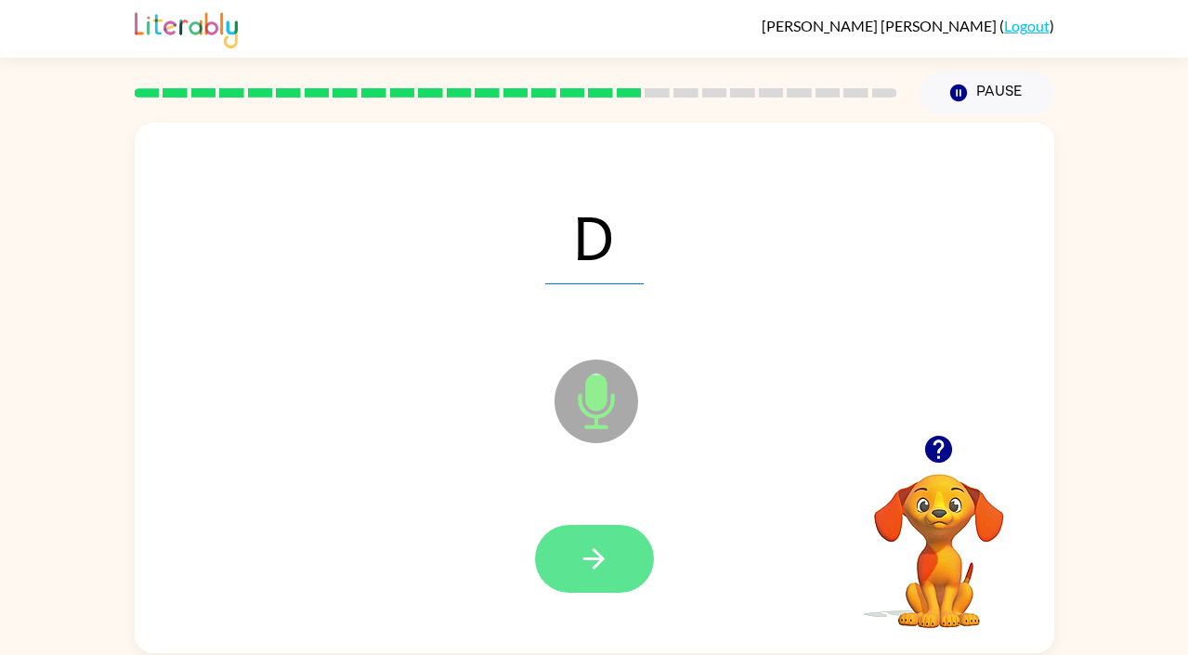
click at [598, 544] on icon "button" at bounding box center [594, 558] width 32 height 32
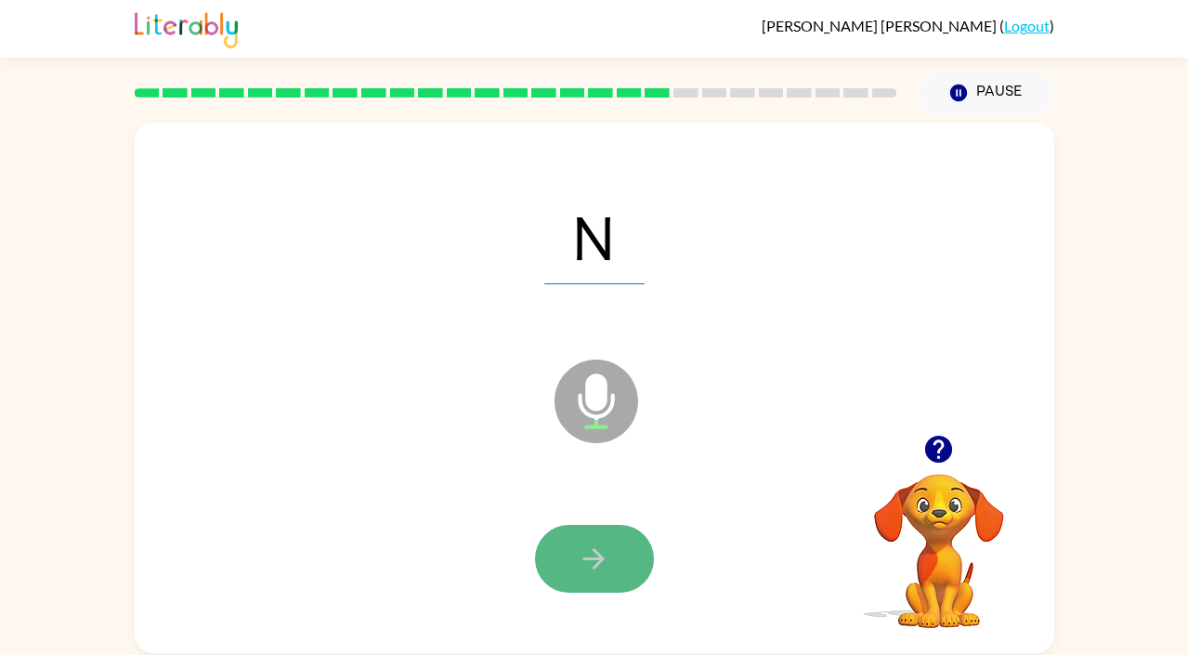
click at [596, 555] on icon "button" at bounding box center [594, 558] width 32 height 32
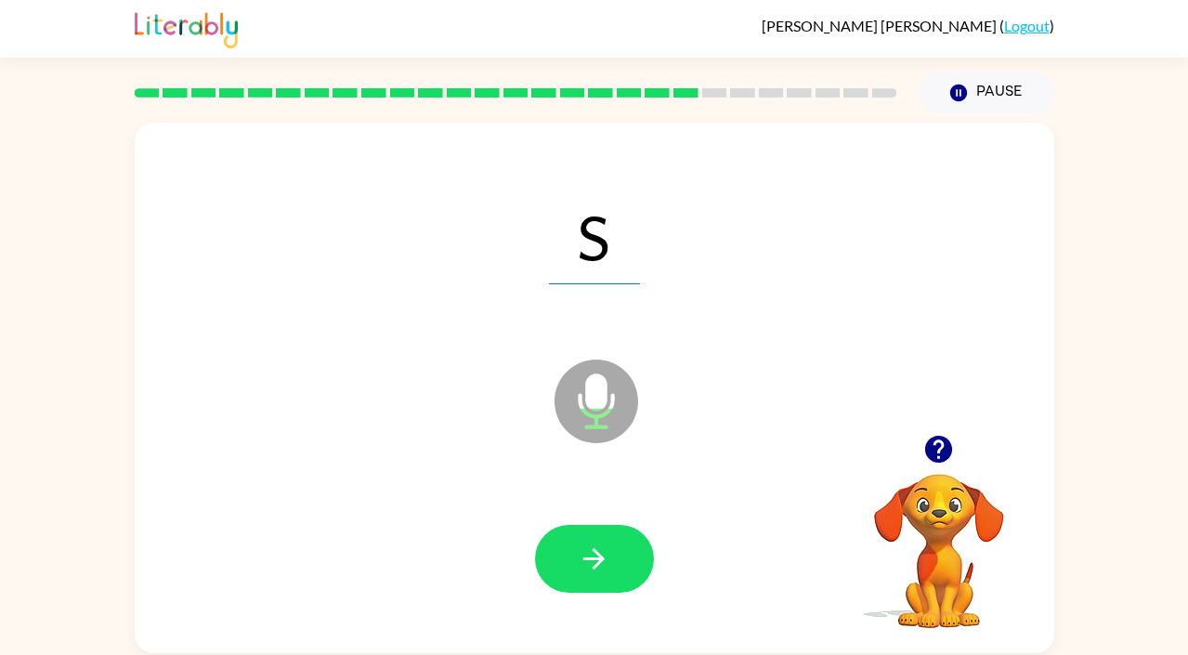
click at [596, 555] on icon "button" at bounding box center [594, 558] width 32 height 32
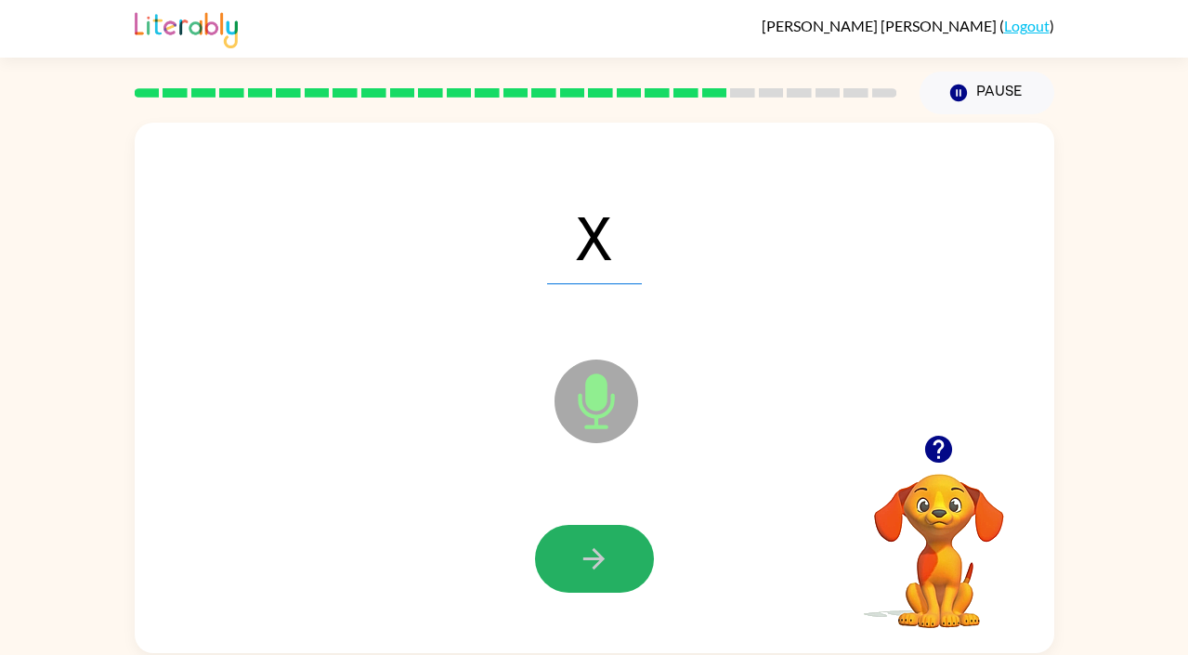
click at [596, 555] on icon "button" at bounding box center [594, 558] width 32 height 32
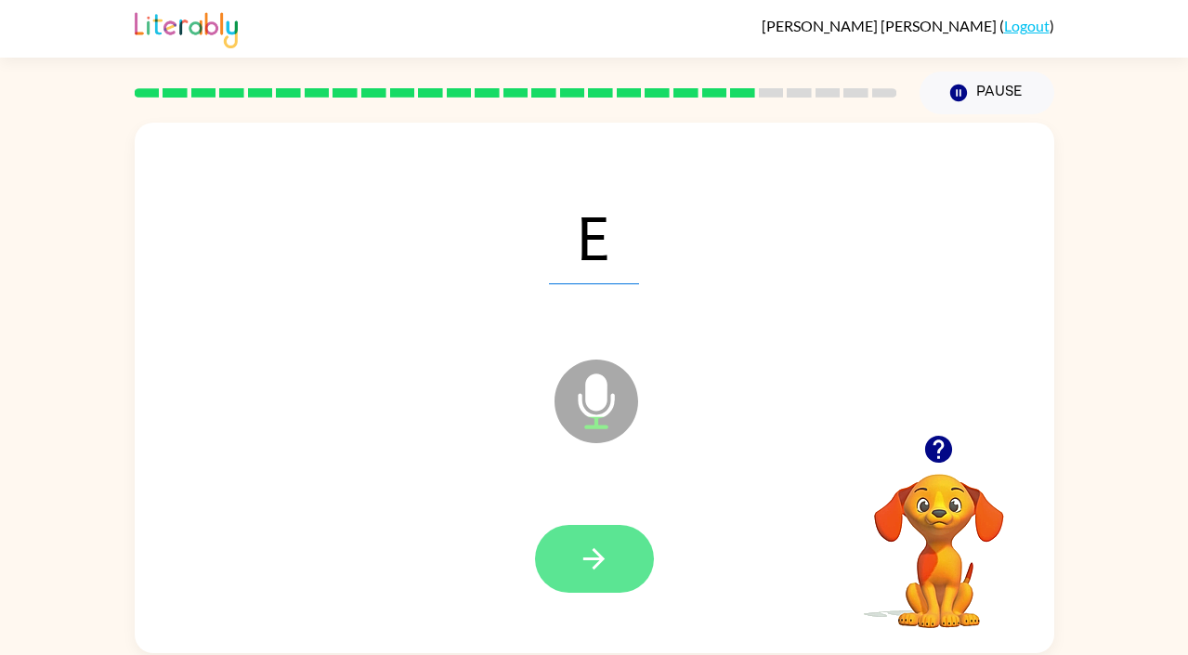
click at [591, 552] on icon "button" at bounding box center [594, 558] width 32 height 32
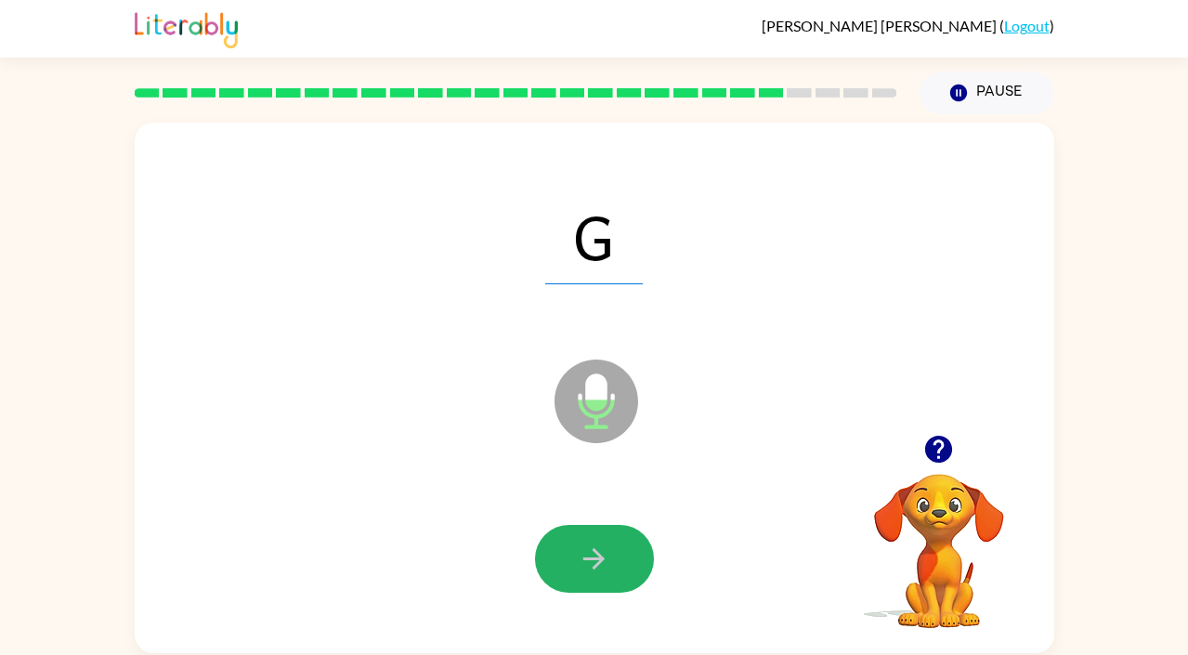
click at [591, 552] on icon "button" at bounding box center [594, 558] width 32 height 32
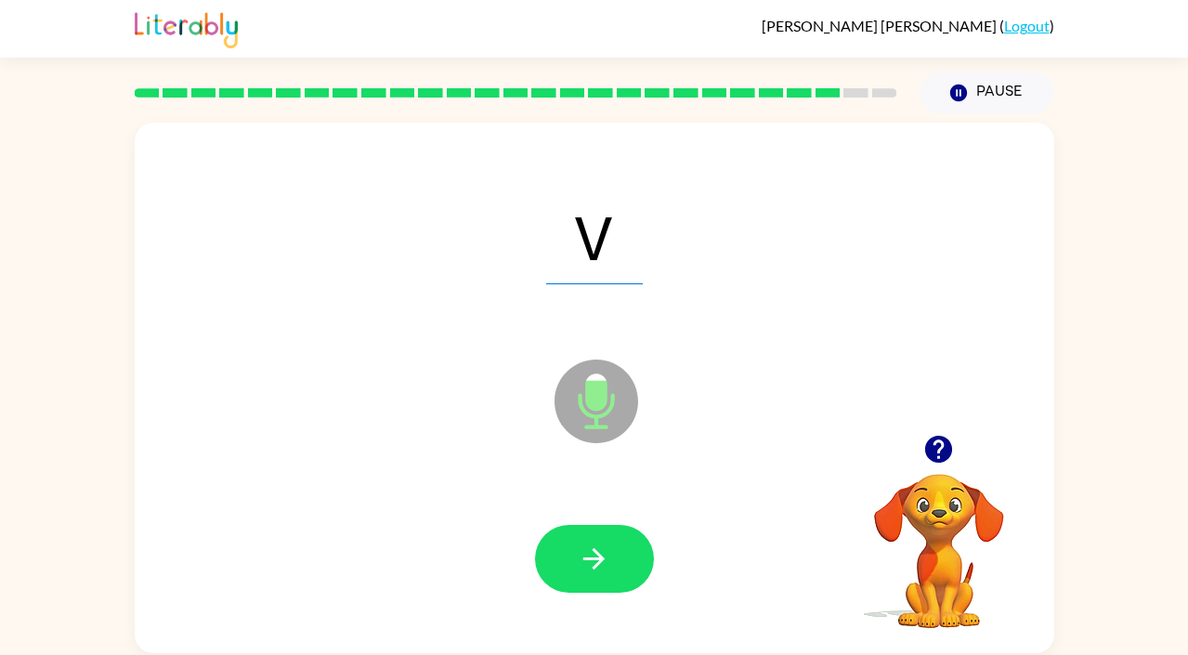
click at [591, 552] on icon "button" at bounding box center [594, 558] width 32 height 32
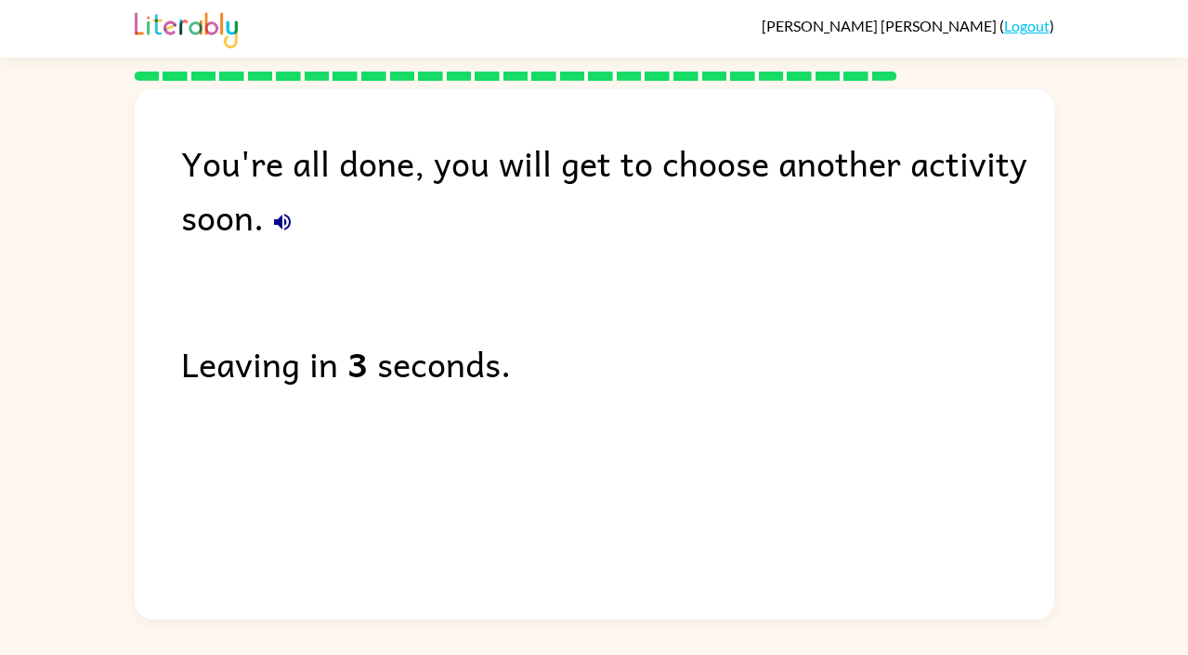
click at [1039, 35] on div "Maximiliano Hernandez-Pea ( Logout )" at bounding box center [594, 29] width 919 height 58
click at [1038, 27] on link "Logout" at bounding box center [1026, 26] width 45 height 18
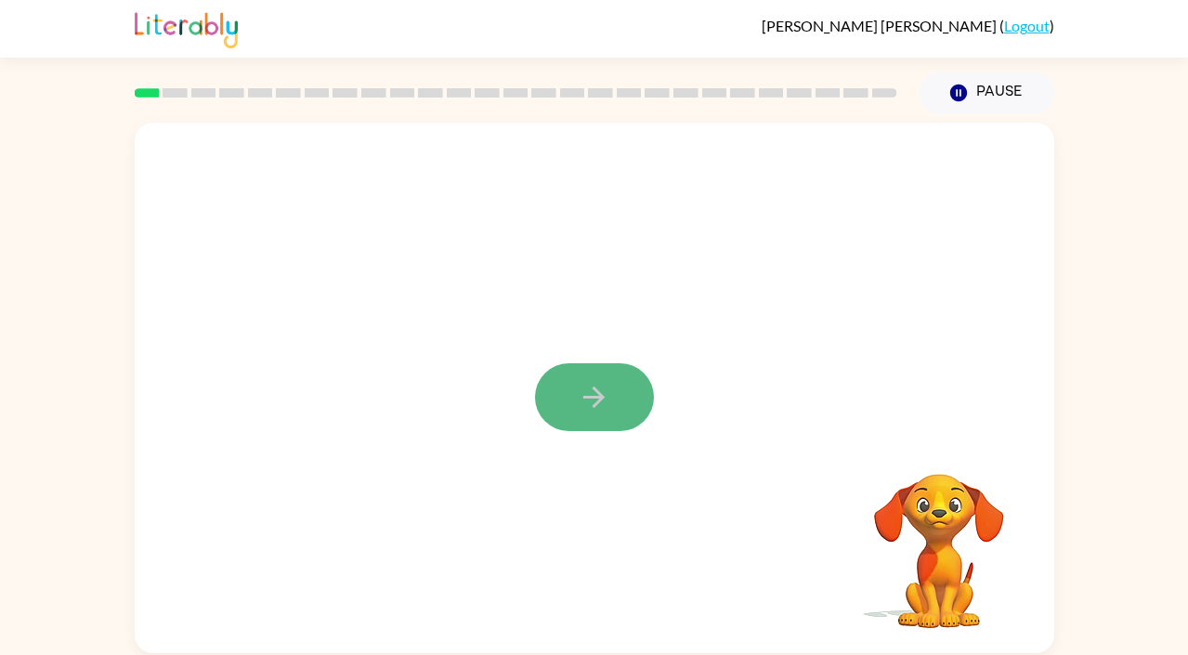
click at [591, 396] on icon "button" at bounding box center [593, 396] width 21 height 21
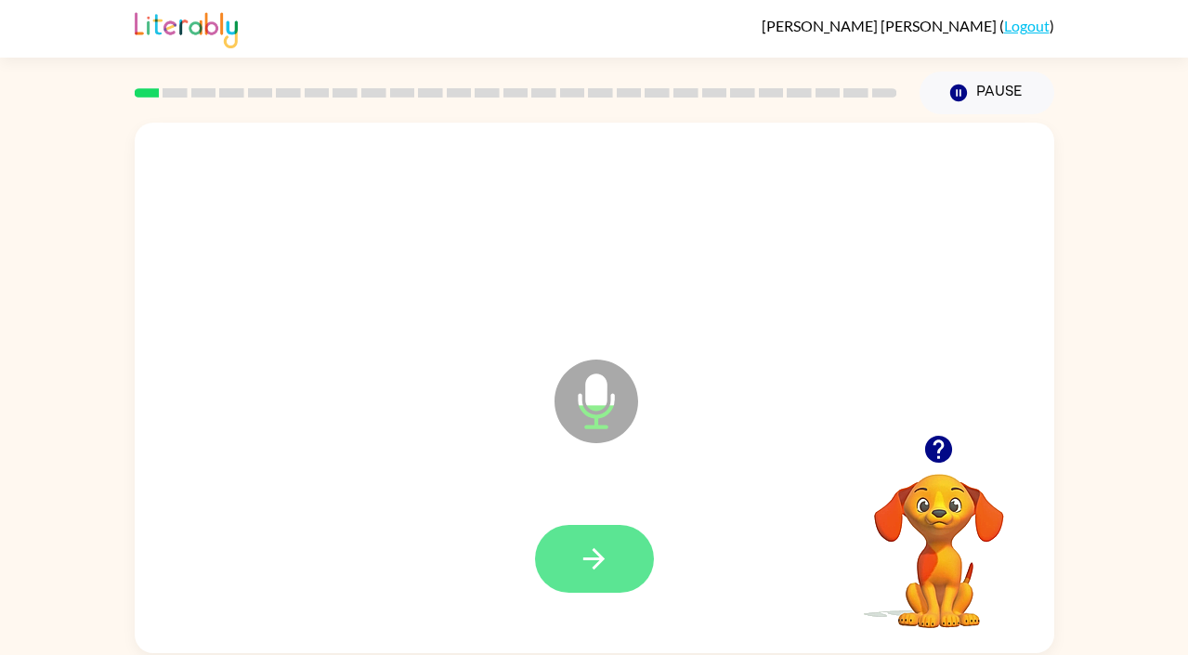
click at [579, 537] on button "button" at bounding box center [594, 559] width 119 height 68
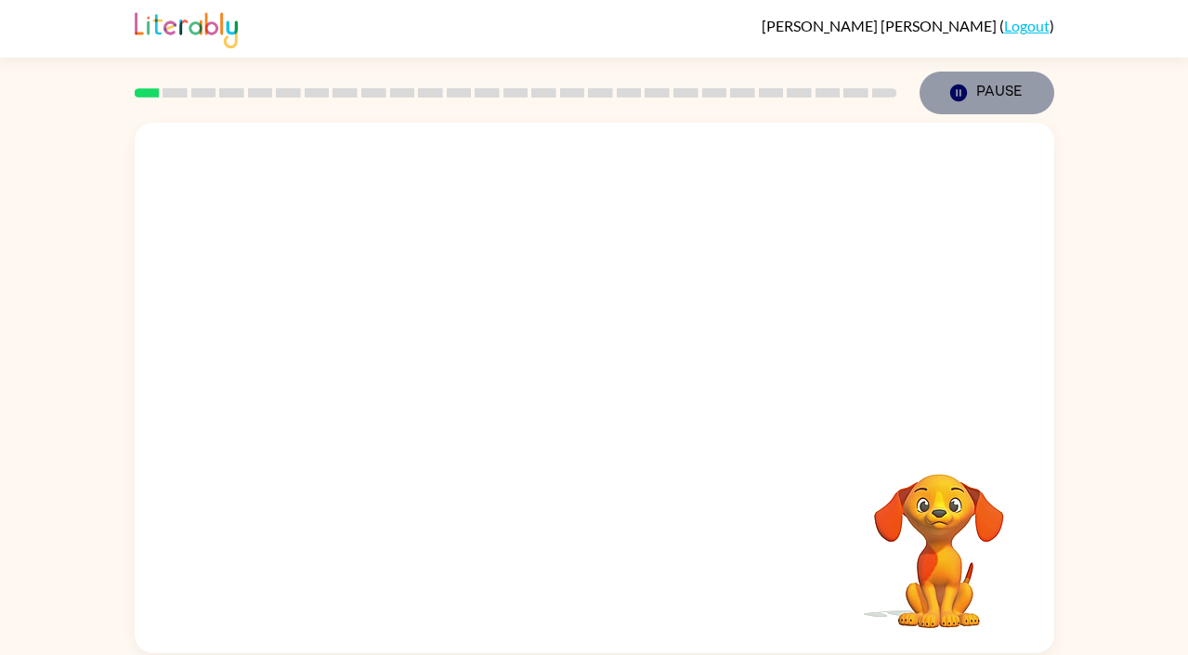
click at [967, 99] on icon "Pause" at bounding box center [958, 93] width 20 height 20
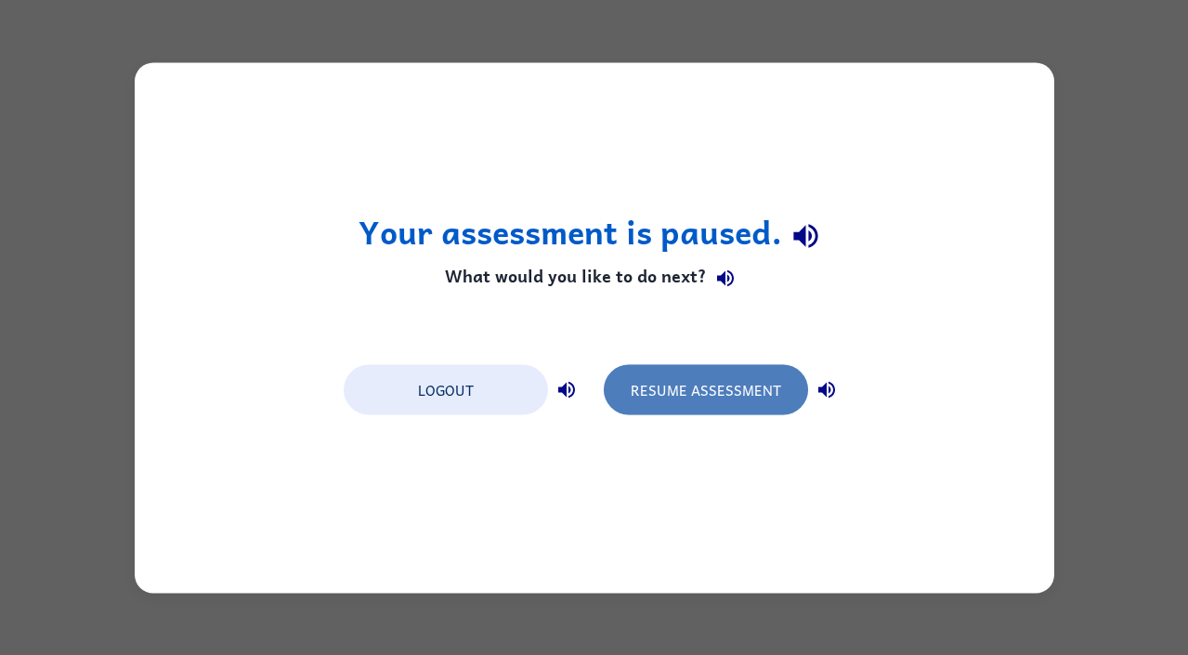
click at [740, 398] on button "Resume Assessment" at bounding box center [706, 389] width 204 height 50
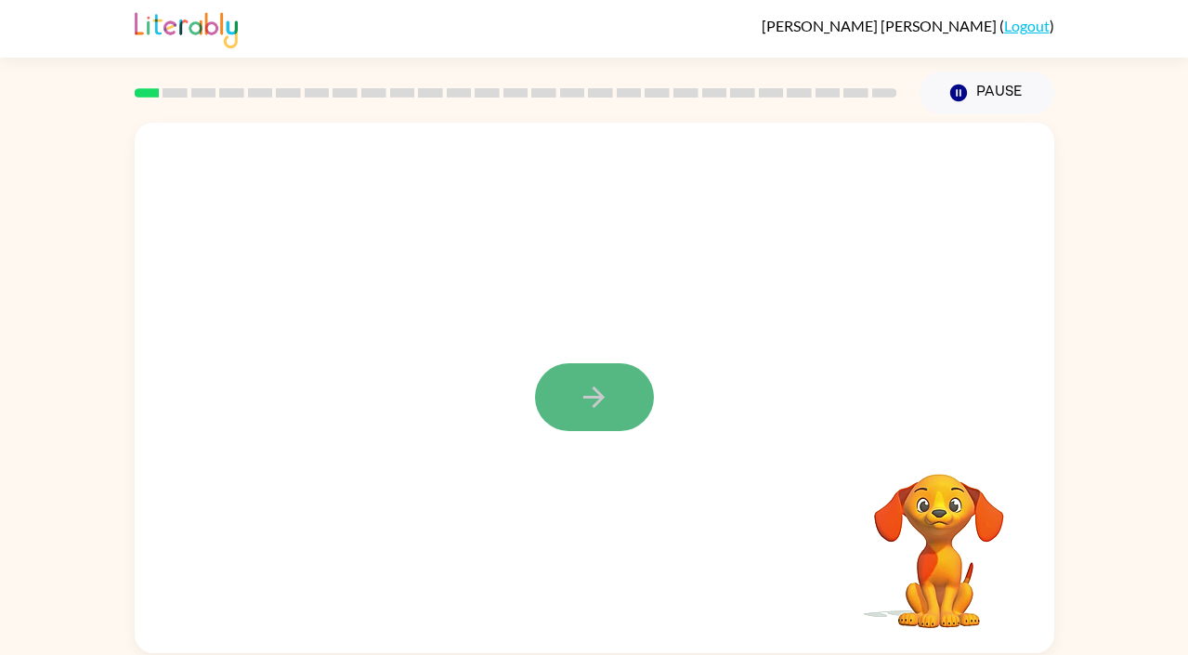
click at [612, 389] on button "button" at bounding box center [594, 397] width 119 height 68
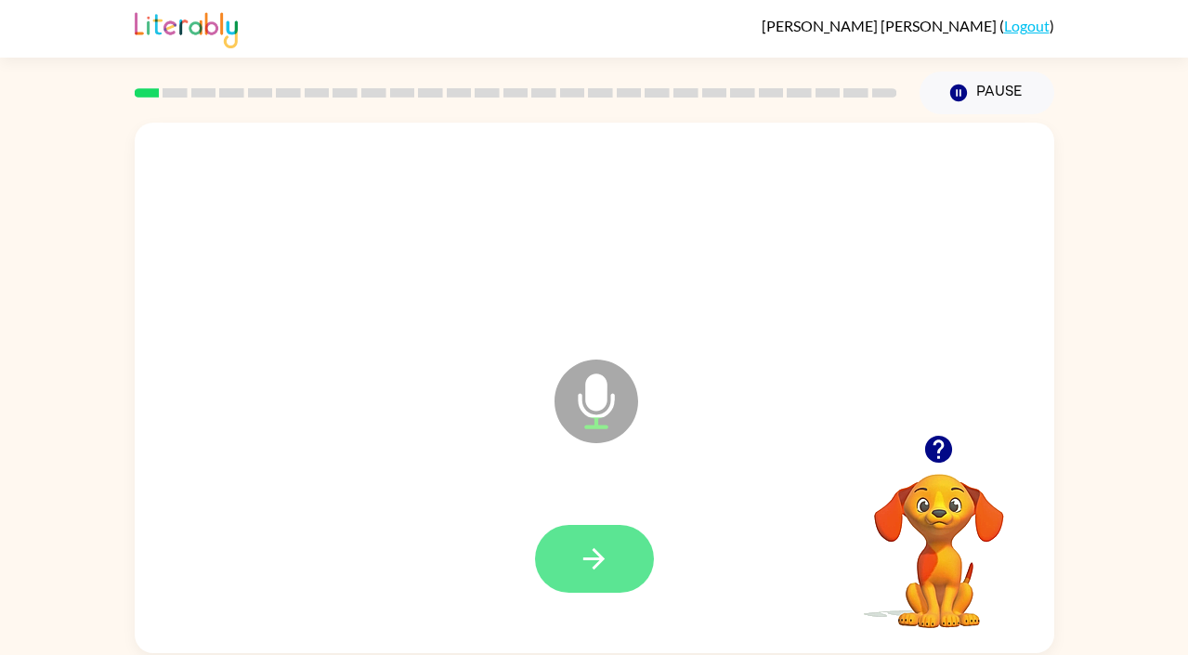
click at [569, 562] on button "button" at bounding box center [594, 559] width 119 height 68
click at [585, 556] on icon "button" at bounding box center [594, 558] width 32 height 32
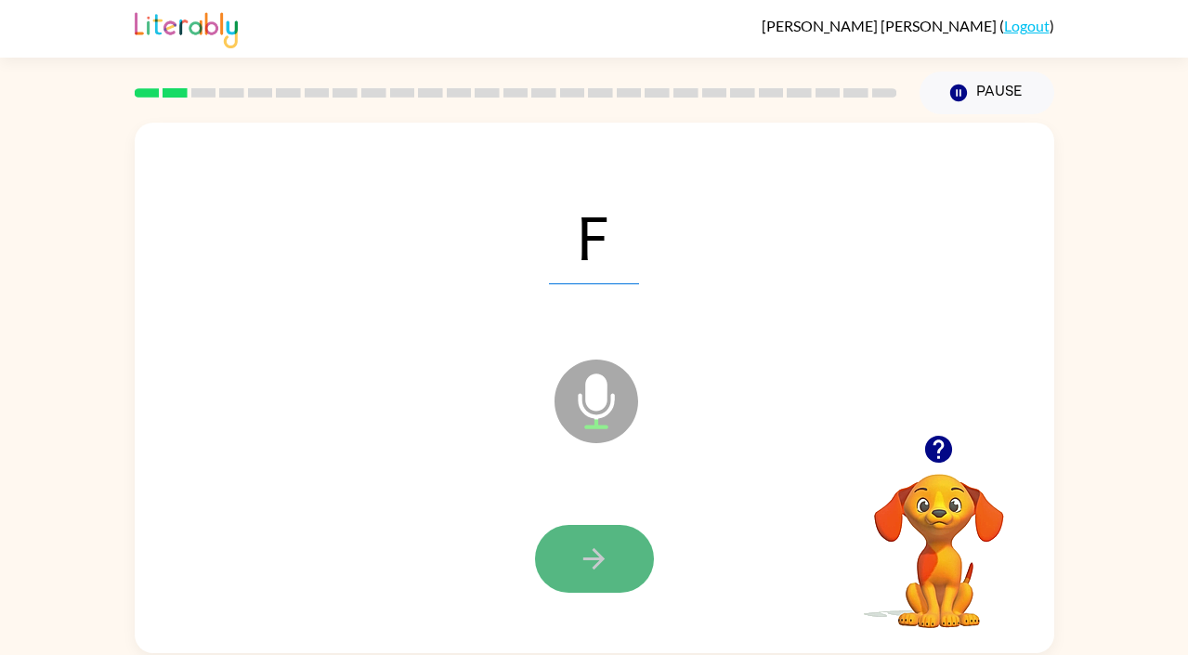
click at [583, 561] on icon "button" at bounding box center [594, 558] width 32 height 32
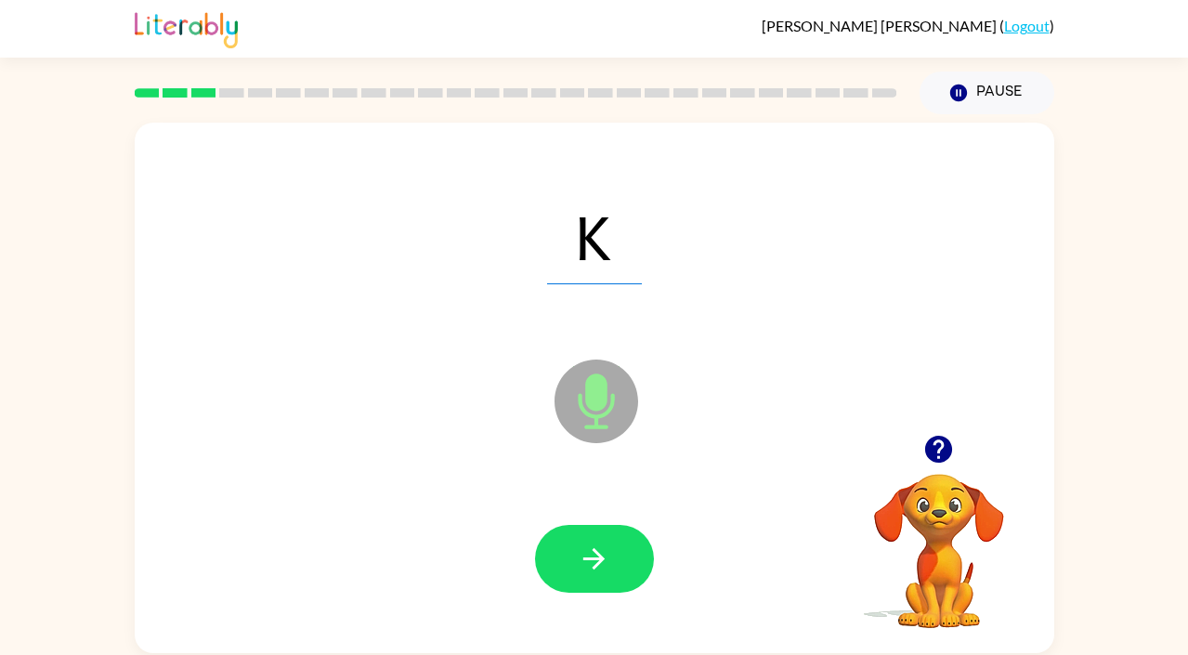
click at [583, 561] on icon "button" at bounding box center [594, 558] width 32 height 32
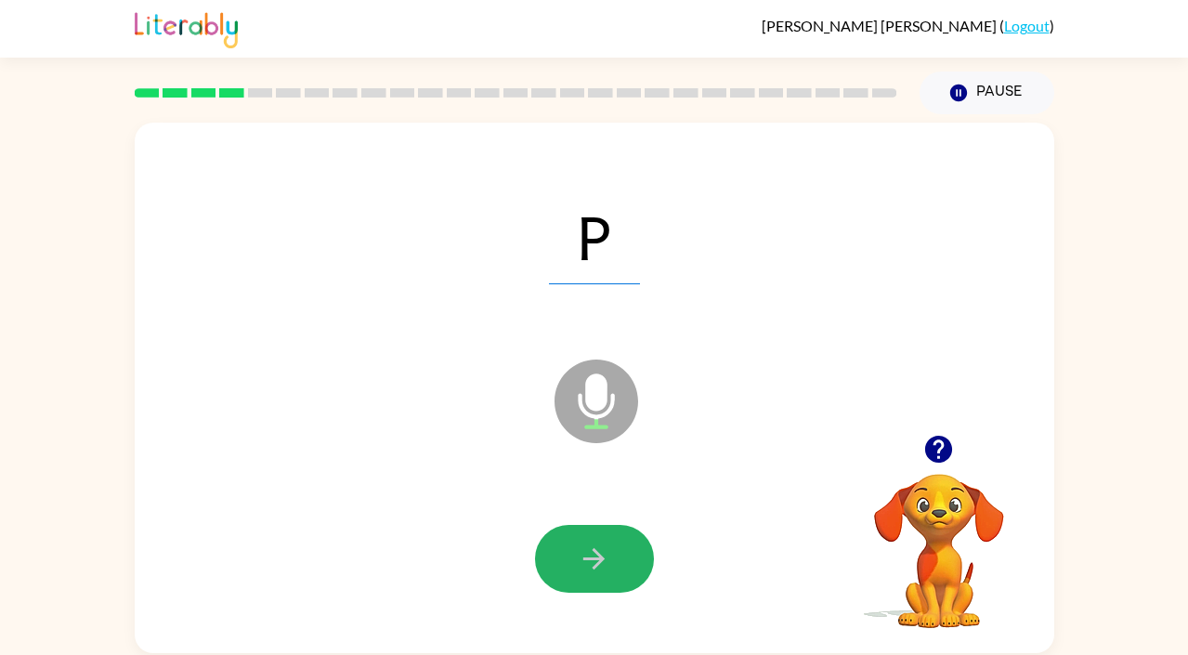
click at [583, 561] on icon "button" at bounding box center [594, 558] width 32 height 32
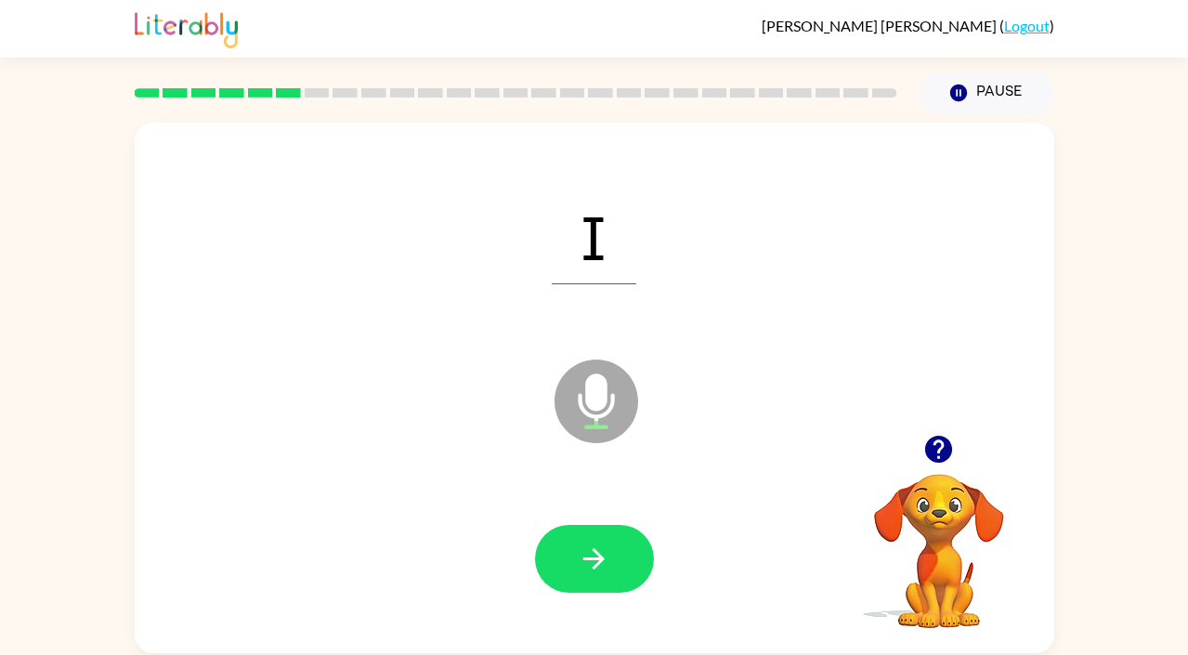
click at [583, 561] on icon "button" at bounding box center [594, 558] width 32 height 32
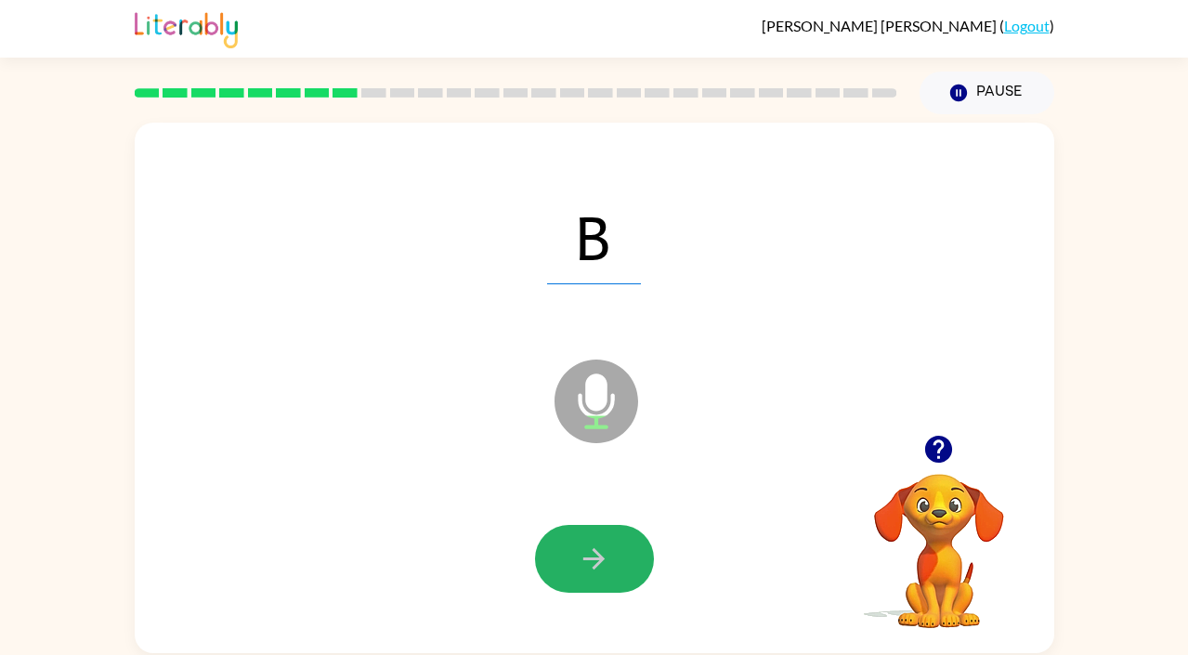
click at [583, 561] on icon "button" at bounding box center [594, 558] width 32 height 32
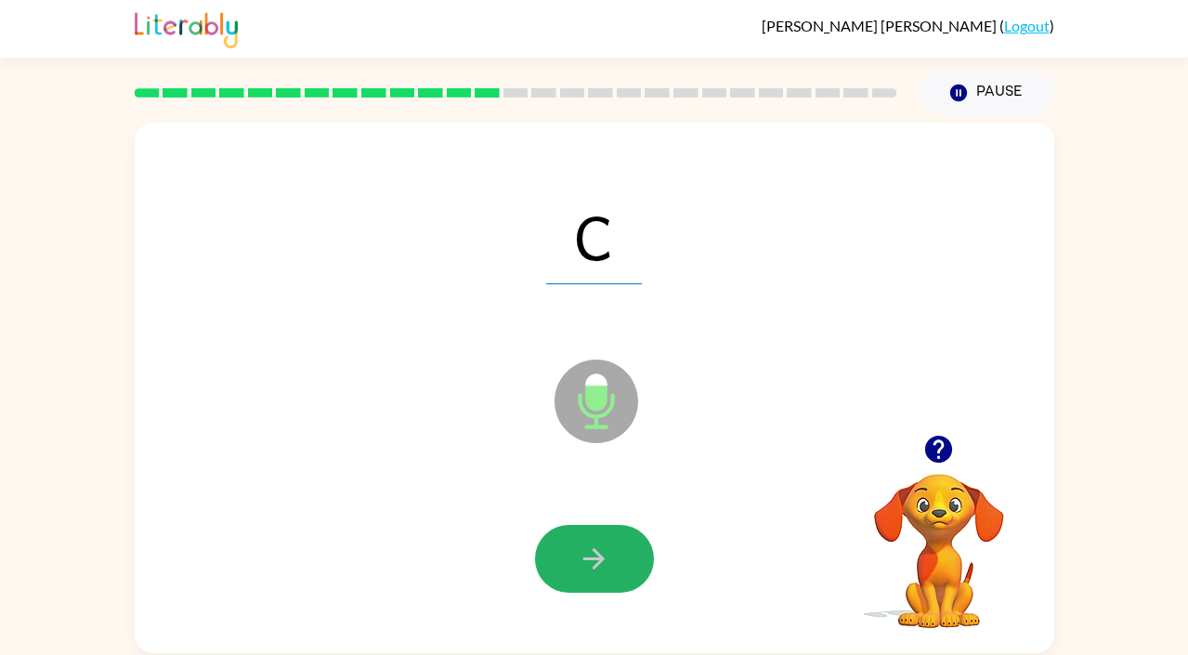
click at [583, 561] on icon "button" at bounding box center [594, 558] width 32 height 32
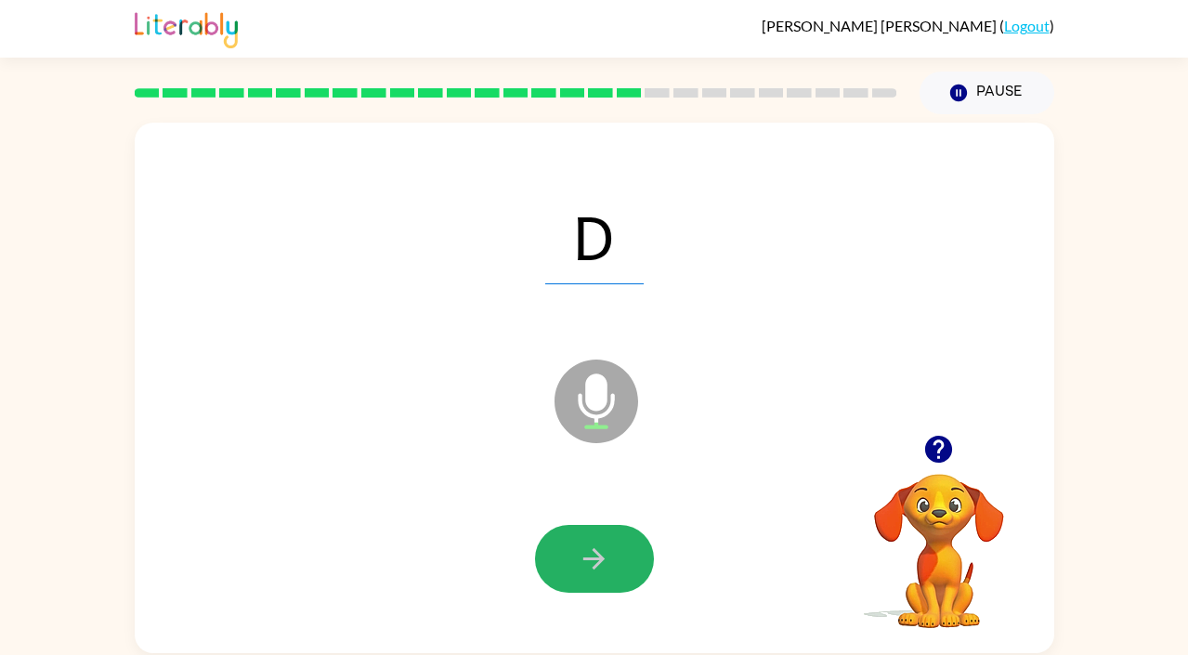
click at [583, 561] on icon "button" at bounding box center [594, 558] width 32 height 32
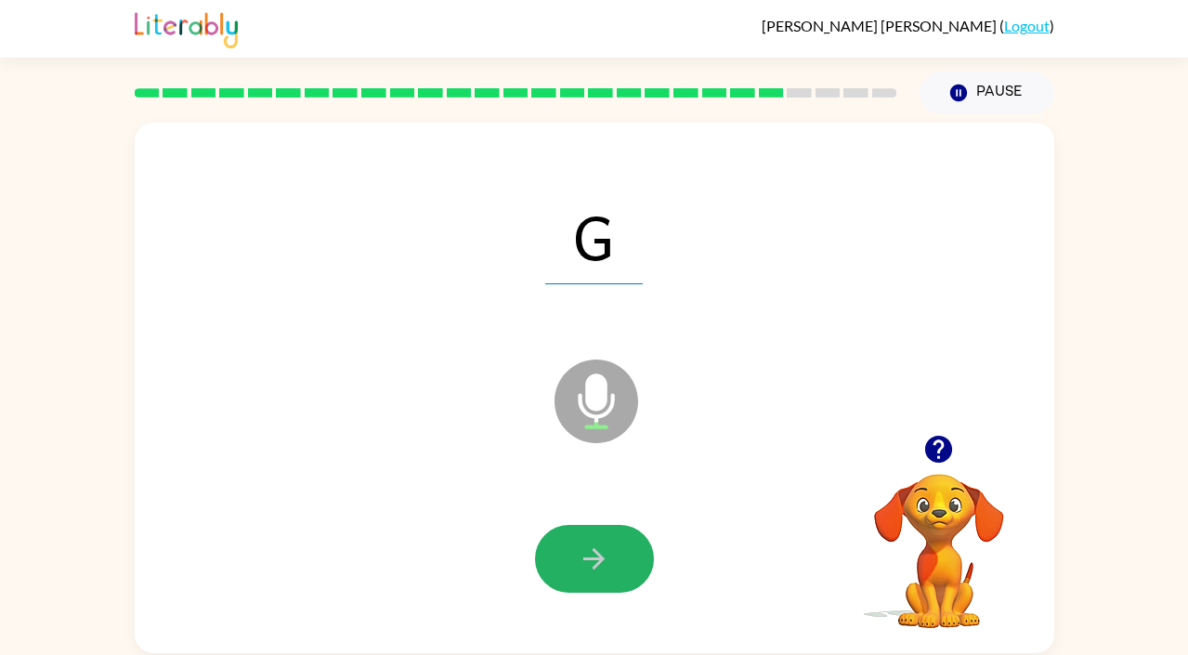
click at [583, 561] on icon "button" at bounding box center [594, 558] width 32 height 32
click at [583, 560] on icon "button" at bounding box center [594, 558] width 32 height 32
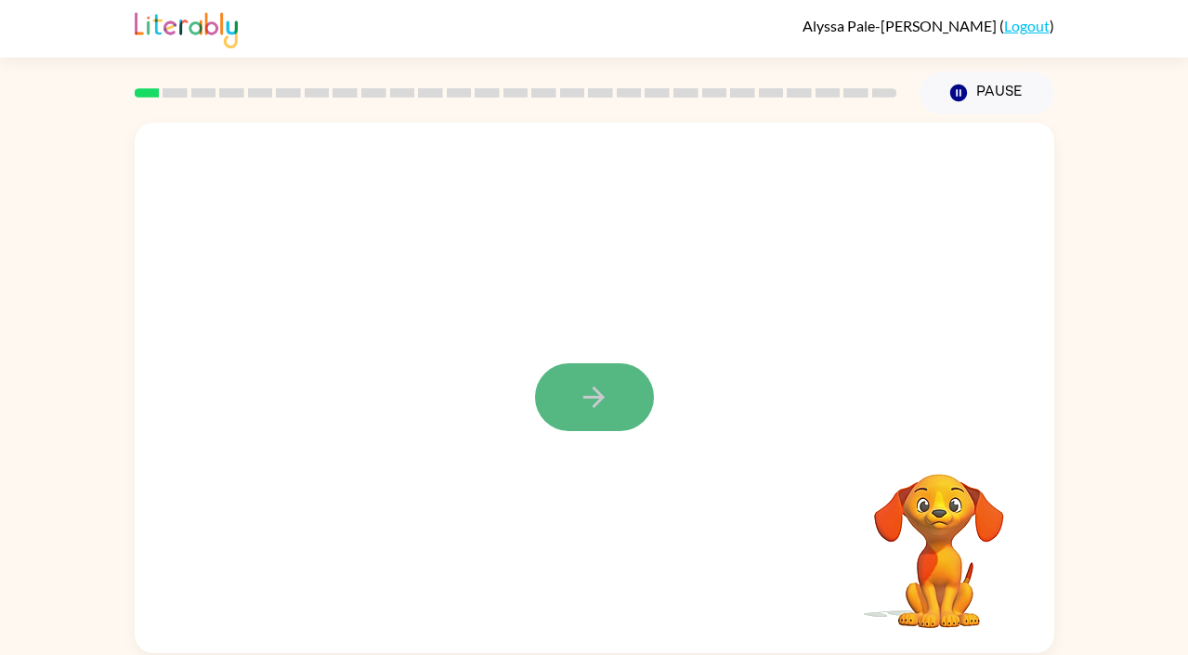
click at [599, 401] on icon "button" at bounding box center [593, 396] width 21 height 21
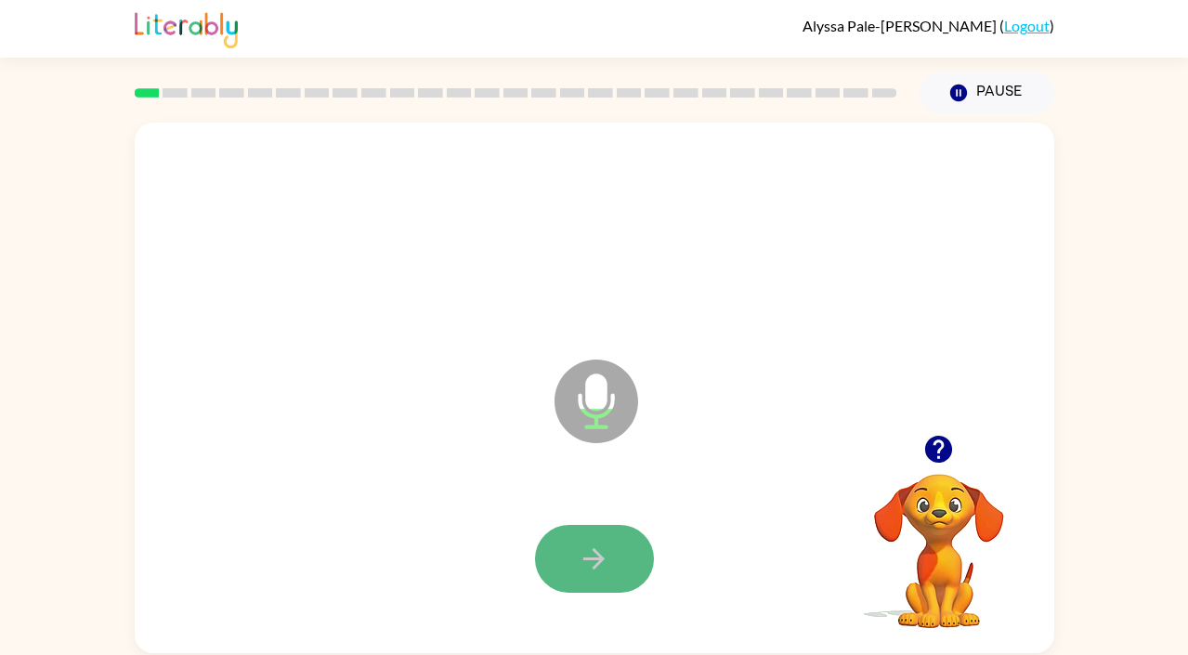
click at [626, 568] on button "button" at bounding box center [594, 559] width 119 height 68
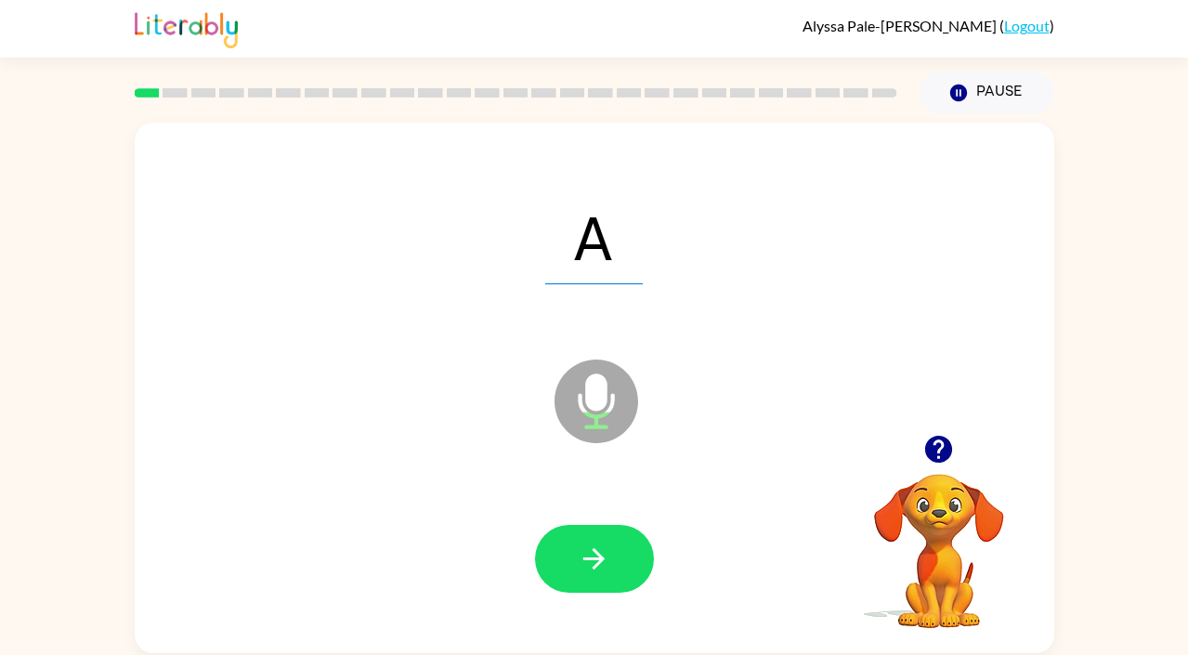
click at [626, 568] on button "button" at bounding box center [594, 559] width 119 height 68
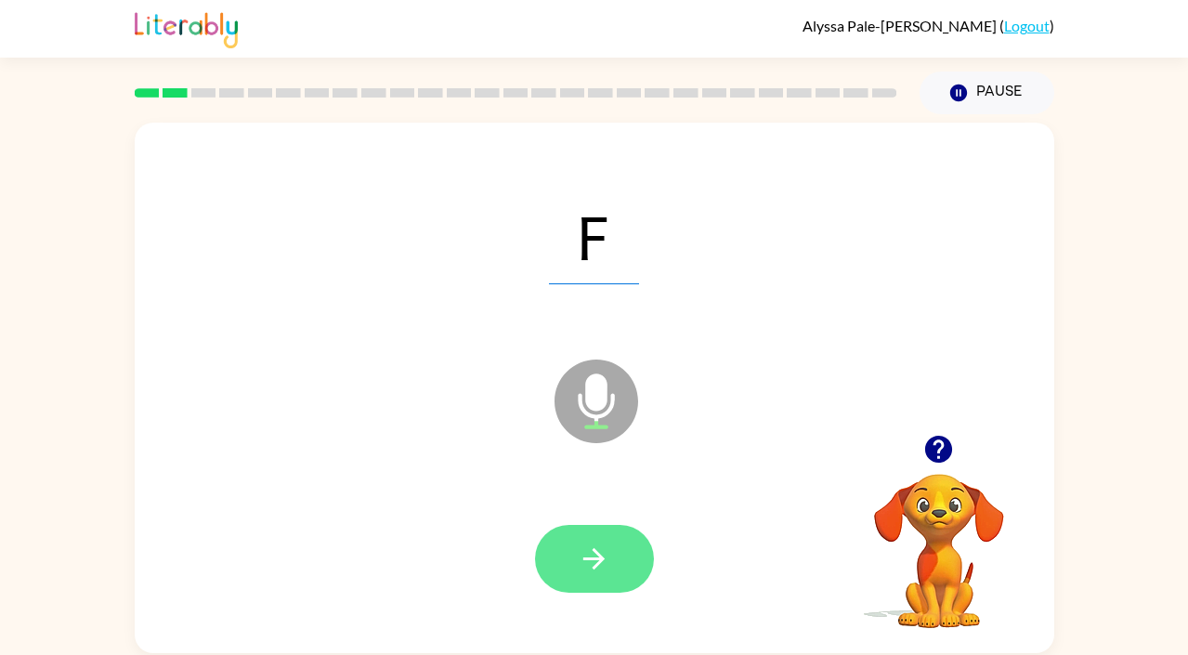
click at [582, 572] on icon "button" at bounding box center [594, 558] width 32 height 32
click at [571, 554] on button "button" at bounding box center [594, 559] width 119 height 68
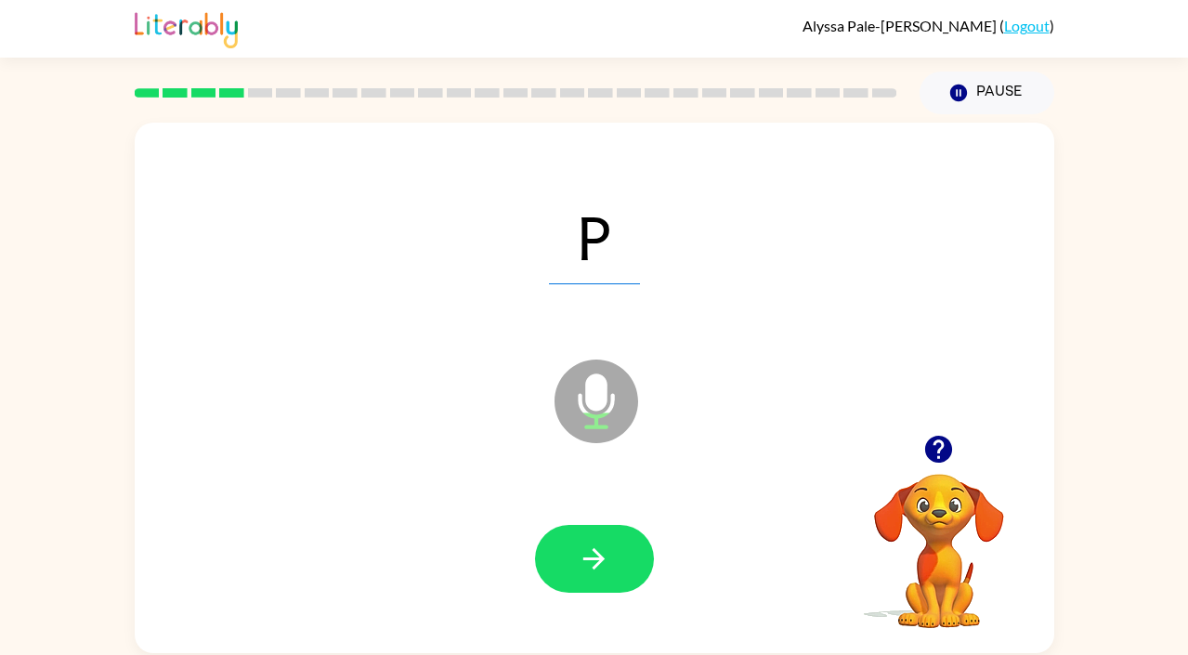
click at [571, 554] on button "button" at bounding box center [594, 559] width 119 height 68
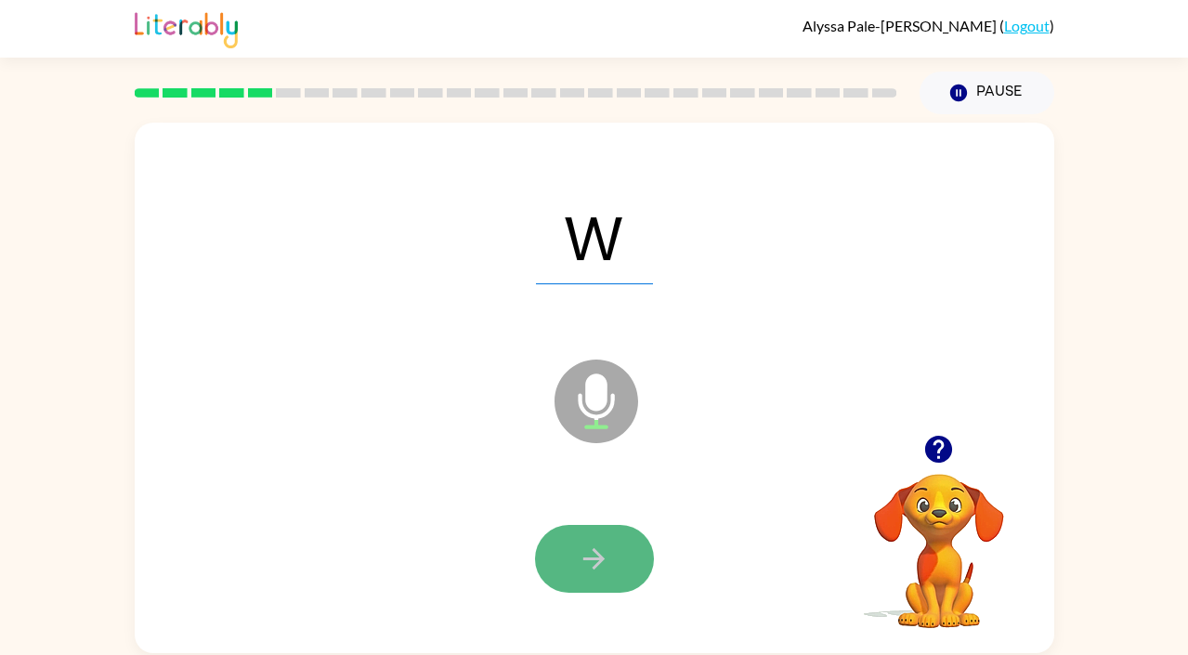
click at [579, 552] on icon "button" at bounding box center [594, 558] width 32 height 32
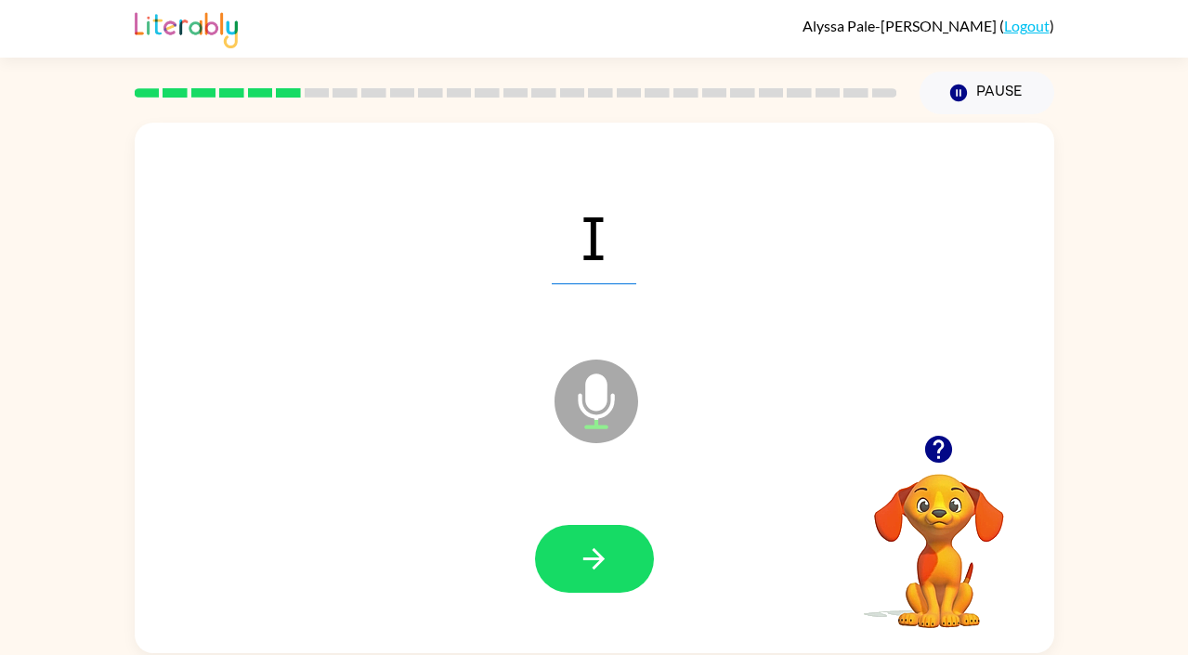
click at [579, 552] on icon "button" at bounding box center [594, 558] width 32 height 32
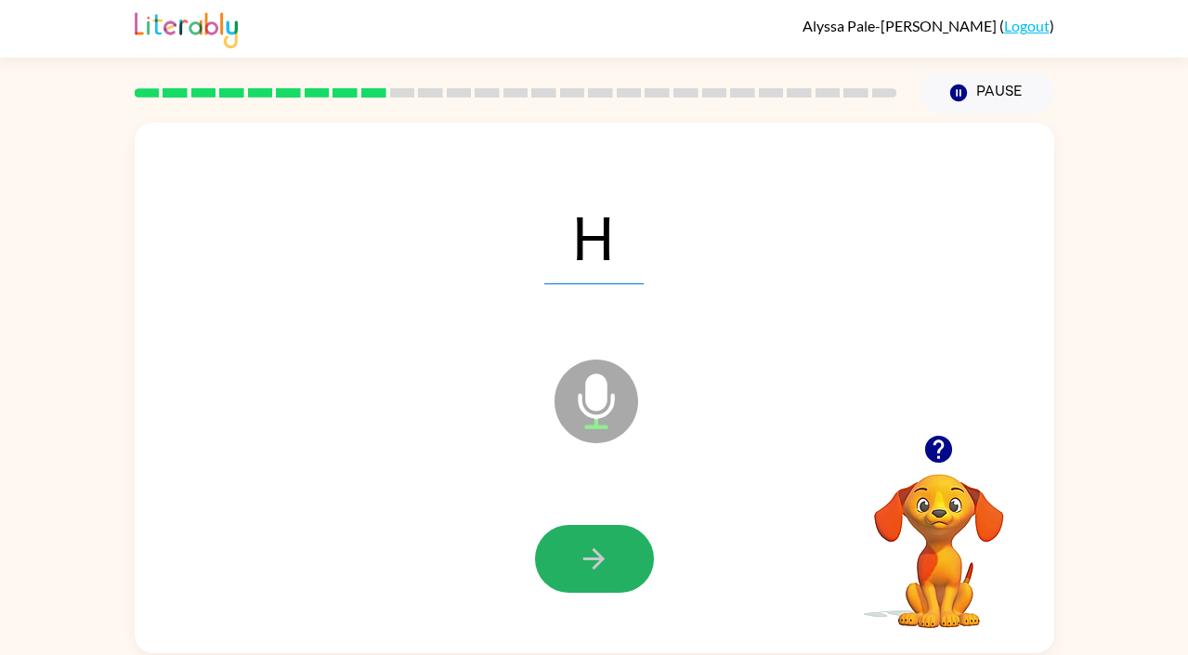
click at [579, 552] on icon "button" at bounding box center [594, 558] width 32 height 32
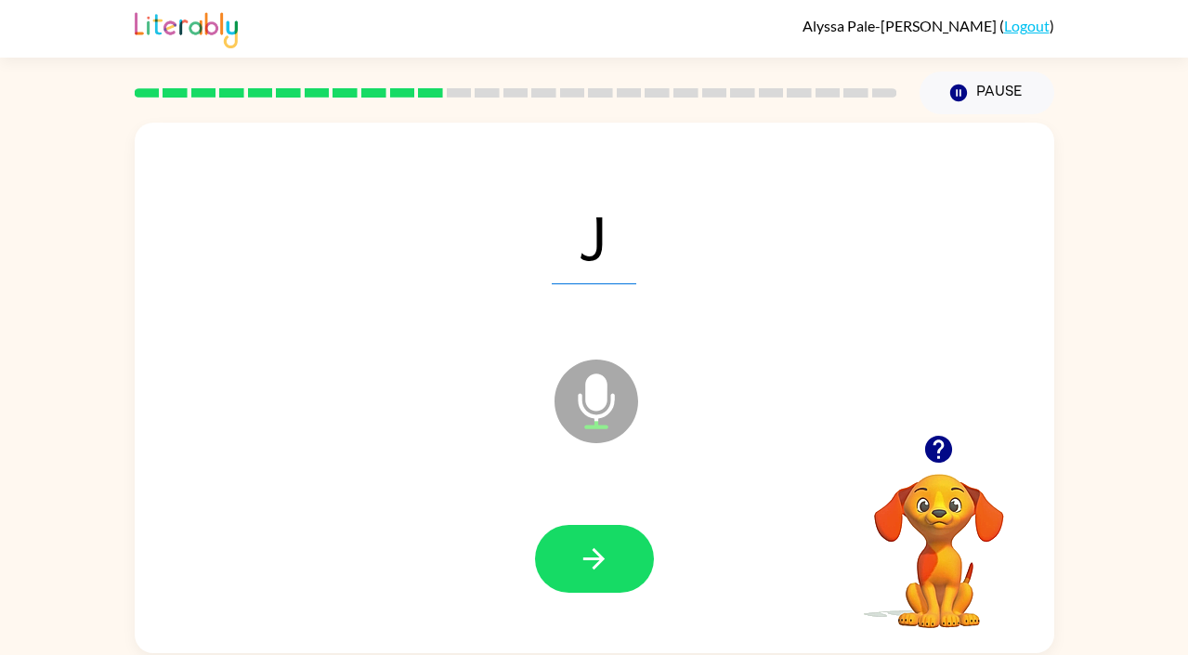
click at [579, 552] on icon "button" at bounding box center [594, 558] width 32 height 32
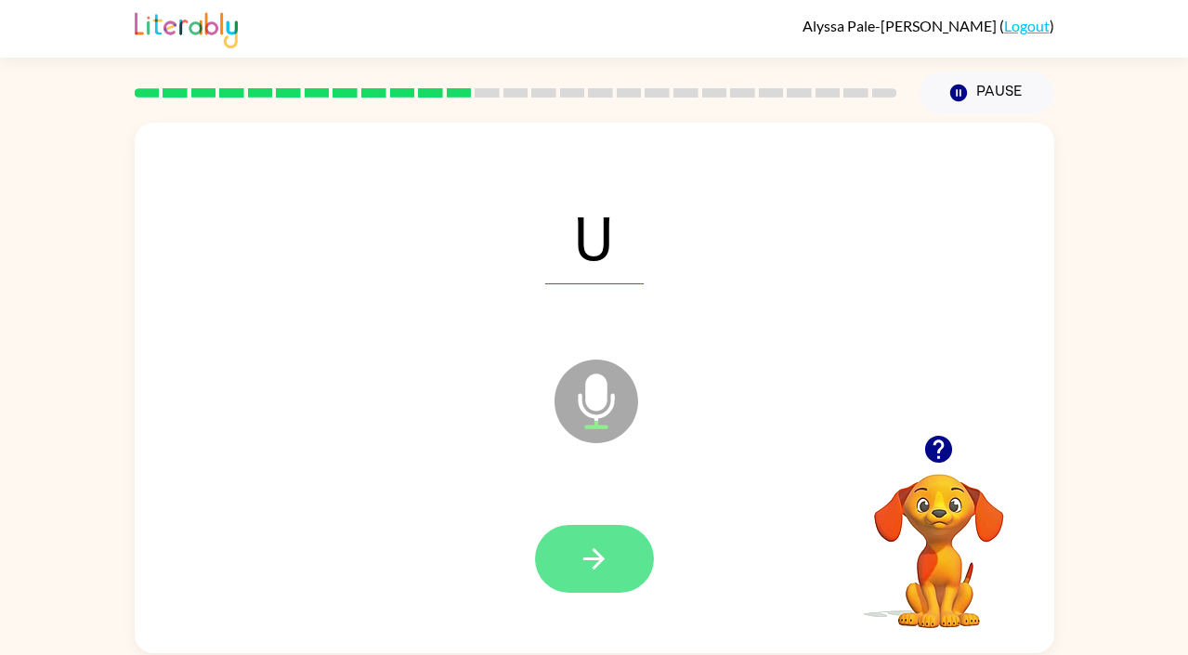
click at [579, 553] on icon "button" at bounding box center [594, 558] width 32 height 32
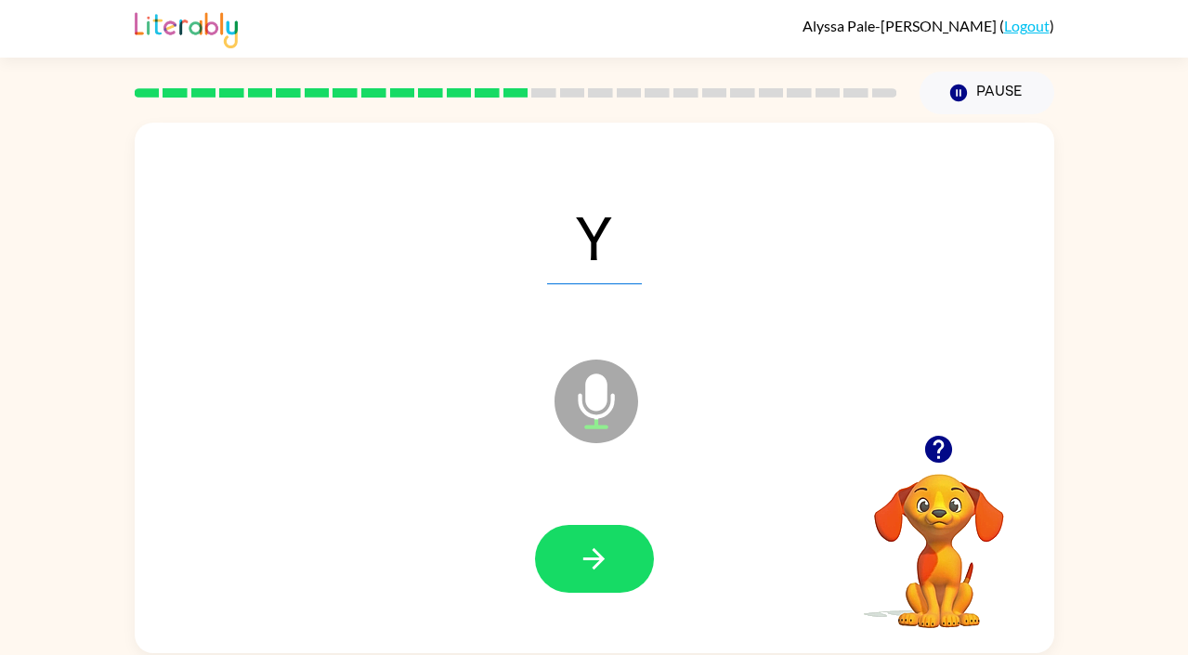
click at [579, 553] on icon "button" at bounding box center [594, 558] width 32 height 32
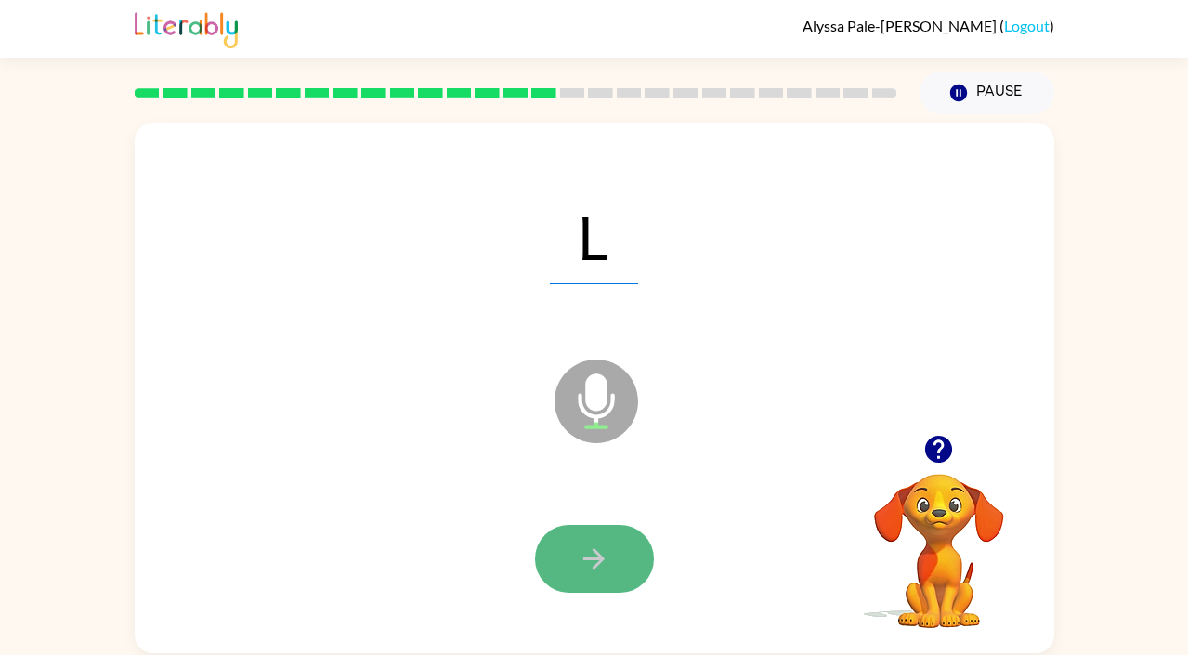
click at [581, 553] on icon "button" at bounding box center [594, 558] width 32 height 32
click at [581, 553] on div at bounding box center [594, 559] width 119 height 68
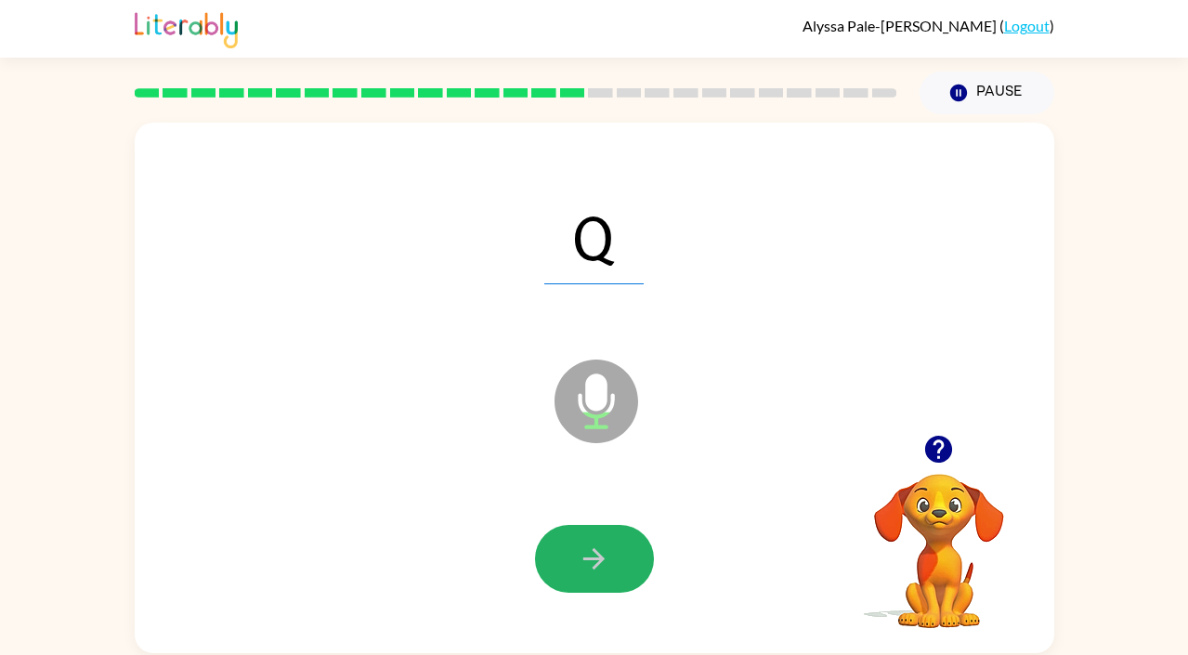
click at [581, 553] on icon "button" at bounding box center [594, 558] width 32 height 32
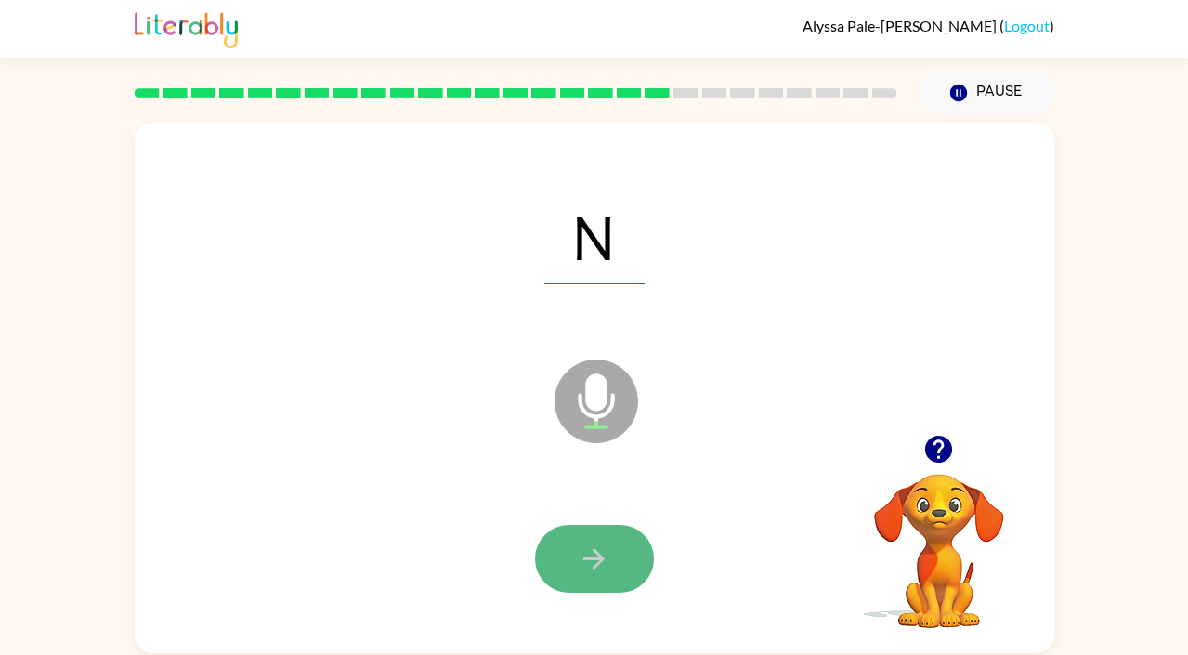
click at [598, 557] on icon "button" at bounding box center [593, 558] width 21 height 21
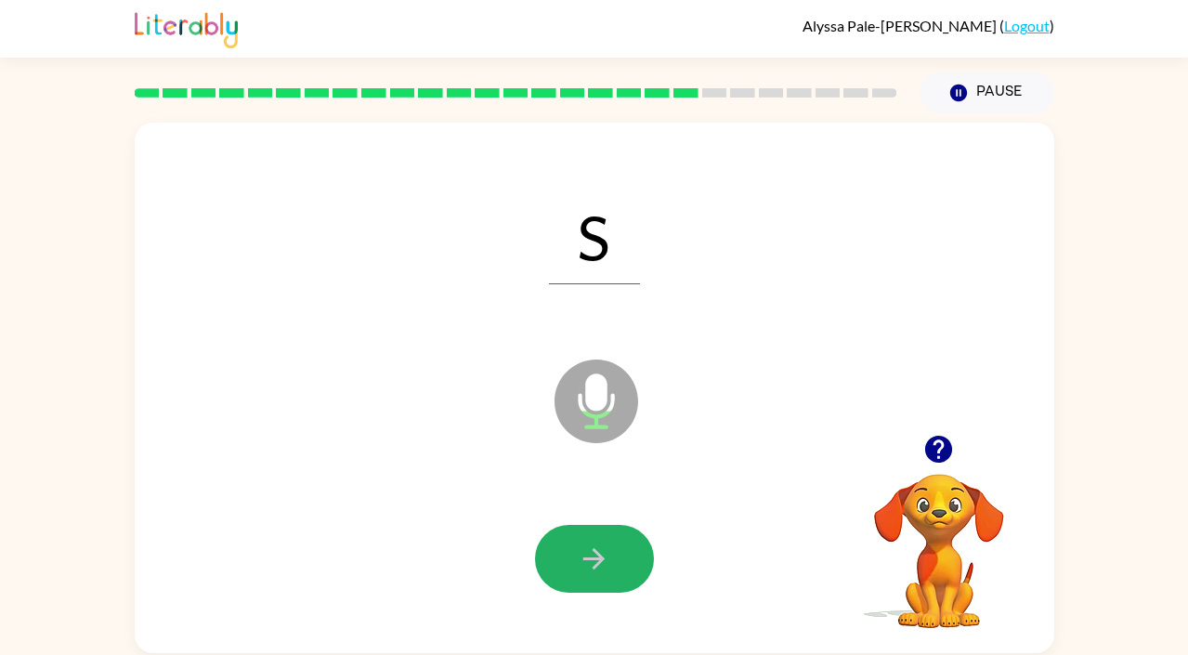
click at [598, 557] on icon "button" at bounding box center [593, 558] width 21 height 21
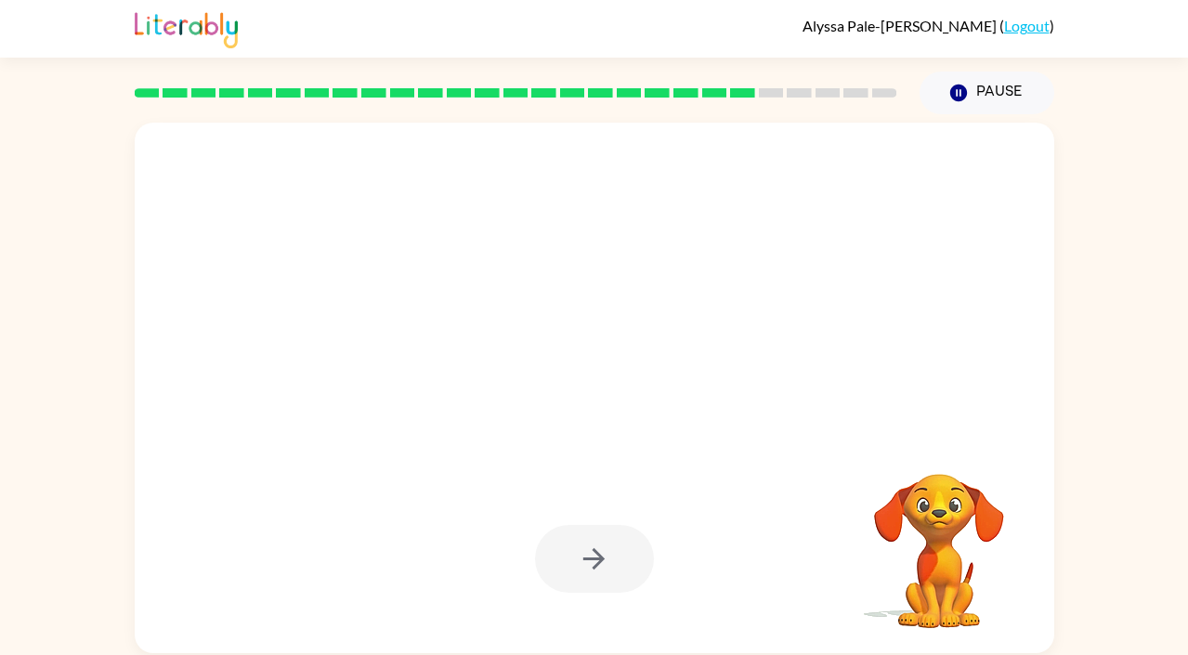
click at [600, 557] on div at bounding box center [594, 559] width 119 height 68
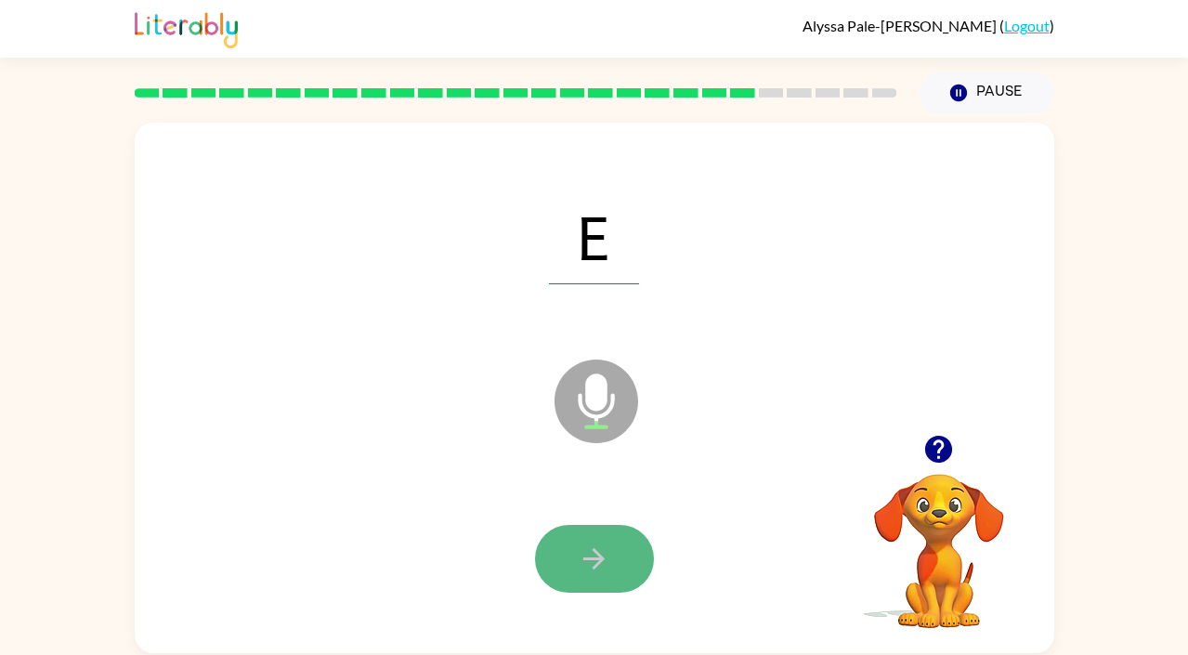
click at [556, 562] on button "button" at bounding box center [594, 559] width 119 height 68
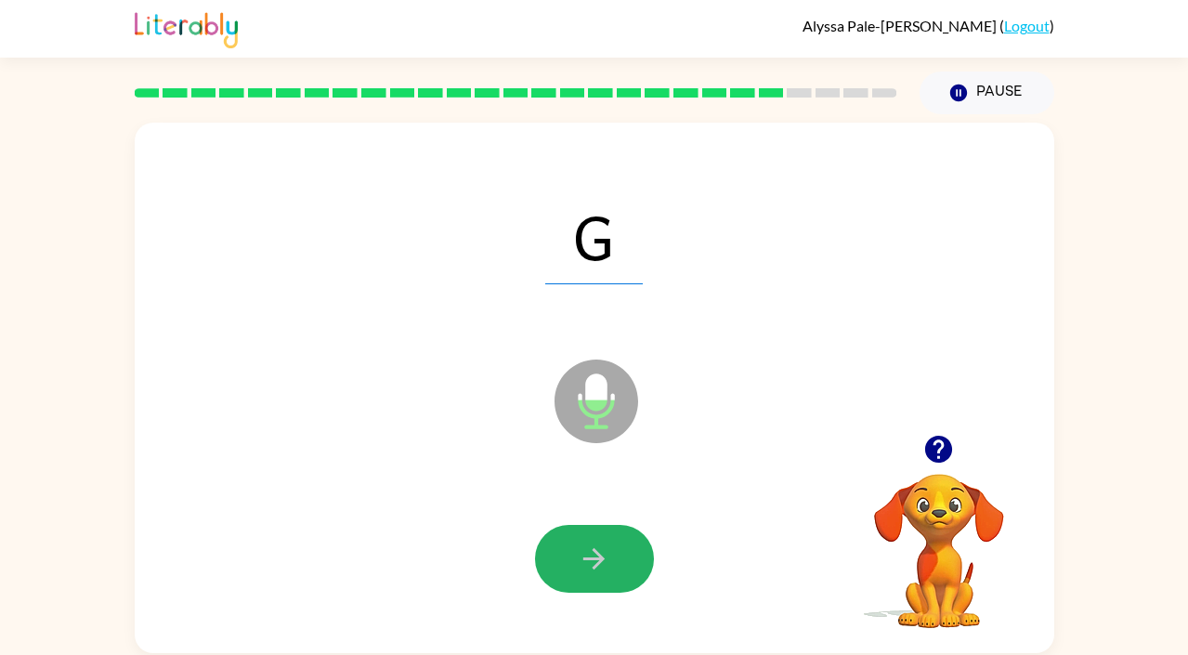
click at [556, 562] on button "button" at bounding box center [594, 559] width 119 height 68
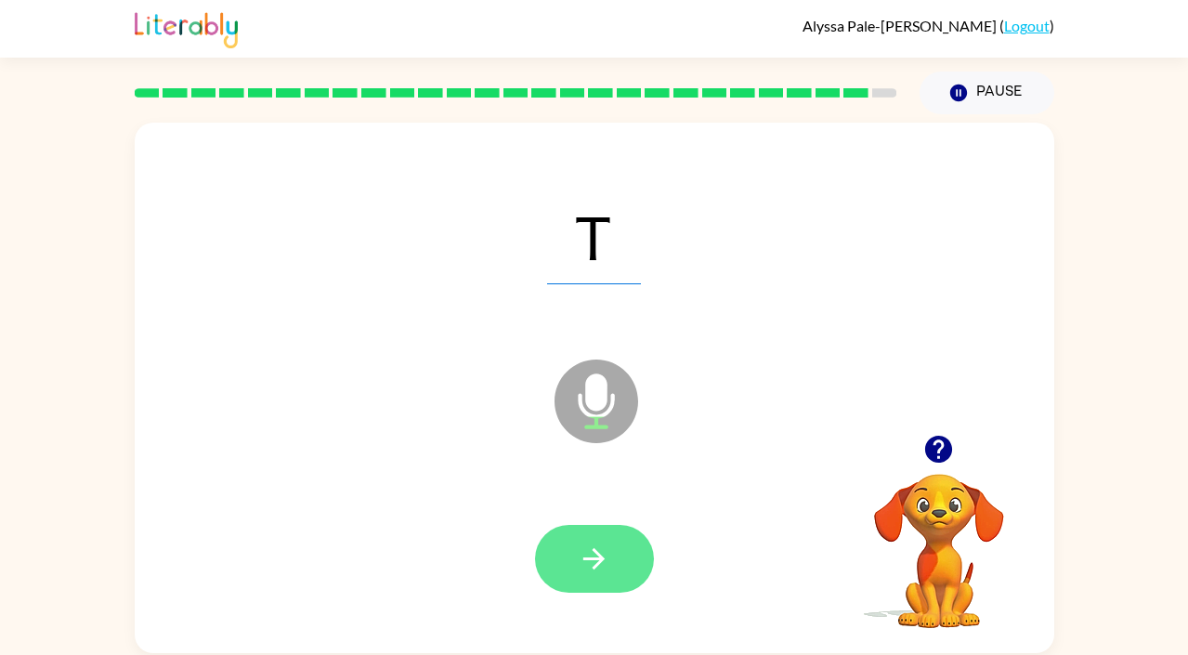
click at [583, 565] on icon "button" at bounding box center [594, 558] width 32 height 32
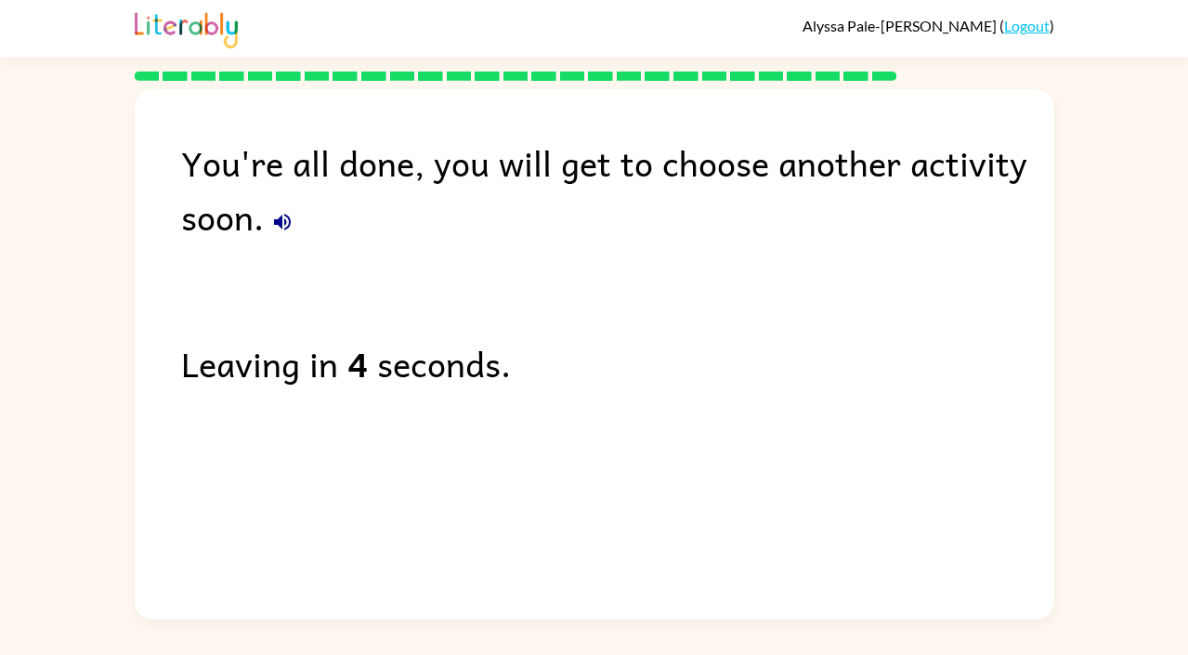
click at [1039, 32] on link "Logout" at bounding box center [1026, 26] width 45 height 18
